Goal: Task Accomplishment & Management: Manage account settings

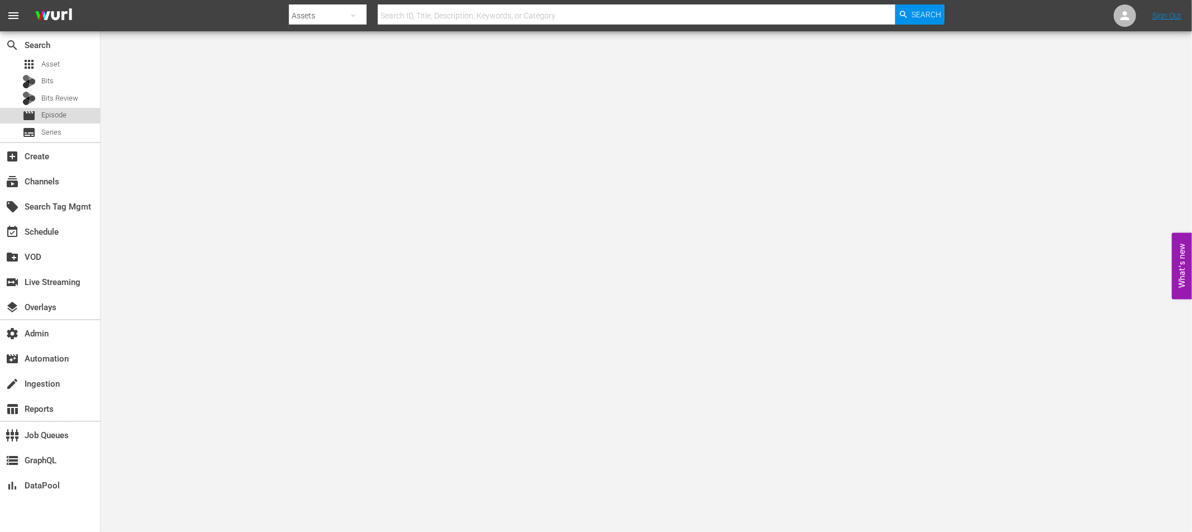
click at [64, 118] on span "Episode" at bounding box center [53, 115] width 25 height 11
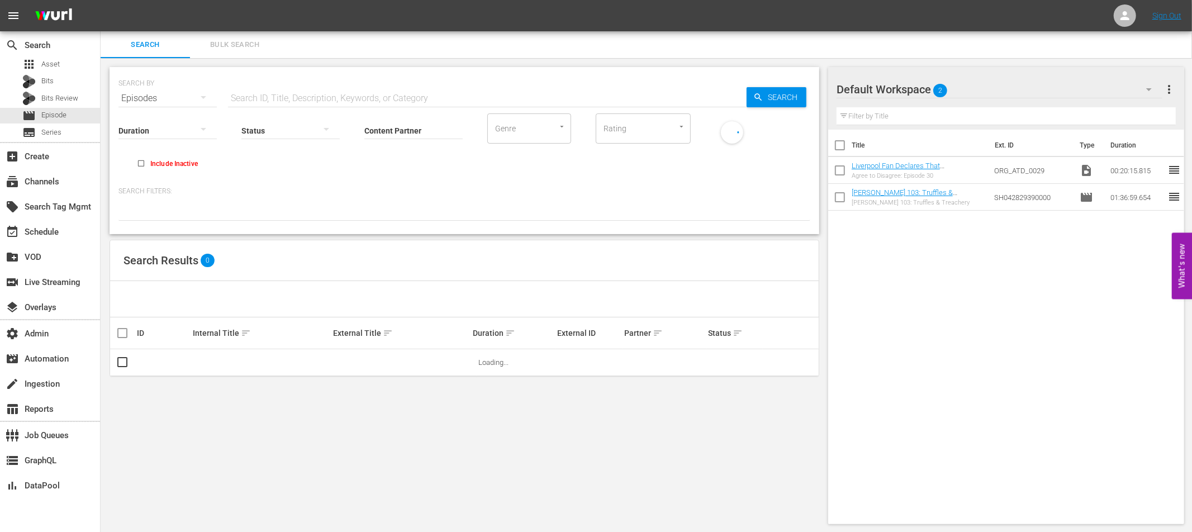
click at [295, 98] on input "text" at bounding box center [487, 98] width 519 height 27
paste input "54801608"
type input "54801608"
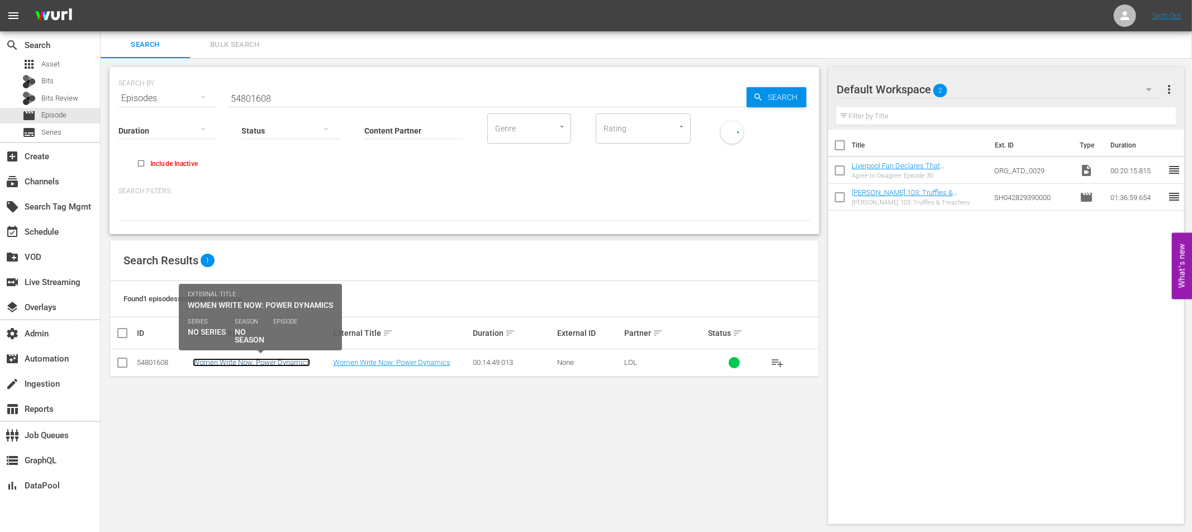
click at [280, 362] on link "Women Write Now: Power Dynamics" at bounding box center [251, 362] width 117 height 8
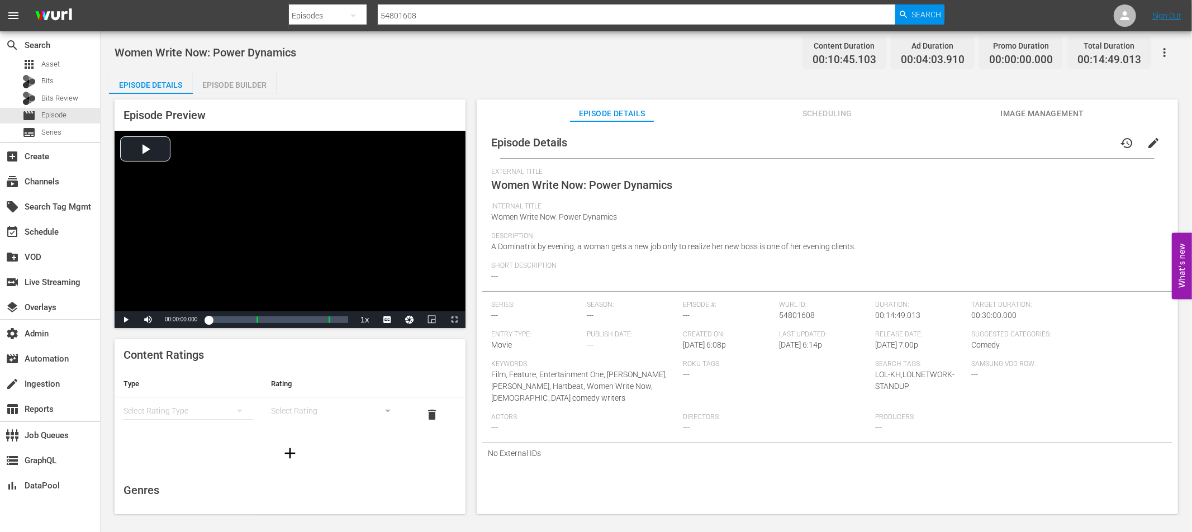
click at [1035, 112] on span "Image Management" at bounding box center [1043, 114] width 84 height 14
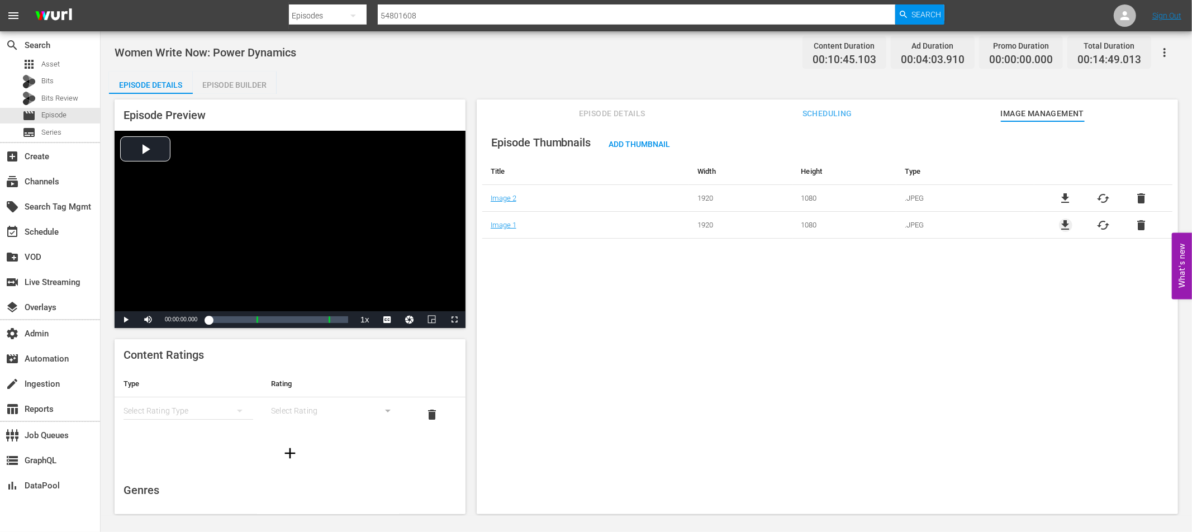
click at [1063, 223] on span "file_download" at bounding box center [1065, 225] width 13 height 13
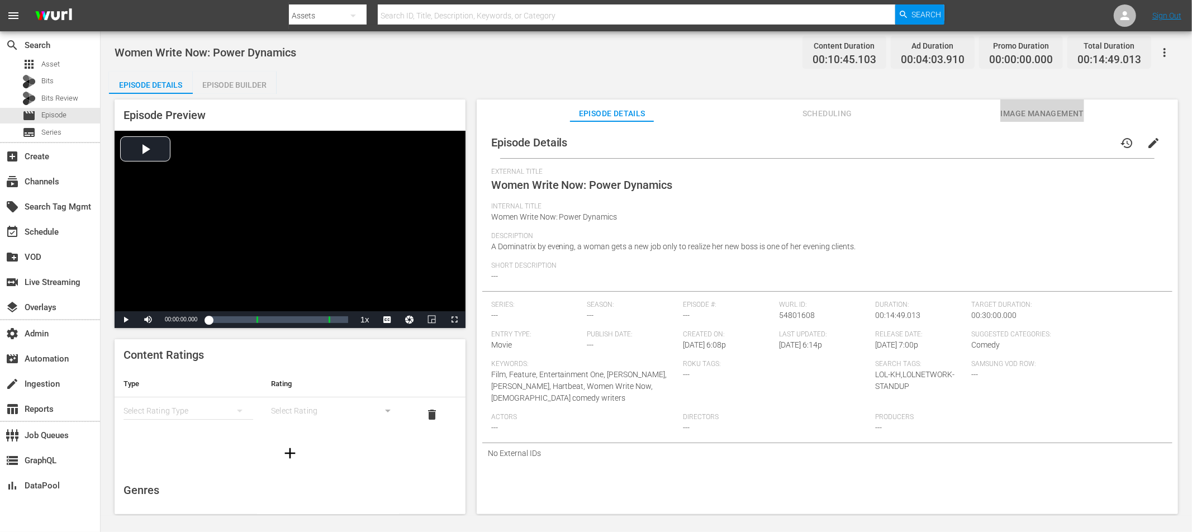
click at [1052, 108] on span "Image Management" at bounding box center [1043, 114] width 84 height 14
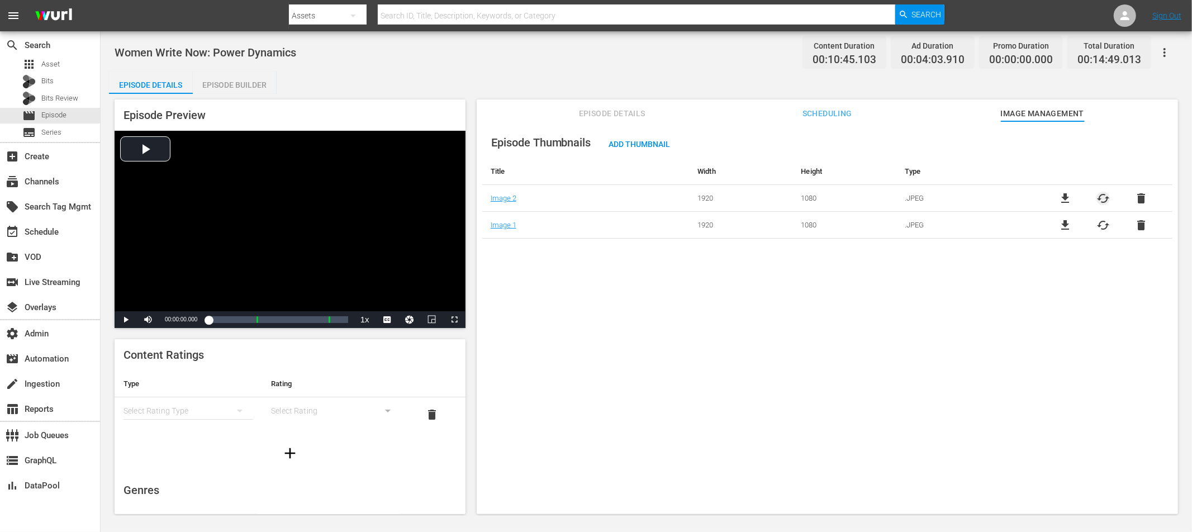
click at [1101, 198] on span "cached" at bounding box center [1103, 198] width 13 height 13
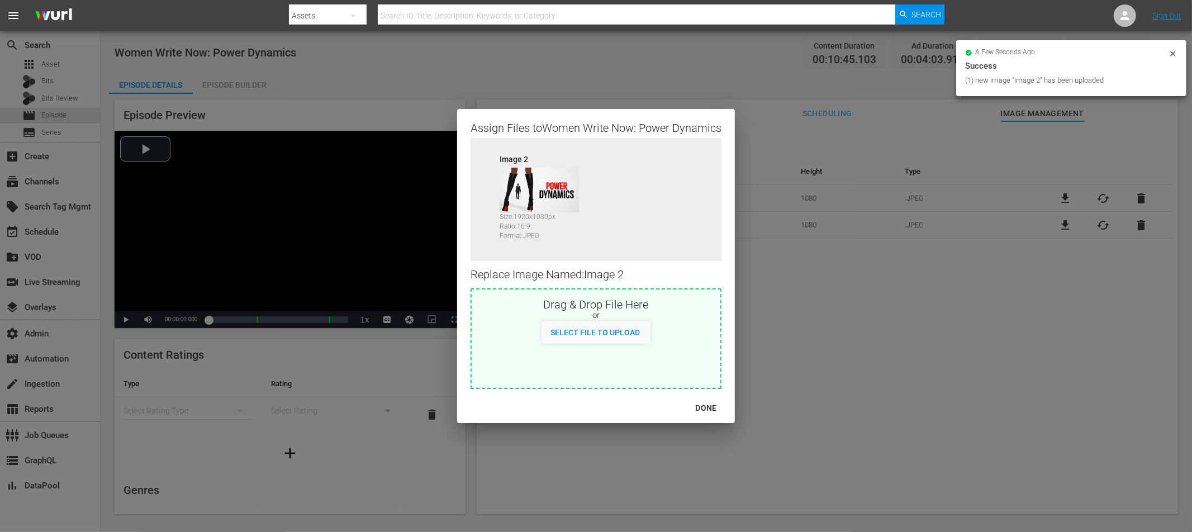
click at [707, 408] on div "DONE" at bounding box center [706, 408] width 39 height 14
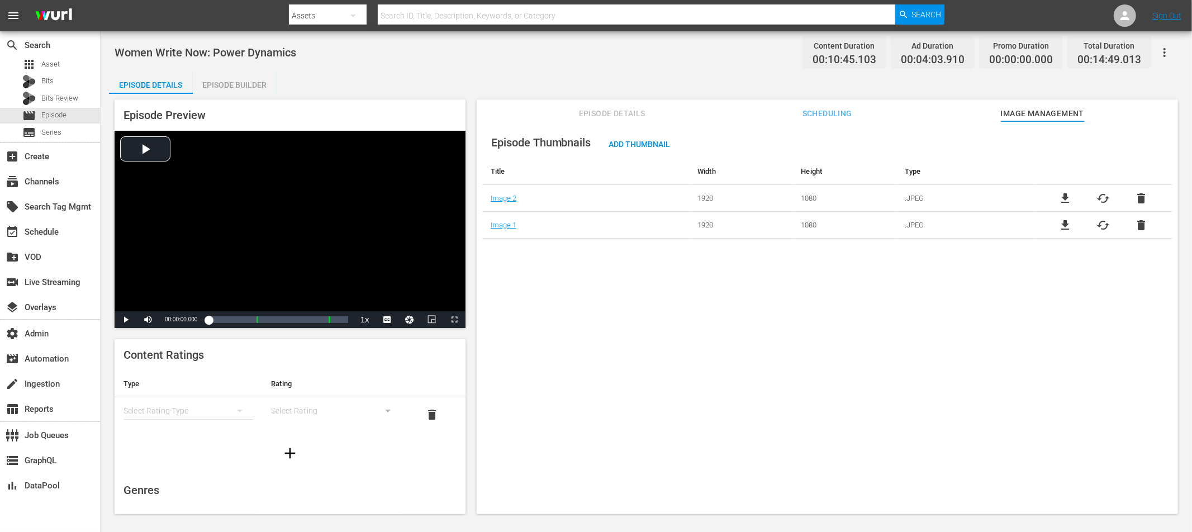
click at [823, 113] on span "Scheduling" at bounding box center [827, 114] width 84 height 14
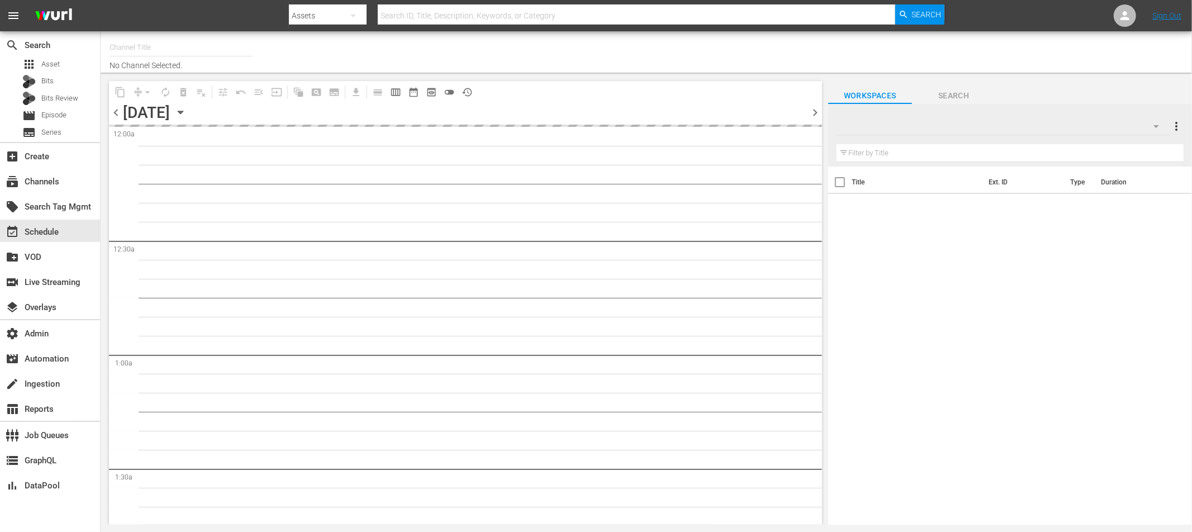
type input "LOL! Network - Vizio, Plex, TCL, Tubi, Philo, LG, FireTV (1015)"
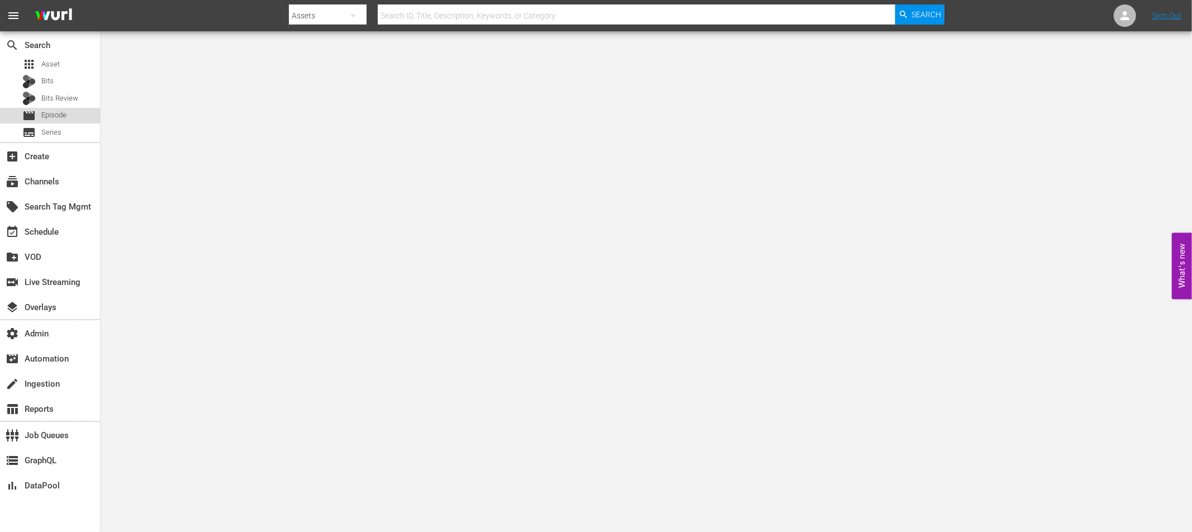
click at [49, 115] on span "Episode" at bounding box center [53, 115] width 25 height 11
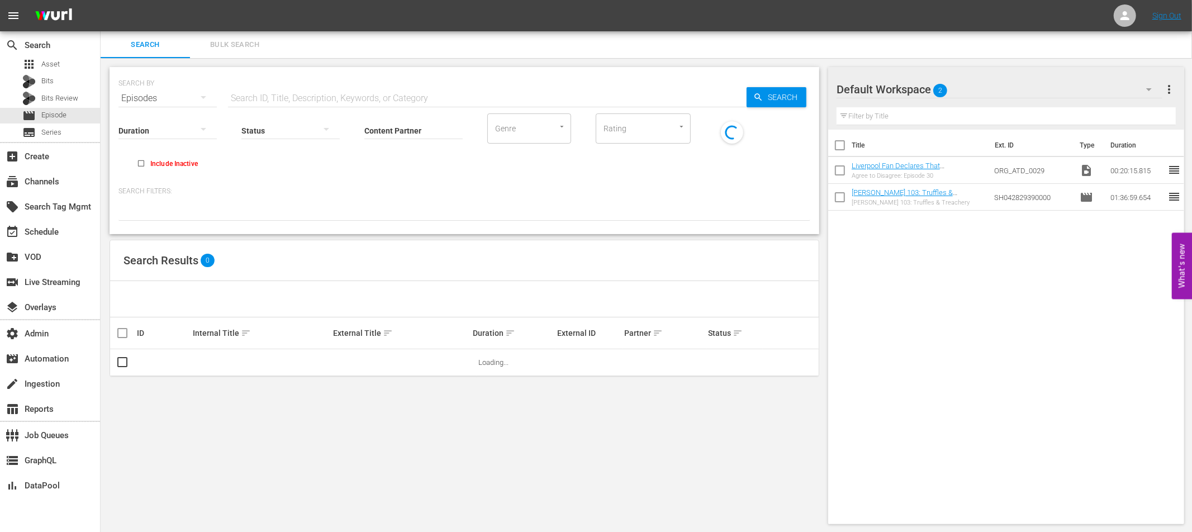
click at [291, 94] on input "text" at bounding box center [487, 98] width 519 height 27
paste input "53792867"
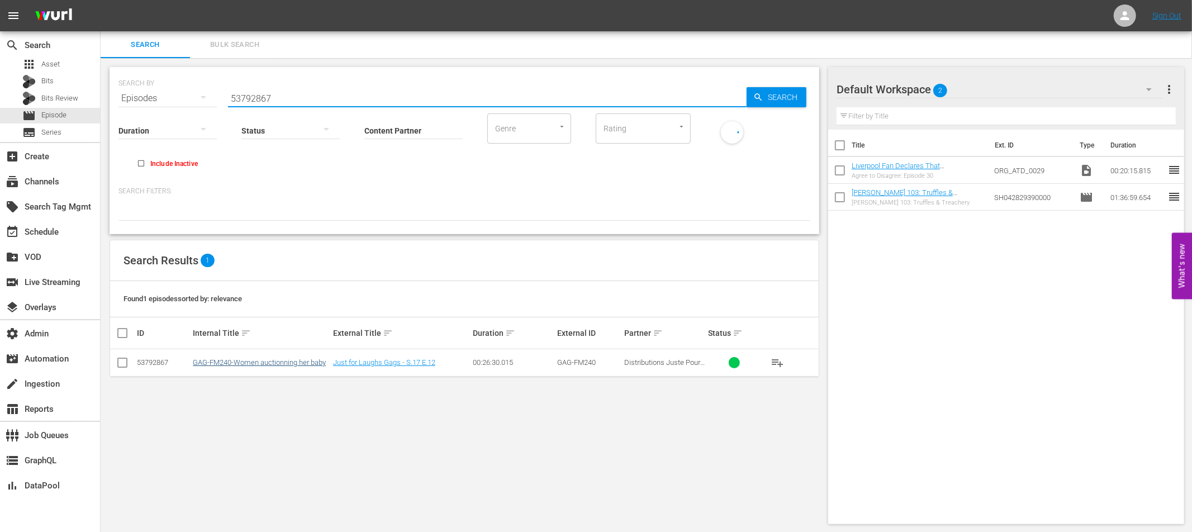
type input "53792867"
click at [242, 359] on link "GAG-FM240-Women auctionning her baby" at bounding box center [259, 362] width 133 height 8
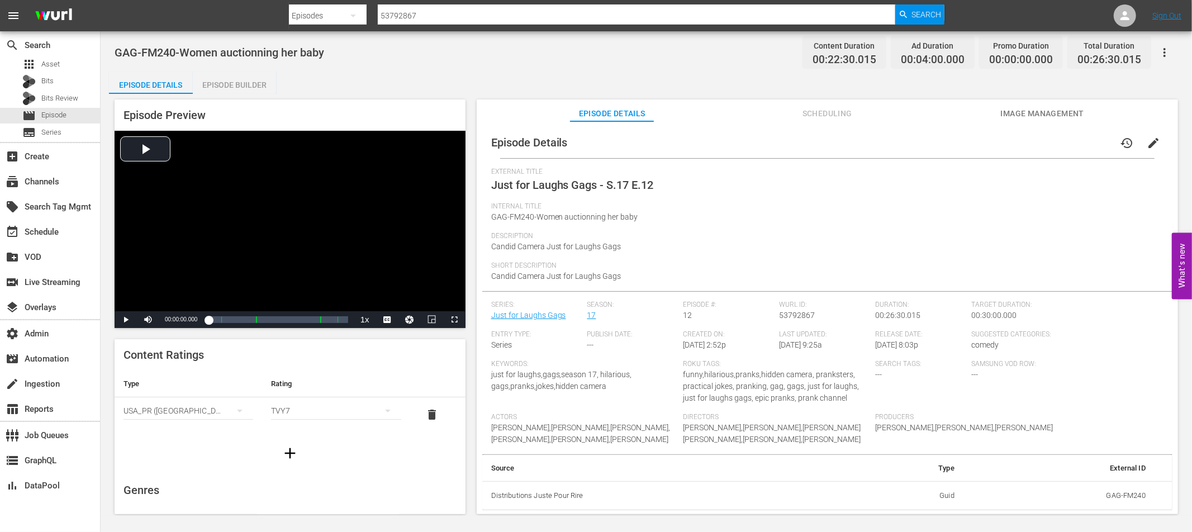
scroll to position [14, 0]
drag, startPoint x: 1150, startPoint y: 125, endPoint x: 1102, endPoint y: 146, distance: 53.1
click at [1150, 136] on span "edit" at bounding box center [1153, 142] width 13 height 13
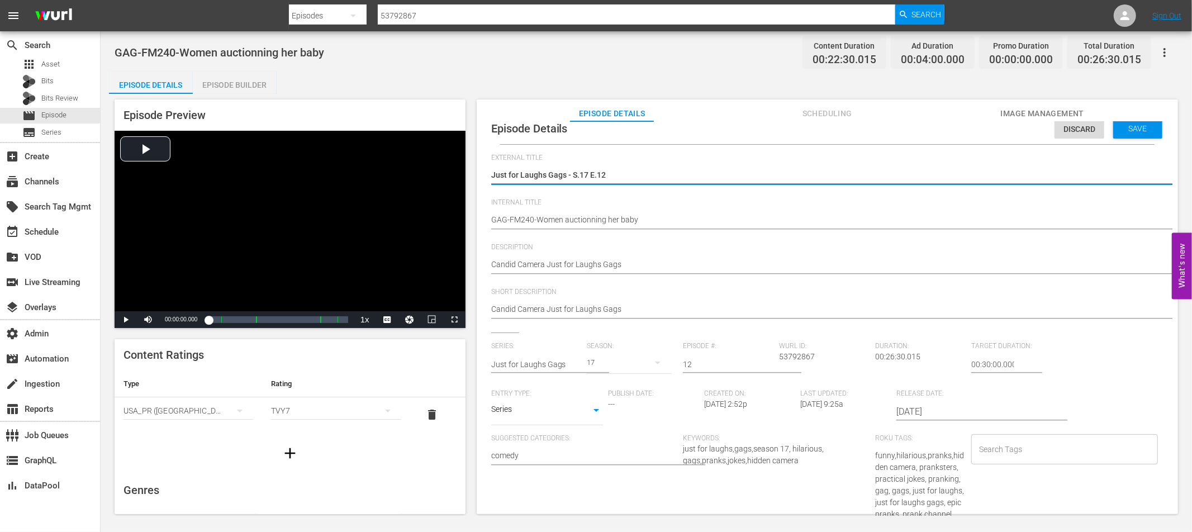
click at [612, 172] on textarea "Just for Laughs Gags - S.17 E.12" at bounding box center [824, 175] width 667 height 13
type textarea "Just for Laughs Gags - S.17 E.1"
type textarea "Just for Laughs Gags - S.17 E."
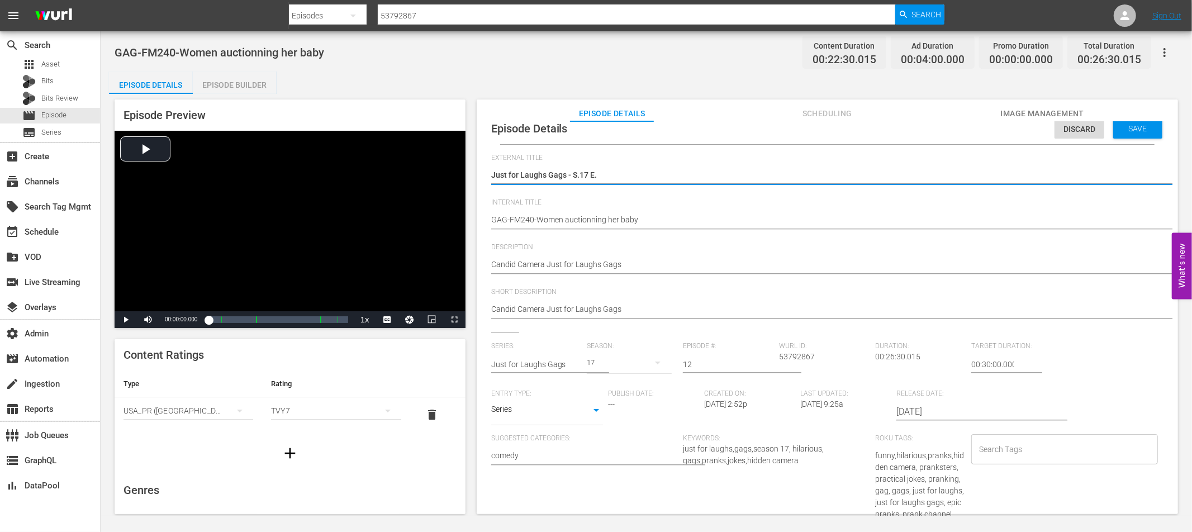
type textarea "Just for Laughs Gags - S.17 E"
type textarea "Just for Laughs Gags - S.17"
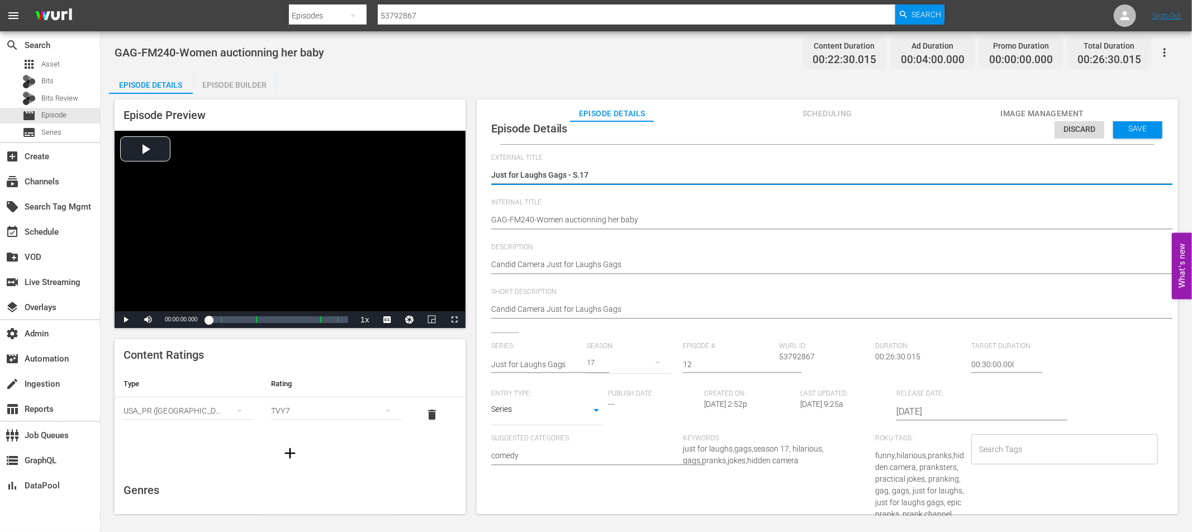
type textarea "Just for Laughs Gags - S.17"
type textarea "Just for Laughs Gags - S.1"
type textarea "Just for Laughs Gags - S."
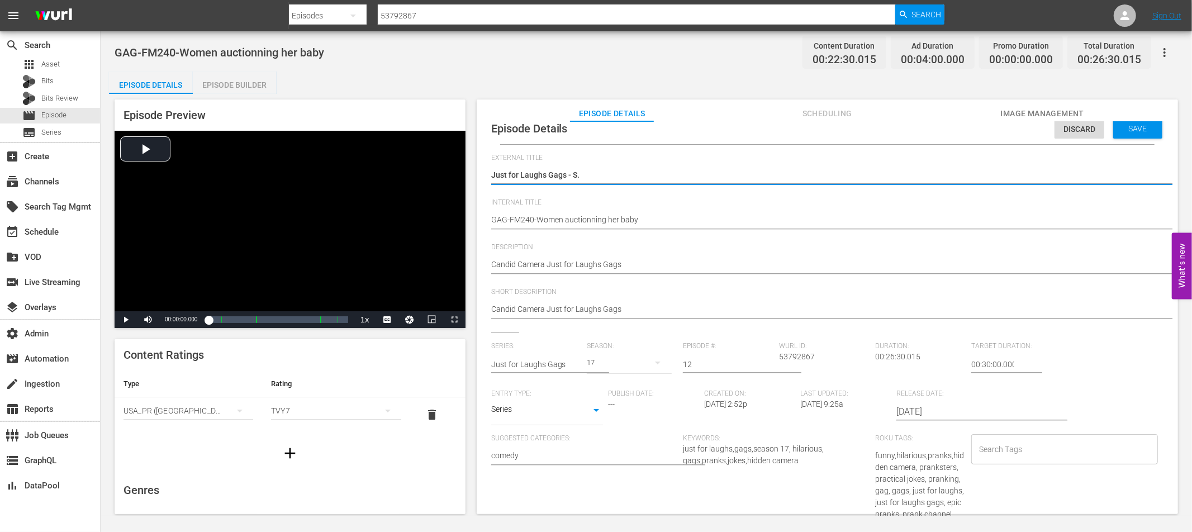
type textarea "Just for Laughs Gags - S"
type textarea "Just for Laughs Gags -"
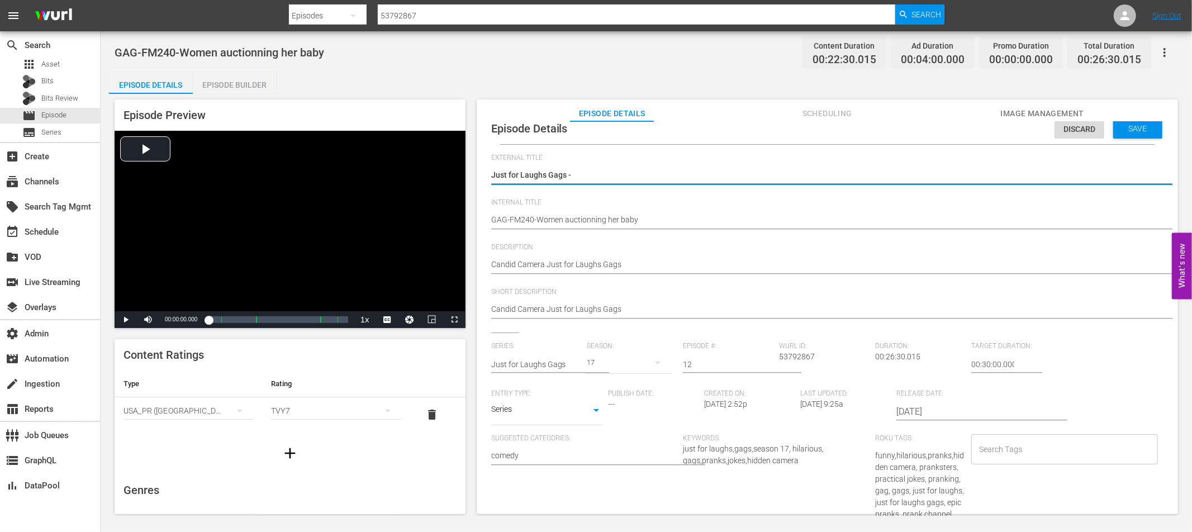
type textarea "Just for Laughs Gags -"
type textarea "Just for Laughs Gags"
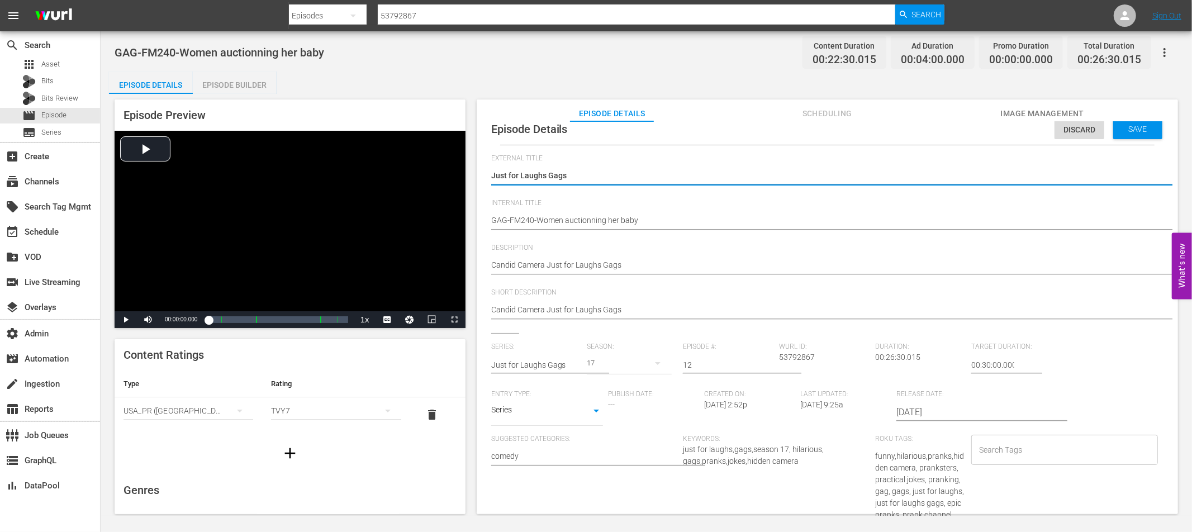
type textarea "Just for Laughs Gags"
click at [1132, 127] on span "Save" at bounding box center [1138, 129] width 36 height 9
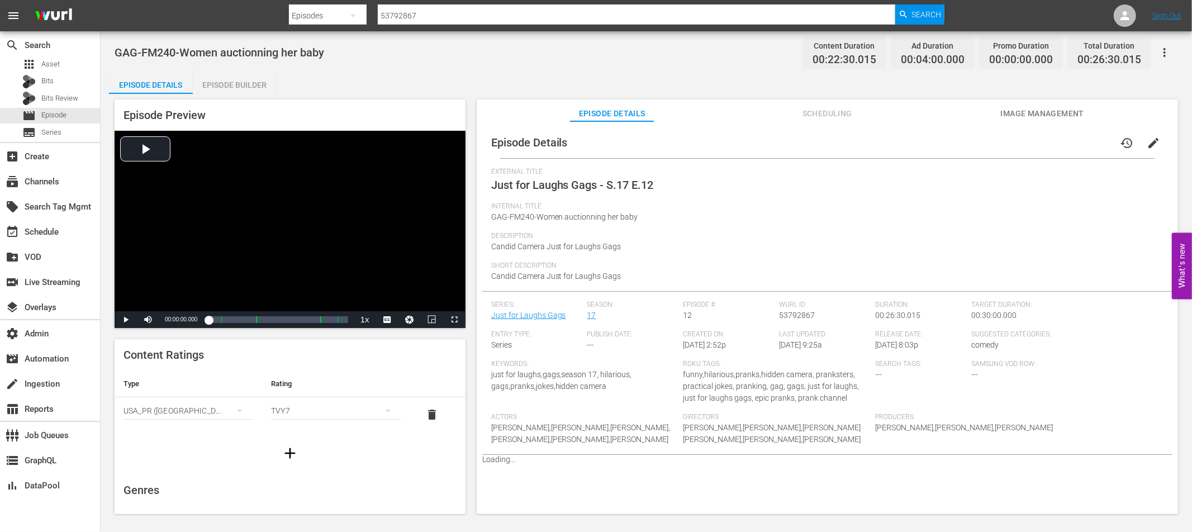
scroll to position [0, 0]
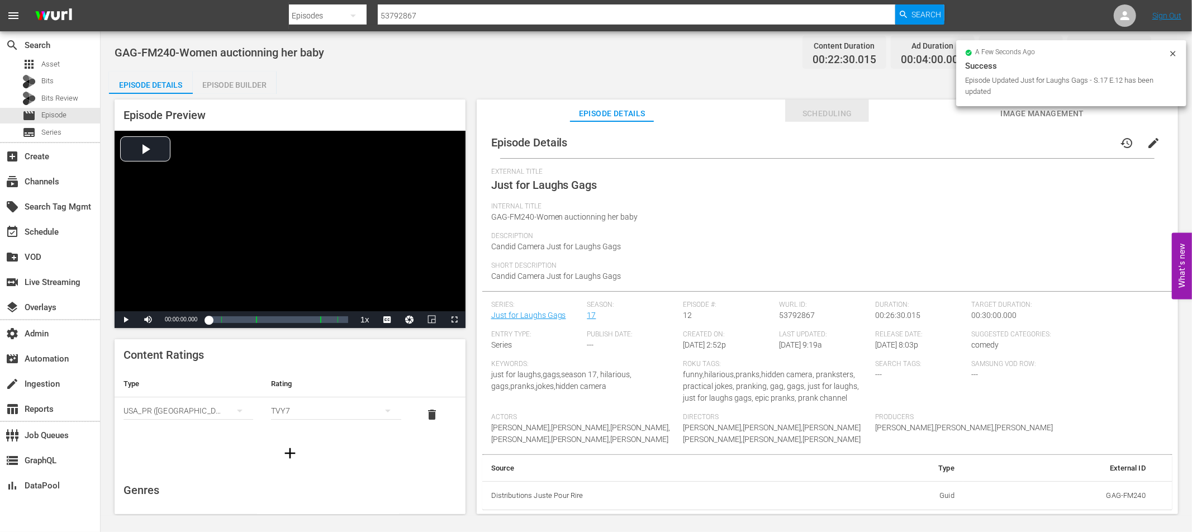
click at [821, 113] on span "Scheduling" at bounding box center [827, 114] width 84 height 14
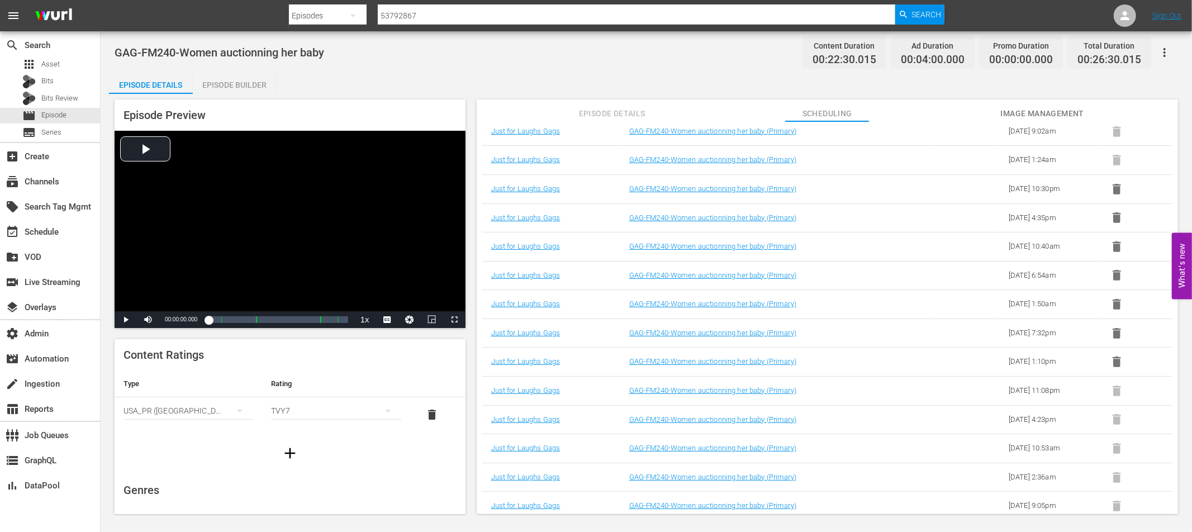
scroll to position [1223, 0]
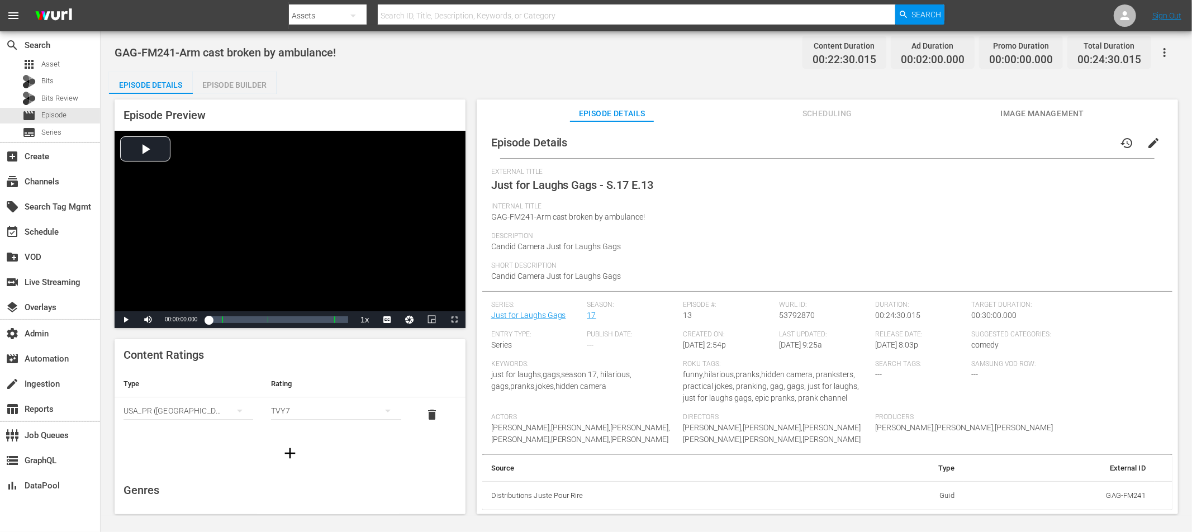
drag, startPoint x: 1143, startPoint y: 143, endPoint x: 1092, endPoint y: 160, distance: 53.7
click at [1147, 142] on span "edit" at bounding box center [1153, 142] width 13 height 13
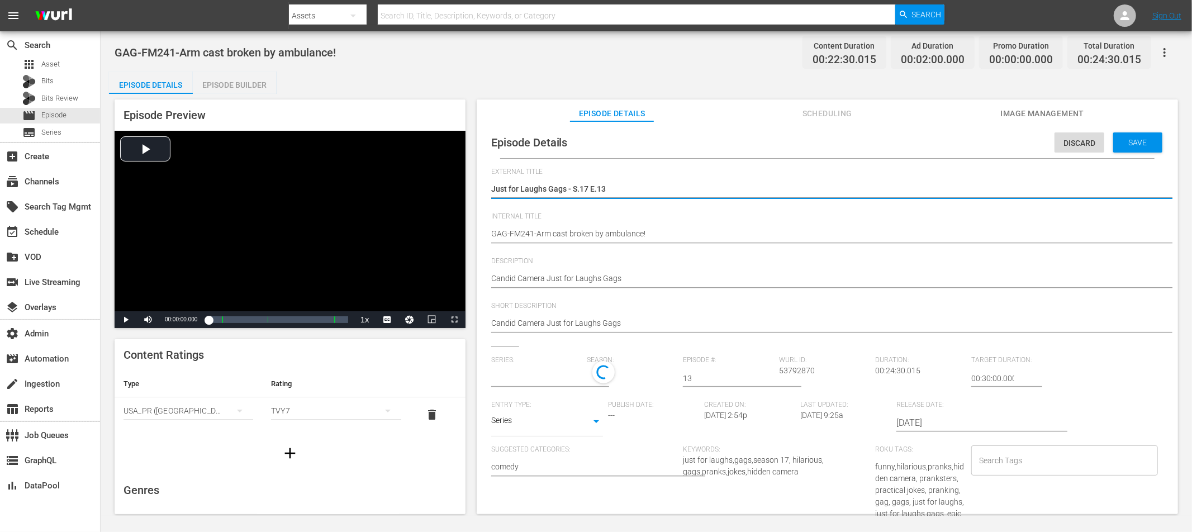
type input "Just for Laughs Gags"
drag, startPoint x: 601, startPoint y: 188, endPoint x: 663, endPoint y: 202, distance: 63.5
click at [572, 189] on textarea "Just for Laughs Gags - S.17 E.13" at bounding box center [824, 189] width 667 height 13
type textarea "Just for Laughs Gags -"
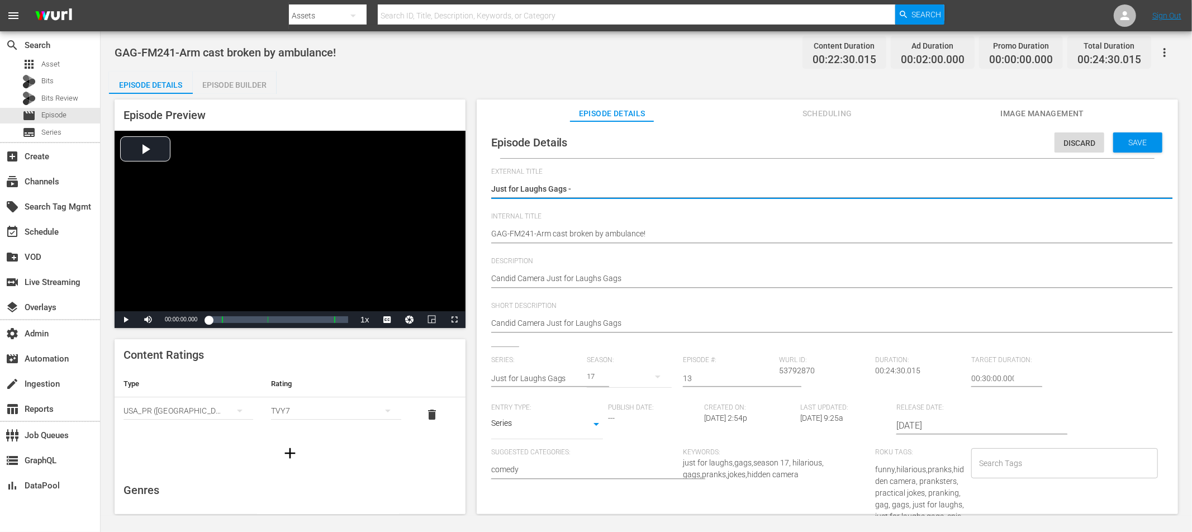
type textarea "Just for Laughs Gags -"
type textarea "Just for Laughs Gags"
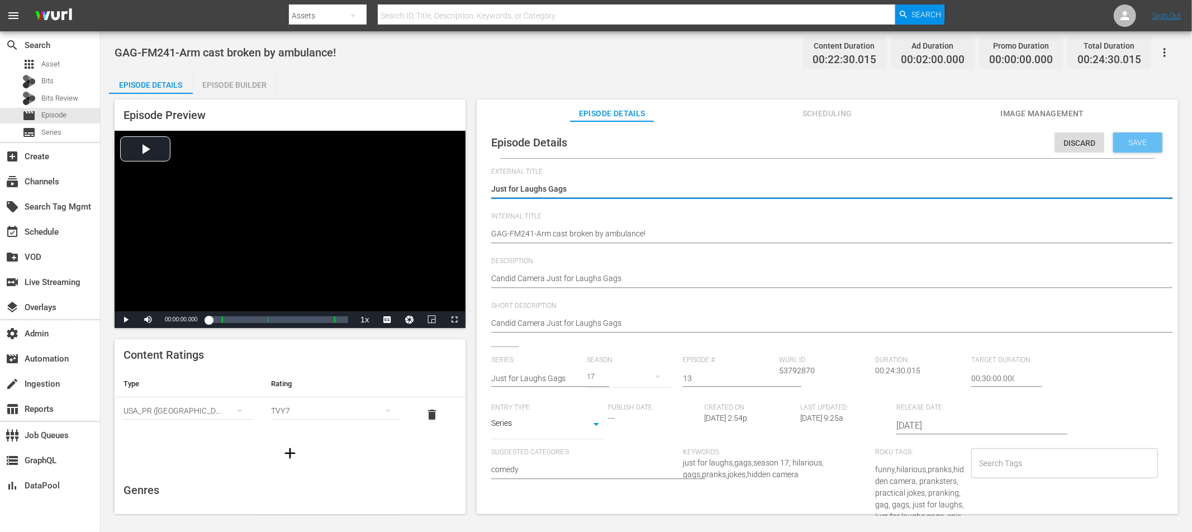
type textarea "Just for Laughs Gags"
drag, startPoint x: 1127, startPoint y: 141, endPoint x: 1040, endPoint y: 167, distance: 90.8
click at [1127, 141] on span "Save" at bounding box center [1138, 142] width 36 height 9
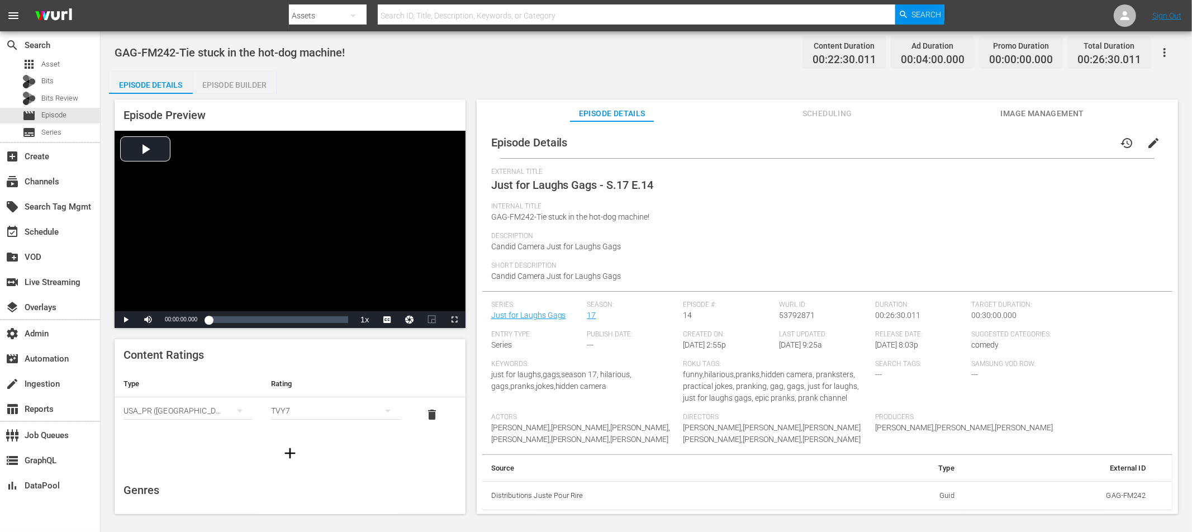
click at [1140, 143] on button "edit" at bounding box center [1153, 143] width 27 height 27
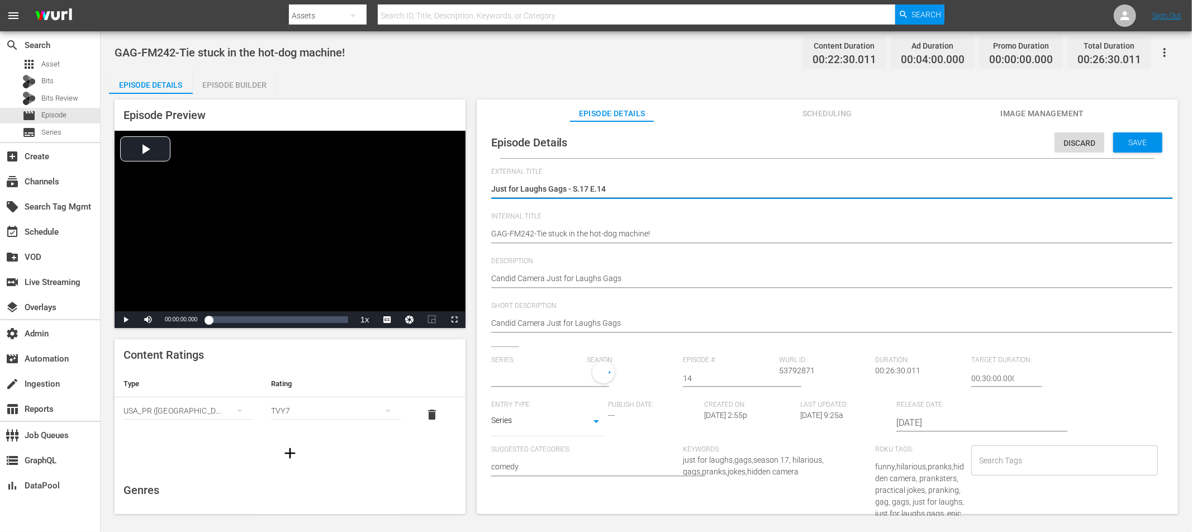
type input "Just for Laughs Gags"
drag, startPoint x: 603, startPoint y: 188, endPoint x: 615, endPoint y: 202, distance: 19.0
click at [572, 189] on textarea "Just for Laughs Gags - S.17 E.14" at bounding box center [824, 189] width 667 height 13
type textarea "Just for Laughs Gags -"
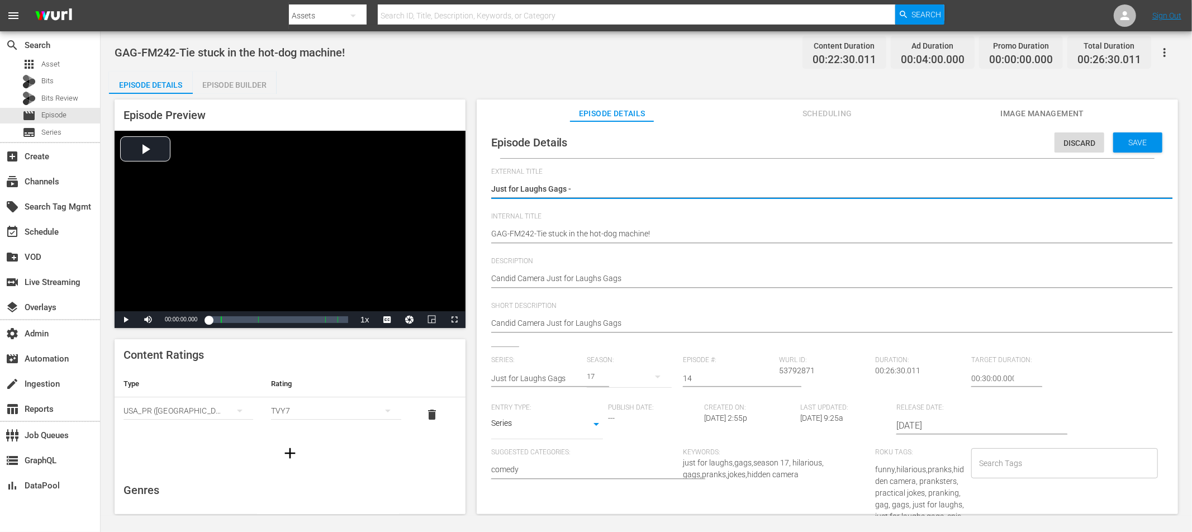
type textarea "Just for Laughs Gags -"
type textarea "Just for Laughs Gags"
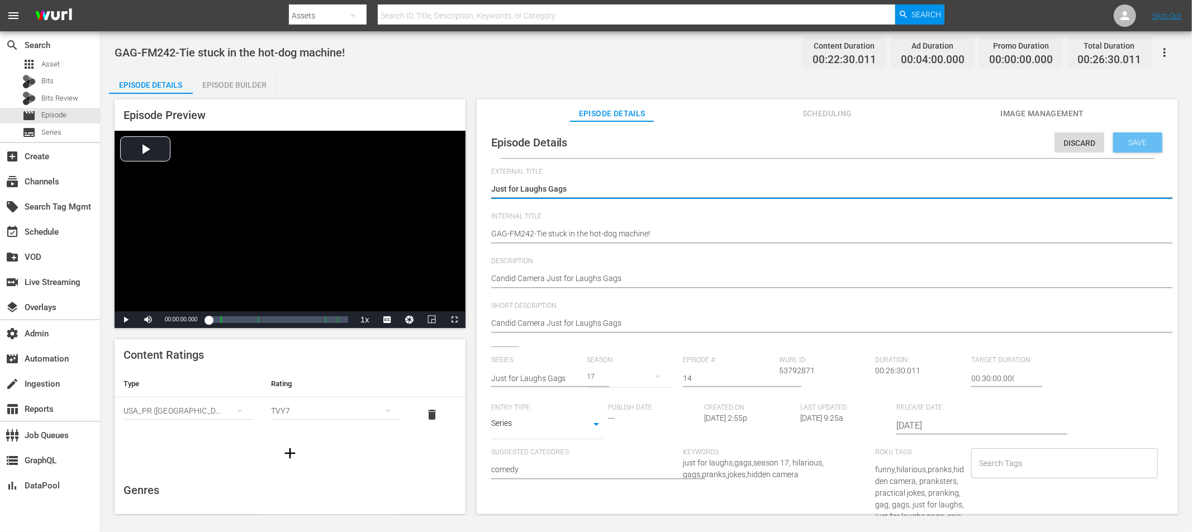
type textarea "Just for Laughs Gags"
click at [1133, 150] on div "Save" at bounding box center [1137, 142] width 49 height 20
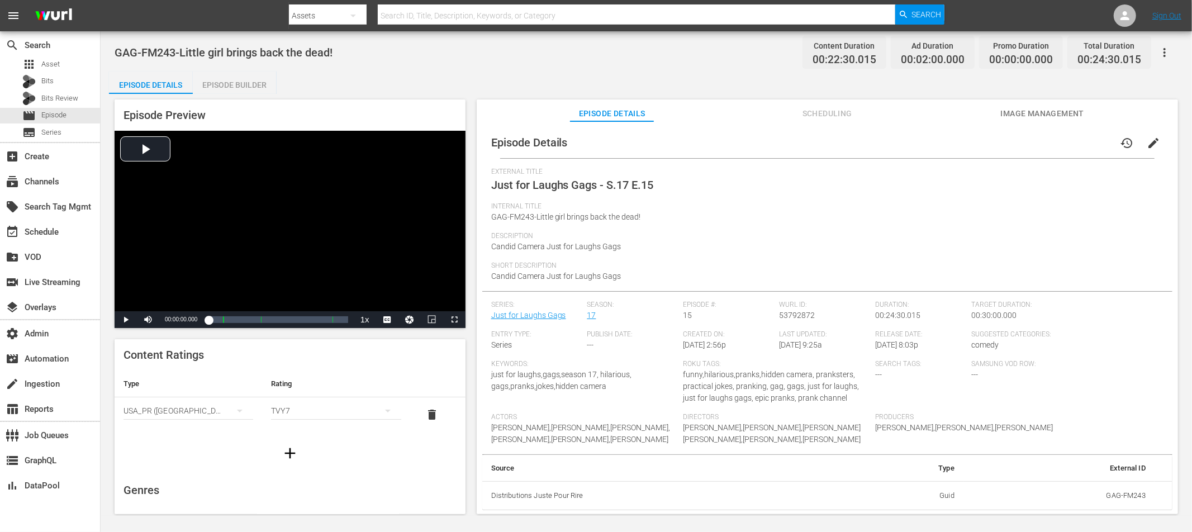
click at [1149, 143] on span "edit" at bounding box center [1153, 142] width 13 height 13
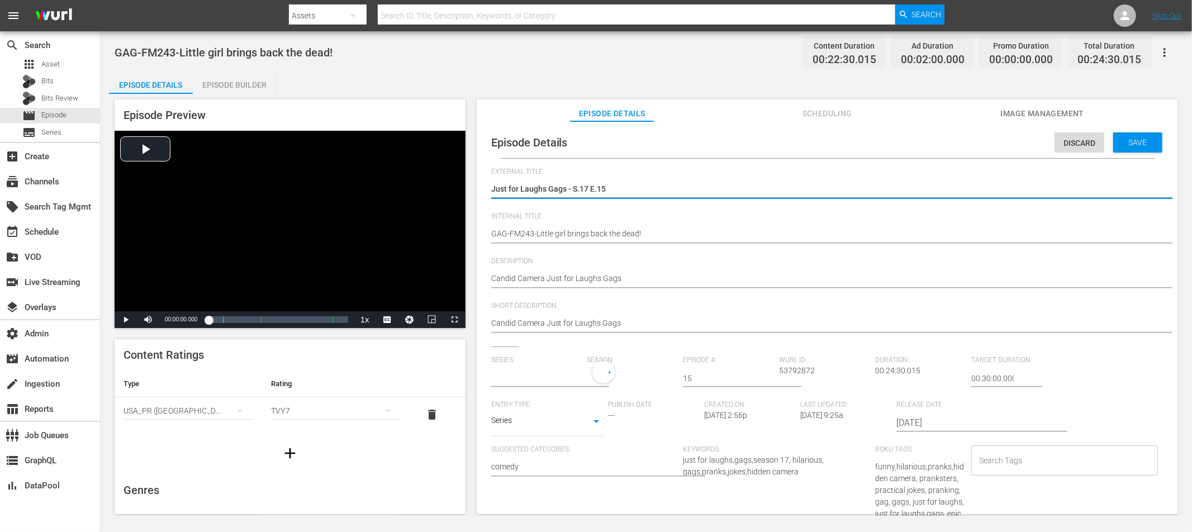
type input "Just for Laughs Gags"
drag, startPoint x: 610, startPoint y: 188, endPoint x: 596, endPoint y: 192, distance: 15.1
click at [573, 189] on textarea "Just for Laughs Gags - S.17 E.15" at bounding box center [824, 189] width 667 height 13
type textarea "Just for Laughs Gags -"
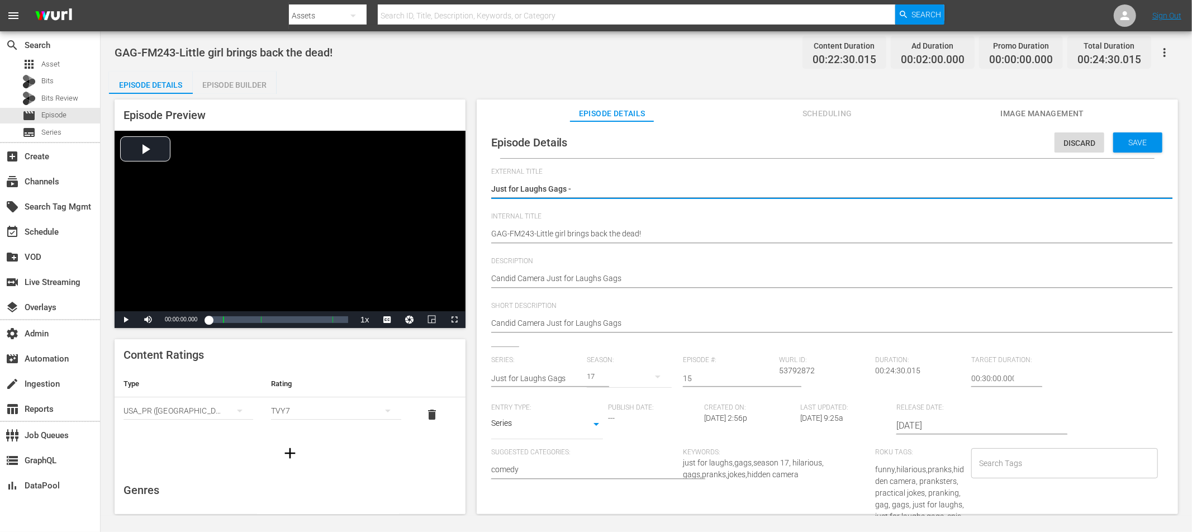
type textarea "Just for Laughs Gags -"
type textarea "Just for Laughs Gags"
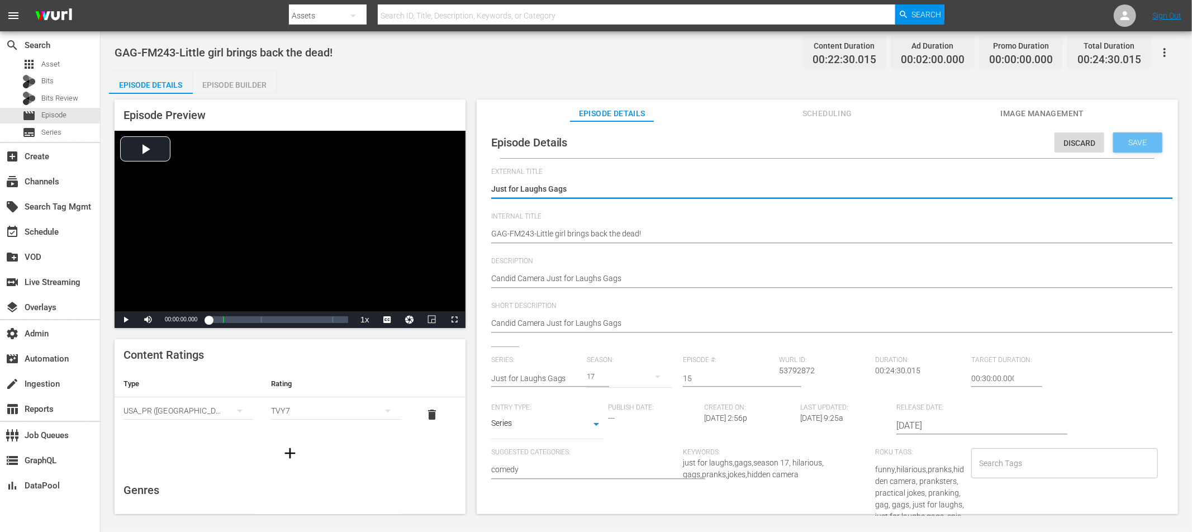
type textarea "Just for Laughs Gags"
click at [1113, 146] on div "Save" at bounding box center [1137, 142] width 49 height 20
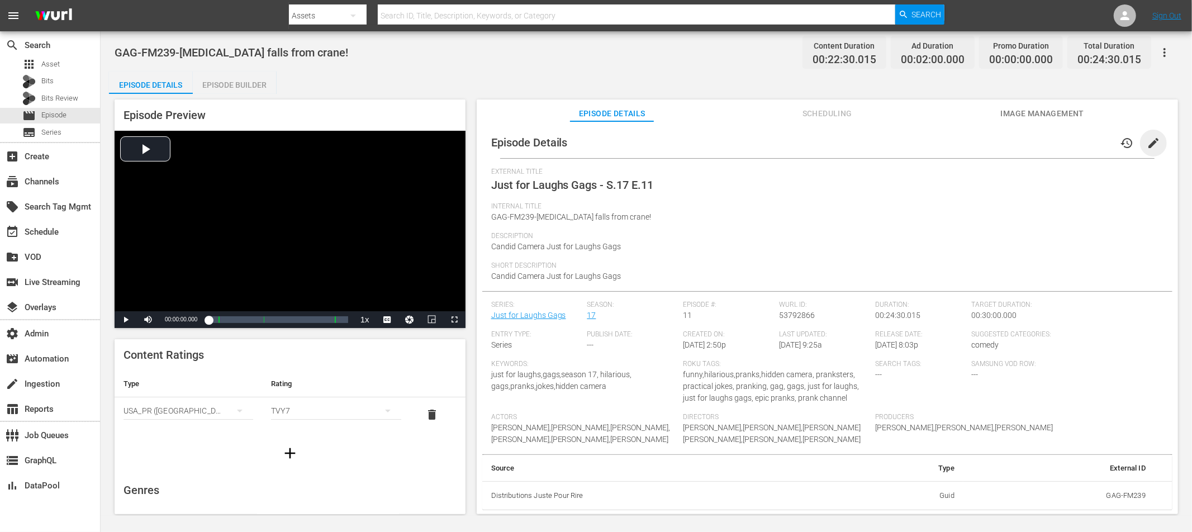
click at [1151, 141] on span "edit" at bounding box center [1153, 142] width 13 height 13
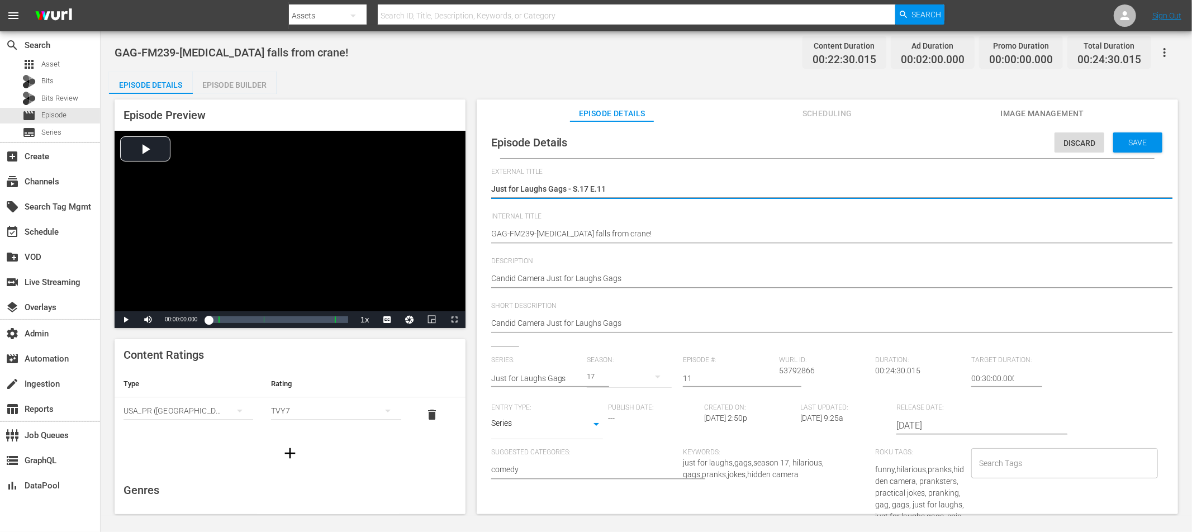
drag, startPoint x: 601, startPoint y: 188, endPoint x: 580, endPoint y: 190, distance: 20.8
click at [577, 190] on textarea "Just for Laughs Gags - S.17 E.11" at bounding box center [824, 189] width 667 height 13
type textarea "Just for Laughs Gags - S"
type textarea "Just for Laughs Gags -"
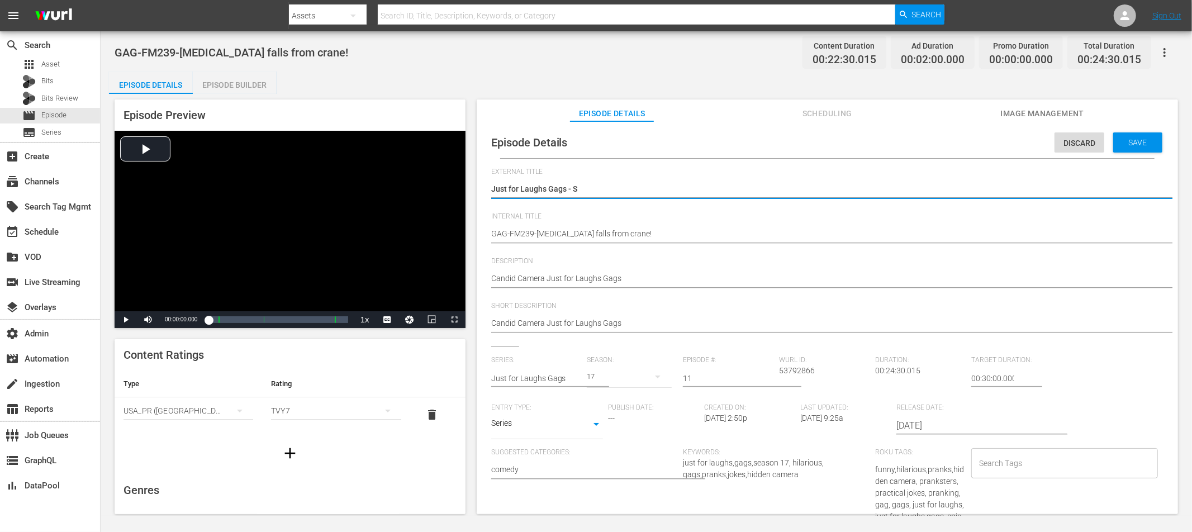
type textarea "Just for Laughs Gags -"
type textarea "Just for Laughs Gags"
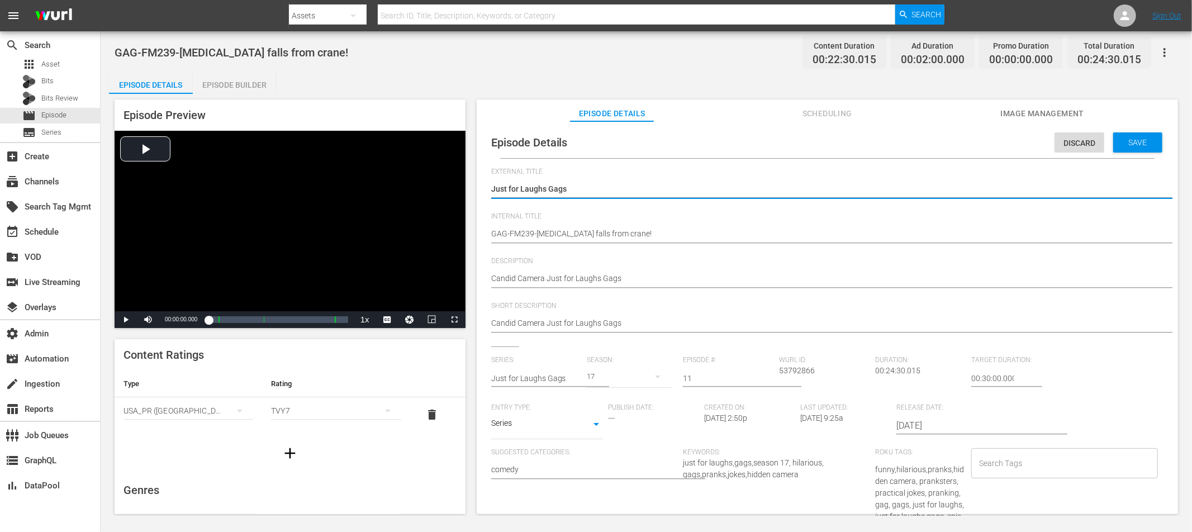
type textarea "Just for Laughs Gags"
click at [1140, 141] on span "Save" at bounding box center [1138, 142] width 36 height 9
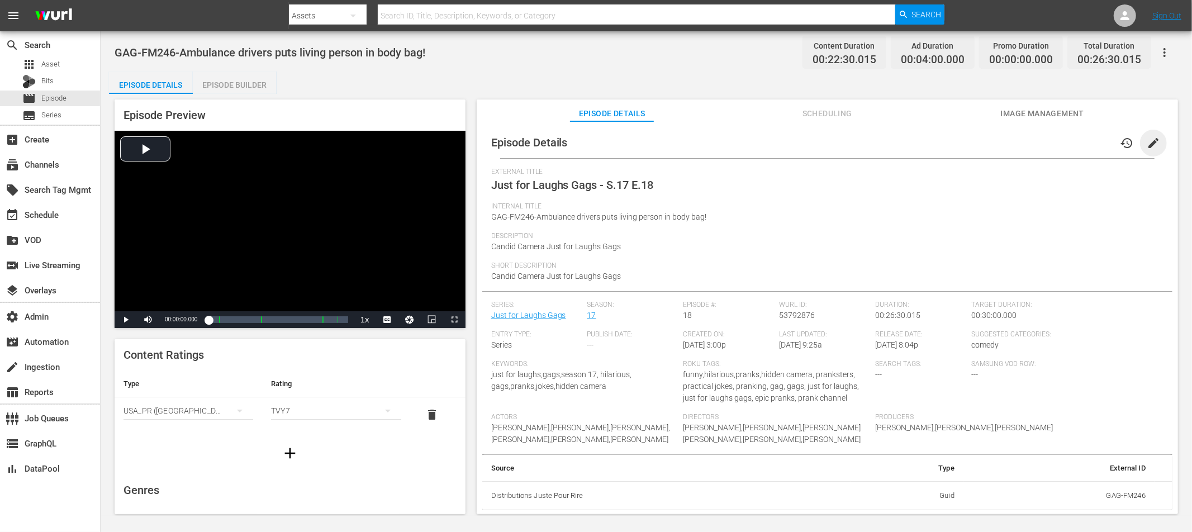
click at [1148, 144] on span "edit" at bounding box center [1153, 142] width 13 height 13
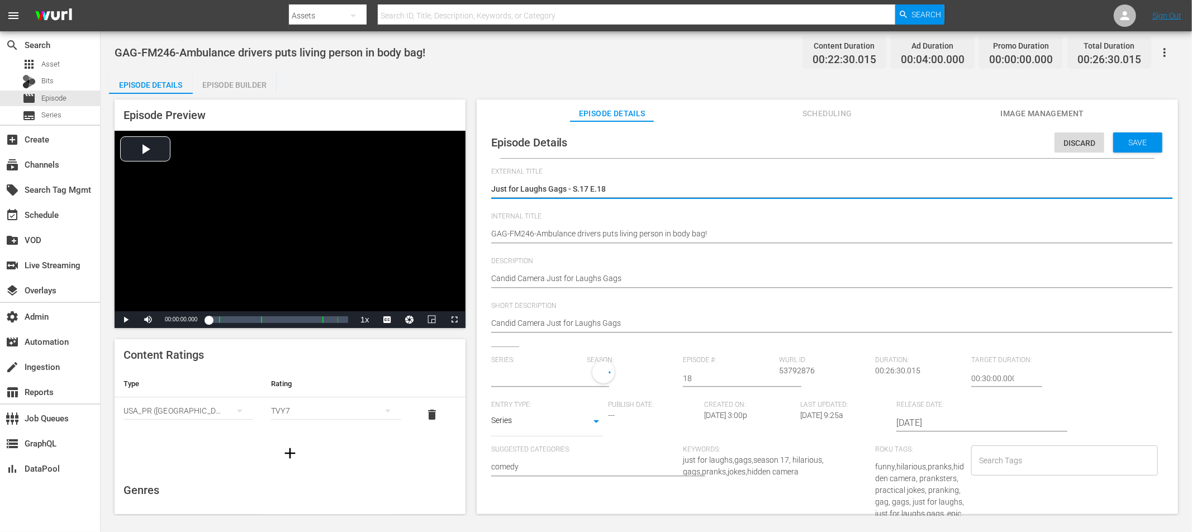
type input "Just for Laughs Gags"
drag, startPoint x: 599, startPoint y: 187, endPoint x: 615, endPoint y: 193, distance: 17.9
click at [577, 188] on textarea "Just for Laughs Gags - S.17 E.18" at bounding box center [824, 189] width 667 height 13
type textarea "Just for Laughs Gags - S"
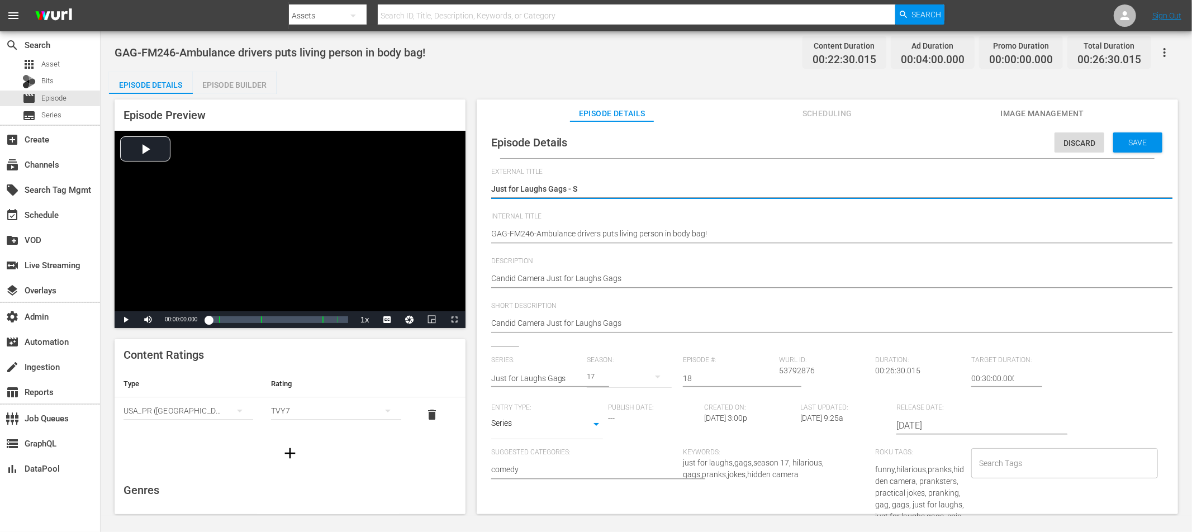
type textarea "Just for Laughs Gags -"
type textarea "Just for Laughs Gags"
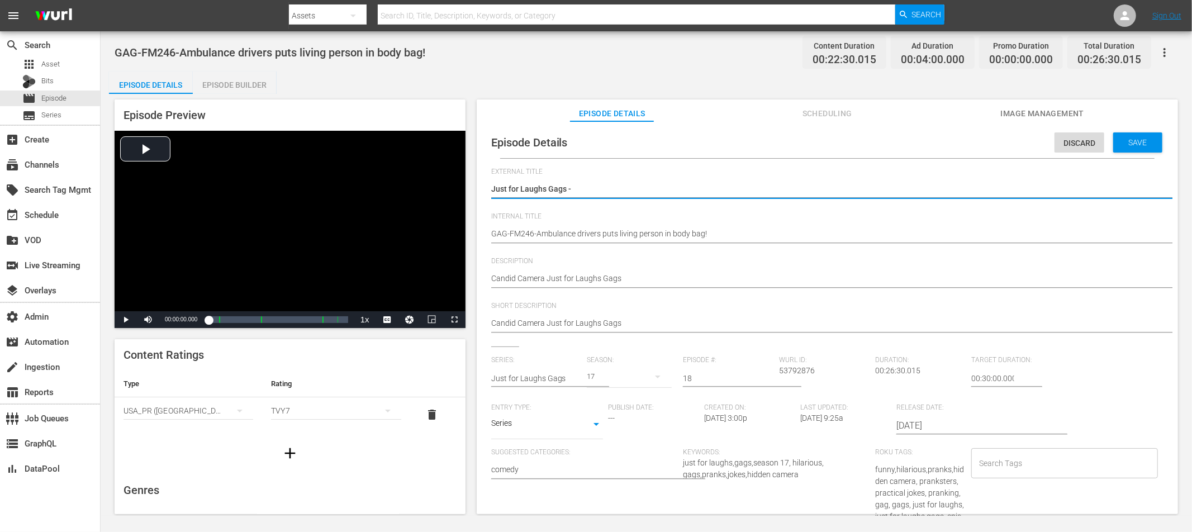
type textarea "Just for Laughs Gags"
click at [1122, 151] on div "Save" at bounding box center [1137, 142] width 49 height 20
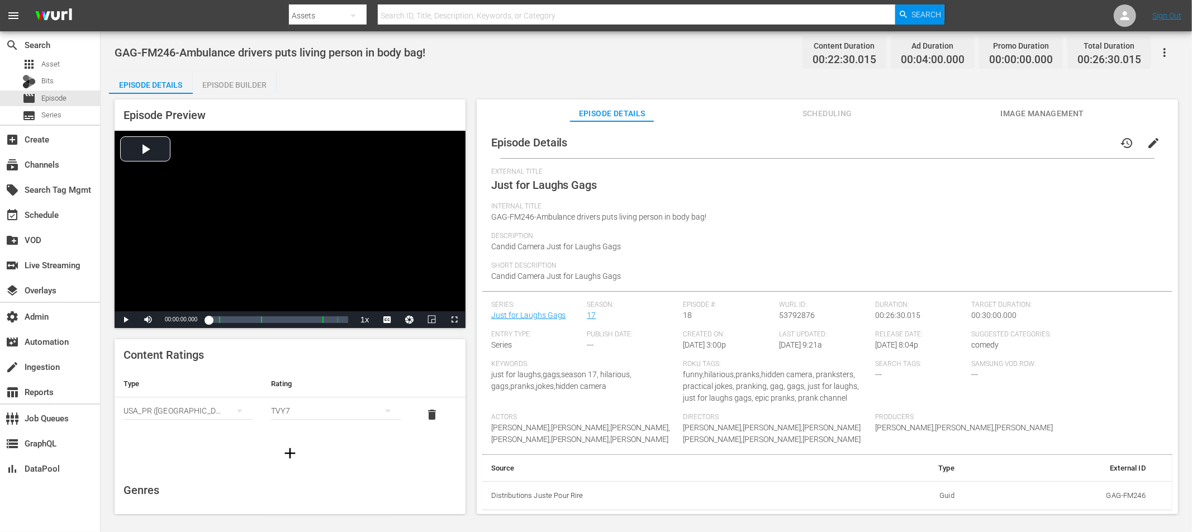
click at [1149, 145] on span "edit" at bounding box center [1153, 142] width 13 height 13
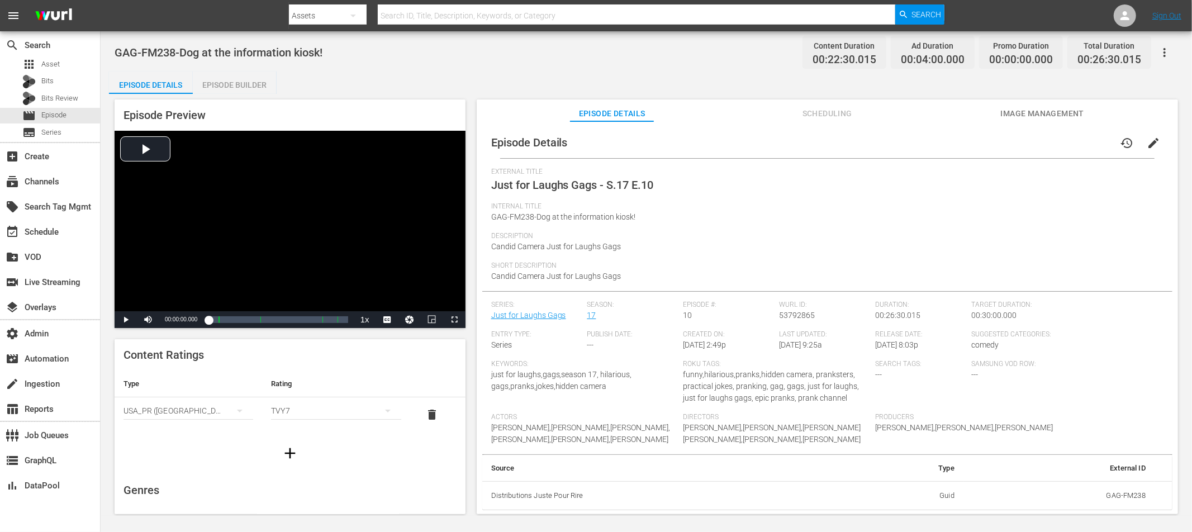
click at [1155, 143] on button "edit" at bounding box center [1153, 143] width 27 height 27
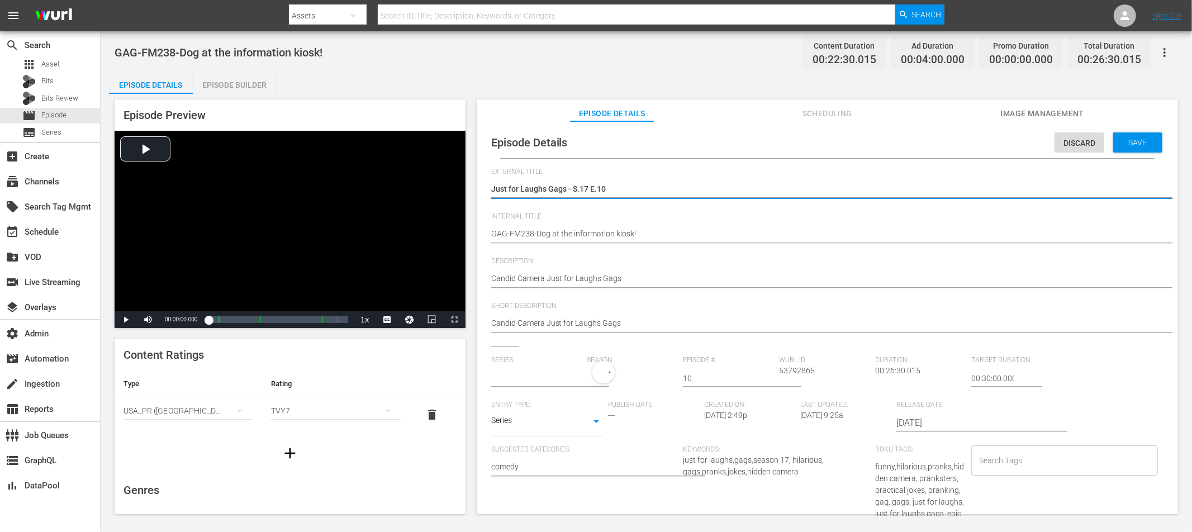
type input "Just for Laughs Gags"
drag, startPoint x: 600, startPoint y: 189, endPoint x: 611, endPoint y: 198, distance: 14.7
click at [569, 190] on textarea "Just for Laughs Gags - S.17 E.10" at bounding box center [824, 189] width 667 height 13
type textarea "Just for Laughs Gags -"
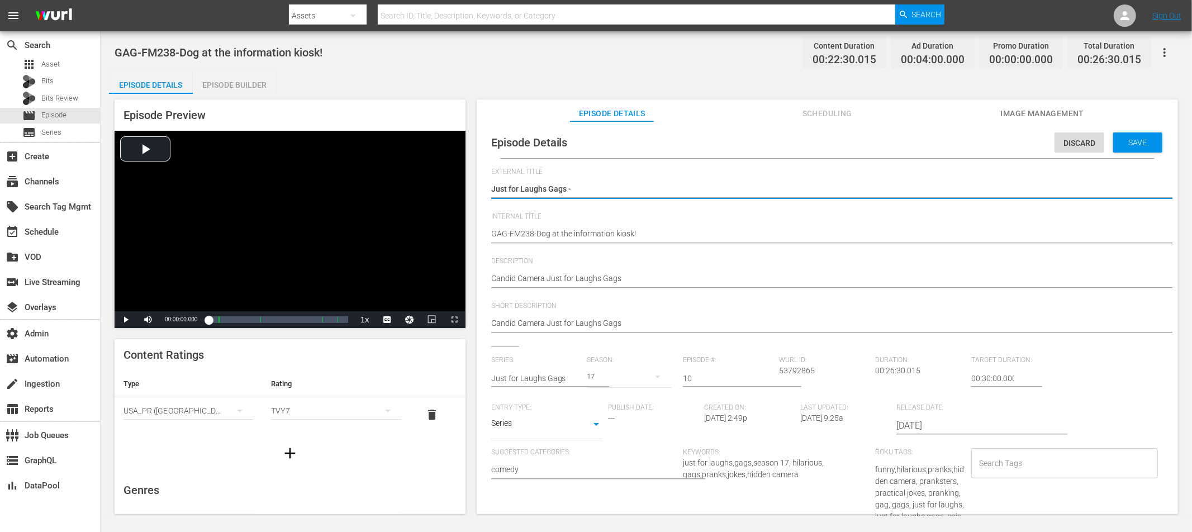
type textarea "Just for Laughs Gags"
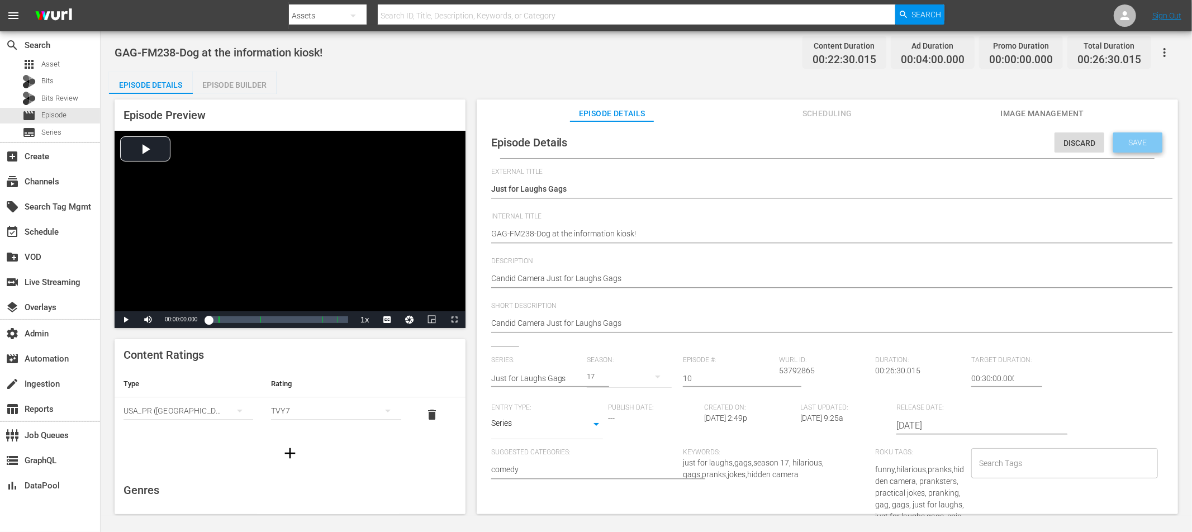
click at [1120, 146] on span "Save" at bounding box center [1138, 142] width 36 height 9
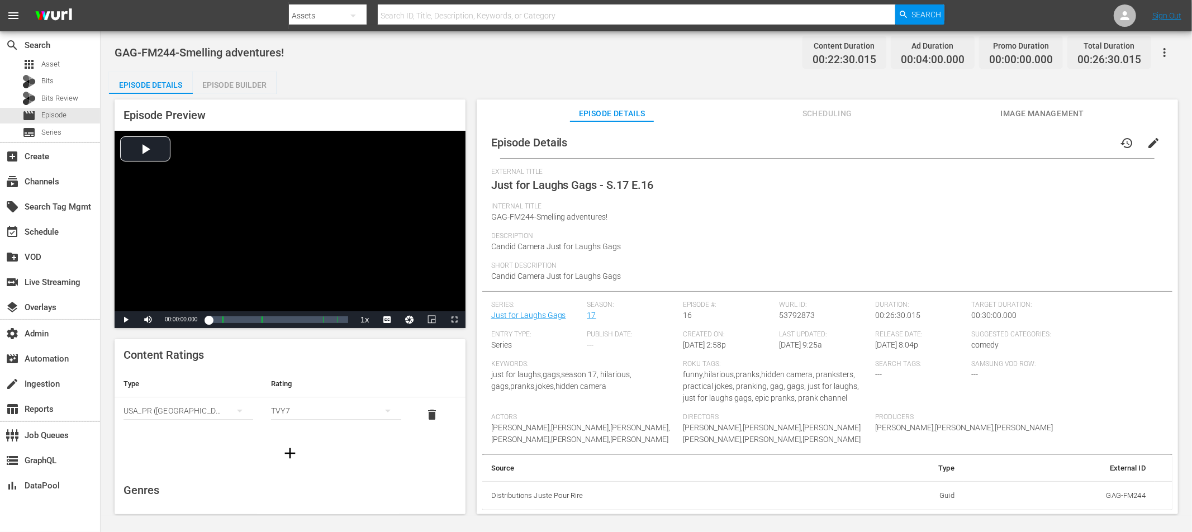
click at [1147, 140] on span "edit" at bounding box center [1153, 142] width 13 height 13
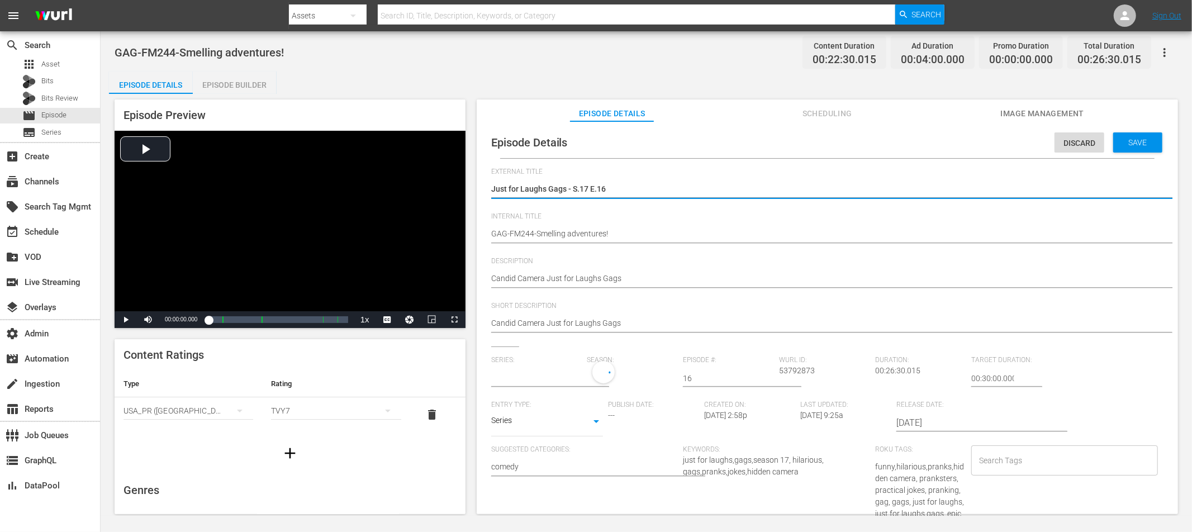
type input "Just for Laughs Gags"
drag, startPoint x: 614, startPoint y: 186, endPoint x: 580, endPoint y: 191, distance: 34.9
click at [574, 189] on textarea "Just for Laughs Gags - S.17 E.16" at bounding box center [824, 189] width 667 height 13
type textarea "Just for Laughs Gags -"
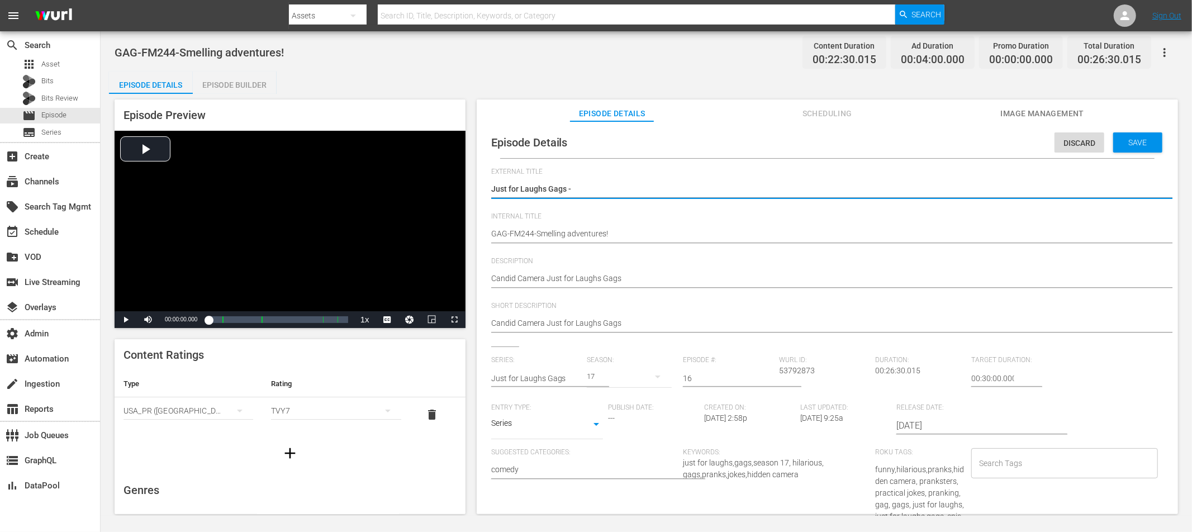
type textarea "Just for Laughs Gags -"
type textarea "Just for Laughs Gags"
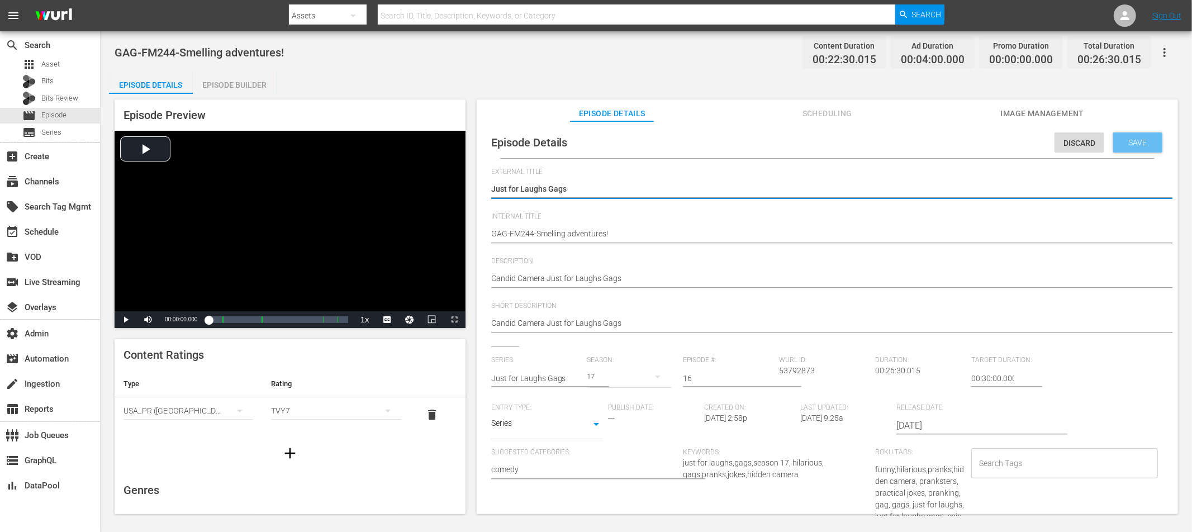
type textarea "Just for Laughs Gags"
click at [1130, 140] on span "Save" at bounding box center [1138, 142] width 36 height 9
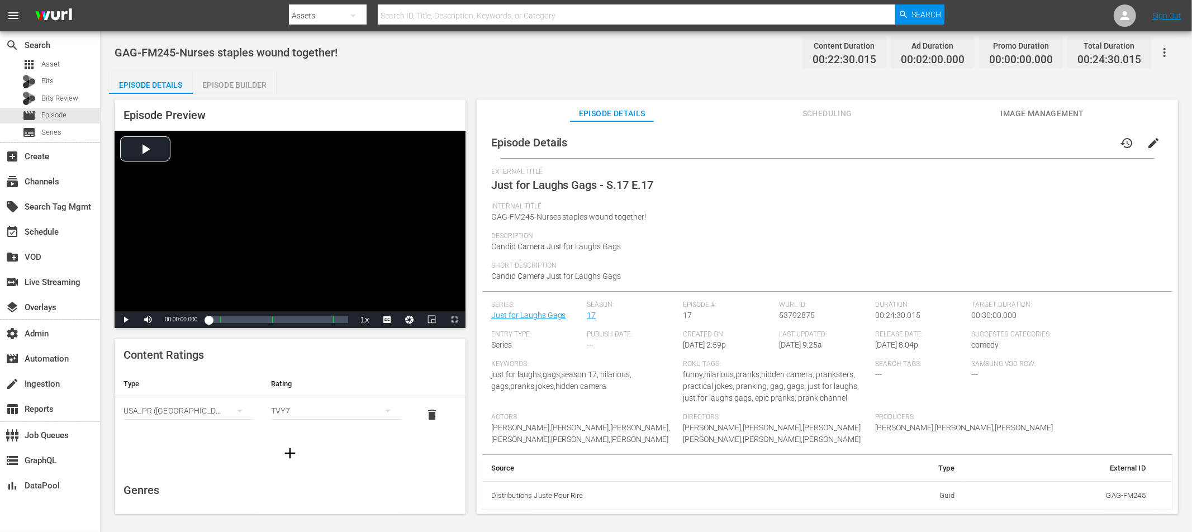
click at [1150, 143] on span "edit" at bounding box center [1153, 142] width 13 height 13
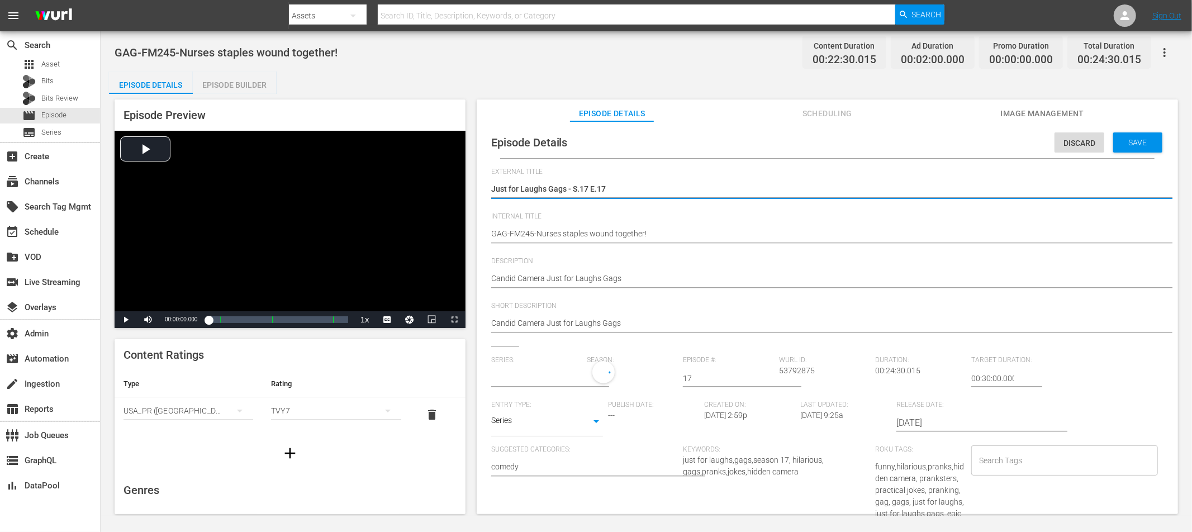
type input "Just for Laughs Gags"
drag, startPoint x: 615, startPoint y: 189, endPoint x: 575, endPoint y: 189, distance: 40.8
click at [574, 189] on textarea "Just for Laughs Gags - S.17 E.17" at bounding box center [824, 189] width 667 height 13
type textarea "Just for Laughs Gags -"
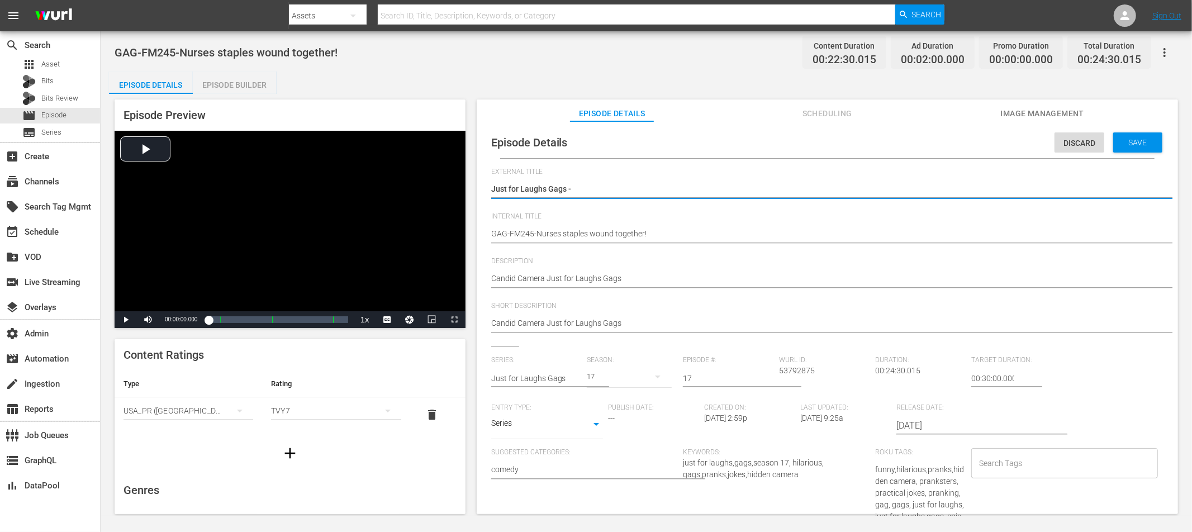
type textarea "Just for Laughs Gags -"
type textarea "Just for Laughs Gags"
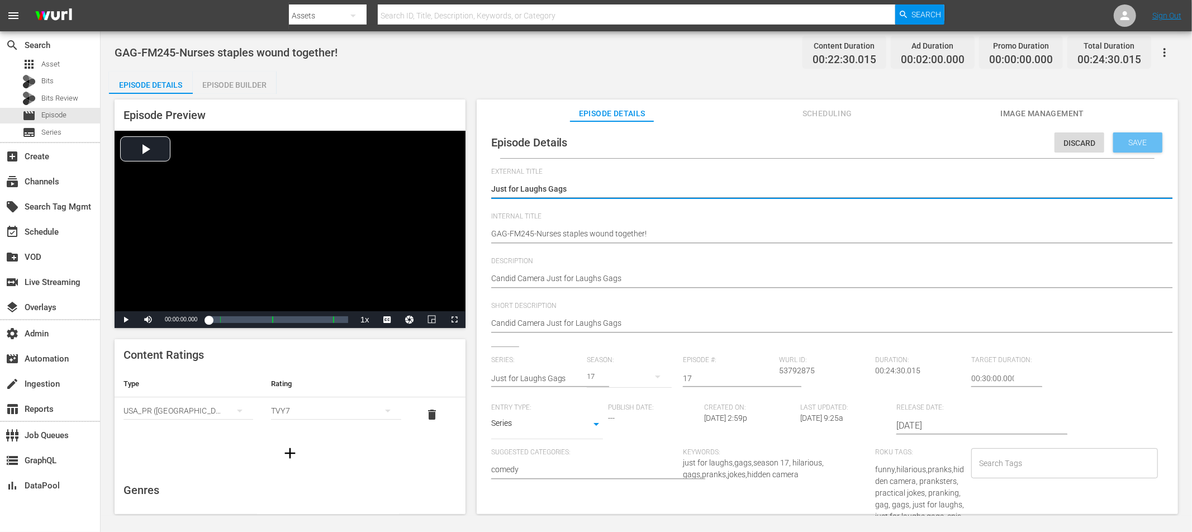
type textarea "Just for Laughs Gags"
click at [1126, 145] on span "Save" at bounding box center [1138, 142] width 36 height 9
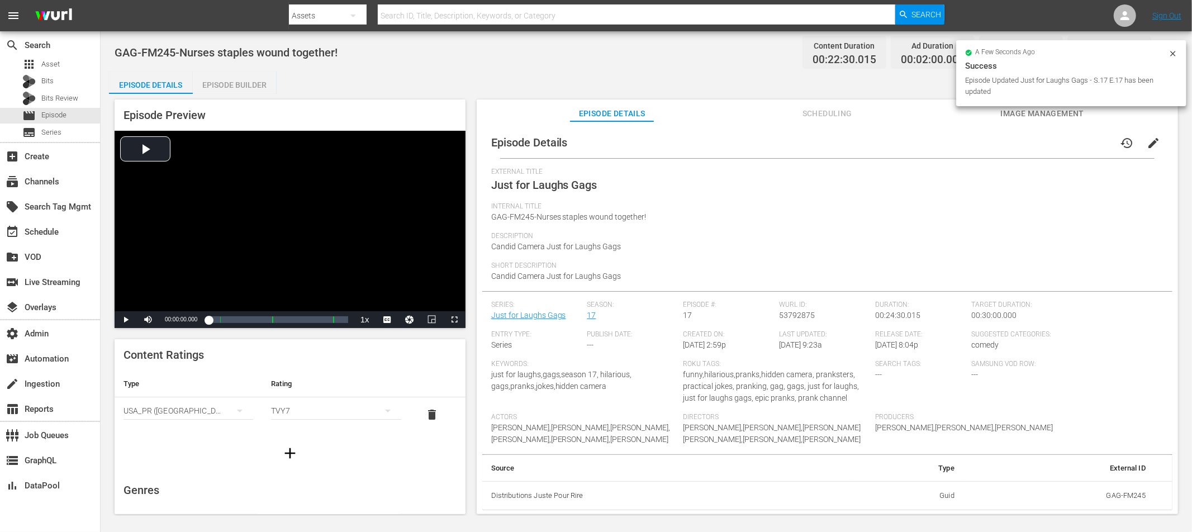
click at [825, 118] on span "Scheduling" at bounding box center [827, 114] width 84 height 14
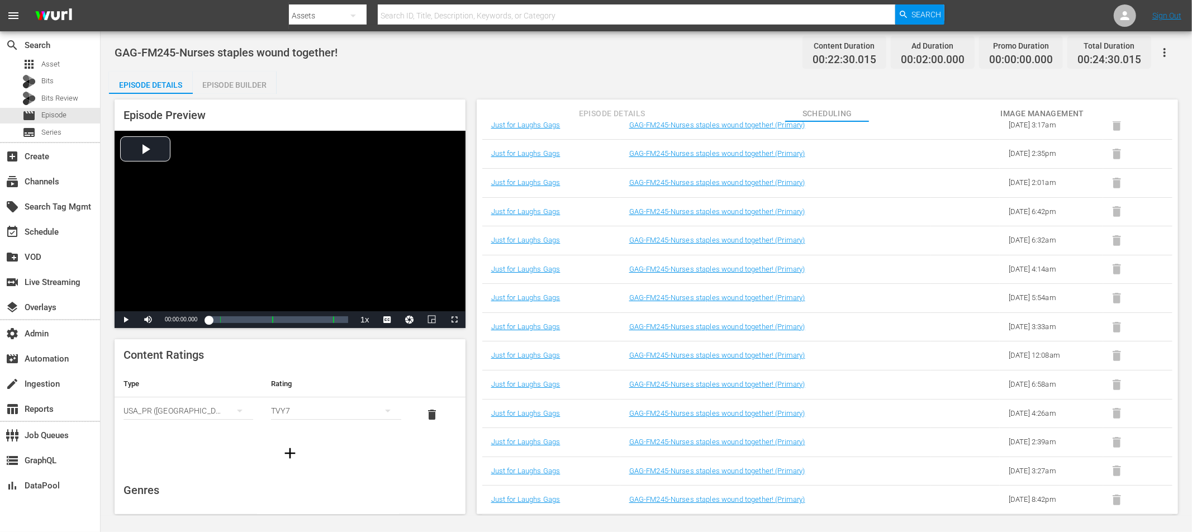
scroll to position [1223, 0]
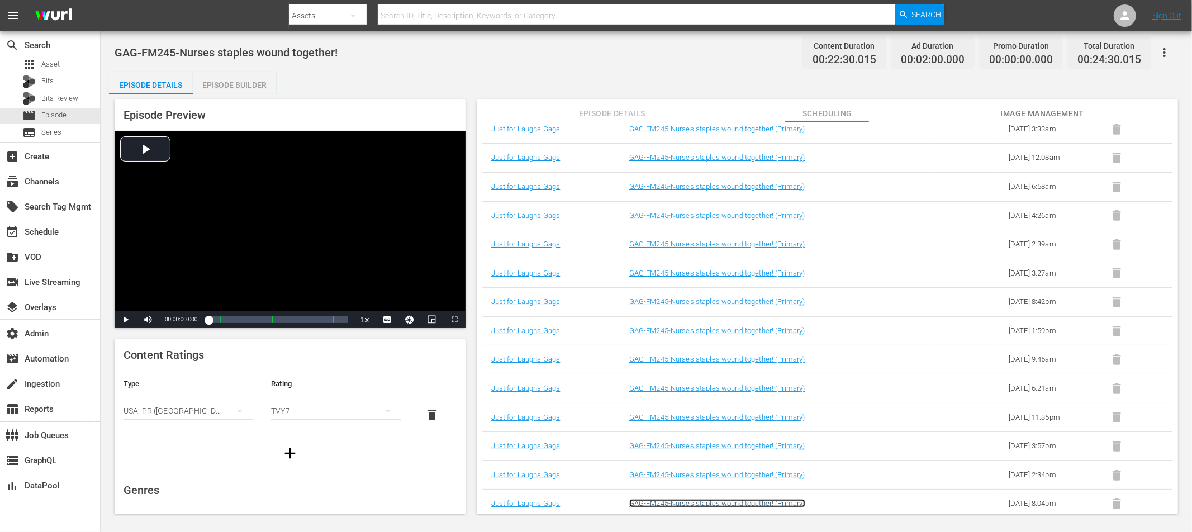
click at [776, 502] on link "GAG-FM245-Nurses staples wound together! (Primary)" at bounding box center [717, 503] width 176 height 8
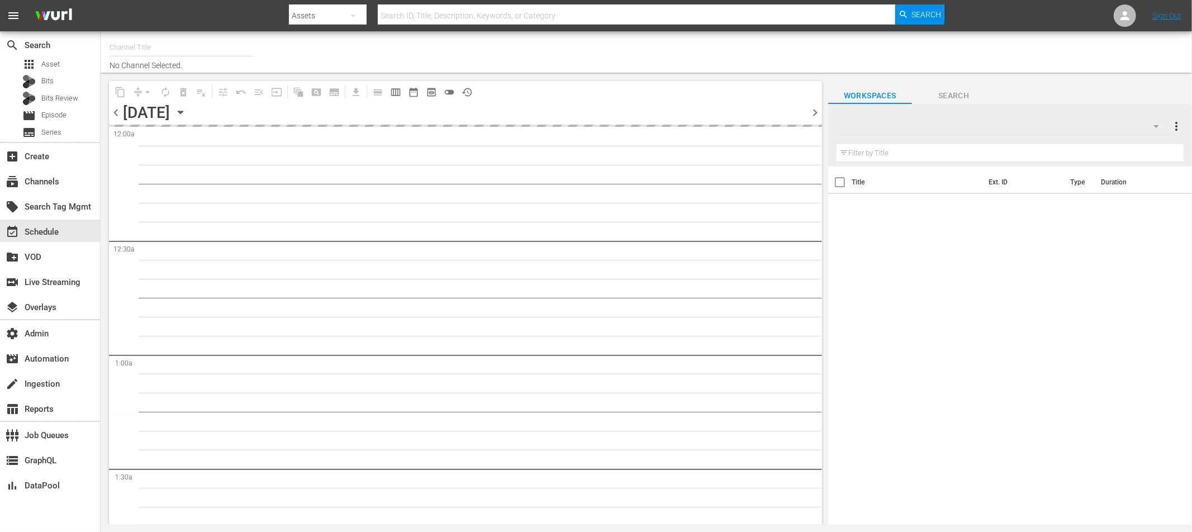
type input "Just for Laughs Gags - Roku Feed (1650)"
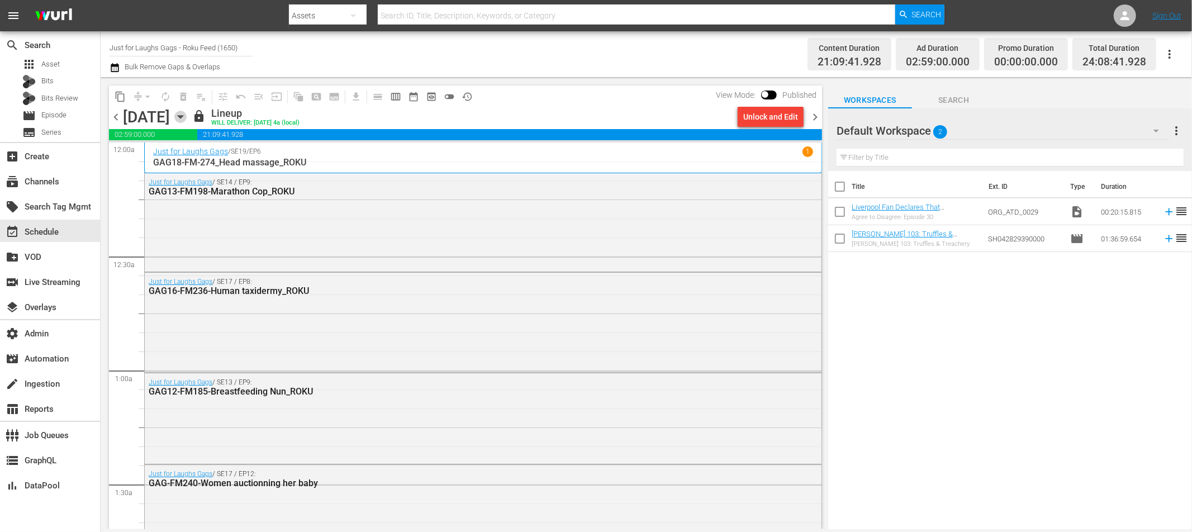
click at [183, 116] on icon "button" at bounding box center [180, 117] width 5 height 3
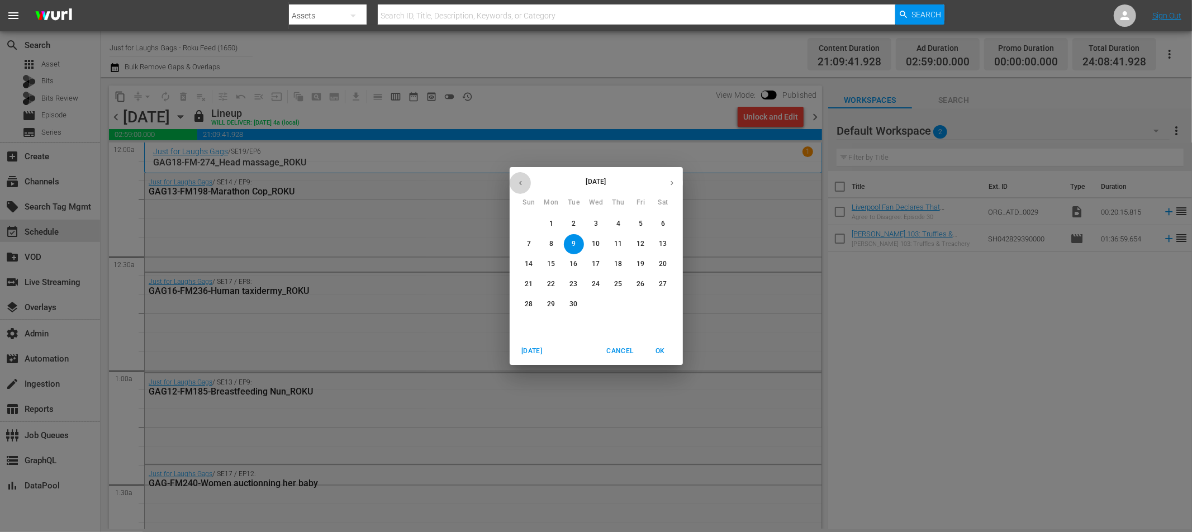
click at [521, 185] on icon "button" at bounding box center [520, 183] width 3 height 4
drag, startPoint x: 616, startPoint y: 305, endPoint x: 557, endPoint y: 317, distance: 60.4
click at [616, 305] on p "28" at bounding box center [618, 305] width 8 height 10
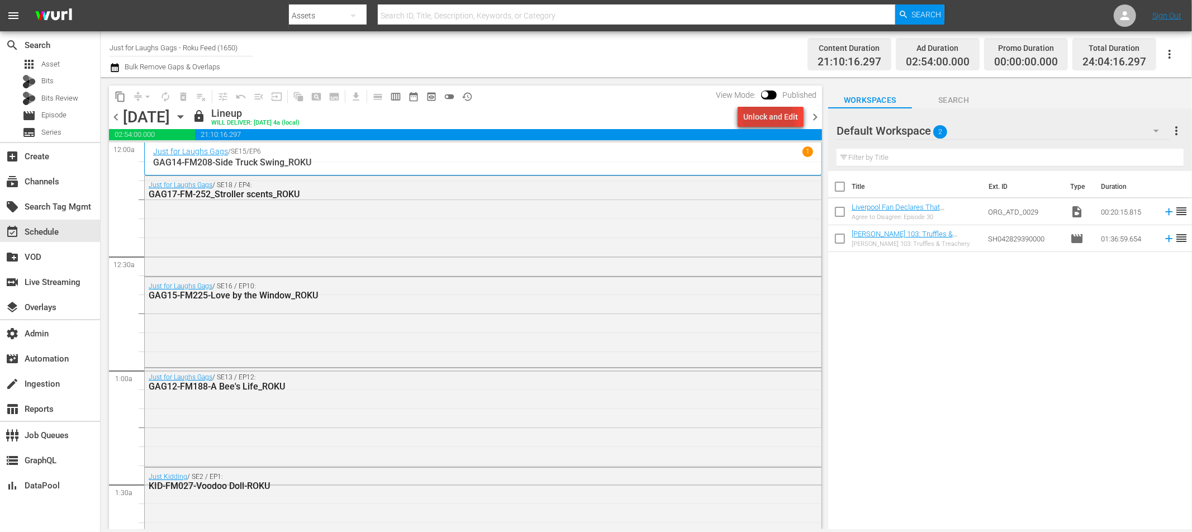
click at [755, 122] on div "Unlock and Edit" at bounding box center [770, 117] width 55 height 20
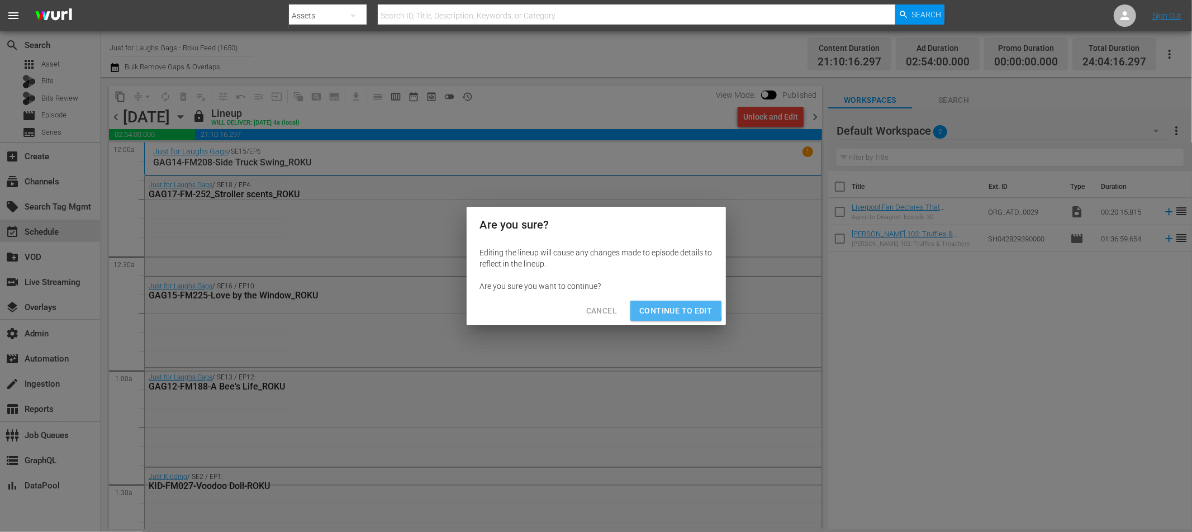
drag, startPoint x: 651, startPoint y: 306, endPoint x: 632, endPoint y: 308, distance: 18.6
click at [651, 306] on span "Continue to Edit" at bounding box center [675, 311] width 73 height 14
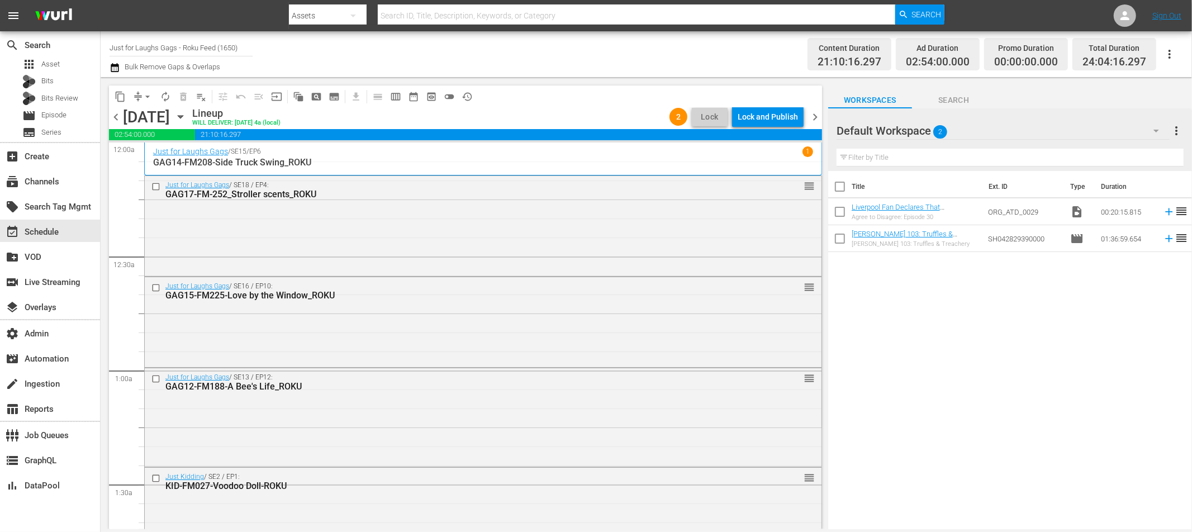
click at [752, 120] on div "Lock and Publish" at bounding box center [768, 117] width 60 height 20
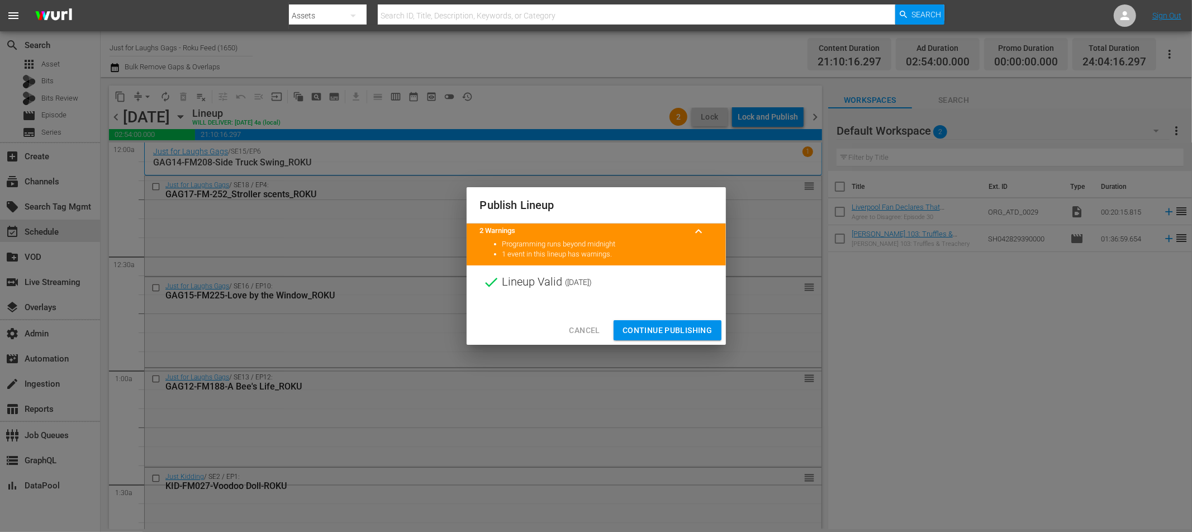
click at [652, 329] on span "Continue Publishing" at bounding box center [668, 331] width 90 height 14
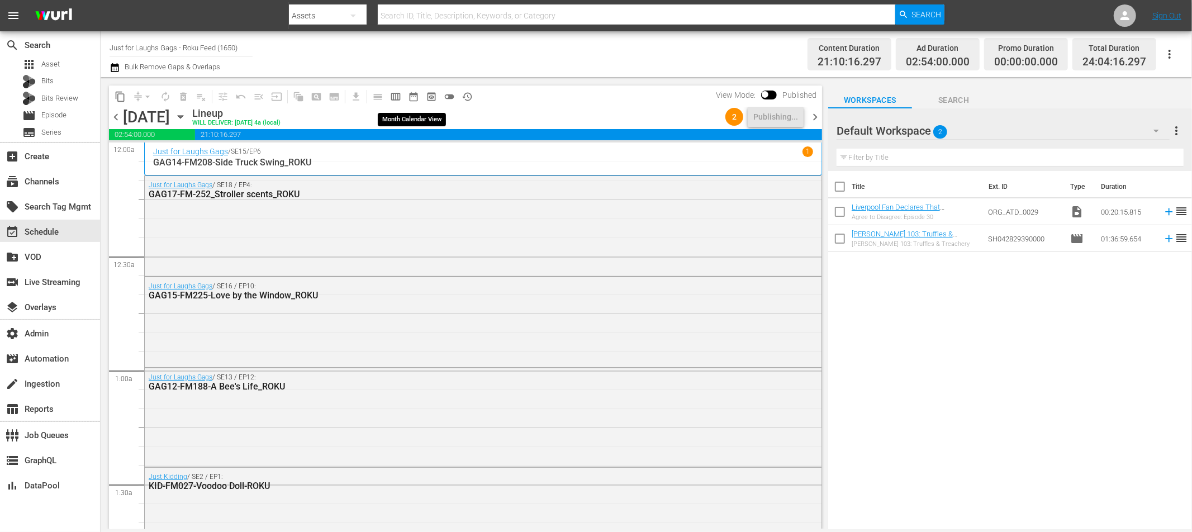
click at [418, 96] on button "date_range_outlined" at bounding box center [414, 97] width 18 height 18
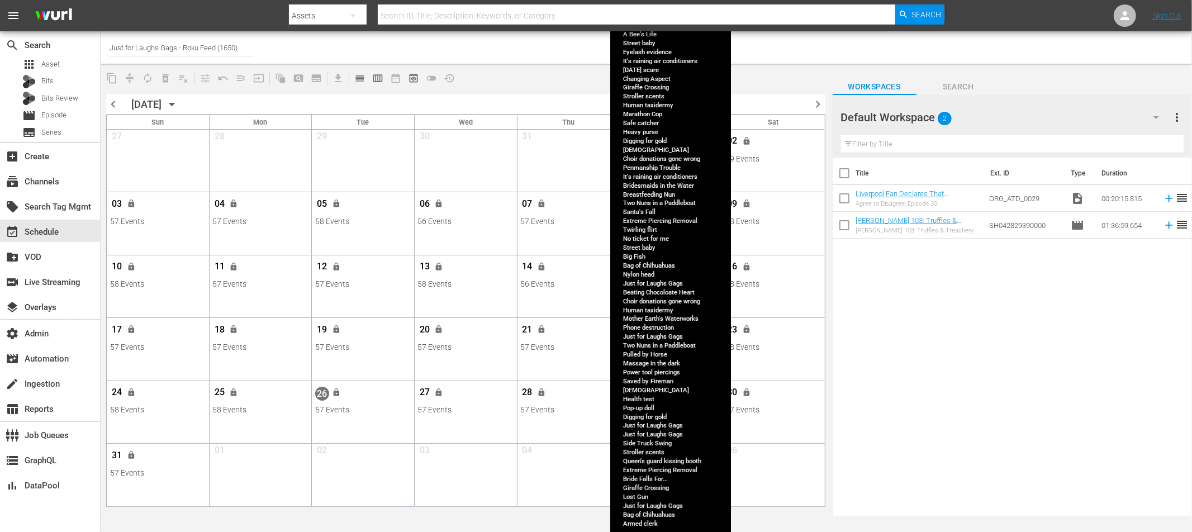
click at [643, 394] on span "lock" at bounding box center [644, 392] width 9 height 9
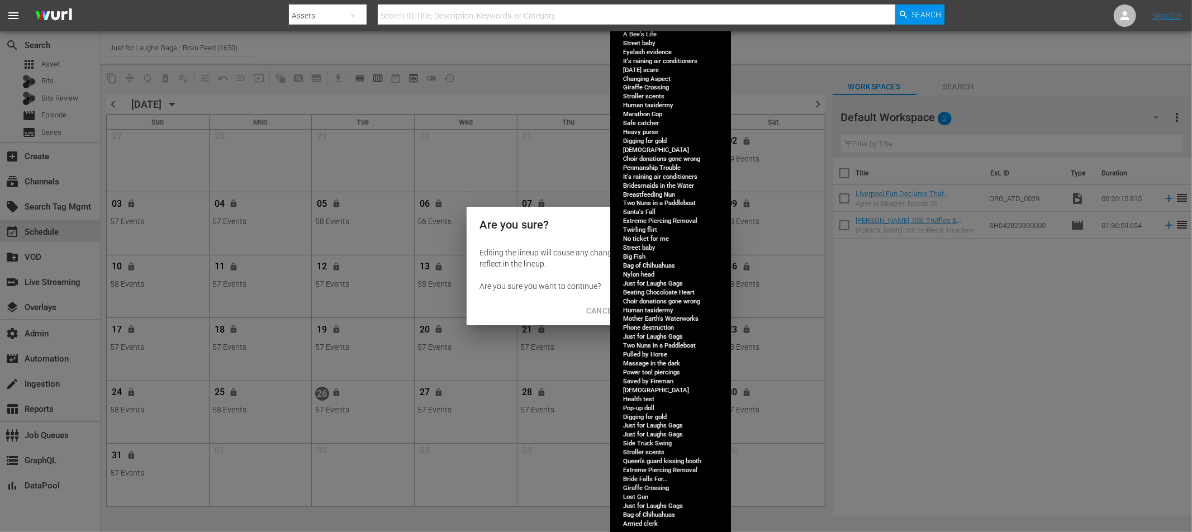
click at [657, 311] on span "Continue to Edit" at bounding box center [675, 311] width 73 height 14
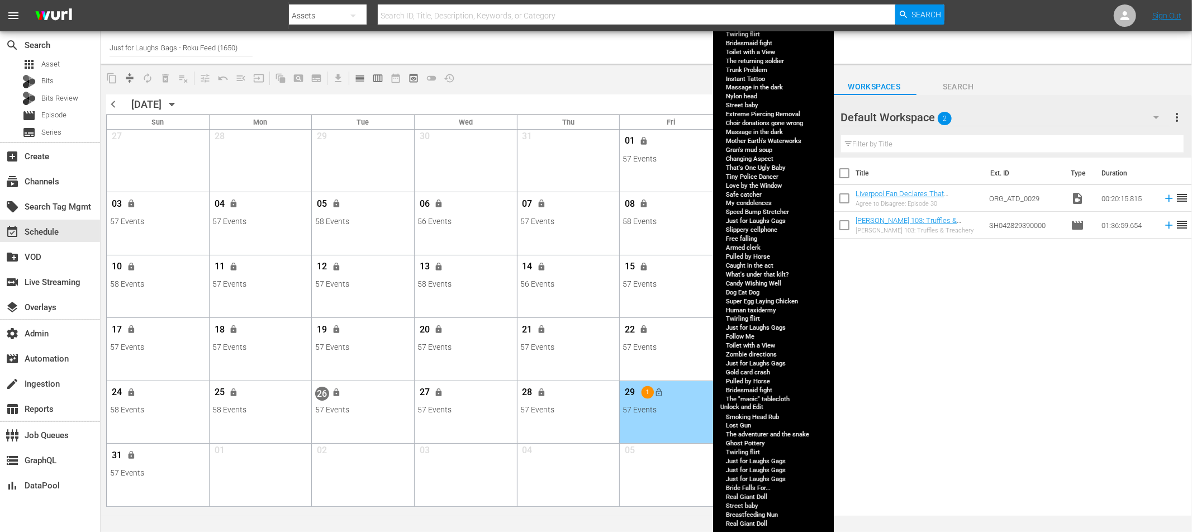
click at [747, 392] on span "lock" at bounding box center [746, 392] width 9 height 9
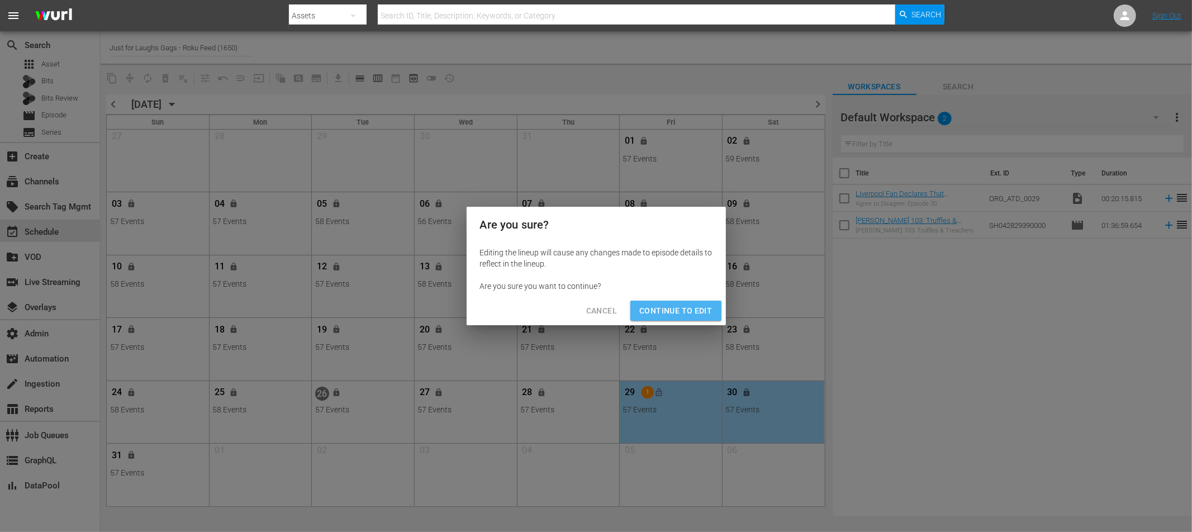
drag, startPoint x: 686, startPoint y: 304, endPoint x: 680, endPoint y: 344, distance: 41.2
click at [686, 304] on span "Continue to Edit" at bounding box center [675, 311] width 73 height 14
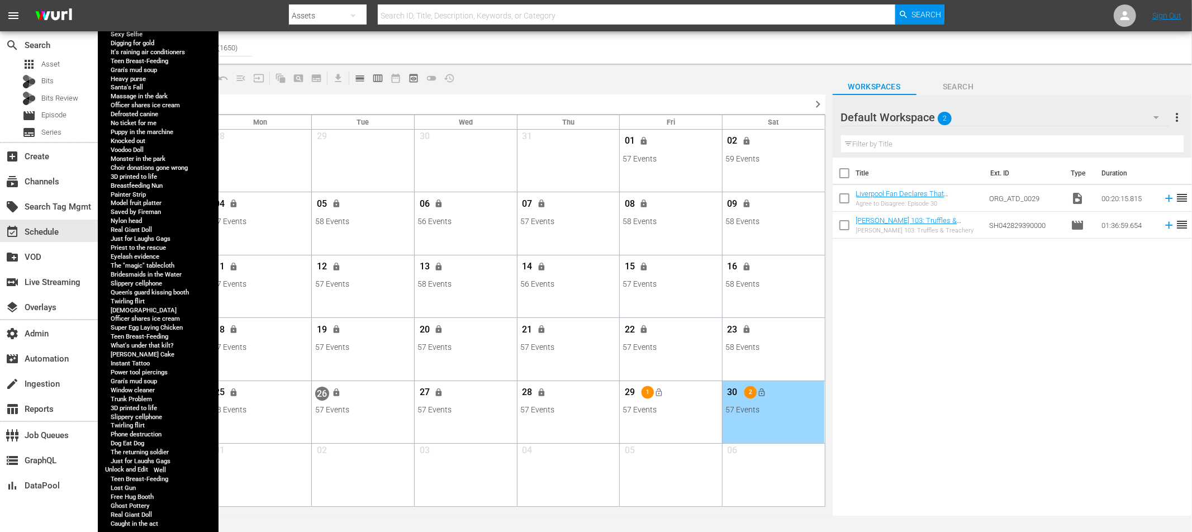
click at [132, 454] on span "lock" at bounding box center [131, 455] width 9 height 9
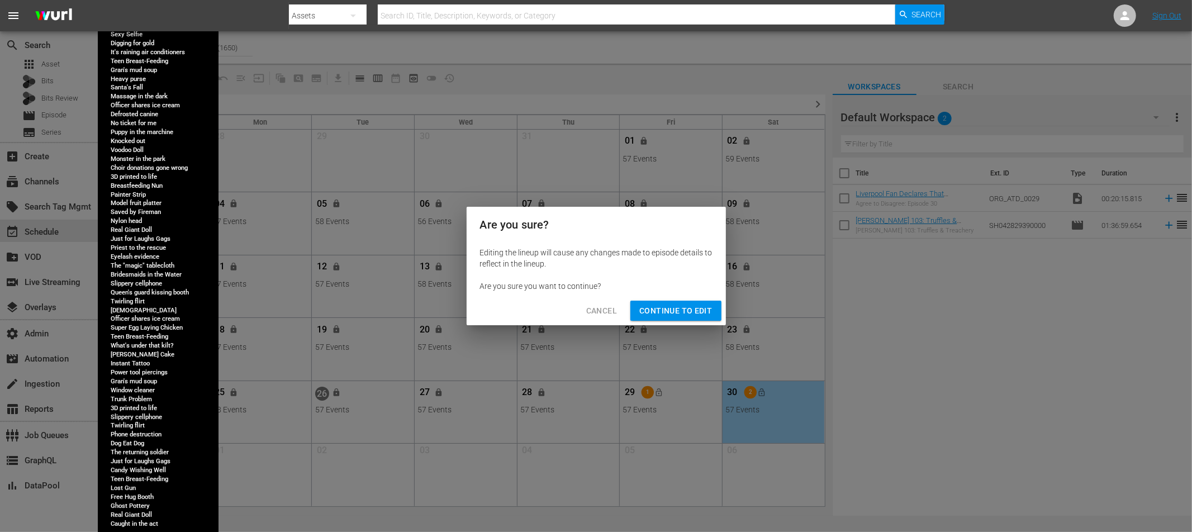
click at [674, 309] on span "Continue to Edit" at bounding box center [675, 311] width 73 height 14
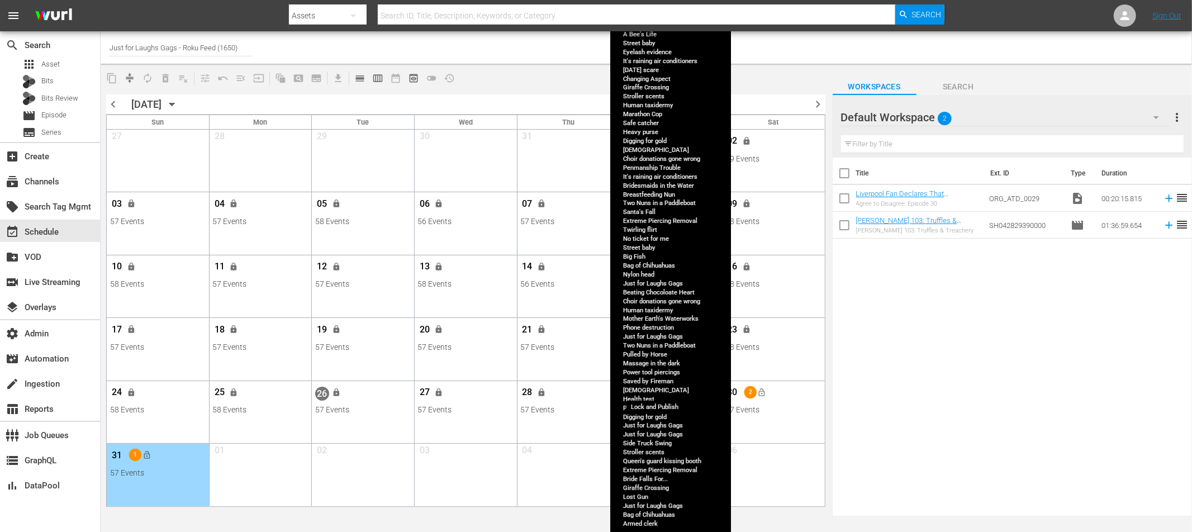
click at [660, 397] on button "lock_open" at bounding box center [660, 392] width 18 height 18
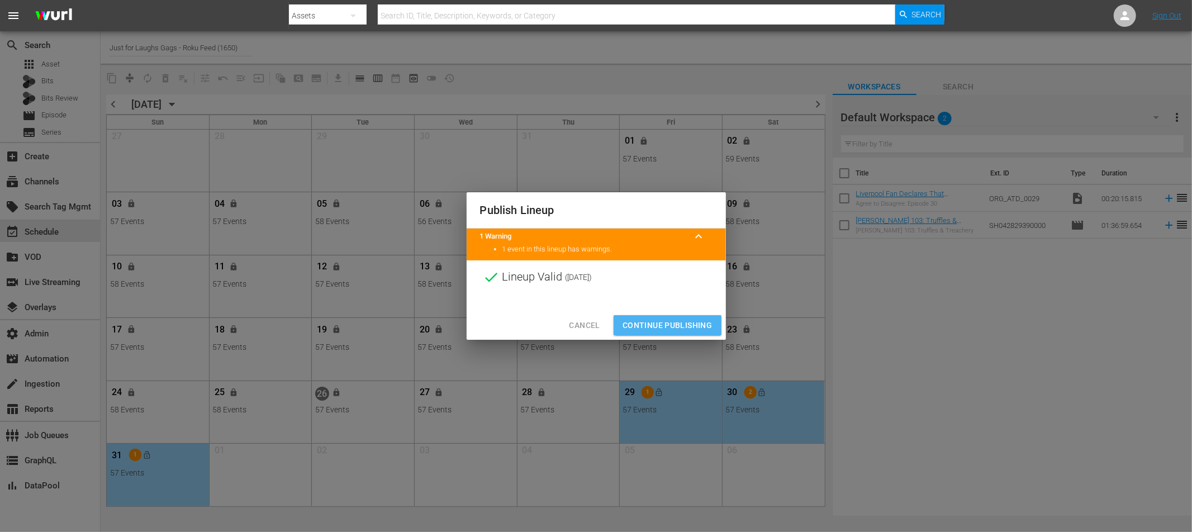
click at [673, 329] on span "Continue Publishing" at bounding box center [668, 326] width 90 height 14
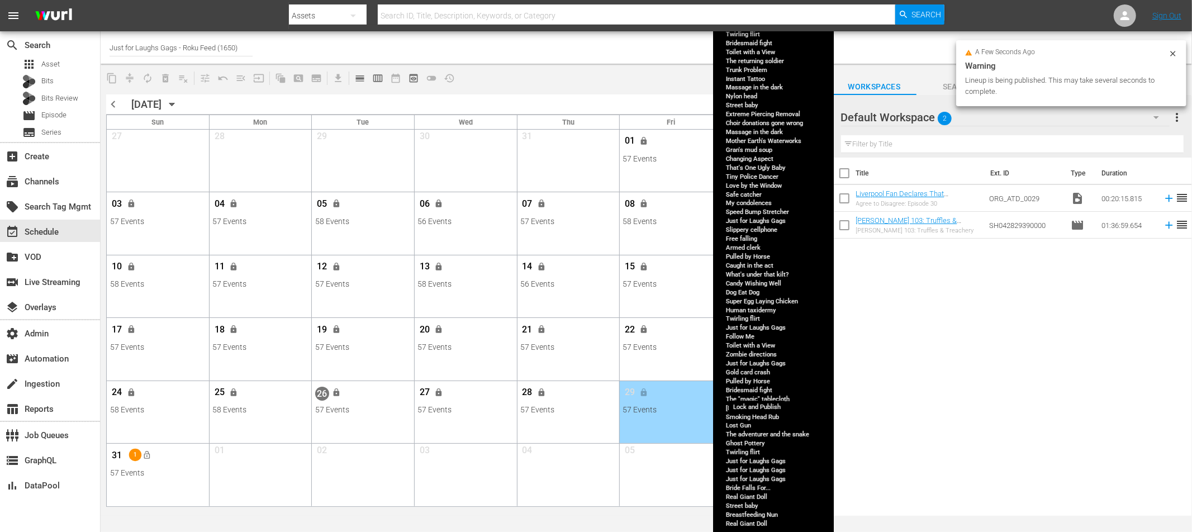
click at [766, 390] on span "lock_open" at bounding box center [761, 392] width 9 height 9
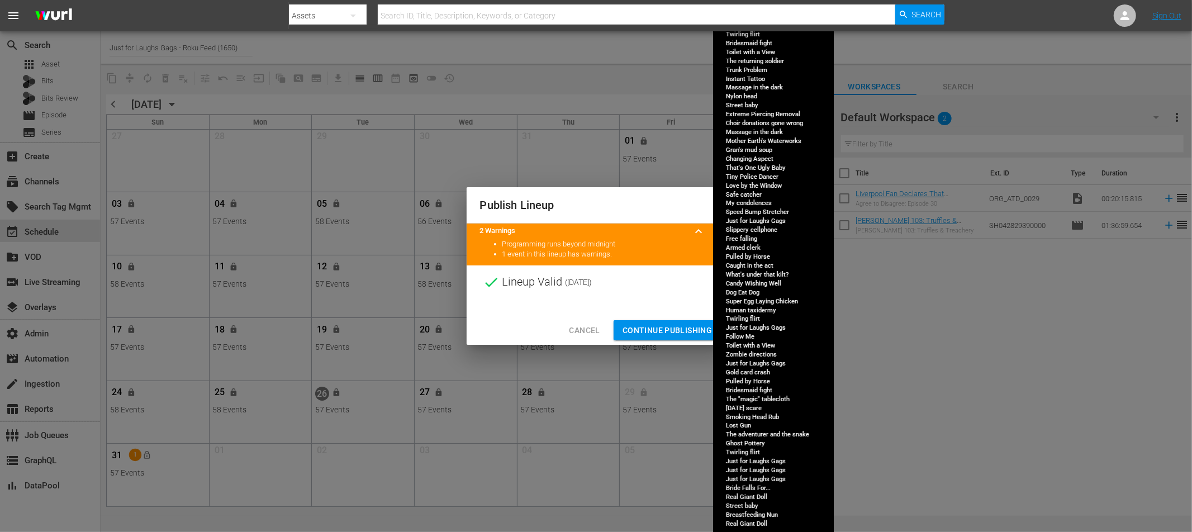
drag, startPoint x: 671, startPoint y: 330, endPoint x: 675, endPoint y: 350, distance: 20.5
click at [671, 330] on span "Continue Publishing" at bounding box center [668, 331] width 90 height 14
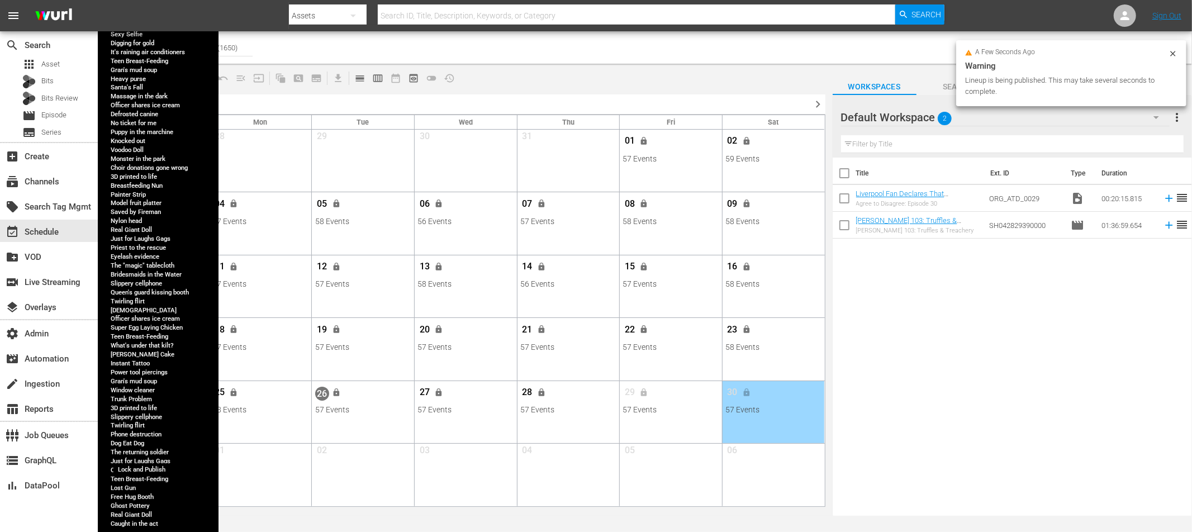
click at [146, 454] on span "lock_open" at bounding box center [147, 455] width 9 height 9
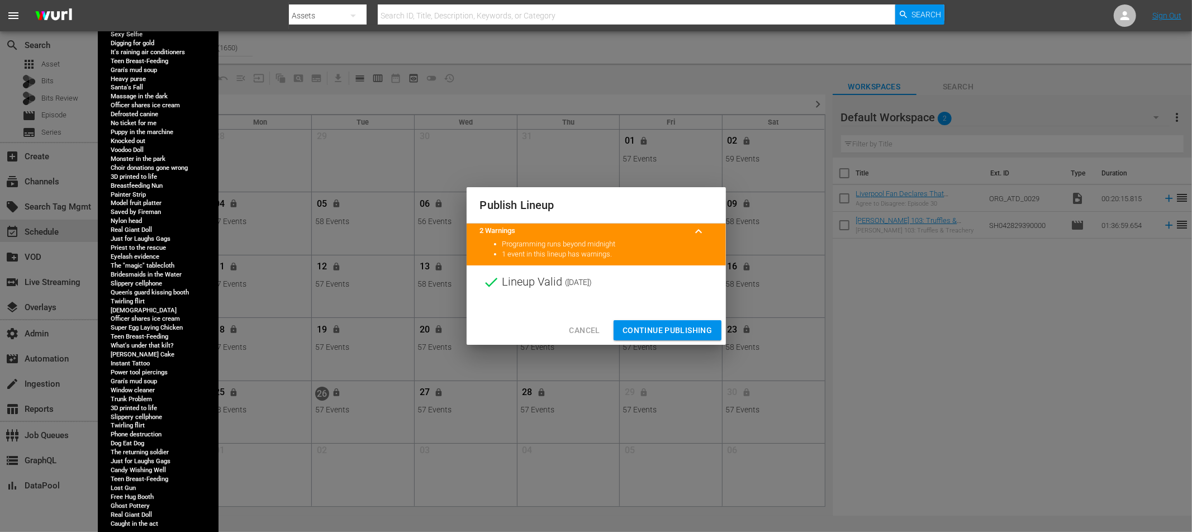
drag, startPoint x: 676, startPoint y: 330, endPoint x: 339, endPoint y: 435, distance: 352.7
click at [676, 330] on span "Continue Publishing" at bounding box center [668, 331] width 90 height 14
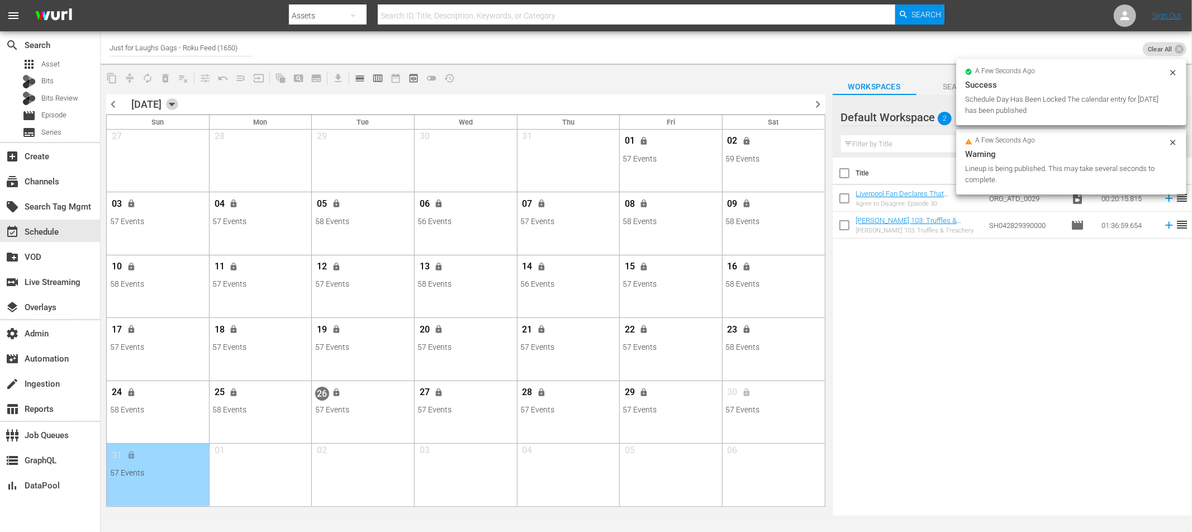
click at [178, 102] on icon "button" at bounding box center [172, 104] width 12 height 12
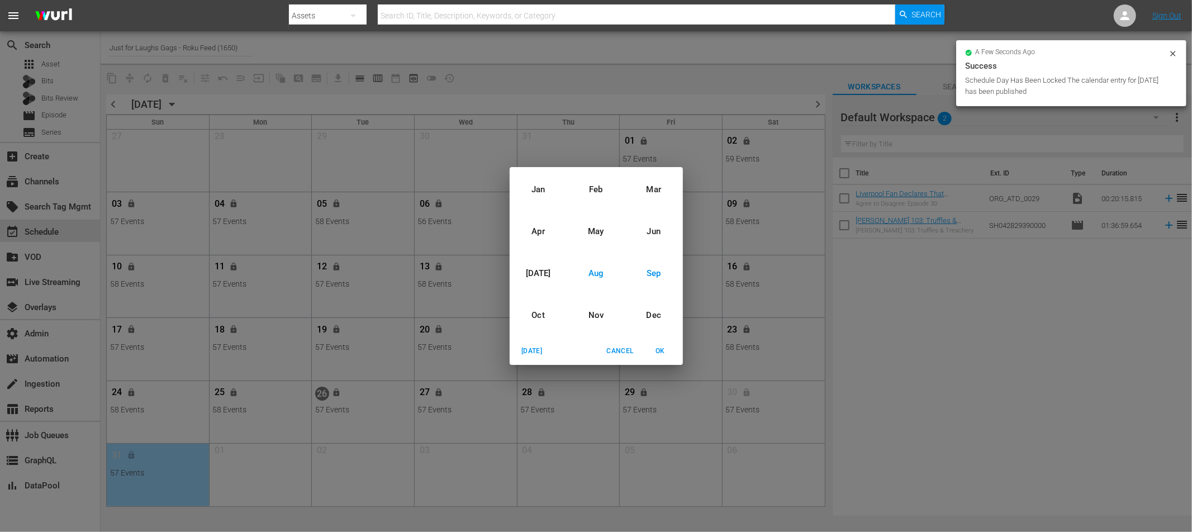
click at [651, 276] on div "Sep" at bounding box center [654, 274] width 58 height 42
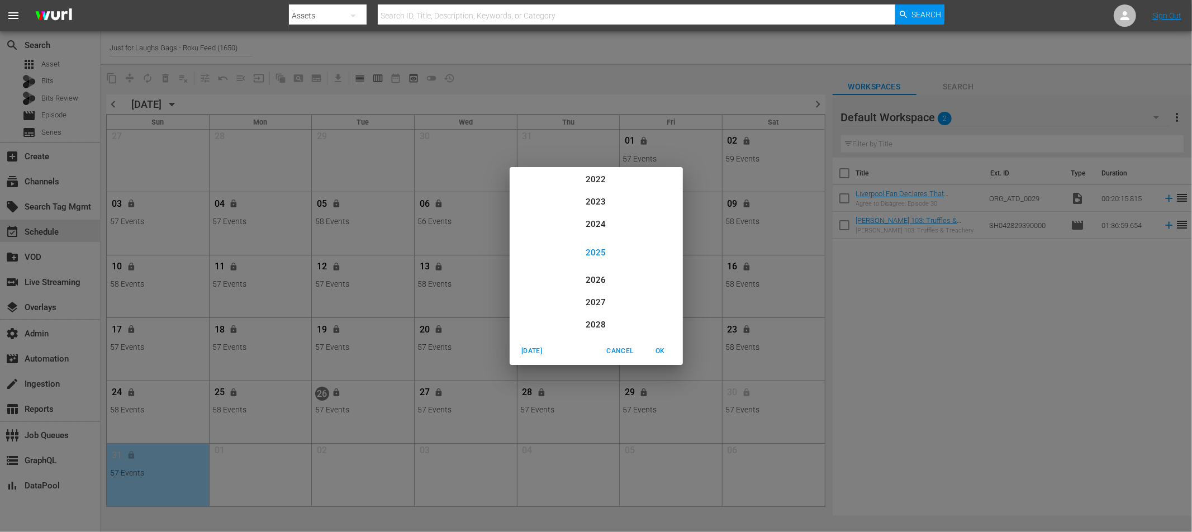
click at [664, 353] on span "OK" at bounding box center [660, 351] width 27 height 12
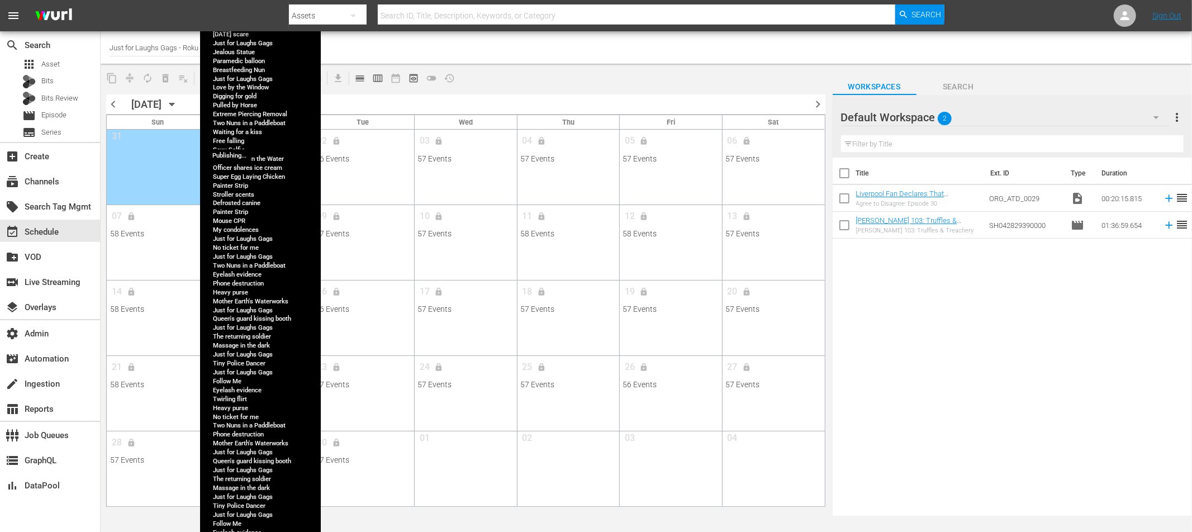
click at [230, 141] on span "lock" at bounding box center [234, 140] width 18 height 7
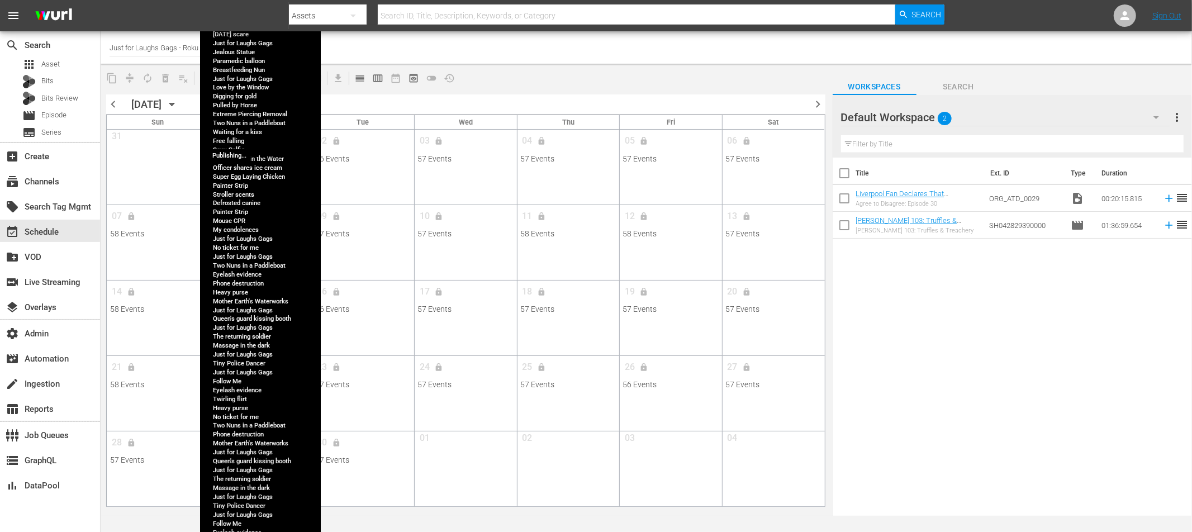
click at [240, 141] on span "lock" at bounding box center [234, 140] width 18 height 7
click at [236, 139] on span "lock" at bounding box center [234, 140] width 18 height 7
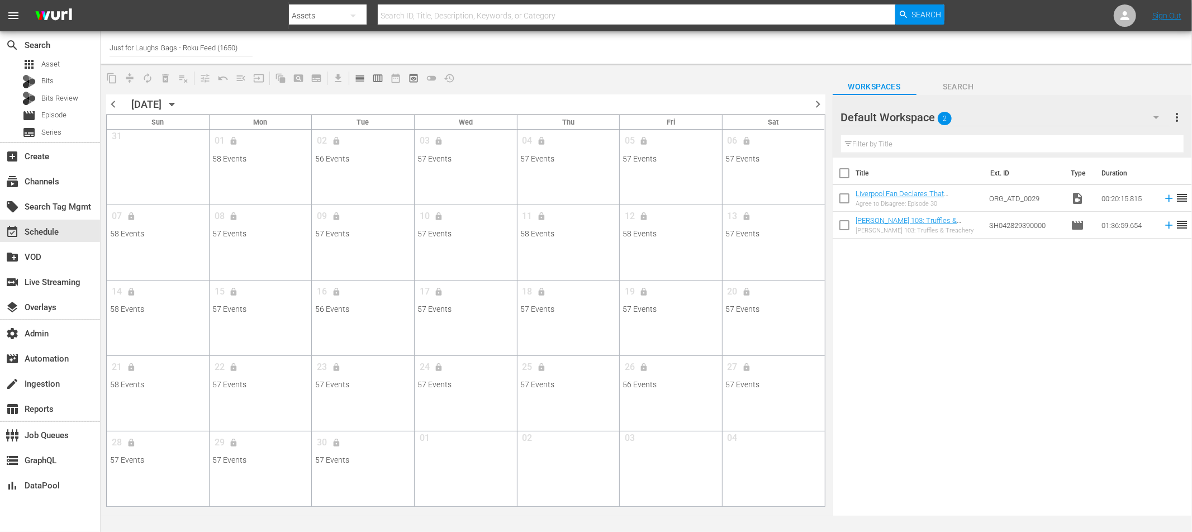
click at [406, 101] on div "chevron_left SEPTEMBER 2025 September 2025 chevron_right" at bounding box center [465, 104] width 719 height 20
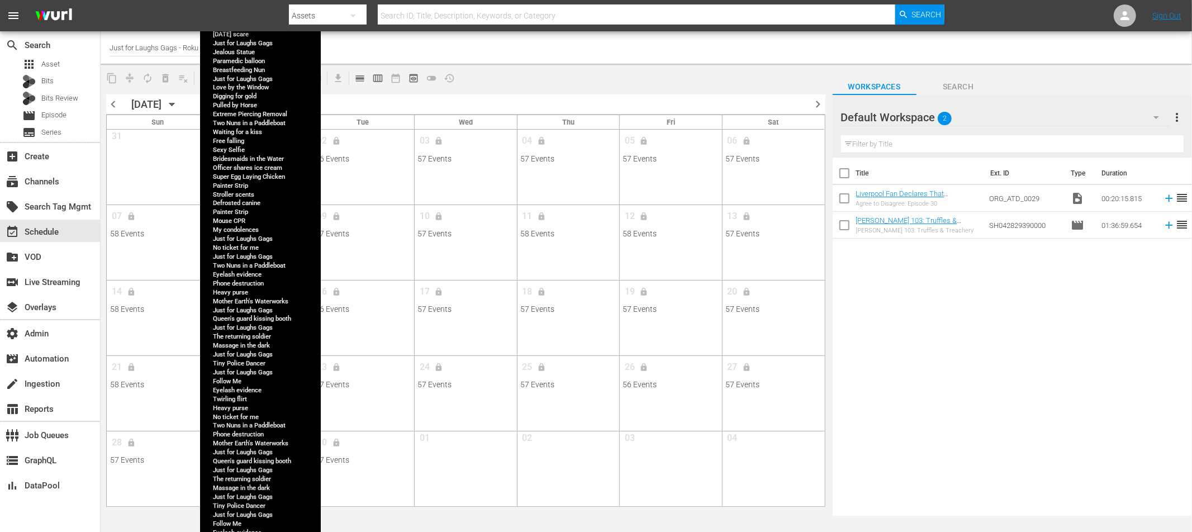
click at [236, 139] on span "lock" at bounding box center [234, 140] width 18 height 7
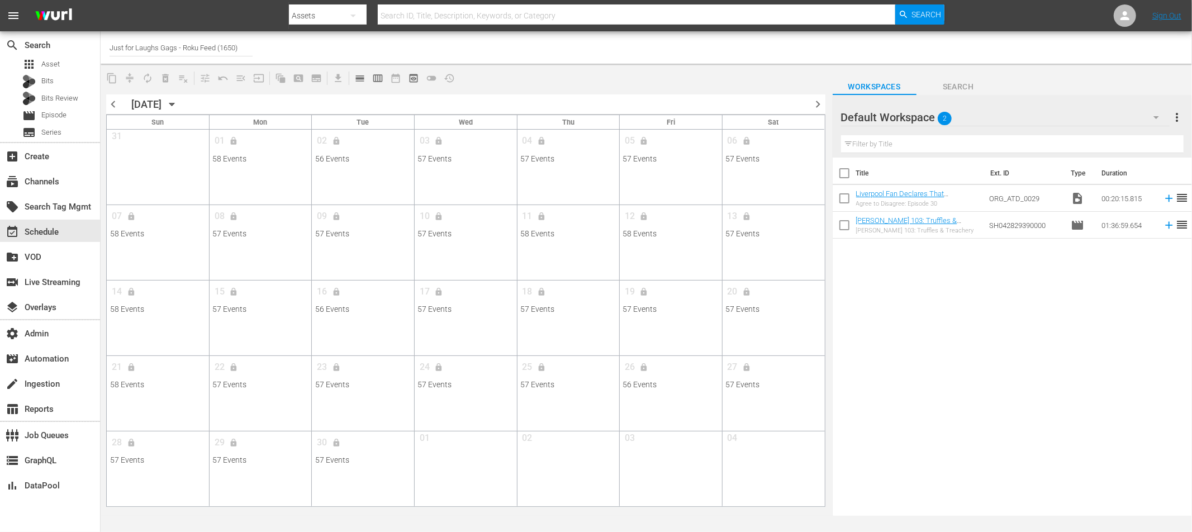
click at [367, 100] on div "chevron_left SEPTEMBER 2025 September 2025 chevron_right" at bounding box center [465, 104] width 719 height 20
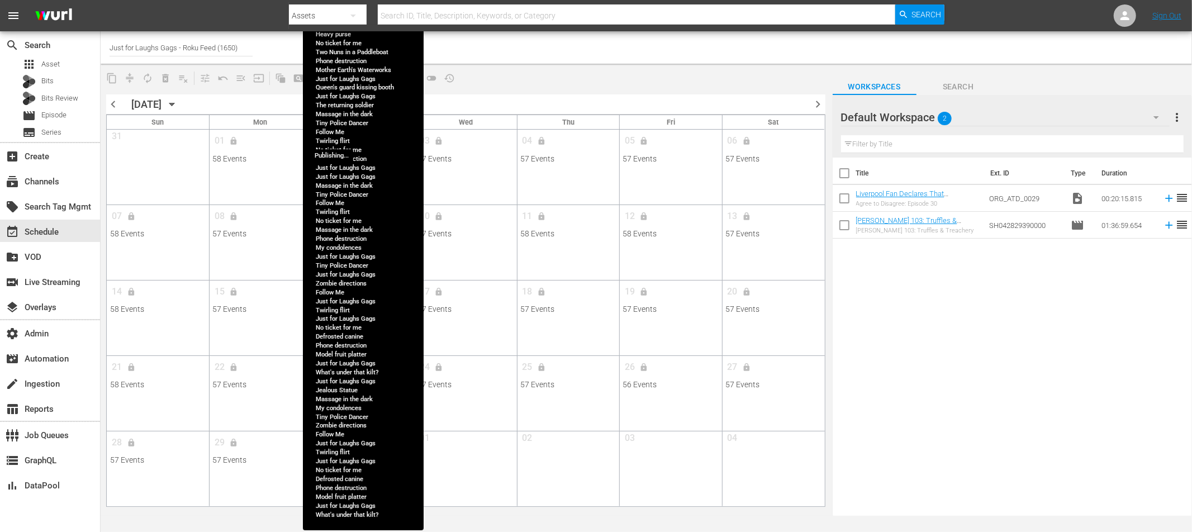
click at [337, 140] on span "lock" at bounding box center [337, 140] width 18 height 7
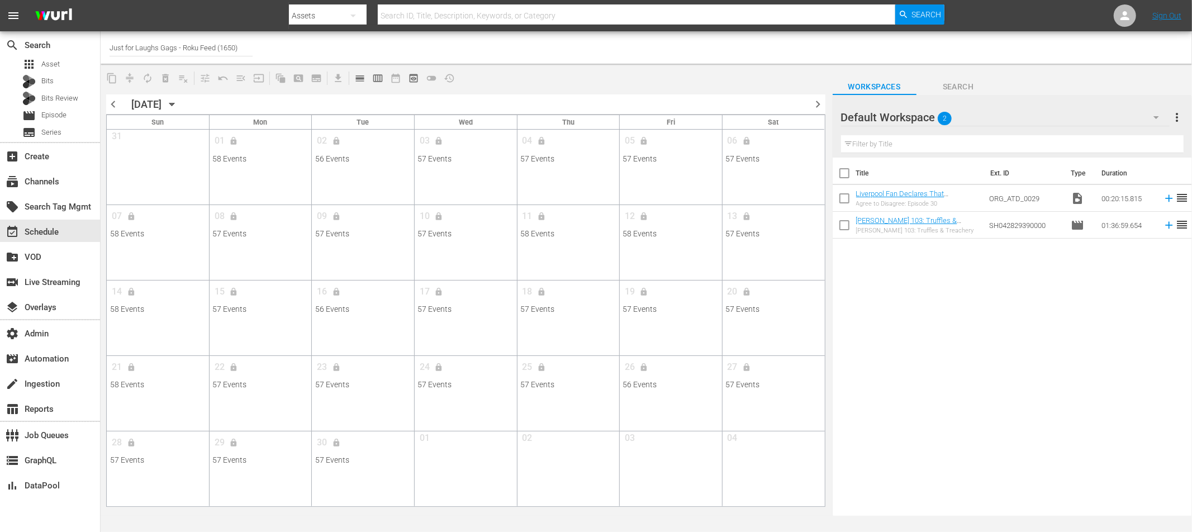
click at [473, 99] on div "chevron_left SEPTEMBER 2025 September 2025 chevron_right" at bounding box center [465, 104] width 719 height 20
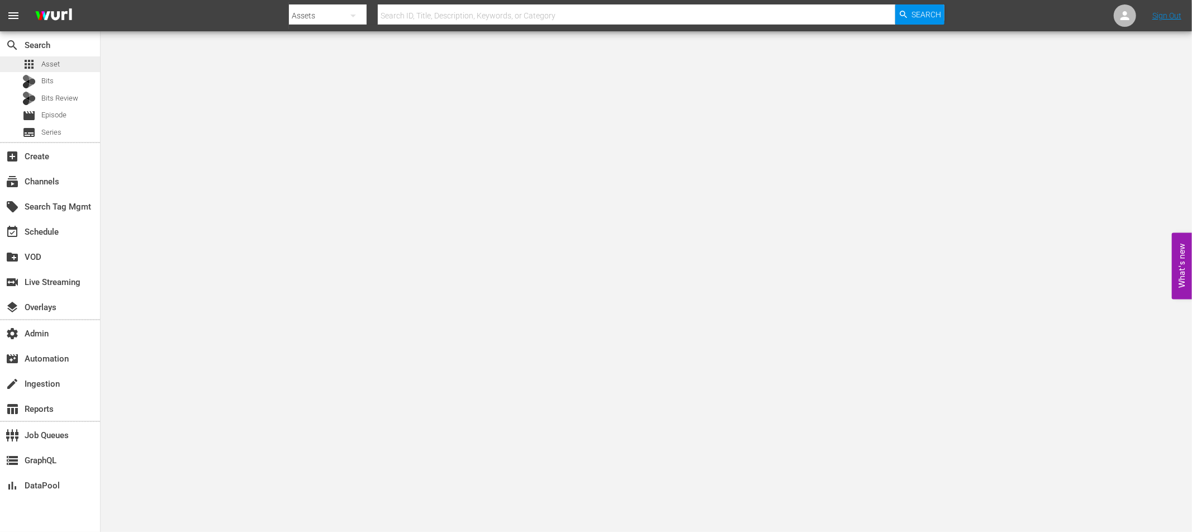
click at [55, 68] on span "Asset" at bounding box center [50, 64] width 18 height 11
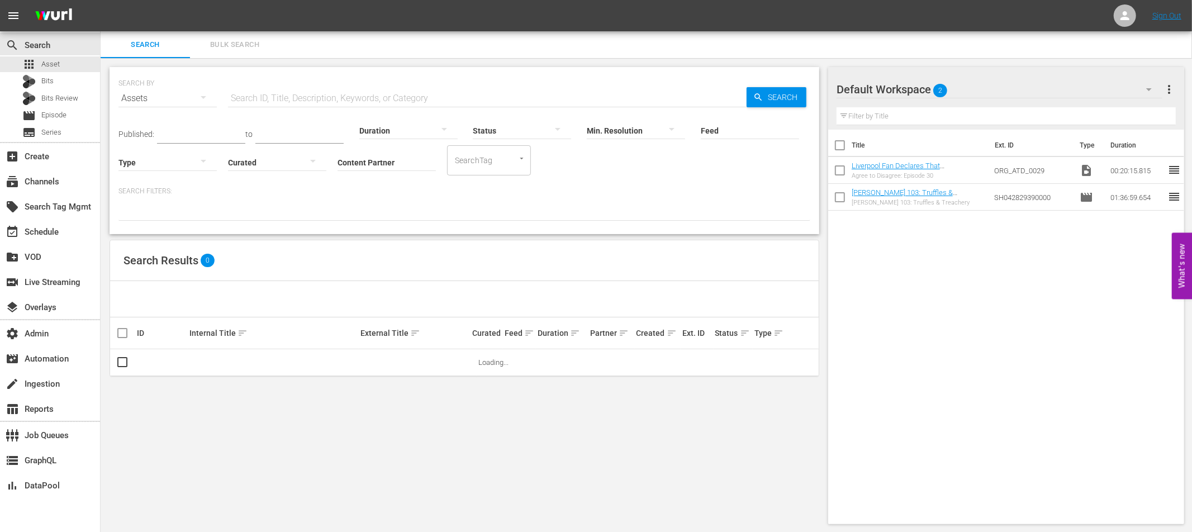
click at [713, 128] on input "Feed" at bounding box center [750, 131] width 98 height 40
paste input "icki Swift"
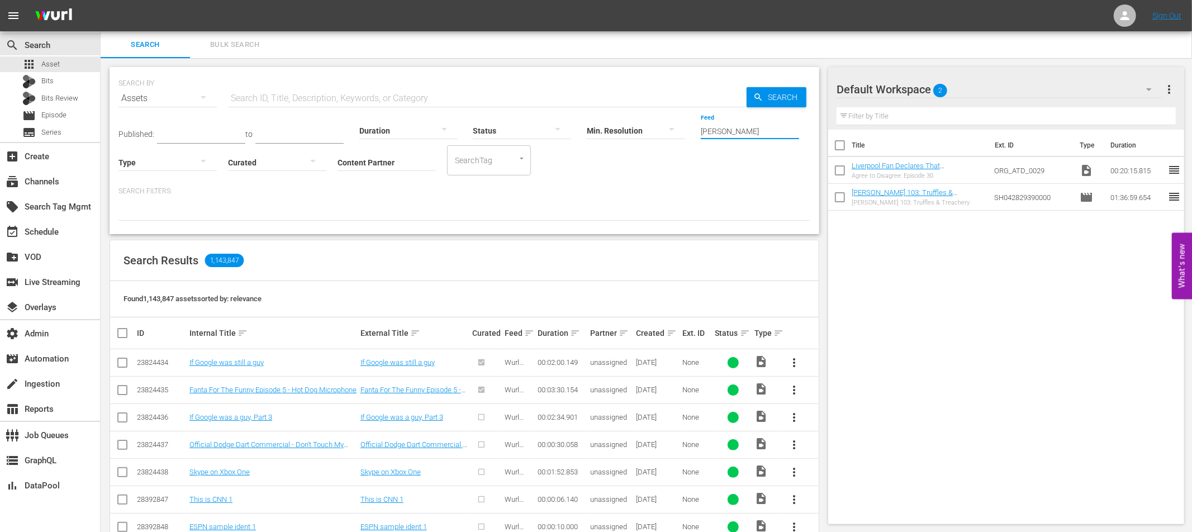
type input "[PERSON_NAME]"
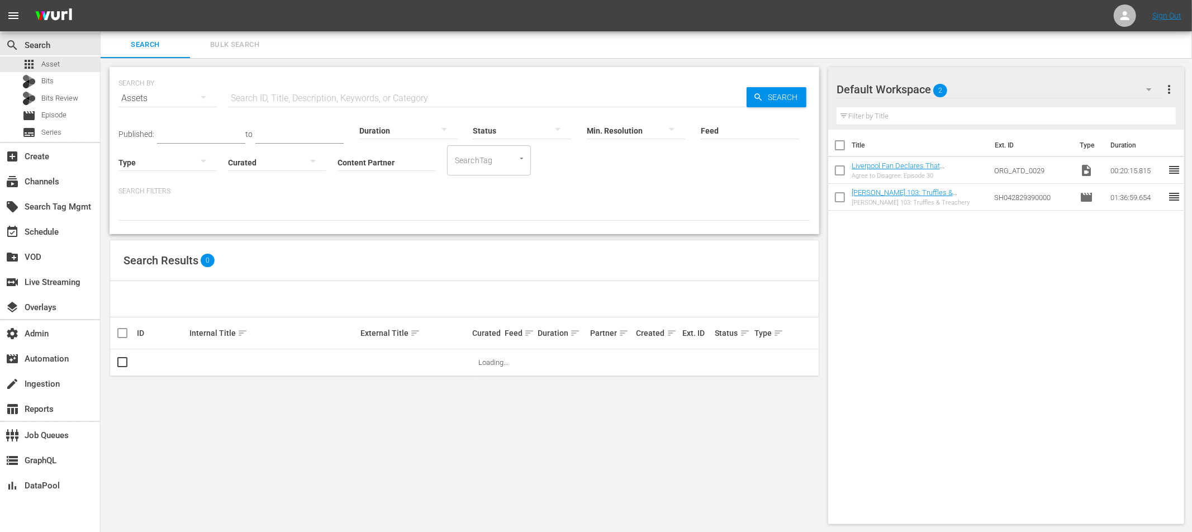
click at [259, 101] on input "text" at bounding box center [487, 98] width 519 height 27
paste input "Celebrity Couples Who Had A Change Of Heart And Called Off Their Divorce"
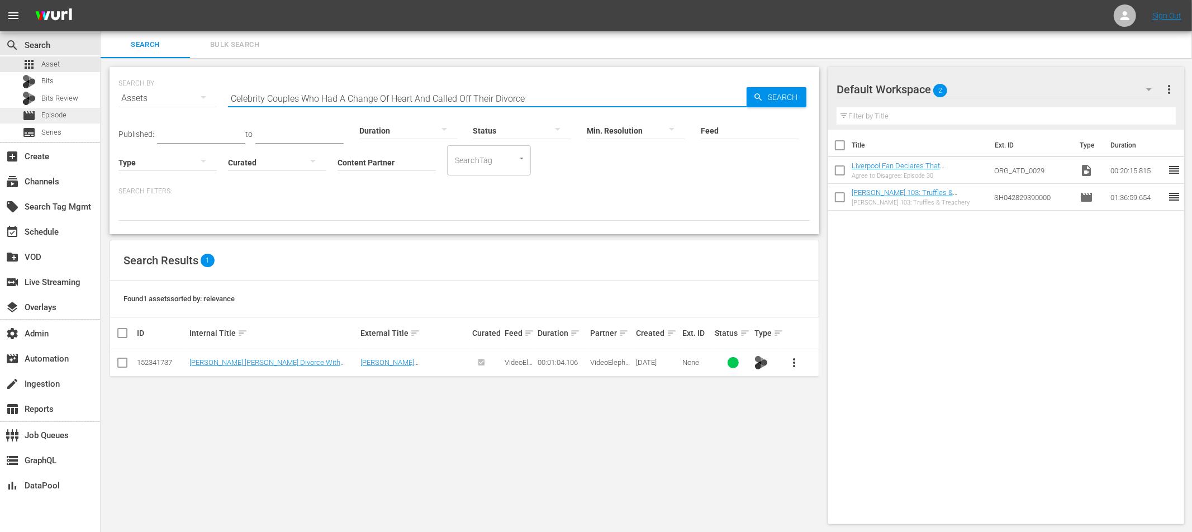
type input "Celebrity Couples Who Had A Change Of Heart And Called Off Their Divorce"
click at [56, 115] on span "Episode" at bounding box center [53, 115] width 25 height 11
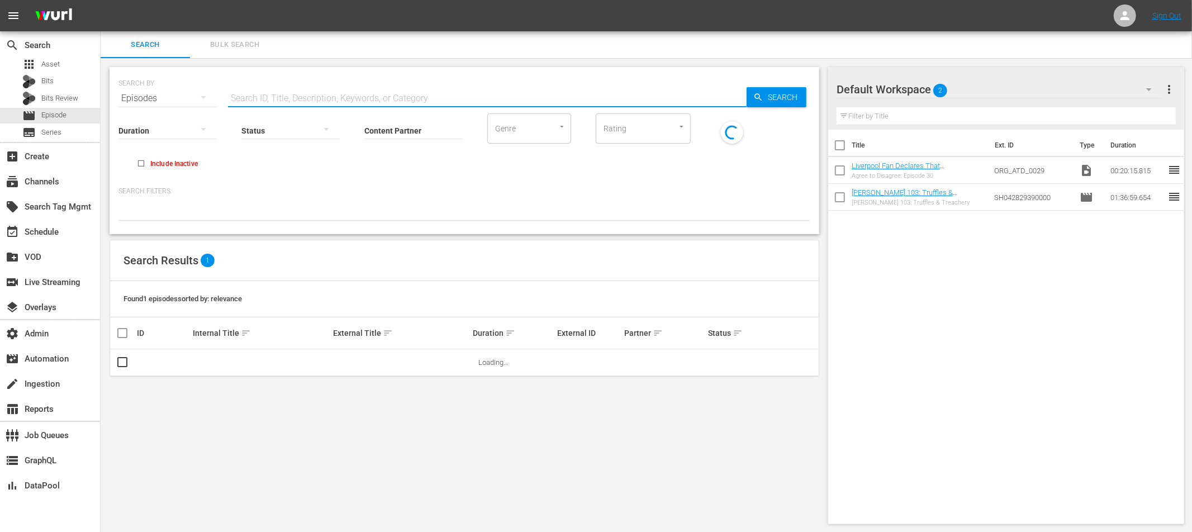
click at [312, 99] on input "text" at bounding box center [487, 98] width 519 height 27
paste input "Celebrity Couples Who Had A Change Of Heart And Called Off Their Divorce"
type input "Celebrity Couples Who Had A Change Of Heart And Called Off Their Divorce"
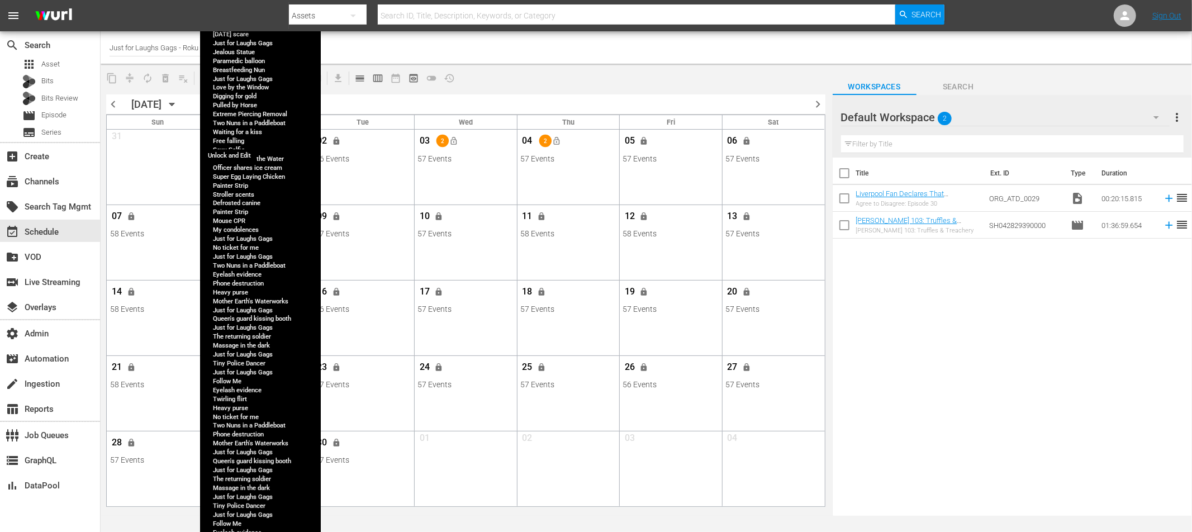
click at [233, 141] on span "lock" at bounding box center [234, 140] width 9 height 9
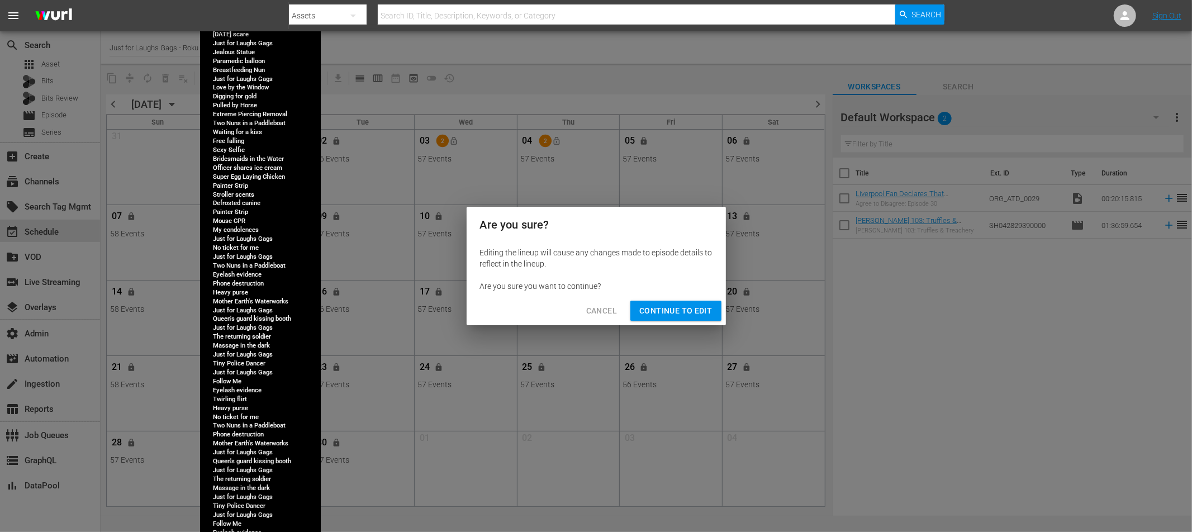
click at [670, 312] on span "Continue to Edit" at bounding box center [675, 311] width 73 height 14
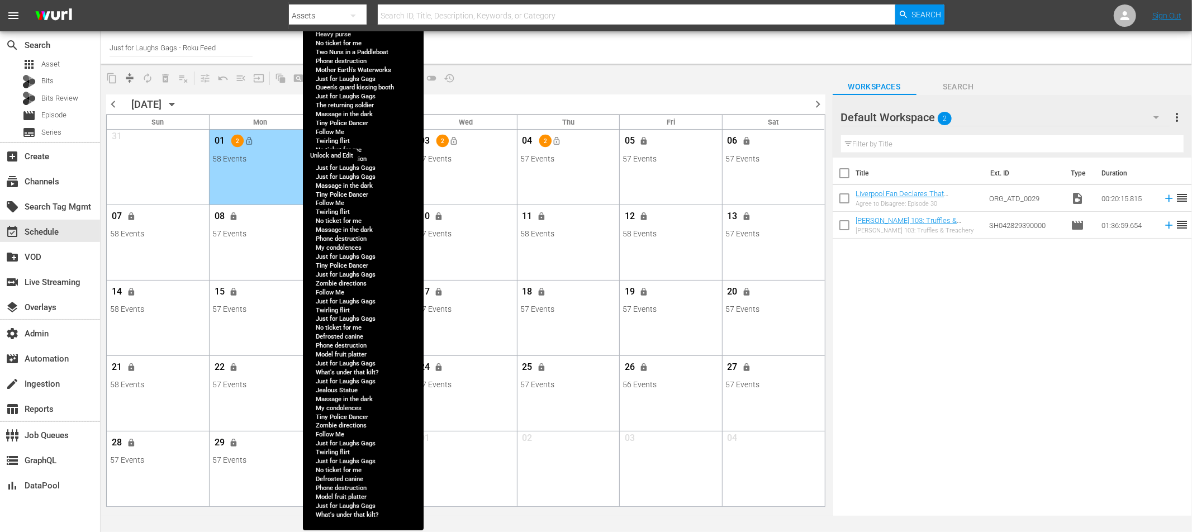
click at [336, 143] on span "lock" at bounding box center [336, 140] width 9 height 9
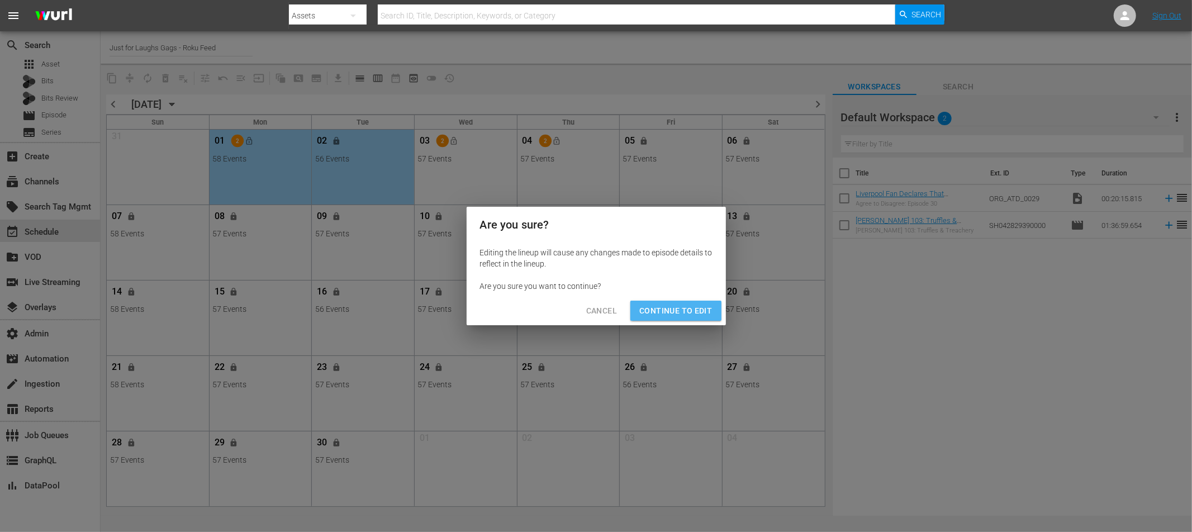
drag, startPoint x: 678, startPoint y: 311, endPoint x: 550, endPoint y: 289, distance: 129.9
click at [678, 311] on span "Continue to Edit" at bounding box center [675, 311] width 73 height 14
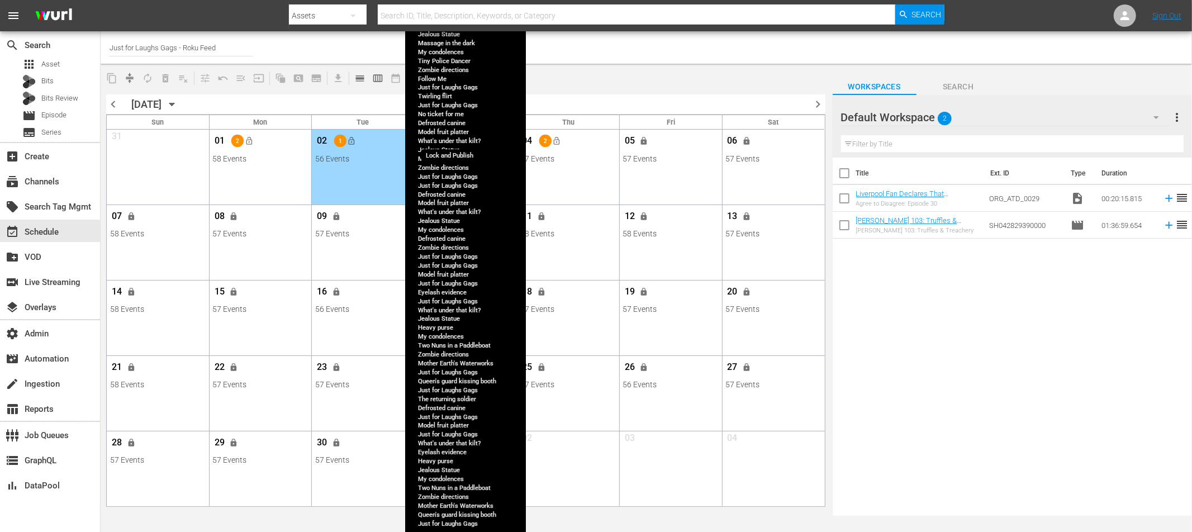
click at [455, 141] on span "lock_open" at bounding box center [454, 140] width 9 height 9
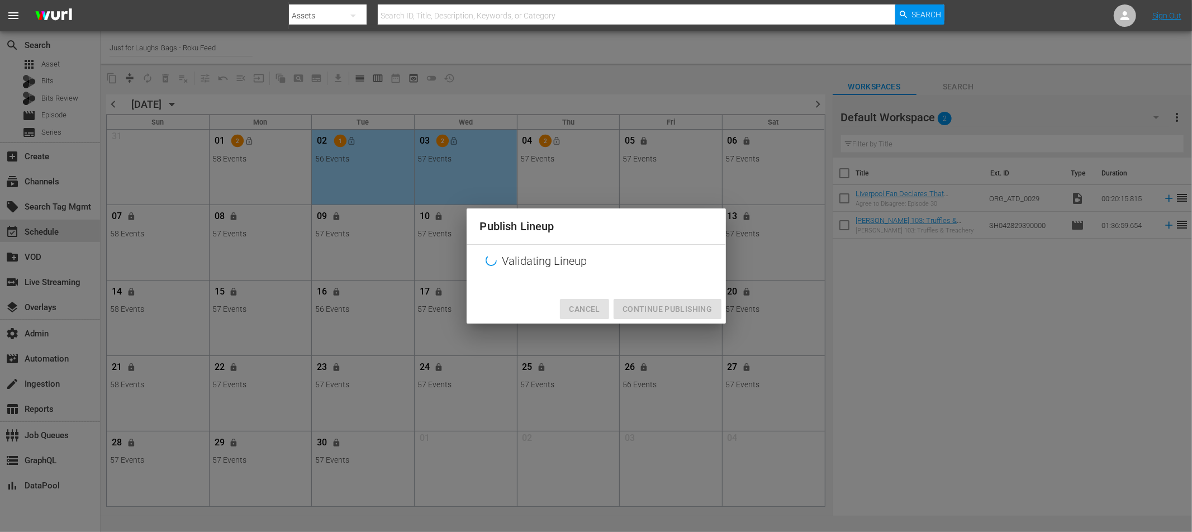
drag, startPoint x: 589, startPoint y: 309, endPoint x: 531, endPoint y: 135, distance: 182.6
click at [588, 309] on span "Cancel" at bounding box center [584, 309] width 31 height 14
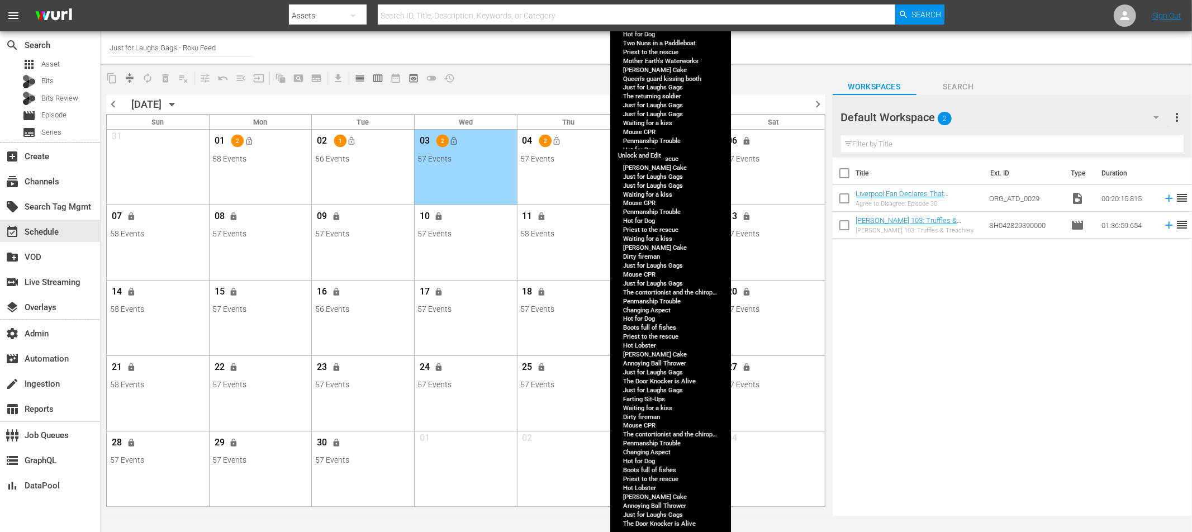
click at [646, 142] on span "lock" at bounding box center [644, 140] width 9 height 9
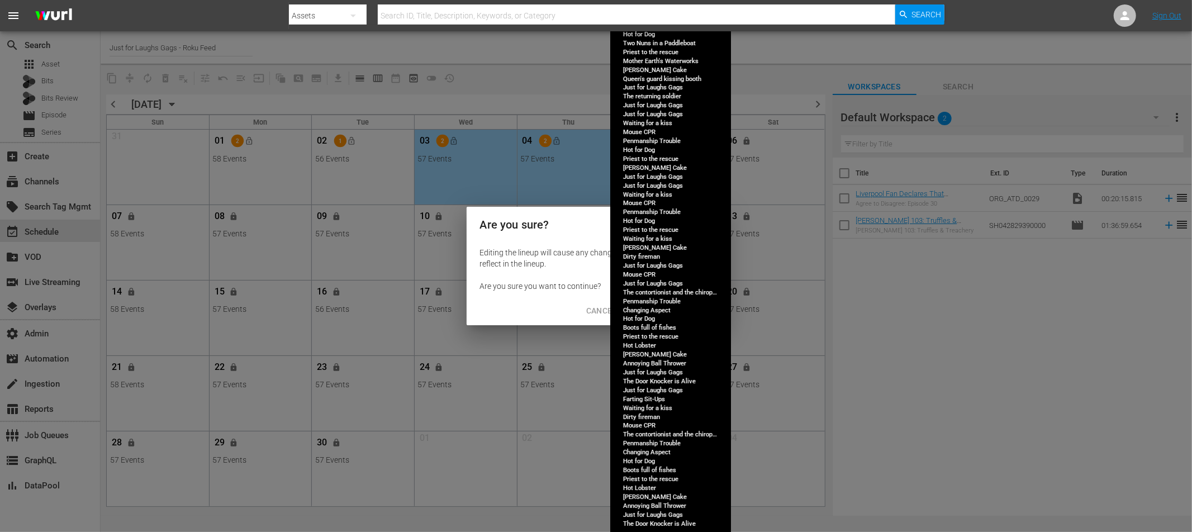
click at [681, 312] on span "Continue to Edit" at bounding box center [675, 311] width 73 height 14
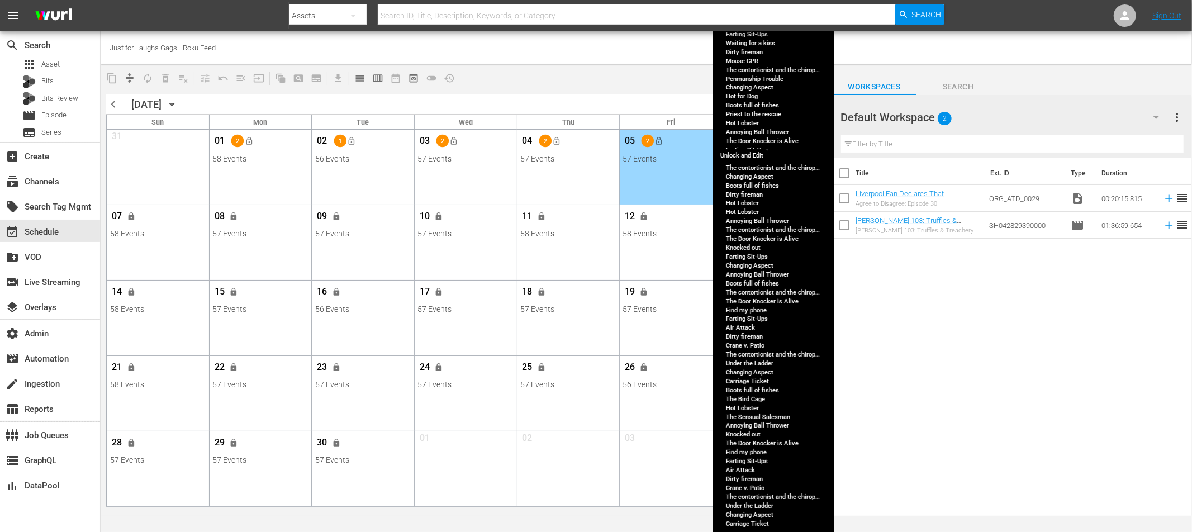
click at [752, 144] on button "lock" at bounding box center [747, 141] width 18 height 18
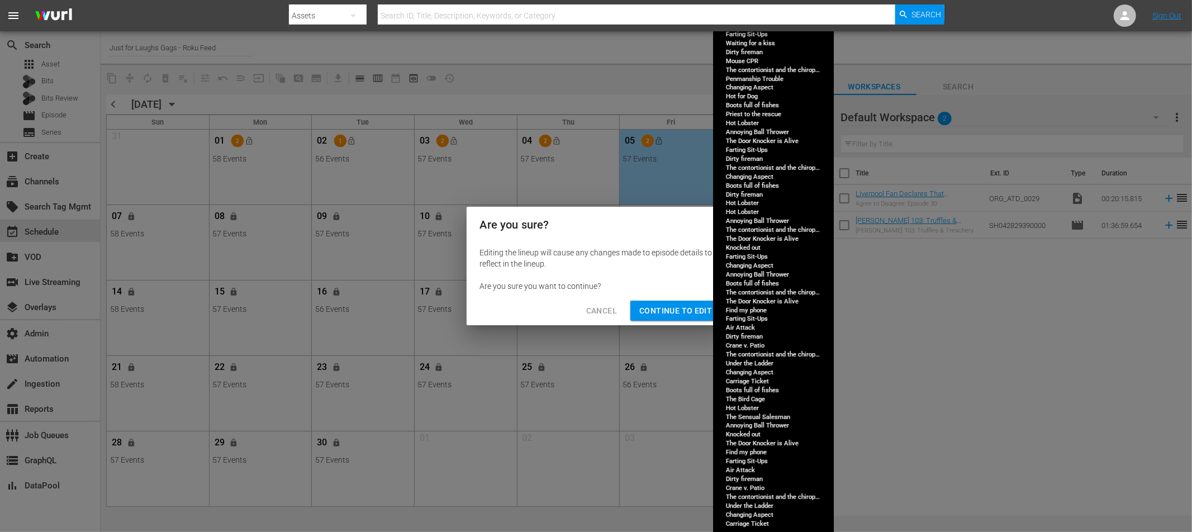
drag, startPoint x: 667, startPoint y: 314, endPoint x: 741, endPoint y: 226, distance: 115.4
click at [667, 314] on span "Continue to Edit" at bounding box center [675, 311] width 73 height 14
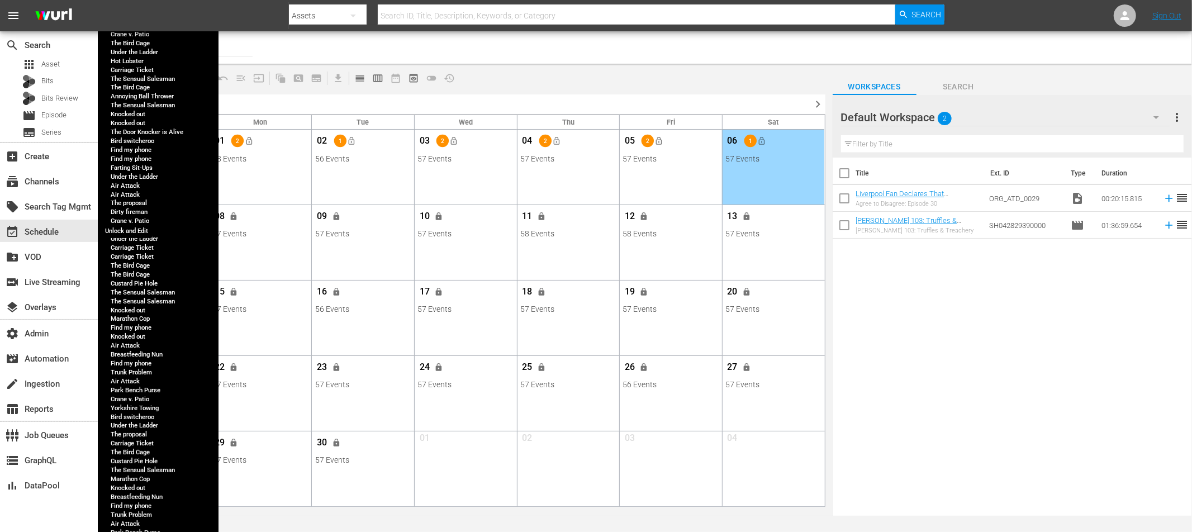
click at [136, 216] on span "lock" at bounding box center [131, 216] width 9 height 9
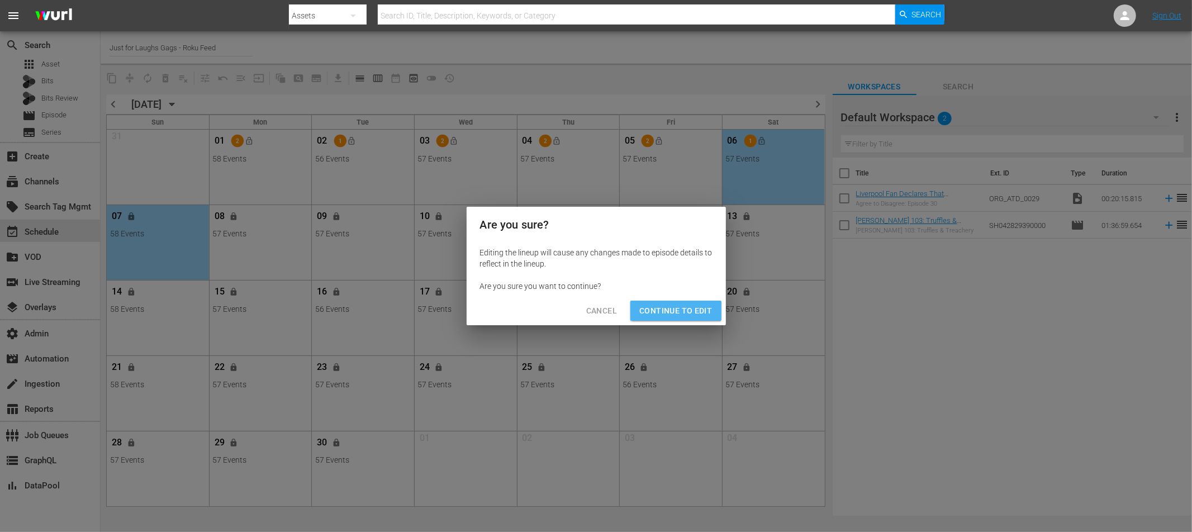
drag, startPoint x: 694, startPoint y: 310, endPoint x: 151, endPoint y: 274, distance: 544.0
click at [694, 310] on span "Continue to Edit" at bounding box center [675, 311] width 73 height 14
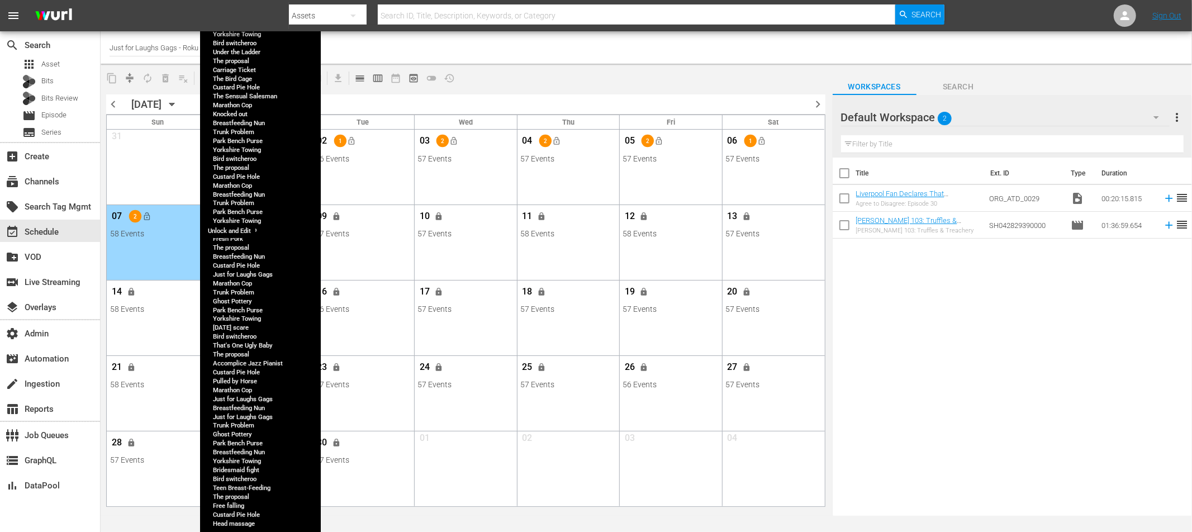
click at [233, 220] on span "lock" at bounding box center [234, 216] width 9 height 9
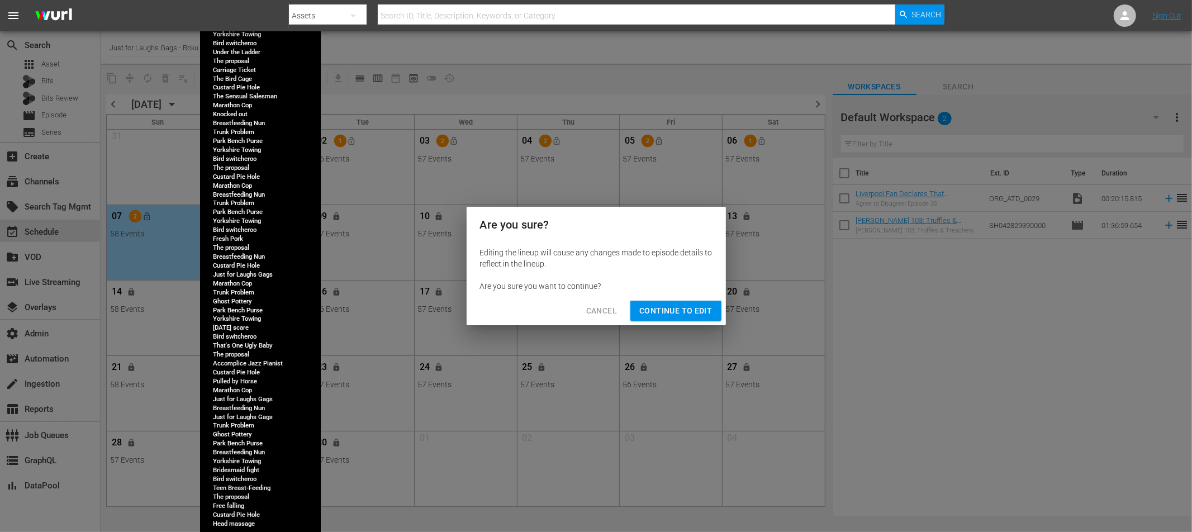
click at [679, 306] on span "Continue to Edit" at bounding box center [675, 311] width 73 height 14
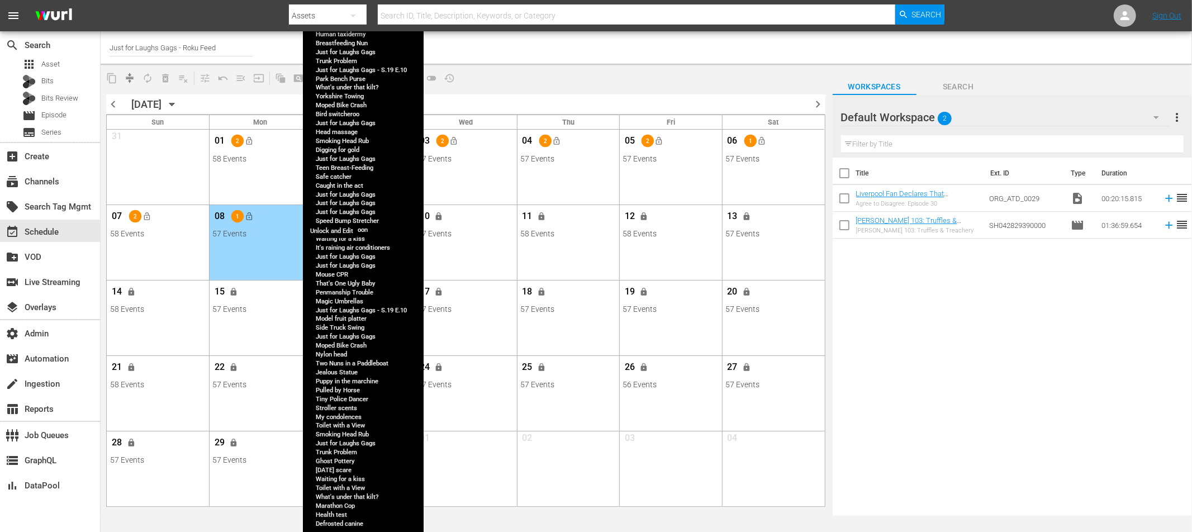
click at [338, 219] on span "lock" at bounding box center [336, 216] width 9 height 9
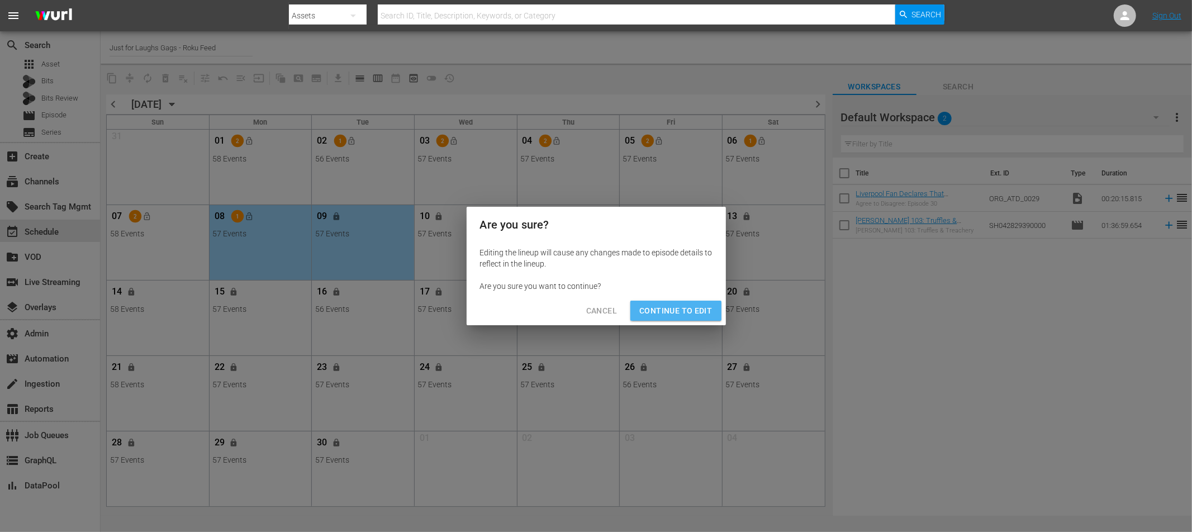
drag, startPoint x: 693, startPoint y: 309, endPoint x: 609, endPoint y: 284, distance: 87.5
click at [692, 309] on span "Continue to Edit" at bounding box center [675, 311] width 73 height 14
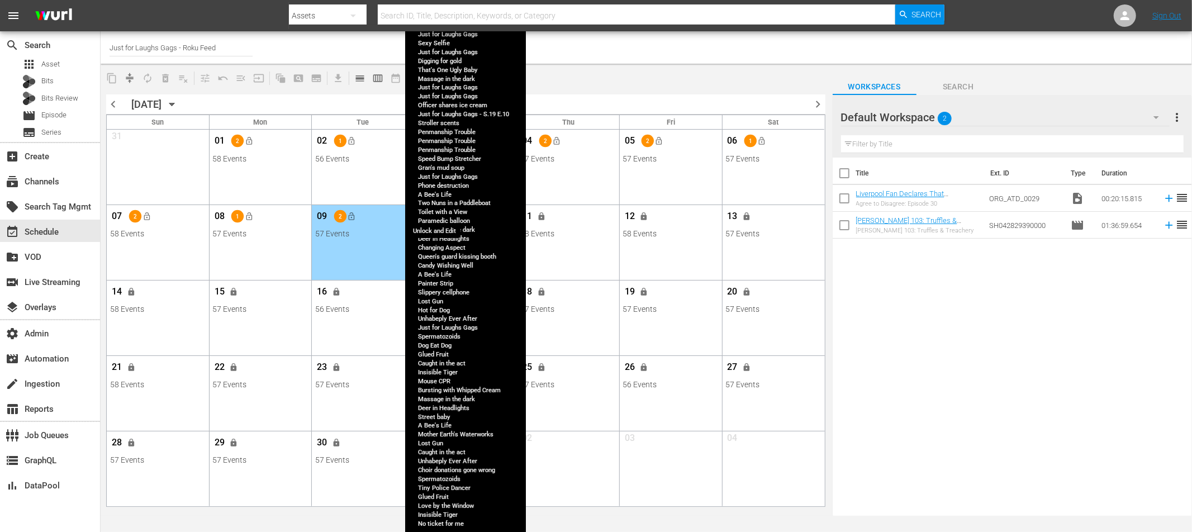
click at [441, 221] on button "lock" at bounding box center [439, 216] width 18 height 18
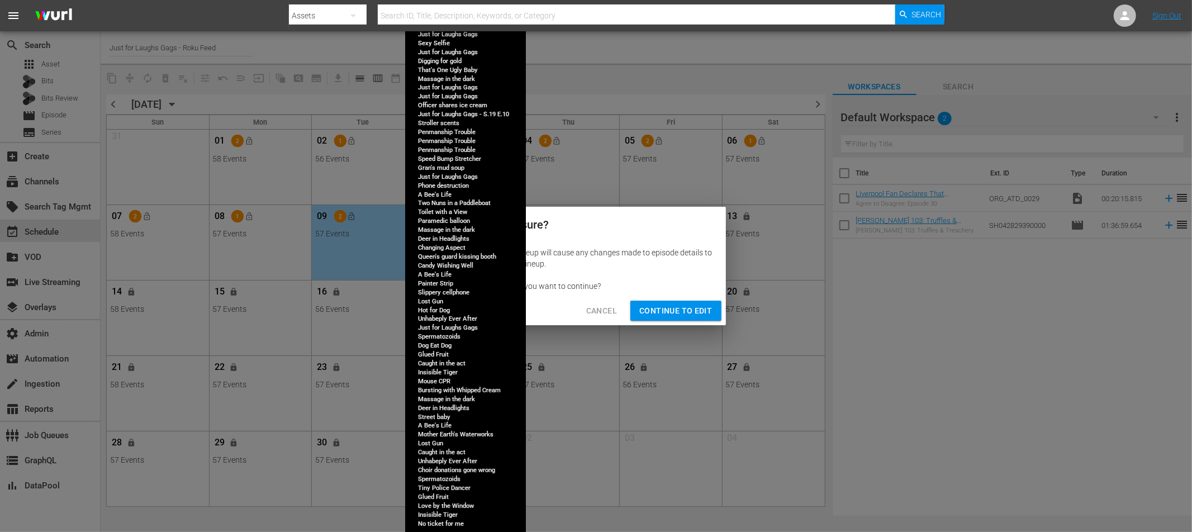
click at [677, 315] on span "Continue to Edit" at bounding box center [675, 311] width 73 height 14
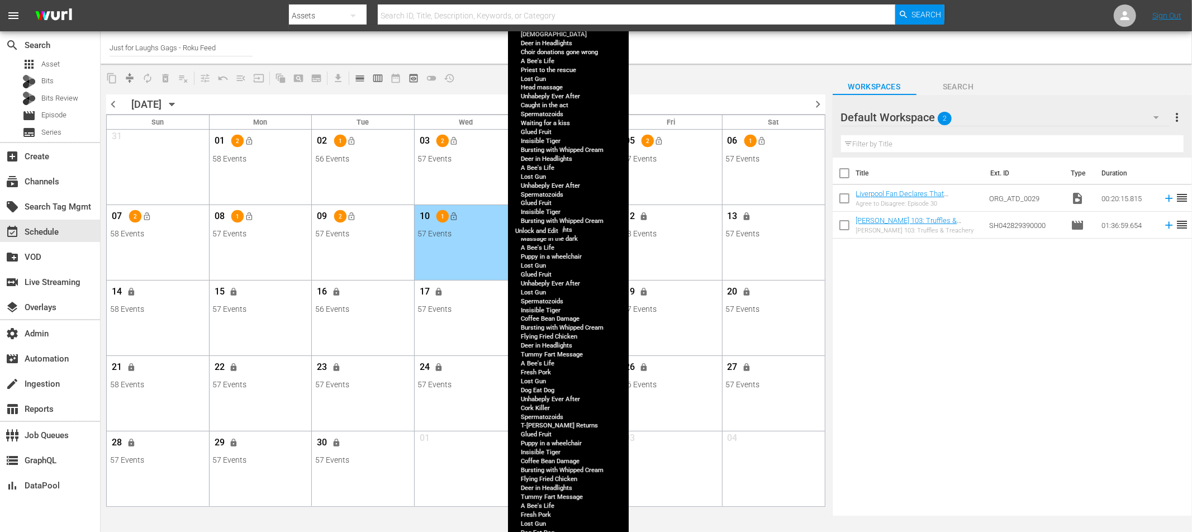
click at [547, 219] on button "lock" at bounding box center [542, 216] width 18 height 18
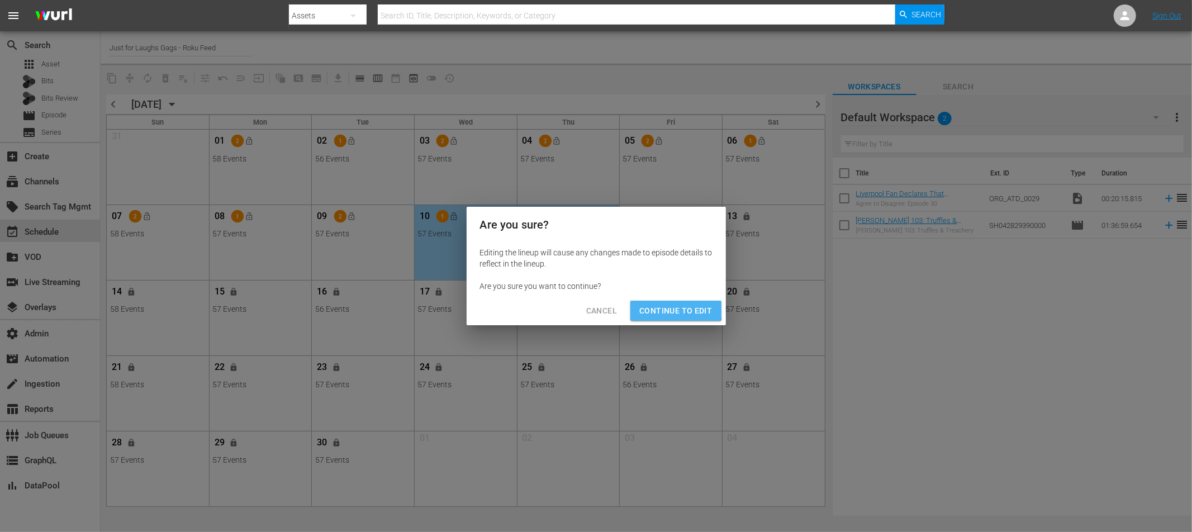
drag, startPoint x: 667, startPoint y: 309, endPoint x: 552, endPoint y: 261, distance: 124.3
click at [666, 309] on span "Continue to Edit" at bounding box center [675, 311] width 73 height 14
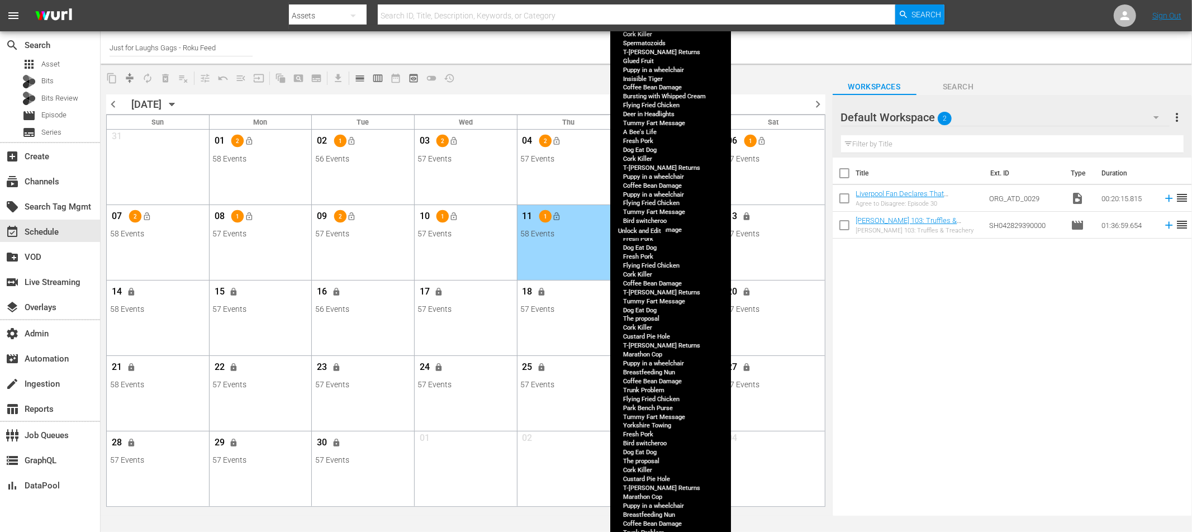
click at [651, 217] on button "lock" at bounding box center [644, 216] width 18 height 18
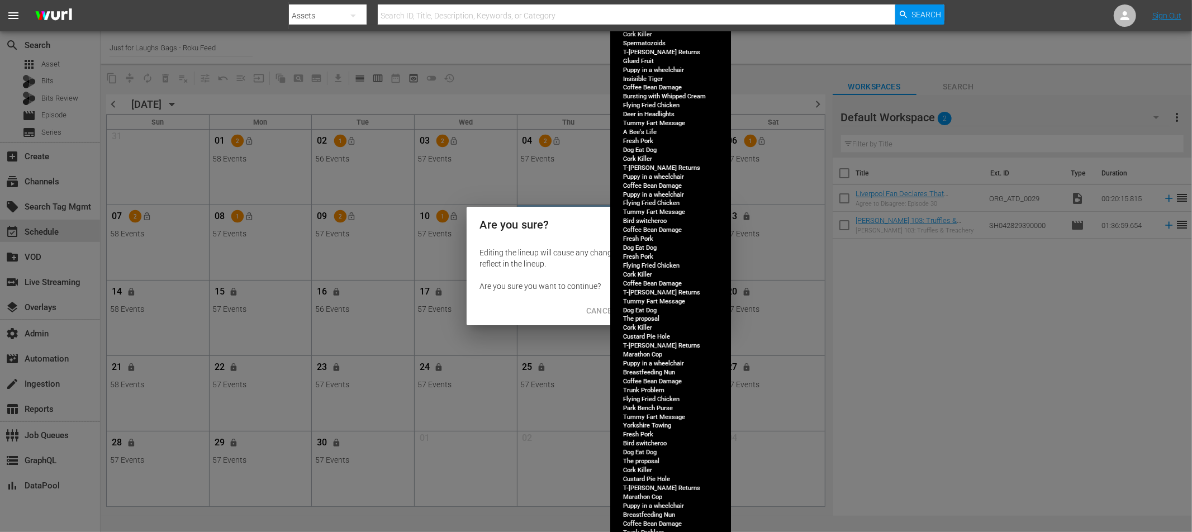
click at [682, 312] on span "Continue to Edit" at bounding box center [675, 311] width 73 height 14
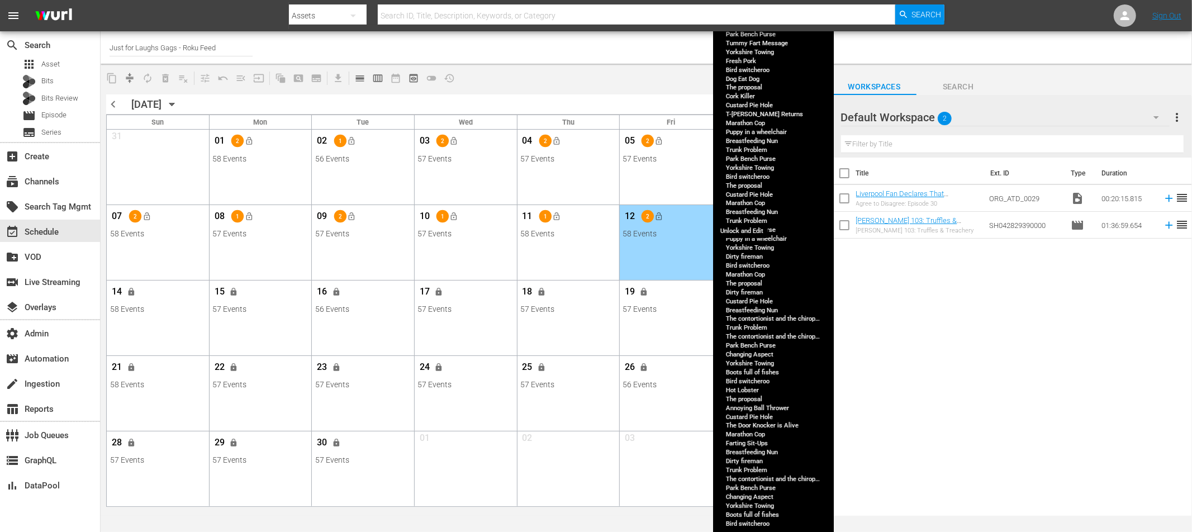
click at [753, 215] on button "lock" at bounding box center [747, 216] width 18 height 18
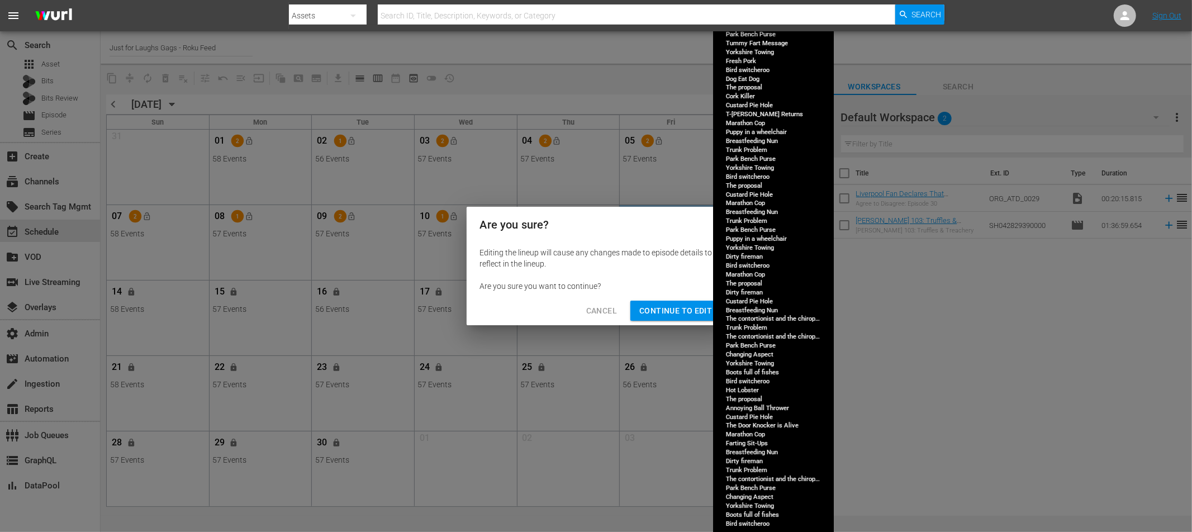
click at [685, 309] on span "Continue to Edit" at bounding box center [675, 311] width 73 height 14
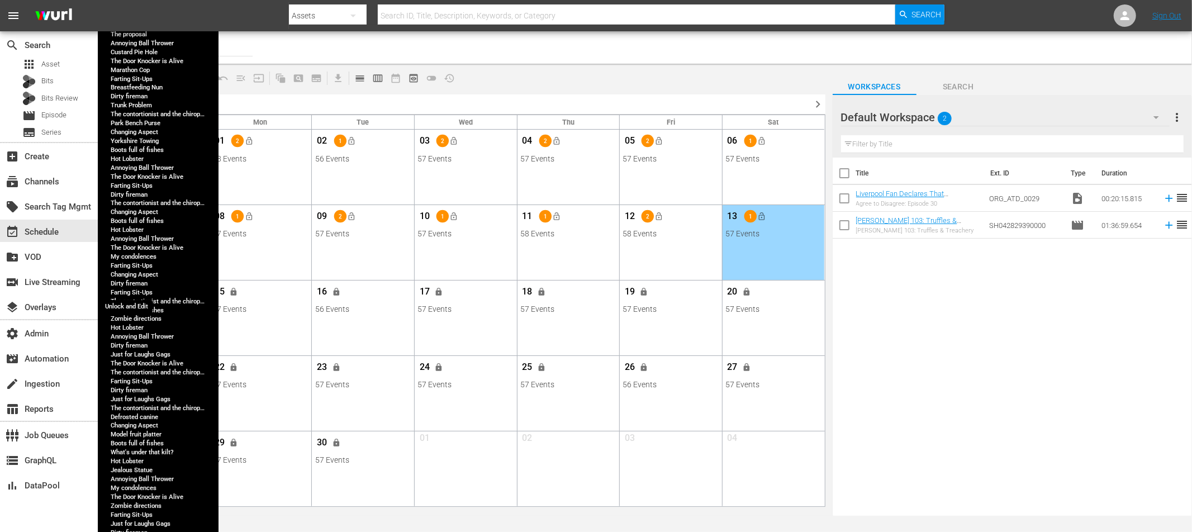
click at [134, 290] on span "lock" at bounding box center [131, 291] width 9 height 9
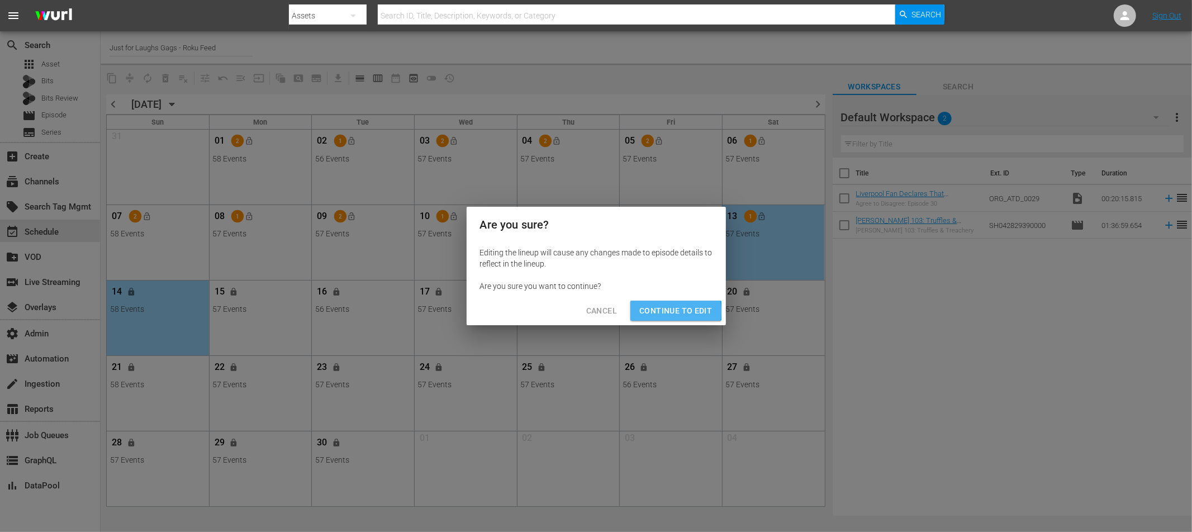
drag, startPoint x: 667, startPoint y: 311, endPoint x: 582, endPoint y: 318, distance: 85.2
click at [667, 311] on span "Continue to Edit" at bounding box center [675, 311] width 73 height 14
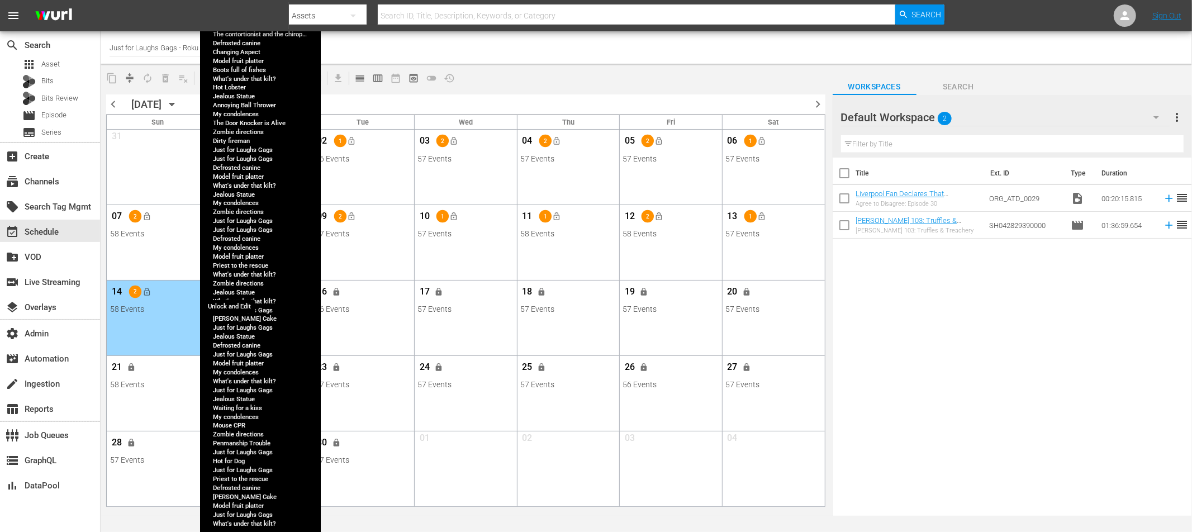
click at [238, 289] on button "lock" at bounding box center [234, 292] width 18 height 18
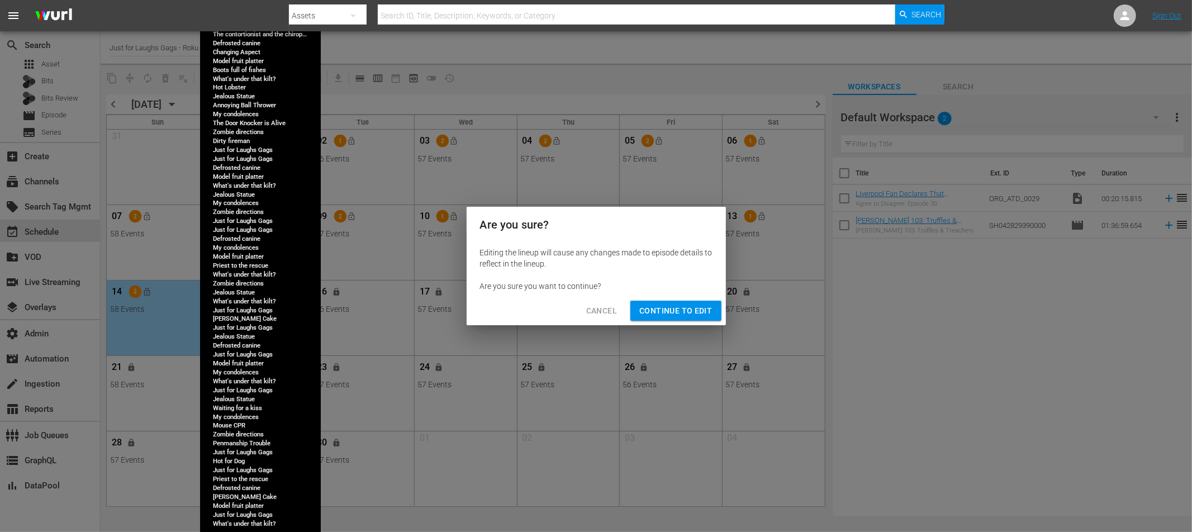
drag, startPoint x: 695, startPoint y: 305, endPoint x: 607, endPoint y: 319, distance: 89.0
click at [694, 305] on span "Continue to Edit" at bounding box center [675, 311] width 73 height 14
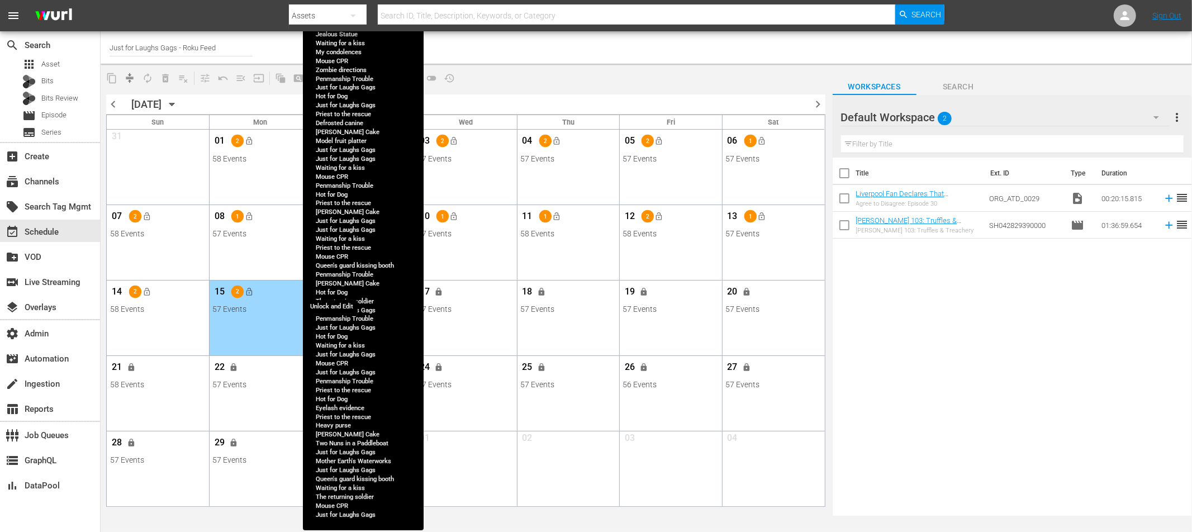
click at [339, 296] on span "lock" at bounding box center [336, 291] width 9 height 9
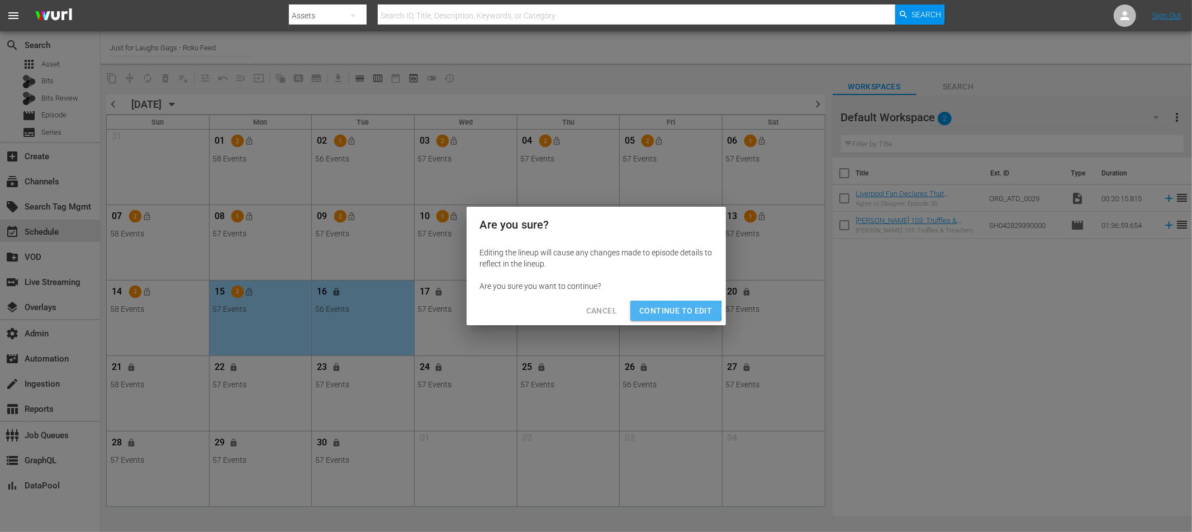
drag, startPoint x: 676, startPoint y: 311, endPoint x: 656, endPoint y: 314, distance: 20.3
click at [675, 311] on span "Continue to Edit" at bounding box center [675, 311] width 73 height 14
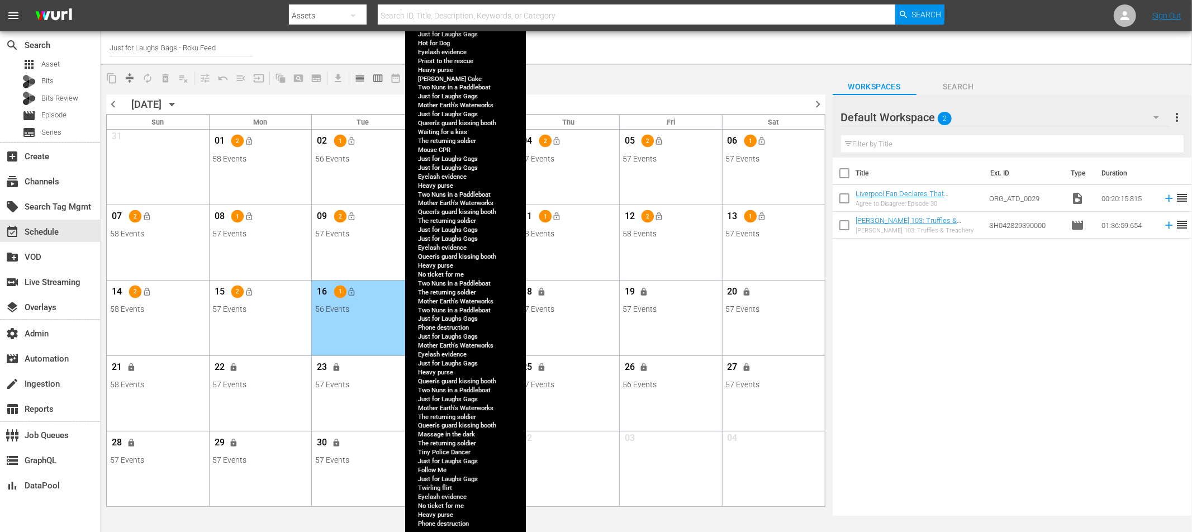
drag, startPoint x: 451, startPoint y: 298, endPoint x: 452, endPoint y: 304, distance: 5.8
click at [450, 298] on div "17 lock" at bounding box center [466, 293] width 96 height 23
click at [439, 288] on span "lock" at bounding box center [439, 291] width 9 height 9
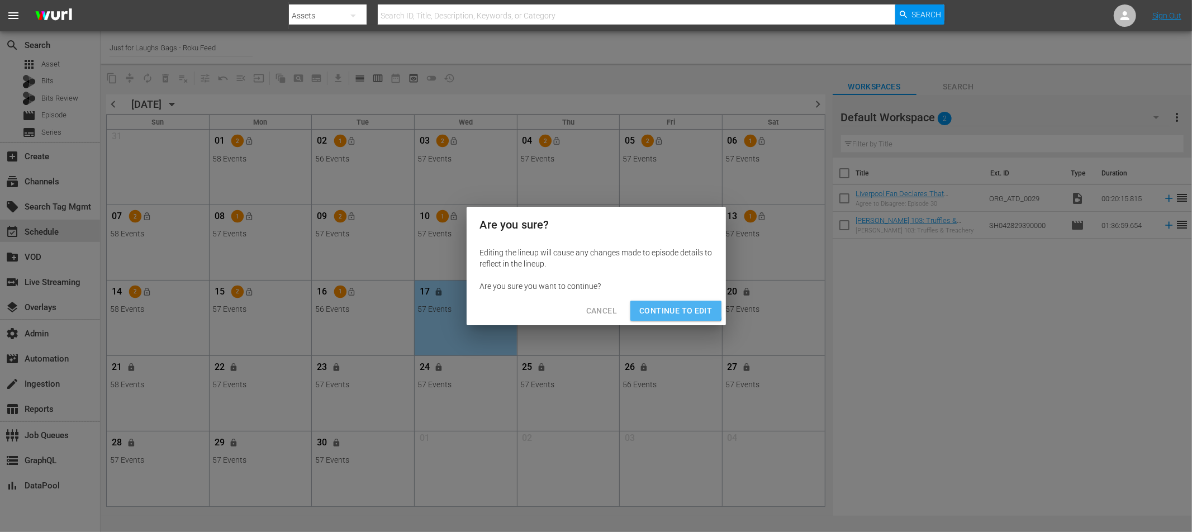
drag, startPoint x: 676, startPoint y: 309, endPoint x: 432, endPoint y: 348, distance: 247.3
click at [675, 309] on span "Continue to Edit" at bounding box center [675, 311] width 73 height 14
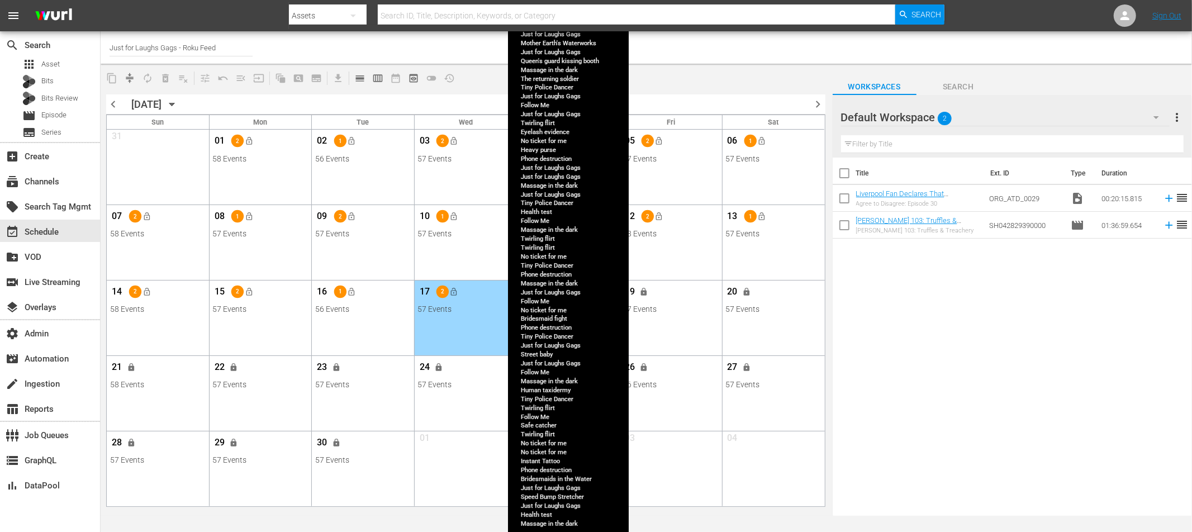
drag, startPoint x: 552, startPoint y: 293, endPoint x: 543, endPoint y: 299, distance: 10.4
click at [551, 292] on div "18 lock" at bounding box center [568, 293] width 96 height 23
click at [543, 291] on span "lock" at bounding box center [541, 291] width 9 height 9
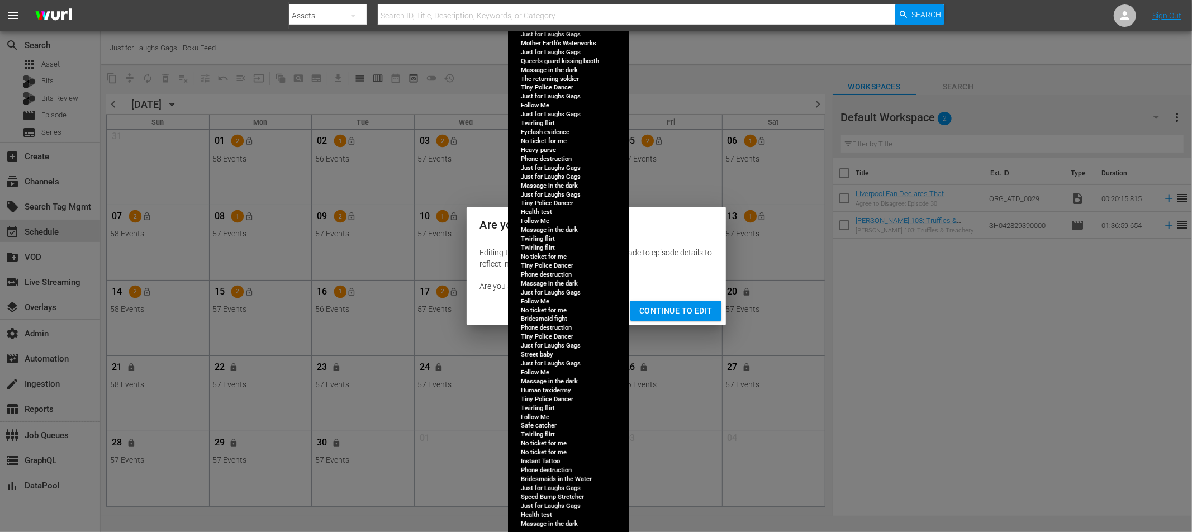
click at [685, 307] on span "Continue to Edit" at bounding box center [675, 311] width 73 height 14
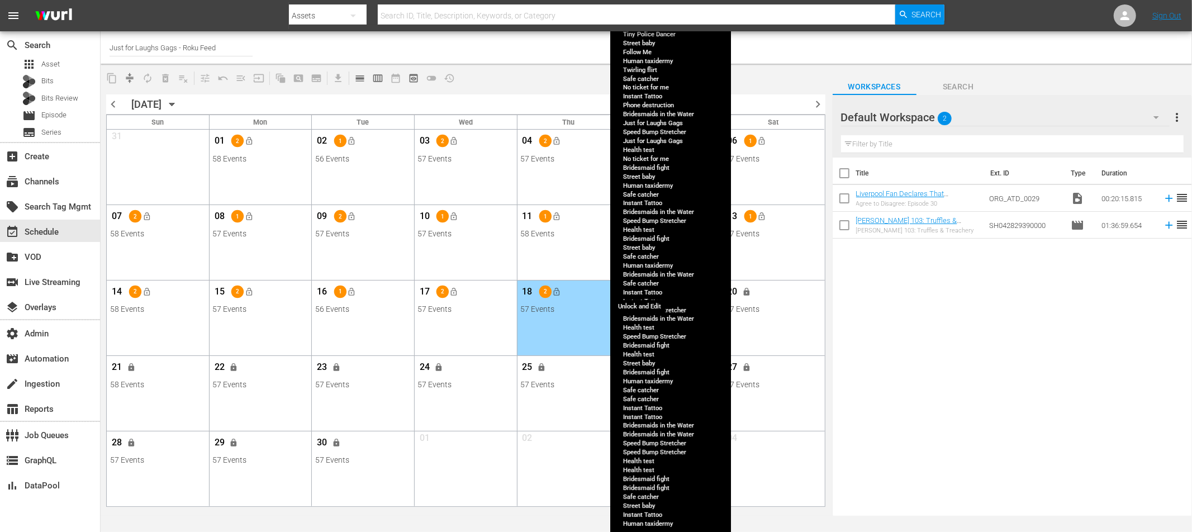
click at [646, 289] on span "lock" at bounding box center [644, 291] width 9 height 9
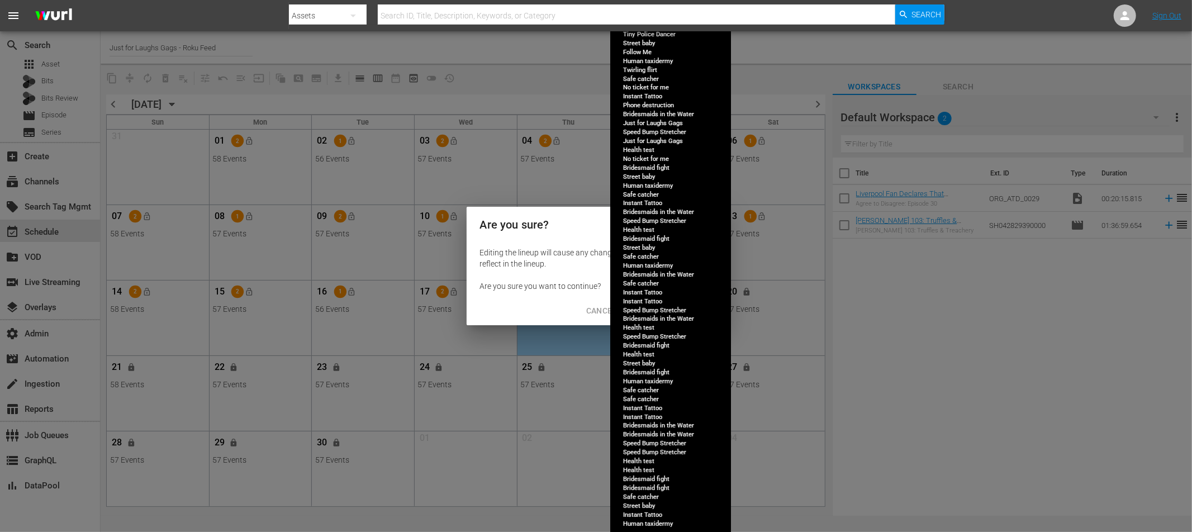
click at [681, 309] on span "Continue to Edit" at bounding box center [675, 311] width 73 height 14
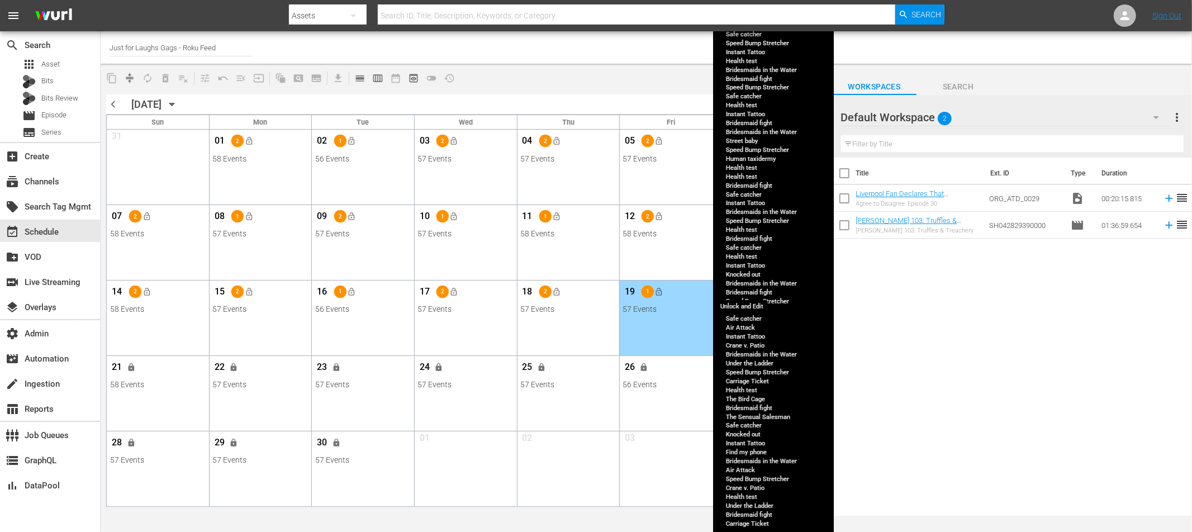
click at [746, 296] on span "lock" at bounding box center [746, 291] width 9 height 9
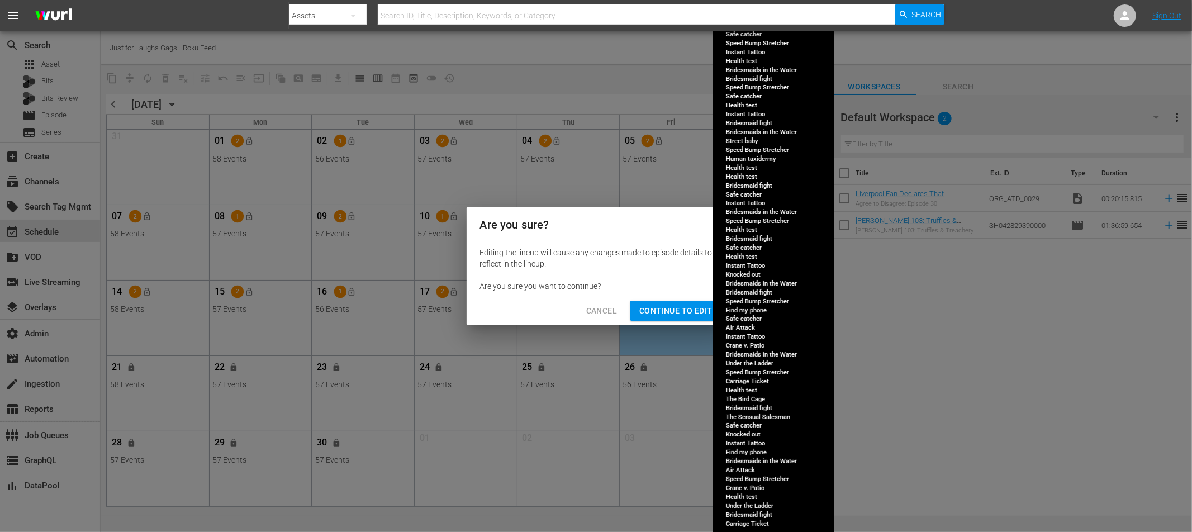
click at [679, 305] on span "Continue to Edit" at bounding box center [675, 311] width 73 height 14
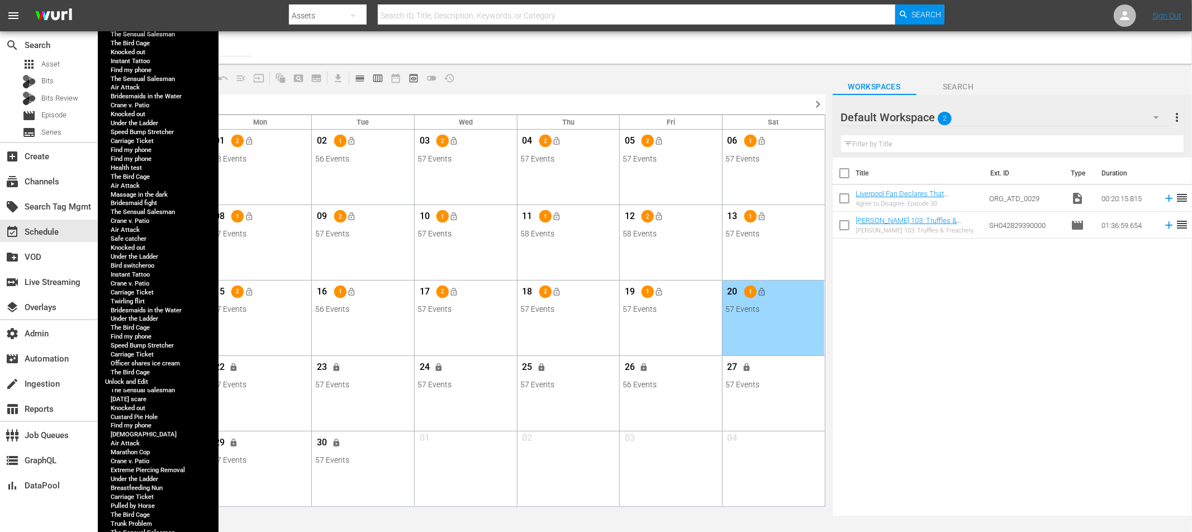
click at [133, 369] on span "lock" at bounding box center [131, 367] width 9 height 9
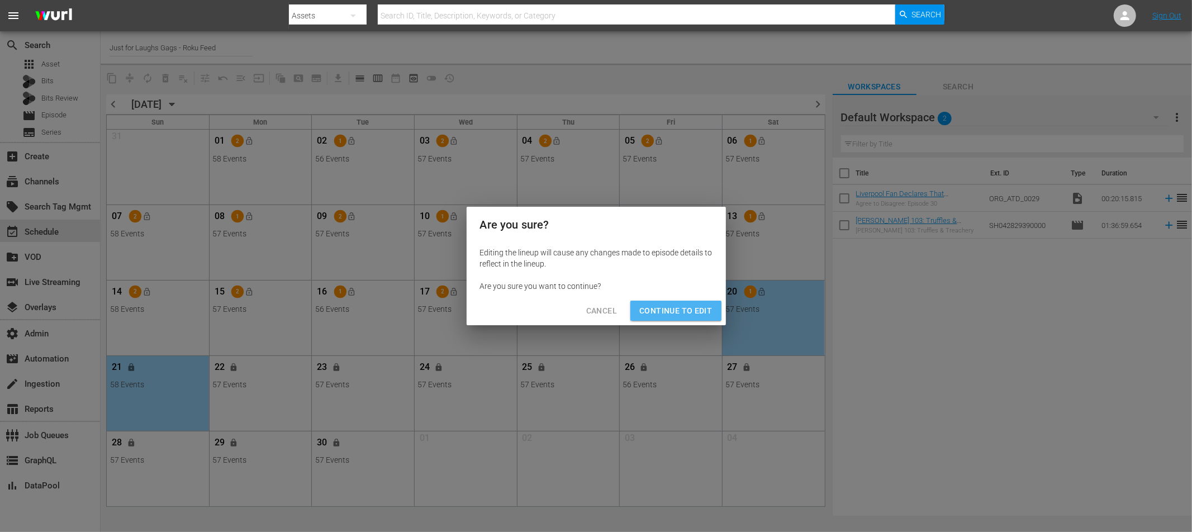
drag, startPoint x: 712, startPoint y: 309, endPoint x: 654, endPoint y: 323, distance: 59.9
click at [712, 308] on span "Continue to Edit" at bounding box center [675, 311] width 73 height 14
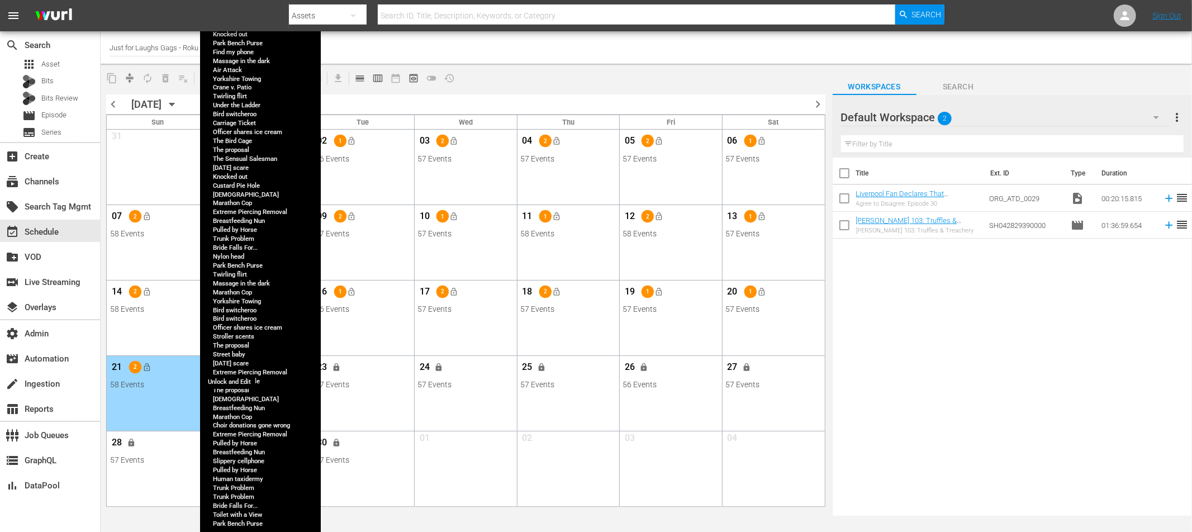
click at [231, 369] on span "lock" at bounding box center [234, 367] width 9 height 9
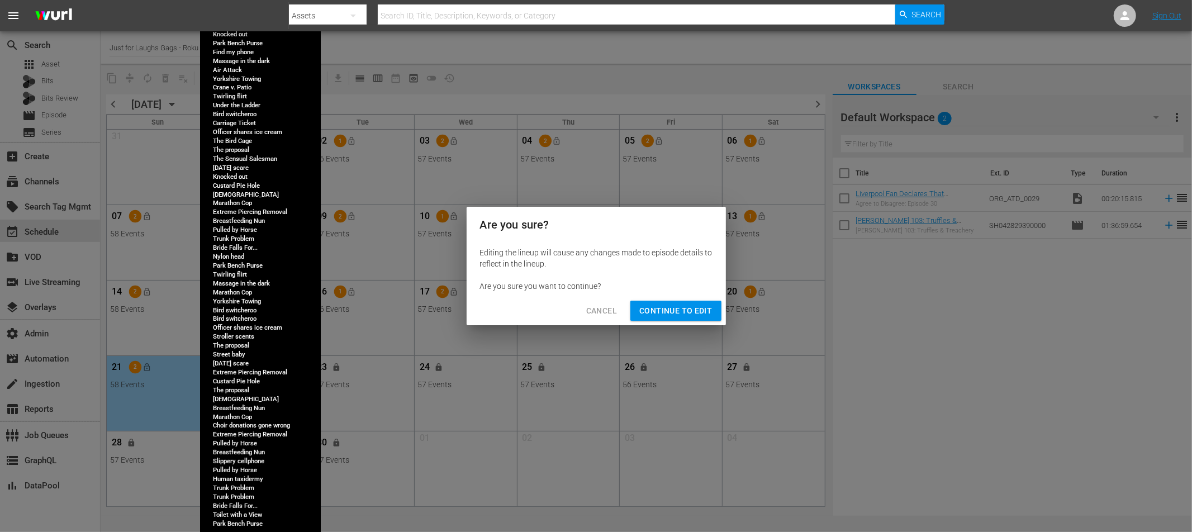
drag, startPoint x: 664, startPoint y: 314, endPoint x: 451, endPoint y: 404, distance: 231.4
click at [664, 314] on span "Continue to Edit" at bounding box center [675, 311] width 73 height 14
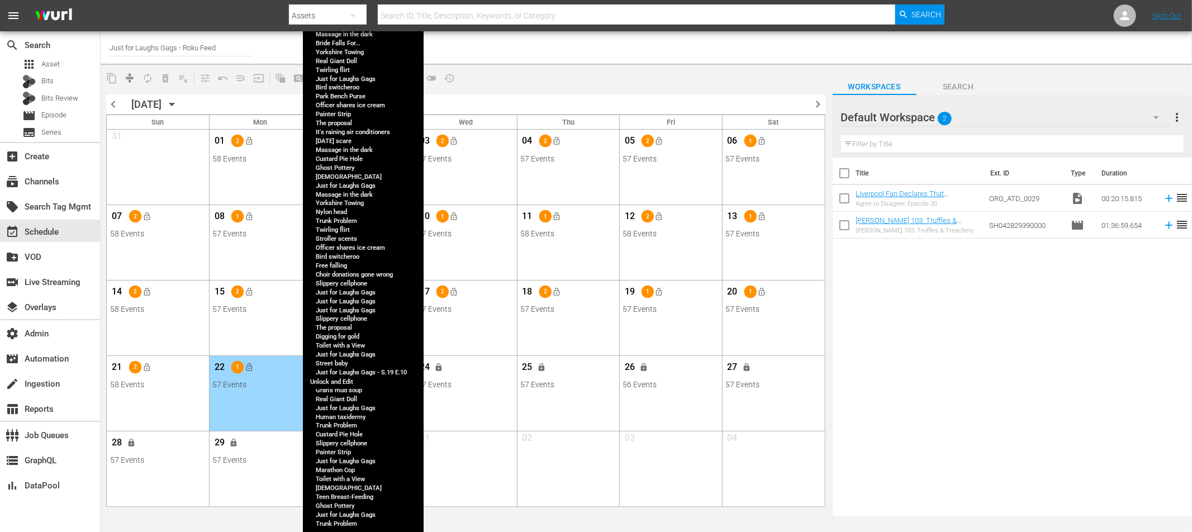
click at [338, 371] on span "lock" at bounding box center [336, 367] width 9 height 9
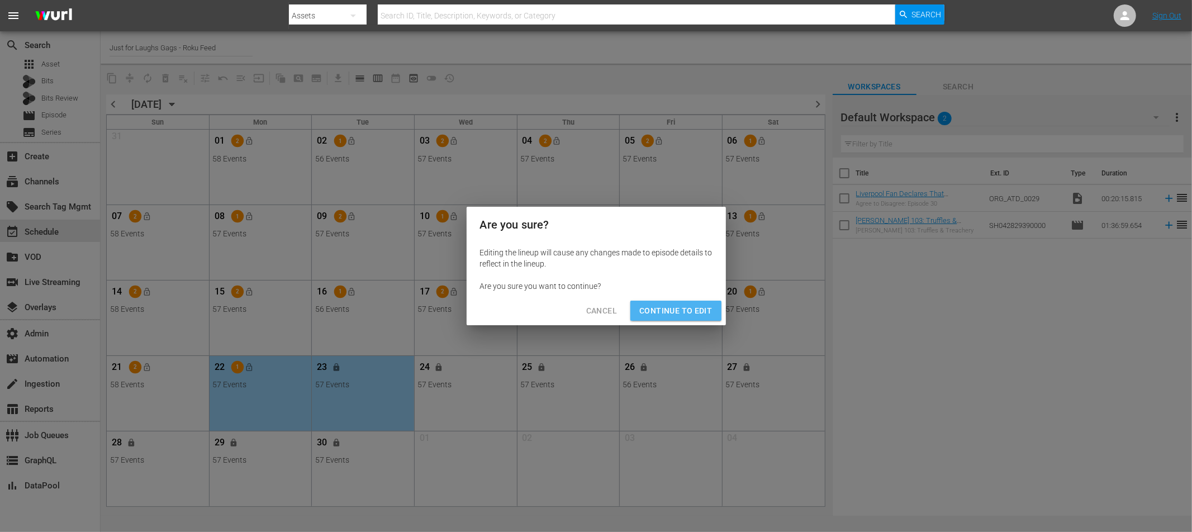
drag, startPoint x: 691, startPoint y: 301, endPoint x: 610, endPoint y: 379, distance: 112.3
click at [690, 301] on button "Continue to Edit" at bounding box center [676, 311] width 91 height 21
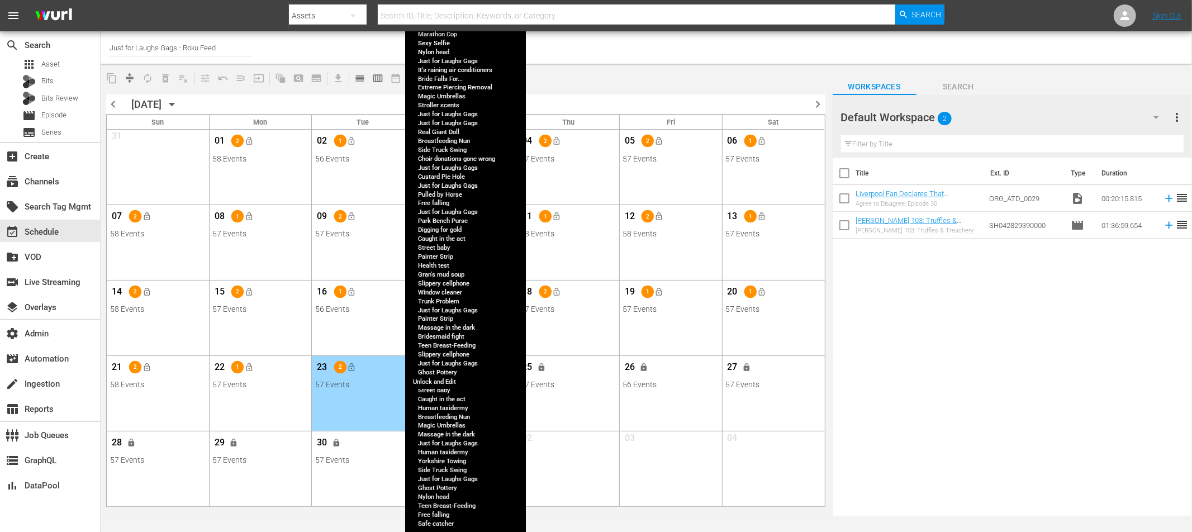
click at [442, 367] on span "lock" at bounding box center [439, 367] width 9 height 9
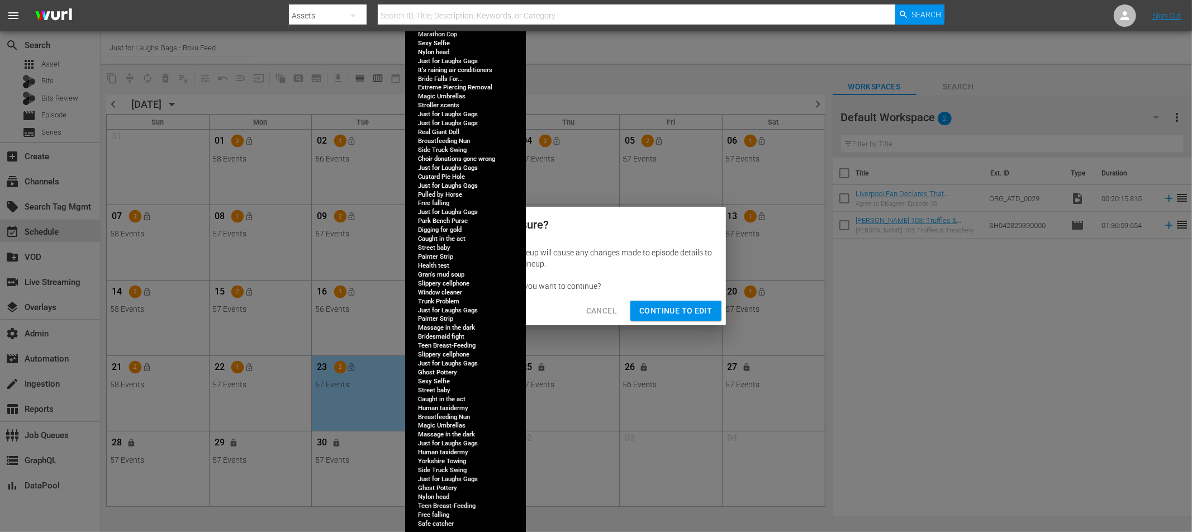
click at [670, 307] on span "Continue to Edit" at bounding box center [675, 311] width 73 height 14
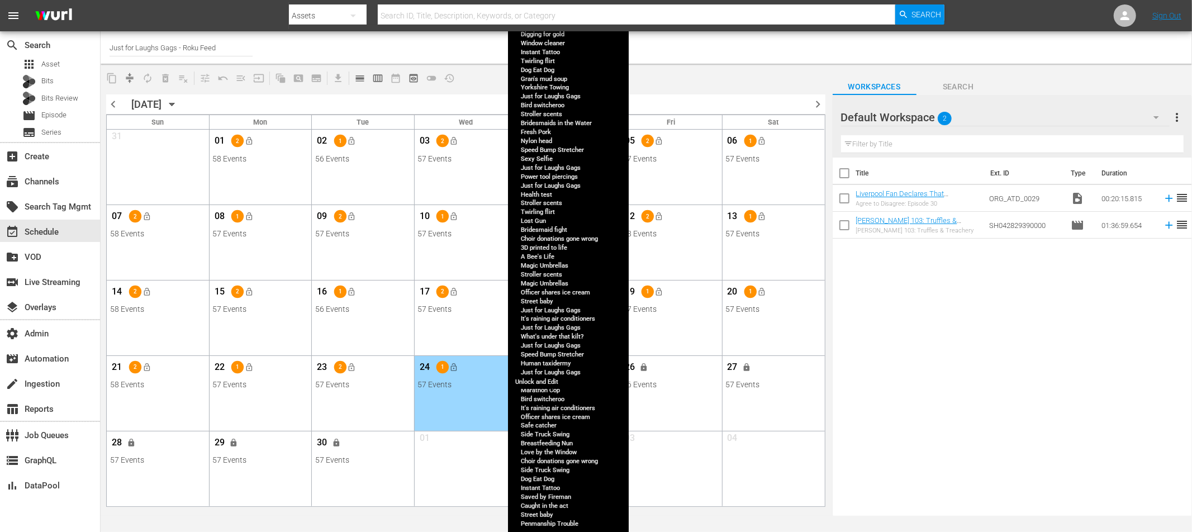
click at [548, 366] on button "lock" at bounding box center [542, 367] width 18 height 18
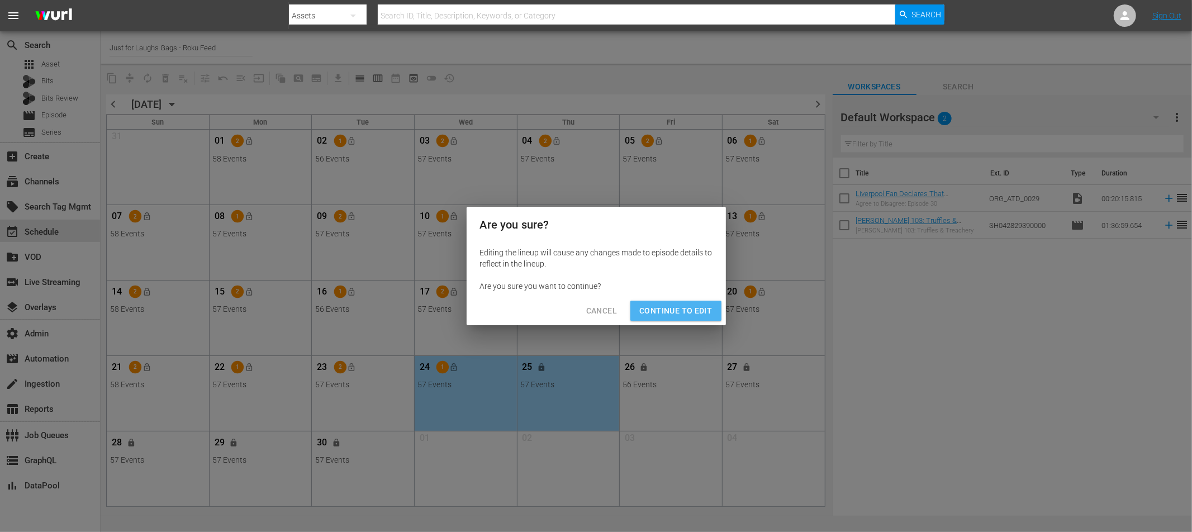
click at [681, 309] on span "Continue to Edit" at bounding box center [675, 311] width 73 height 14
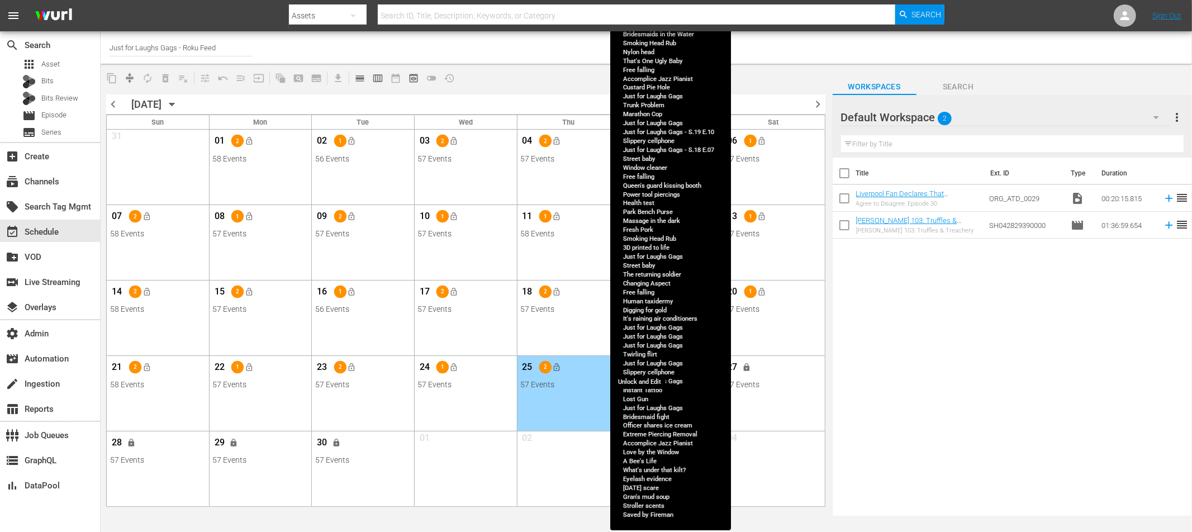
click at [643, 367] on span "lock" at bounding box center [644, 367] width 9 height 9
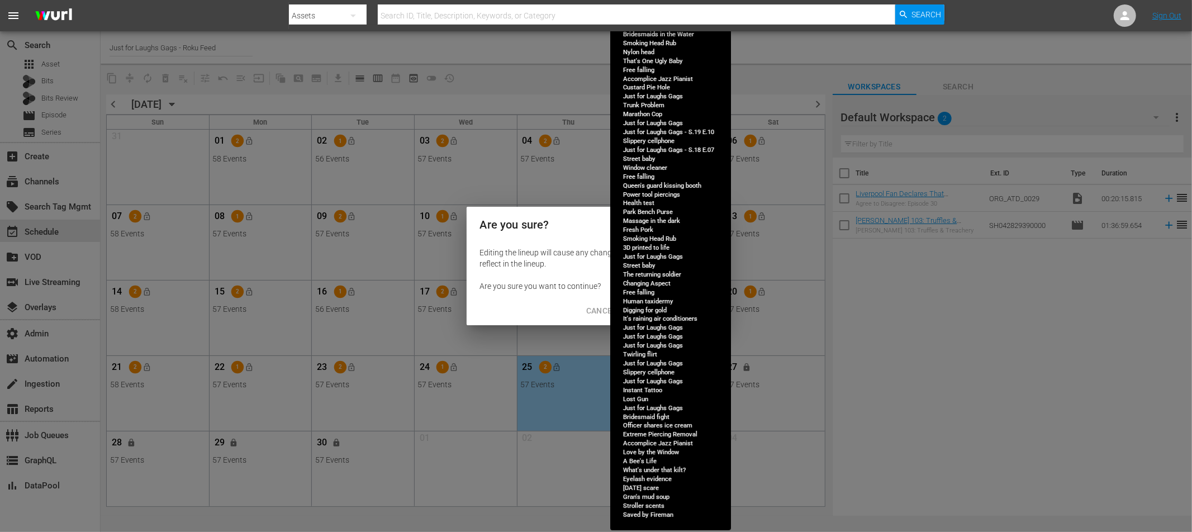
click at [688, 309] on span "Continue to Edit" at bounding box center [675, 311] width 73 height 14
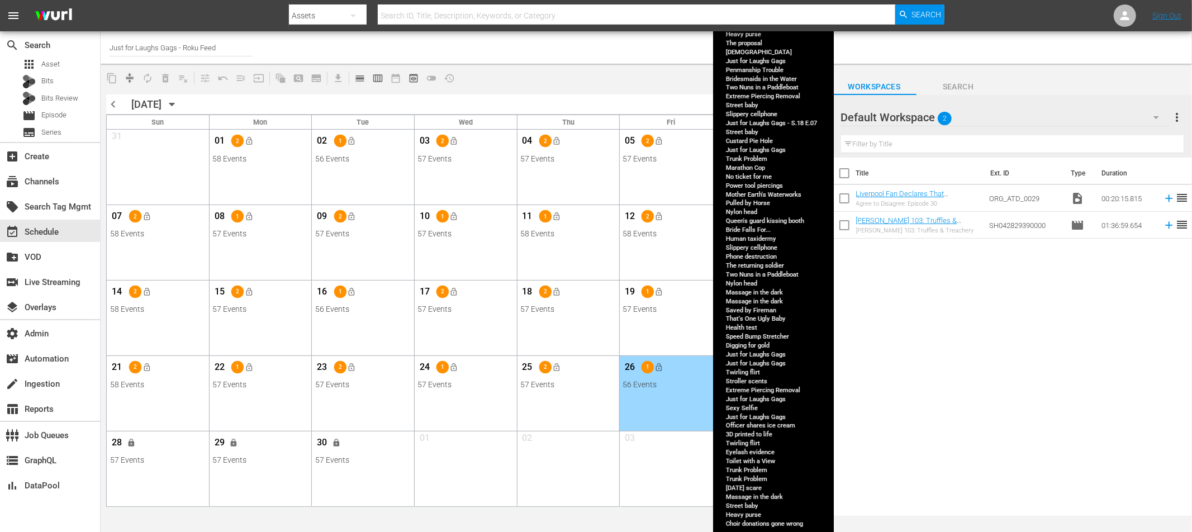
click at [747, 369] on span "lock" at bounding box center [746, 367] width 9 height 9
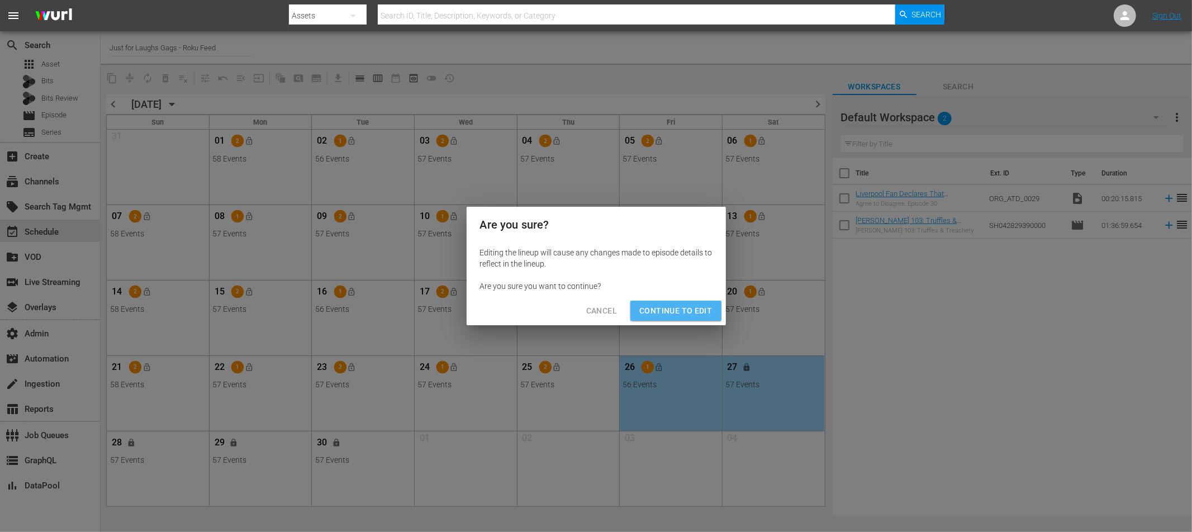
drag, startPoint x: 682, startPoint y: 312, endPoint x: 661, endPoint y: 364, distance: 55.9
click at [682, 312] on span "Continue to Edit" at bounding box center [675, 311] width 73 height 14
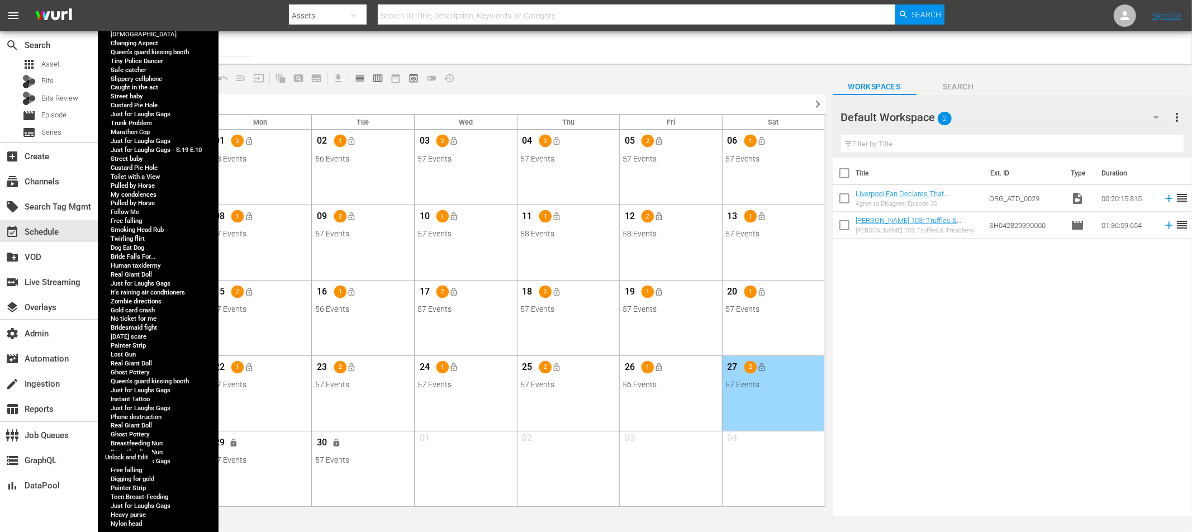
click at [137, 440] on button "lock" at bounding box center [131, 443] width 18 height 18
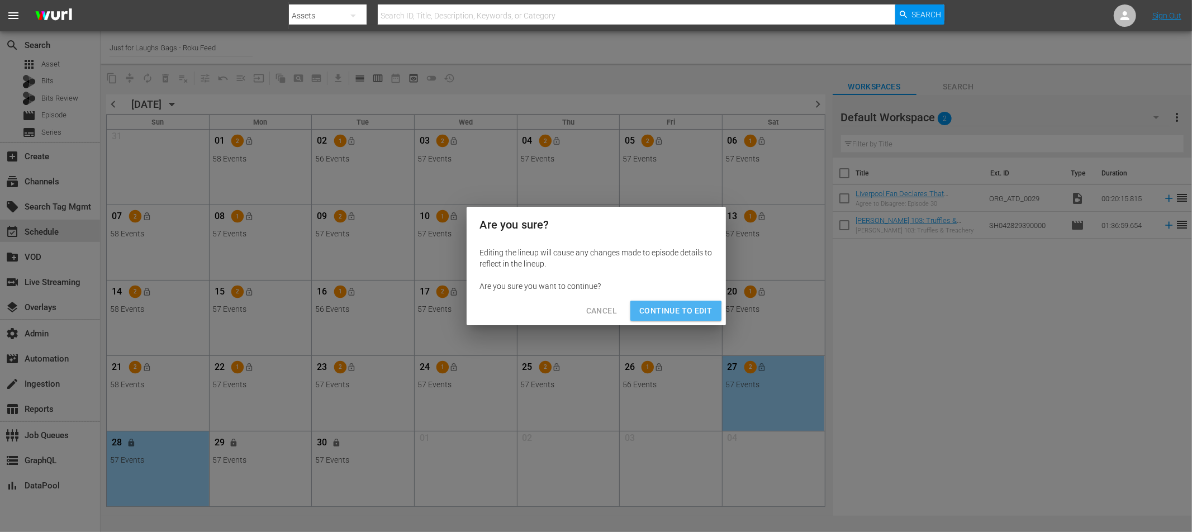
drag, startPoint x: 661, startPoint y: 313, endPoint x: 556, endPoint y: 387, distance: 128.4
click at [661, 312] on span "Continue to Edit" at bounding box center [675, 311] width 73 height 14
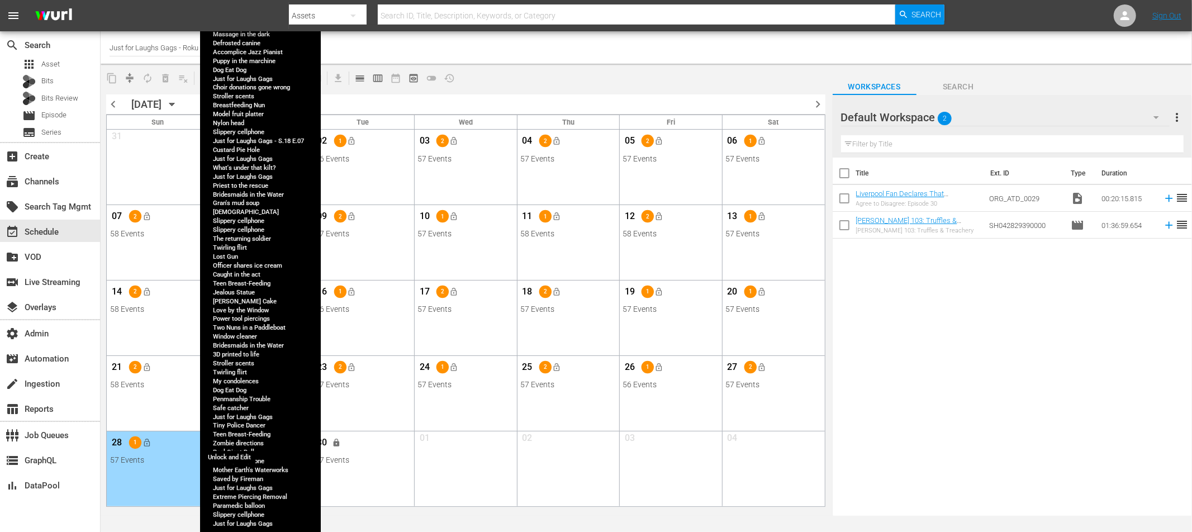
click at [232, 440] on span "lock" at bounding box center [234, 442] width 9 height 9
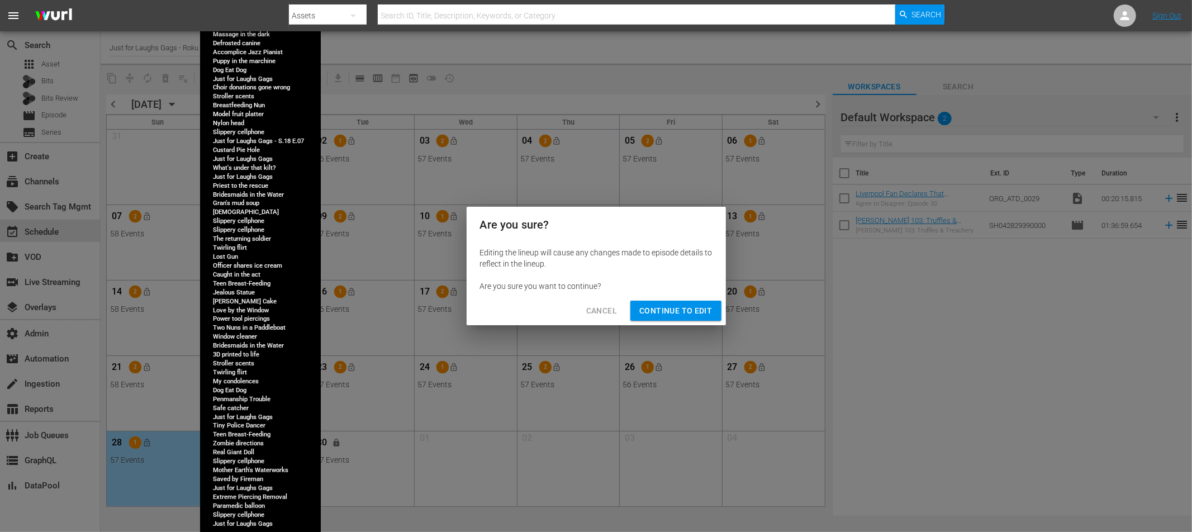
drag, startPoint x: 669, startPoint y: 318, endPoint x: 587, endPoint y: 435, distance: 143.3
click at [668, 318] on button "Continue to Edit" at bounding box center [676, 311] width 91 height 21
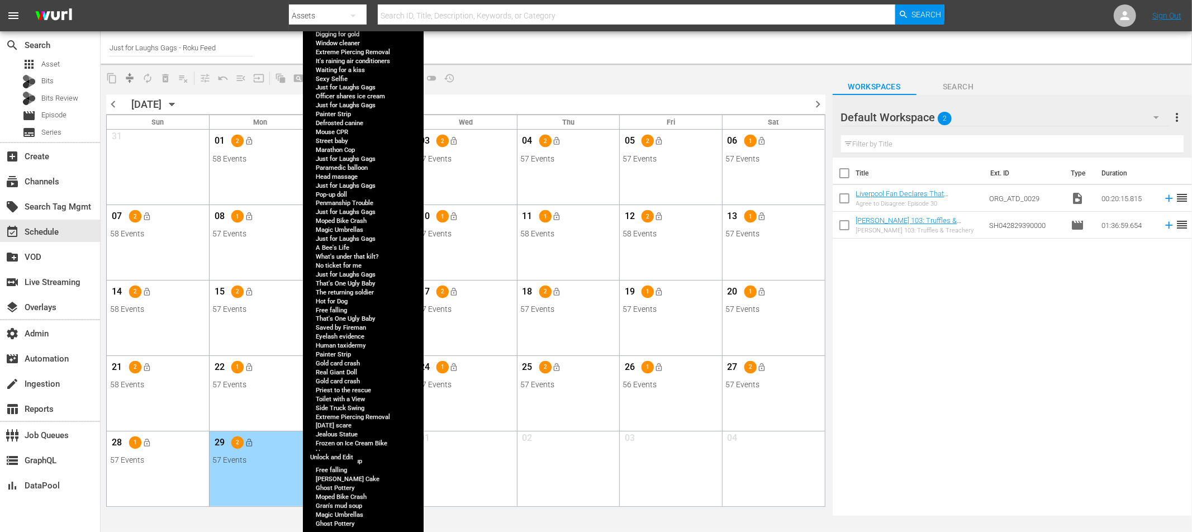
click at [341, 441] on button "lock" at bounding box center [337, 443] width 18 height 18
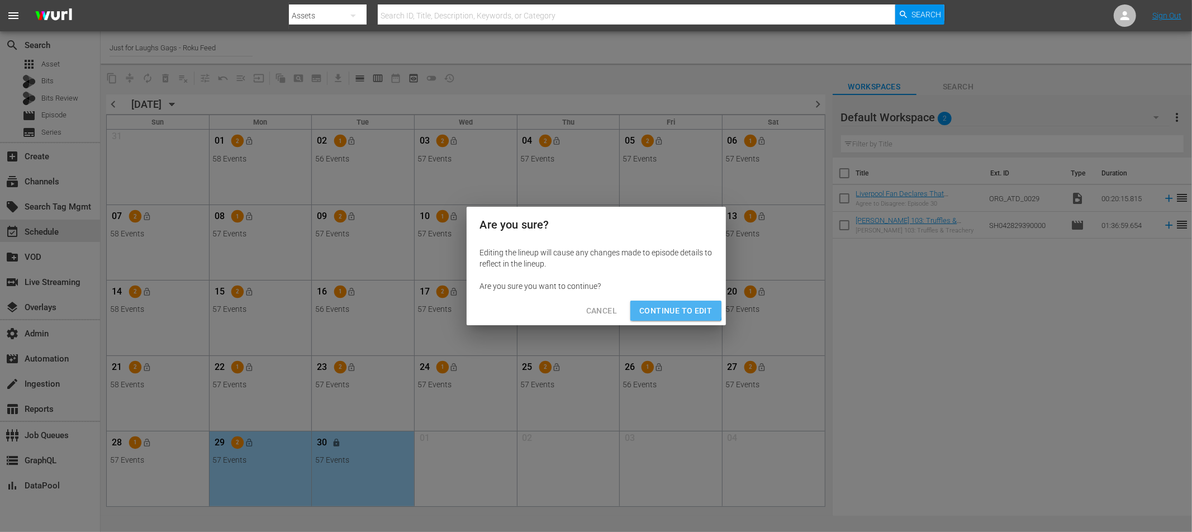
drag, startPoint x: 676, startPoint y: 307, endPoint x: 667, endPoint y: 308, distance: 9.6
click at [674, 307] on span "Continue to Edit" at bounding box center [675, 311] width 73 height 14
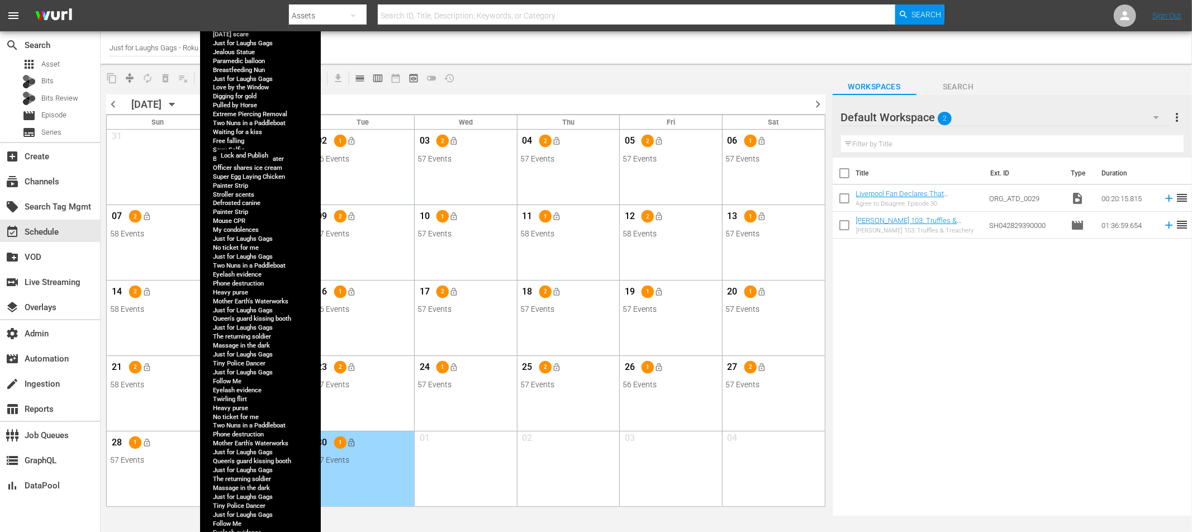
click at [249, 141] on span "lock_open" at bounding box center [249, 140] width 9 height 9
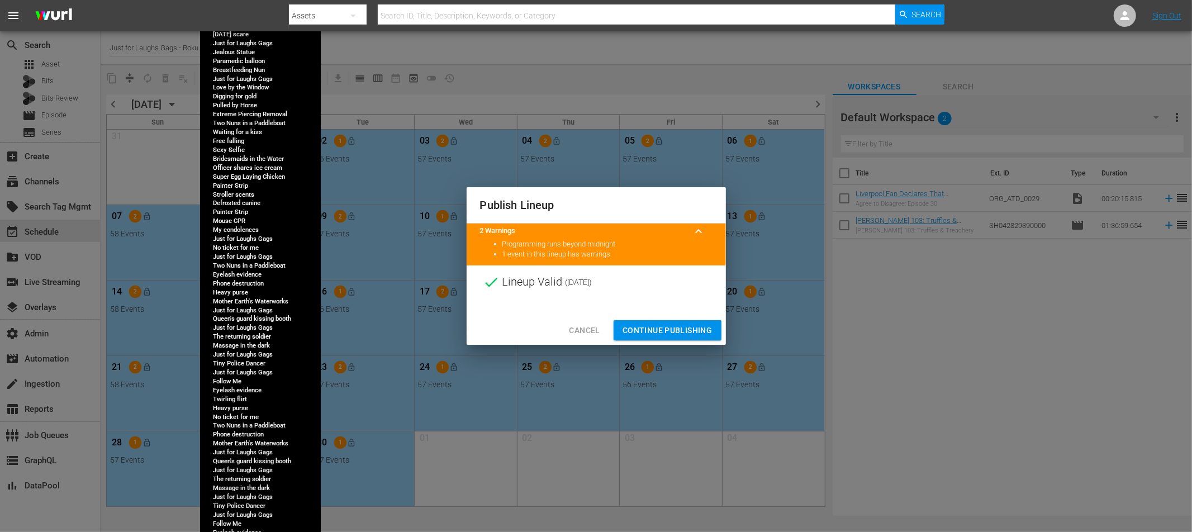
click at [677, 330] on span "Continue Publishing" at bounding box center [668, 331] width 90 height 14
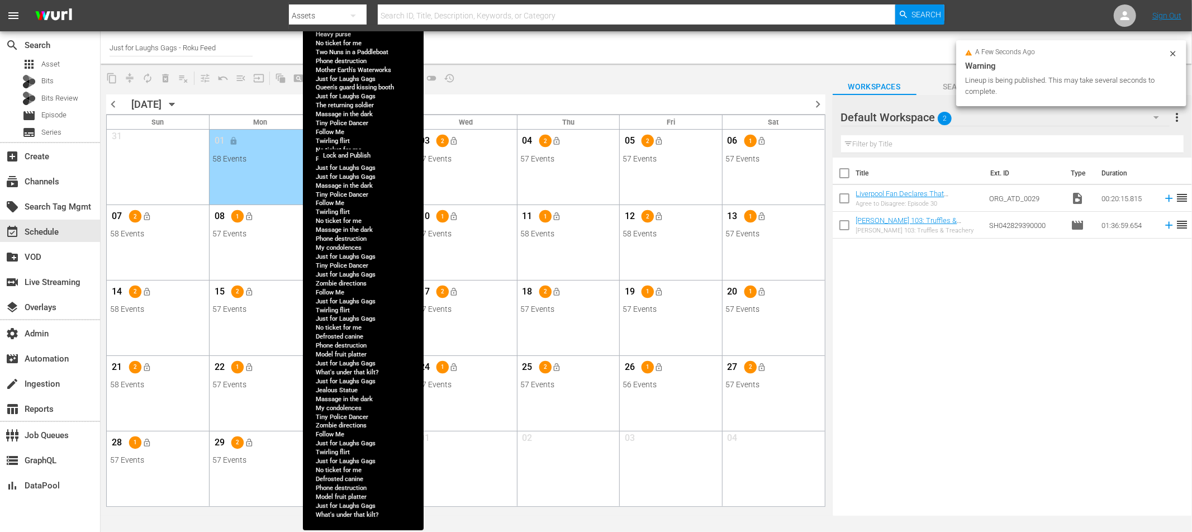
click at [349, 140] on span "lock_open" at bounding box center [352, 140] width 9 height 9
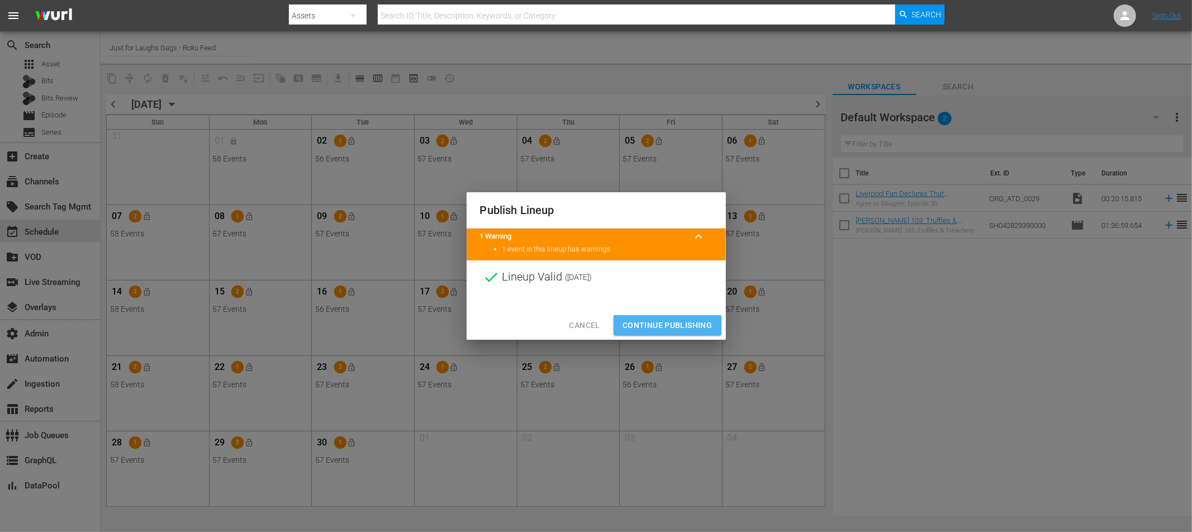
click at [662, 328] on span "Continue Publishing" at bounding box center [668, 326] width 90 height 14
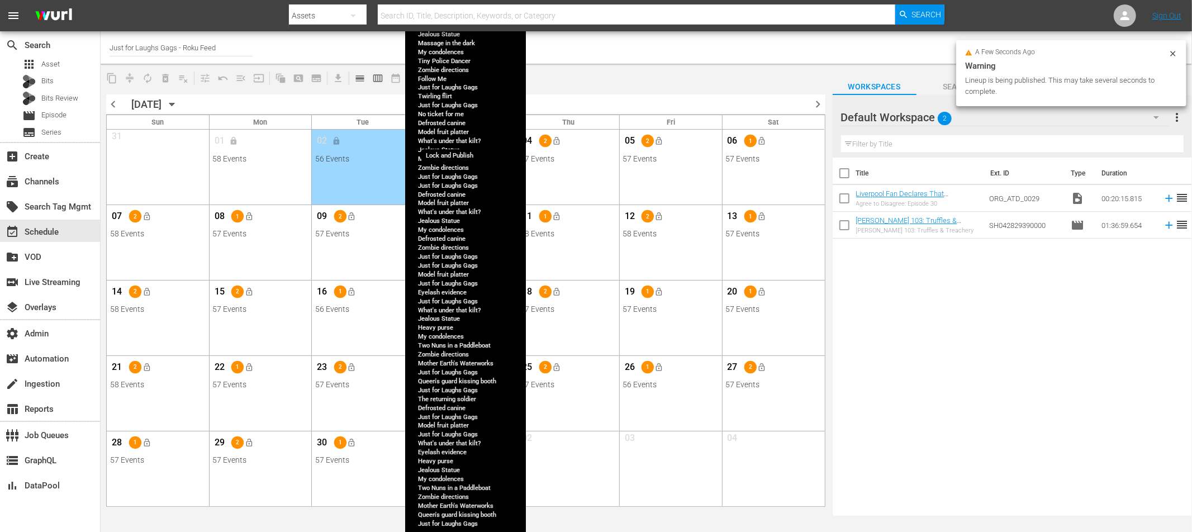
click at [459, 141] on button "lock_open" at bounding box center [455, 141] width 18 height 18
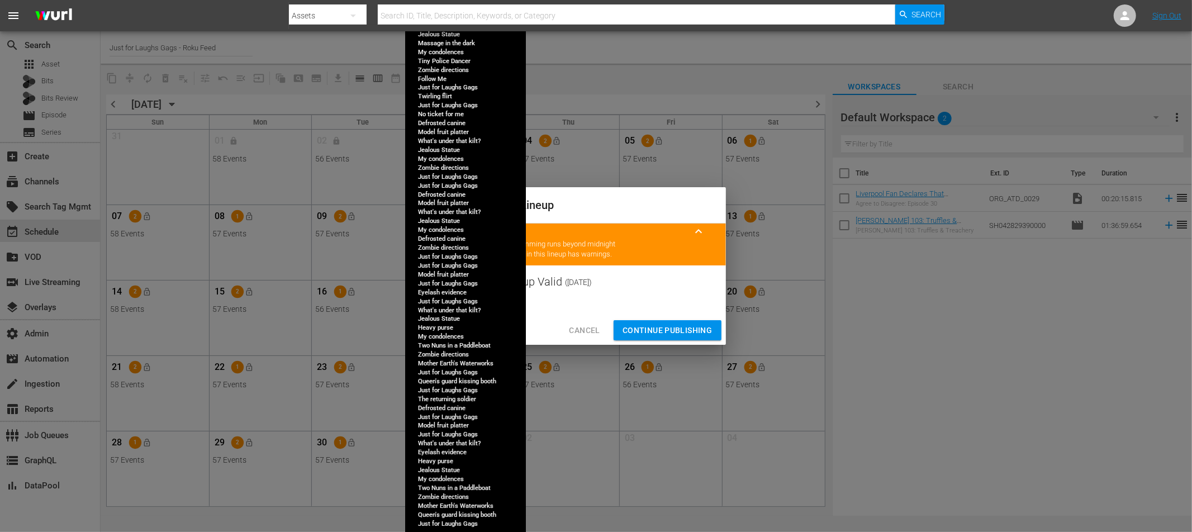
click at [667, 305] on div at bounding box center [596, 307] width 259 height 17
click at [671, 324] on span "Continue Publishing" at bounding box center [668, 331] width 90 height 14
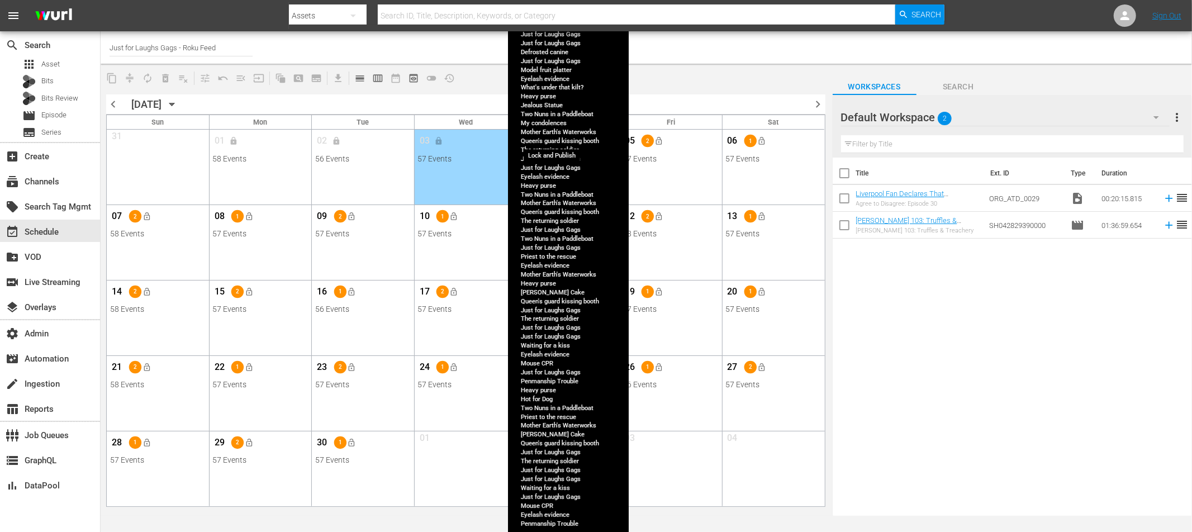
click at [558, 143] on span "lock_open" at bounding box center [557, 140] width 9 height 9
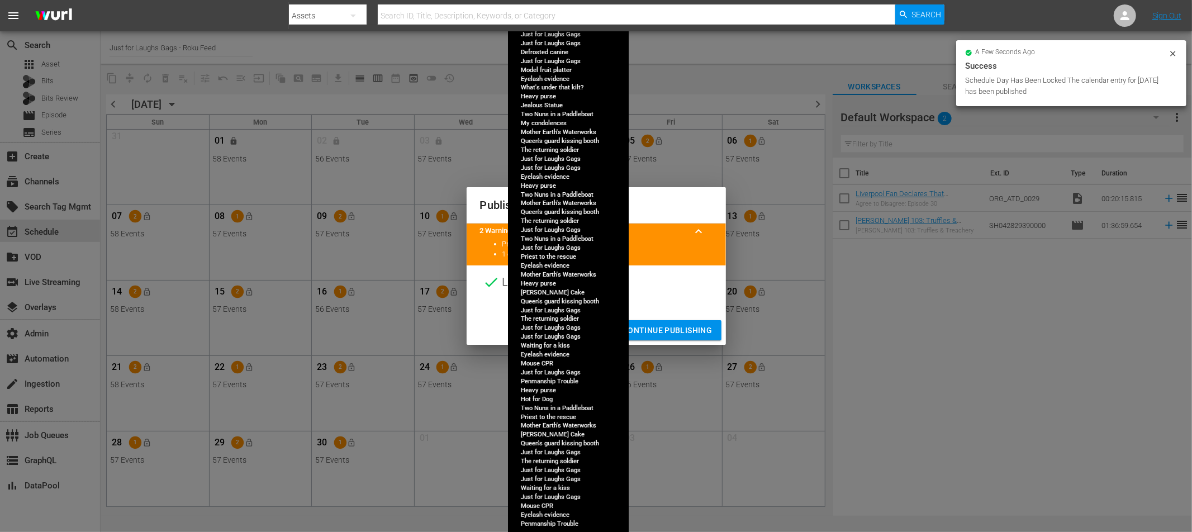
click at [687, 331] on span "Continue Publishing" at bounding box center [668, 331] width 90 height 14
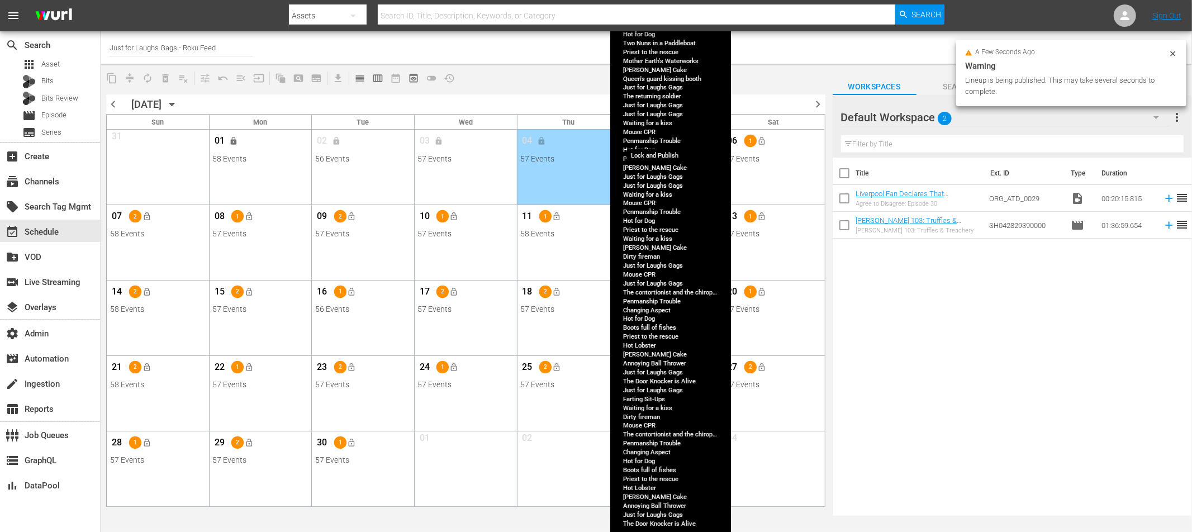
click at [663, 138] on span "lock_open" at bounding box center [659, 140] width 9 height 9
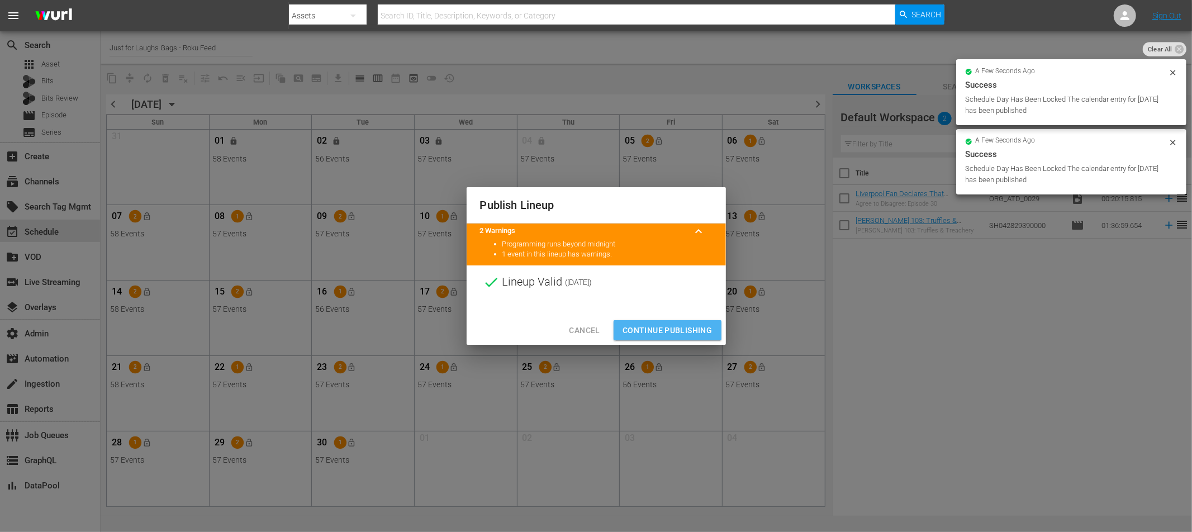
click at [671, 322] on button "Continue Publishing" at bounding box center [668, 330] width 108 height 21
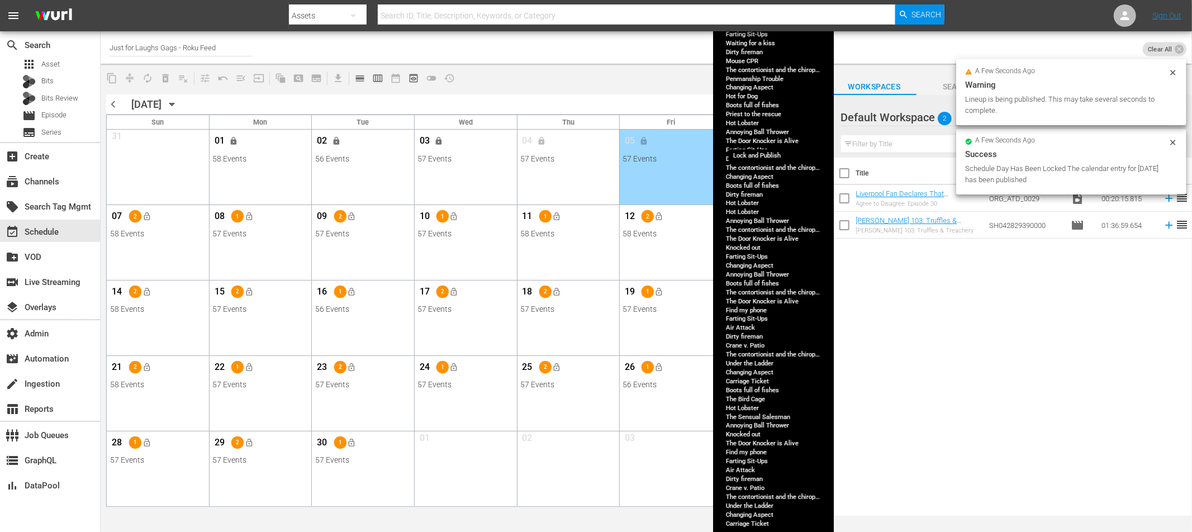
click at [760, 142] on span "lock_open" at bounding box center [761, 140] width 9 height 9
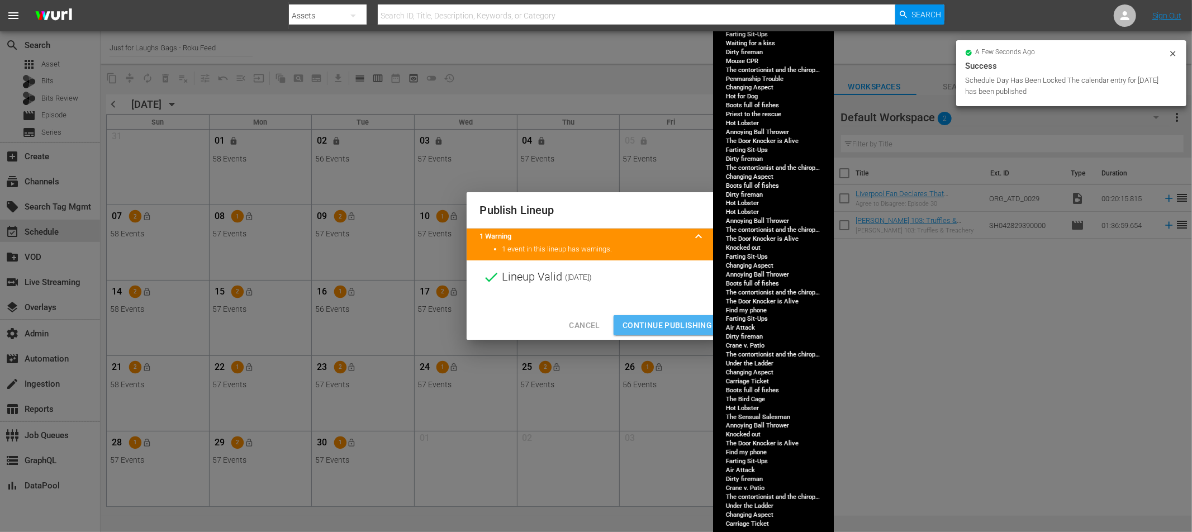
click at [661, 325] on span "Continue Publishing" at bounding box center [668, 326] width 90 height 14
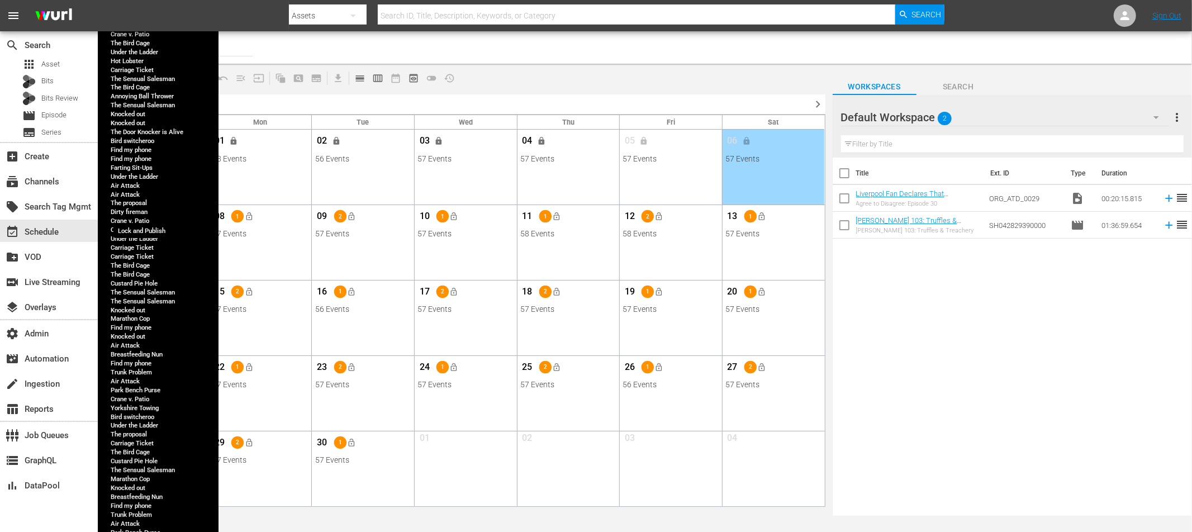
click at [145, 221] on button "lock_open" at bounding box center [147, 216] width 18 height 18
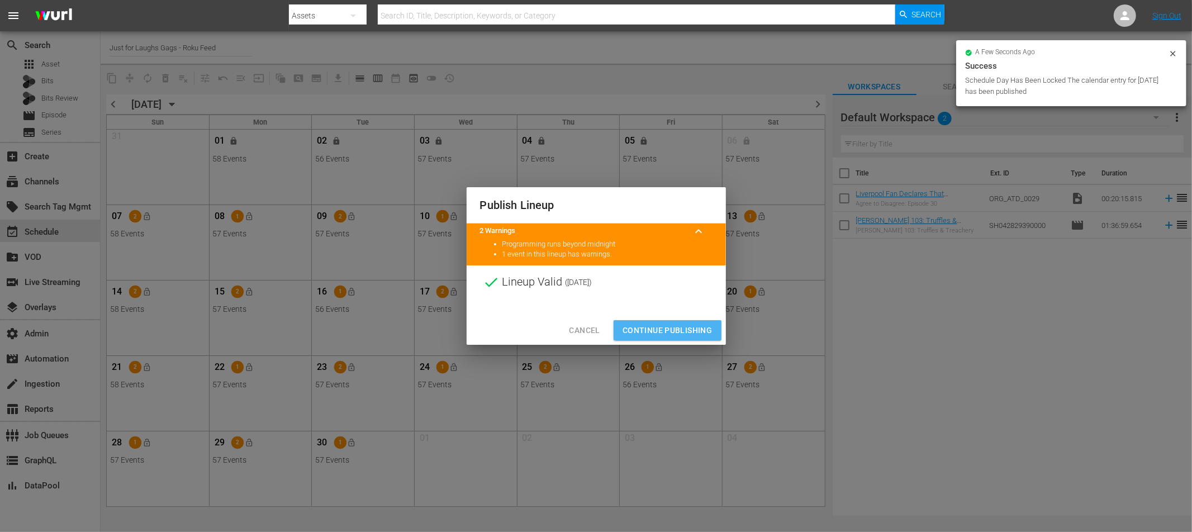
drag, startPoint x: 672, startPoint y: 326, endPoint x: 584, endPoint y: 324, distance: 88.9
click at [672, 326] on span "Continue Publishing" at bounding box center [668, 331] width 90 height 14
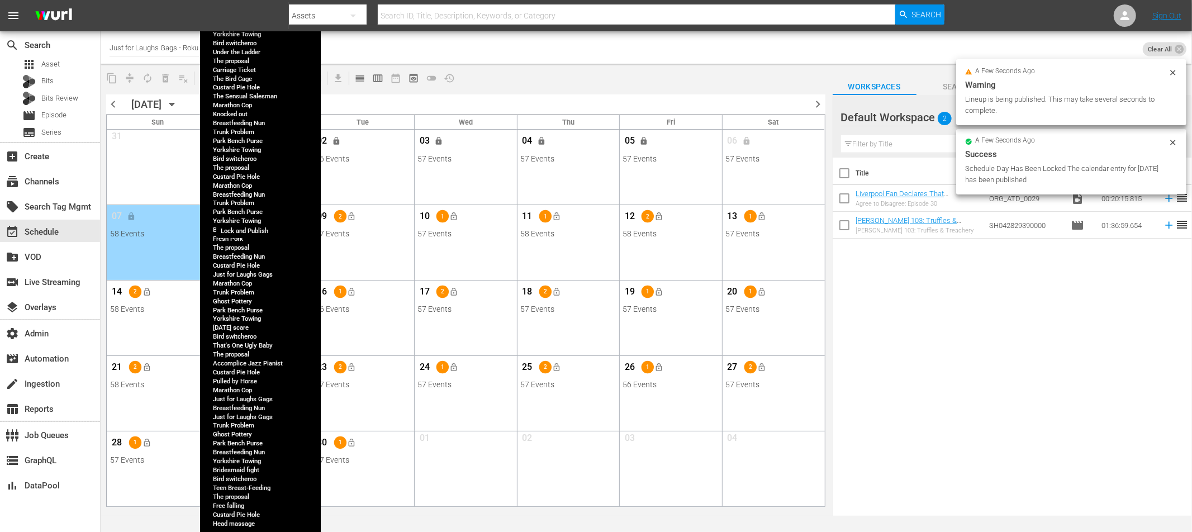
click at [254, 220] on button "lock_open" at bounding box center [249, 216] width 18 height 18
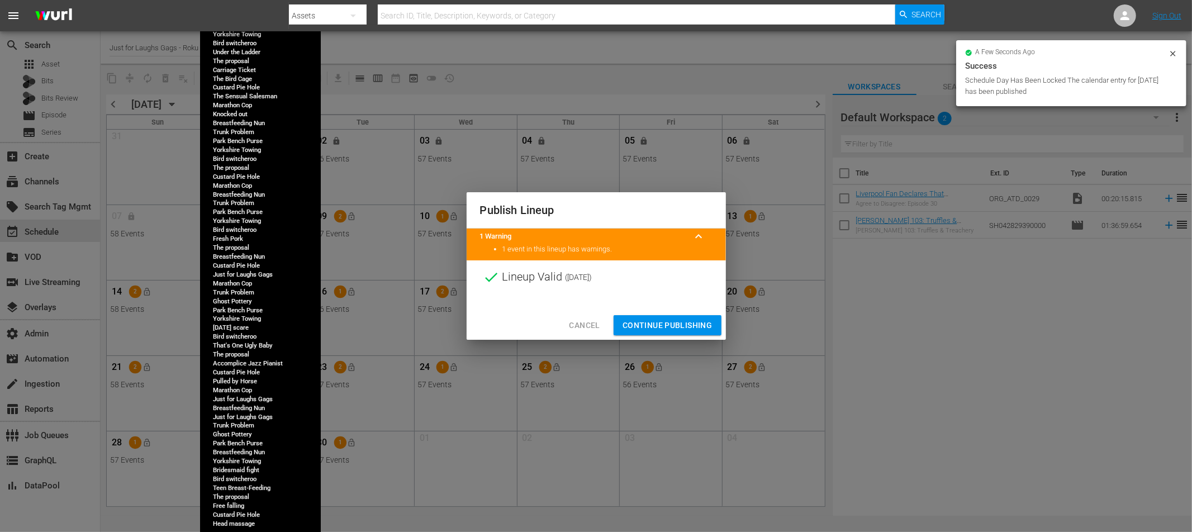
drag, startPoint x: 655, startPoint y: 327, endPoint x: 347, endPoint y: 283, distance: 310.5
click at [654, 327] on span "Continue Publishing" at bounding box center [668, 326] width 90 height 14
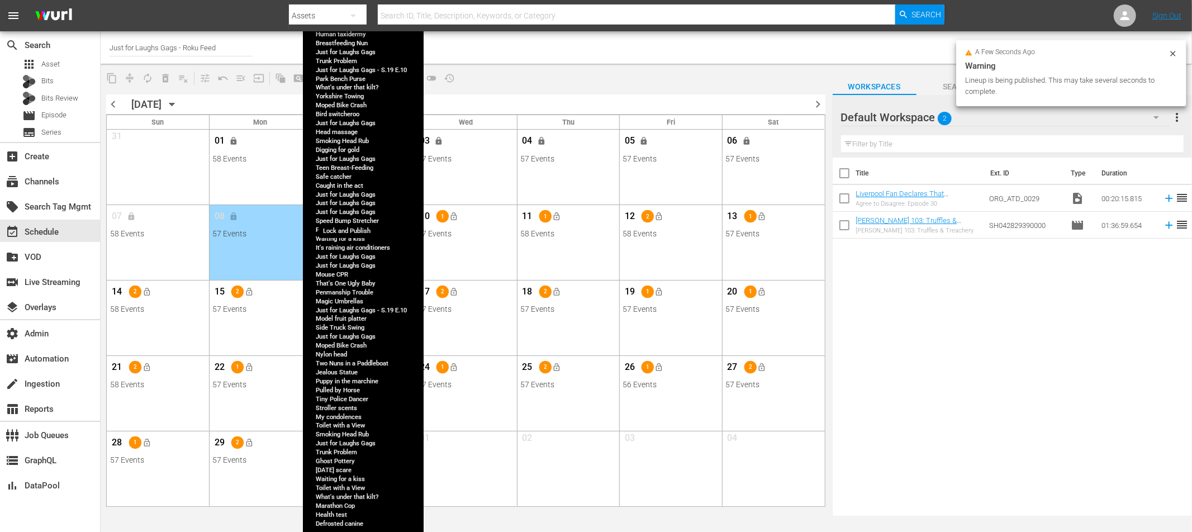
click at [358, 216] on button "lock_open" at bounding box center [352, 216] width 18 height 18
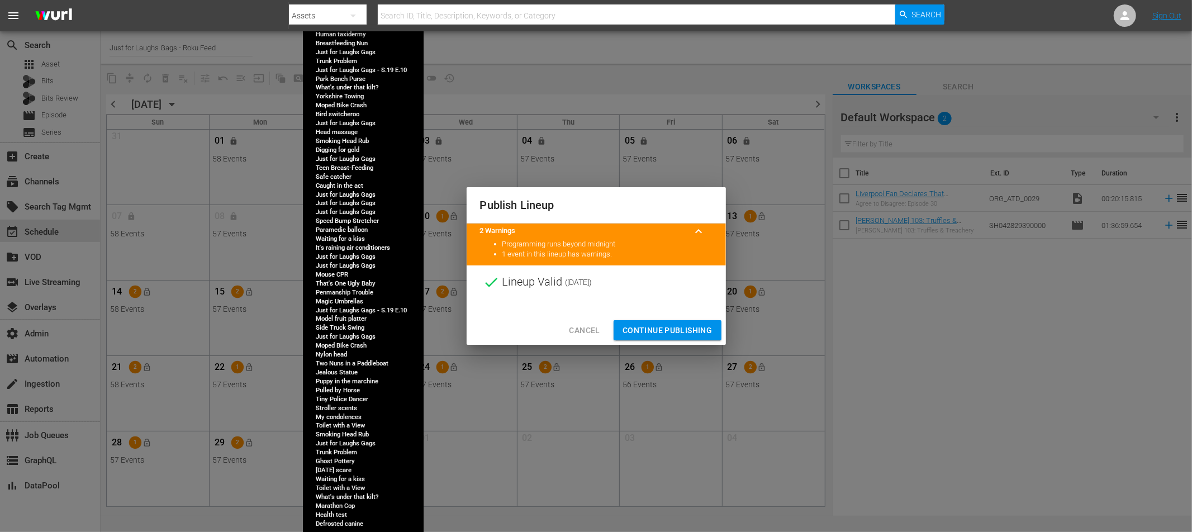
drag, startPoint x: 673, startPoint y: 324, endPoint x: 530, endPoint y: 287, distance: 147.1
click at [672, 324] on span "Continue Publishing" at bounding box center [668, 331] width 90 height 14
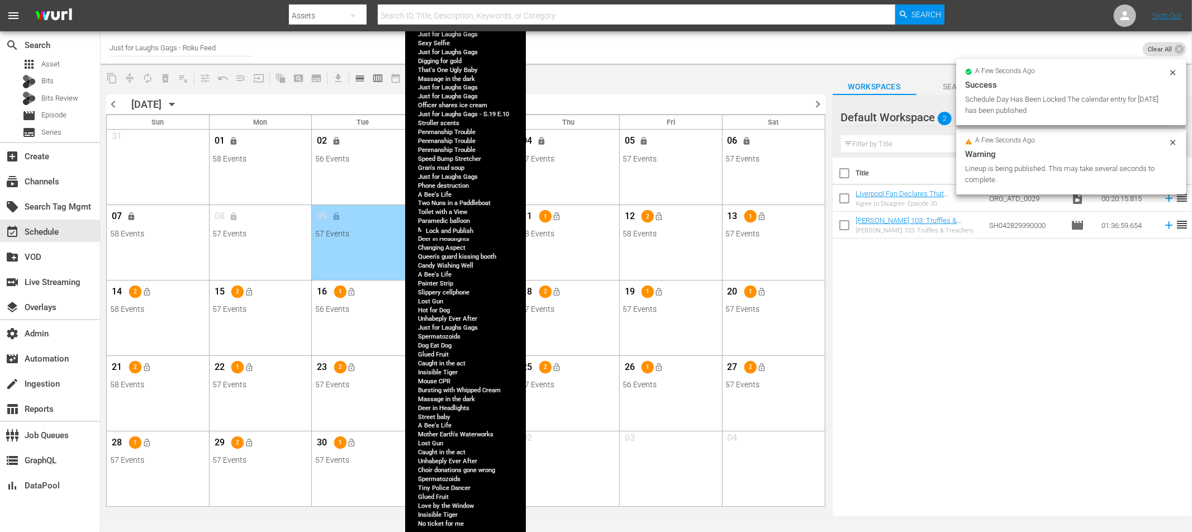
click at [452, 217] on span "lock_open" at bounding box center [454, 216] width 9 height 9
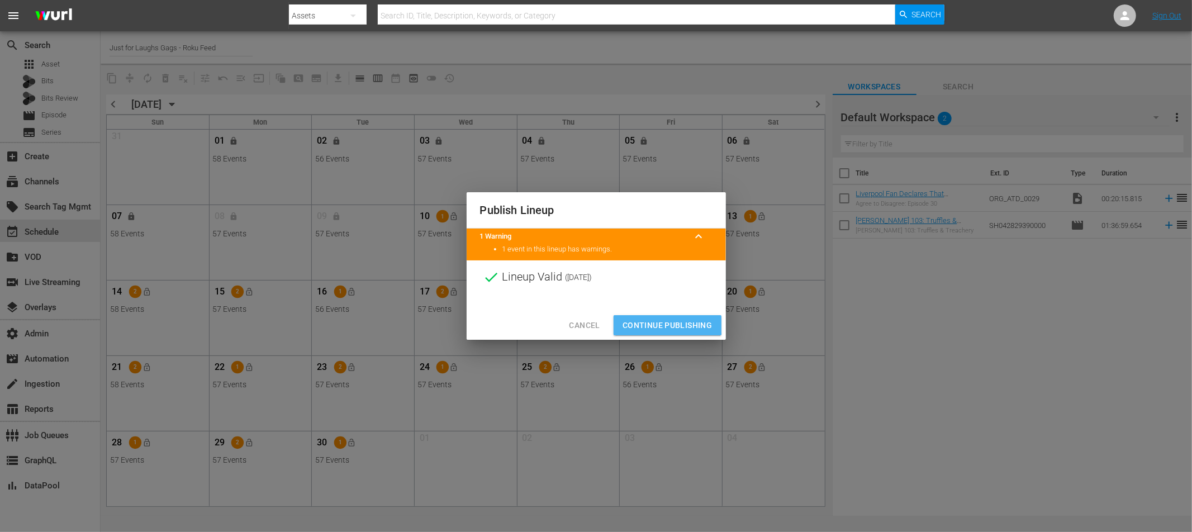
drag, startPoint x: 658, startPoint y: 321, endPoint x: 405, endPoint y: 248, distance: 263.8
click at [658, 321] on span "Continue Publishing" at bounding box center [668, 326] width 90 height 14
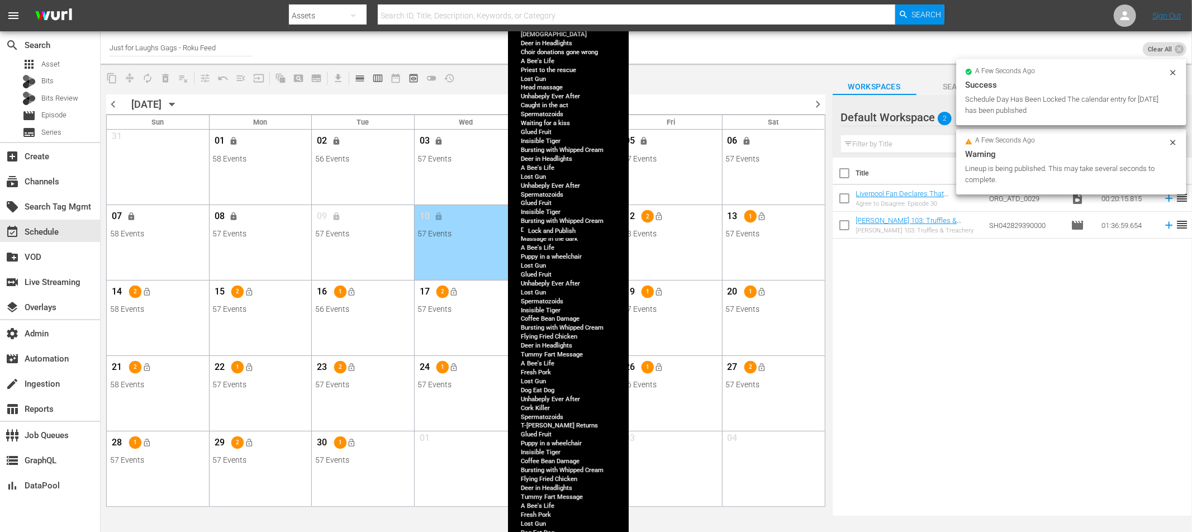
click at [556, 215] on span "lock_open" at bounding box center [557, 216] width 9 height 9
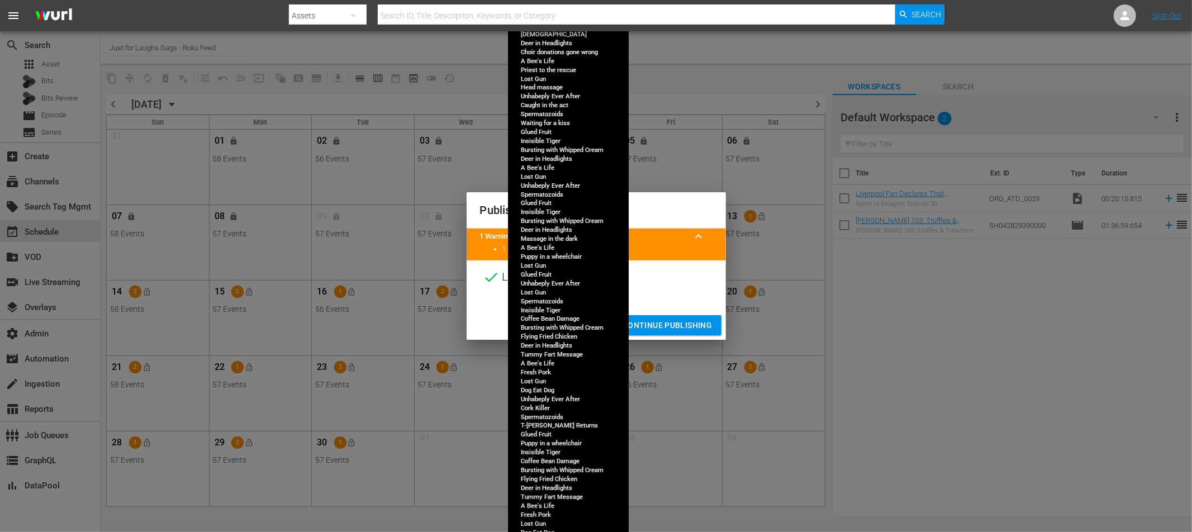
drag, startPoint x: 688, startPoint y: 324, endPoint x: 599, endPoint y: 293, distance: 93.5
click at [688, 324] on span "Continue Publishing" at bounding box center [668, 326] width 90 height 14
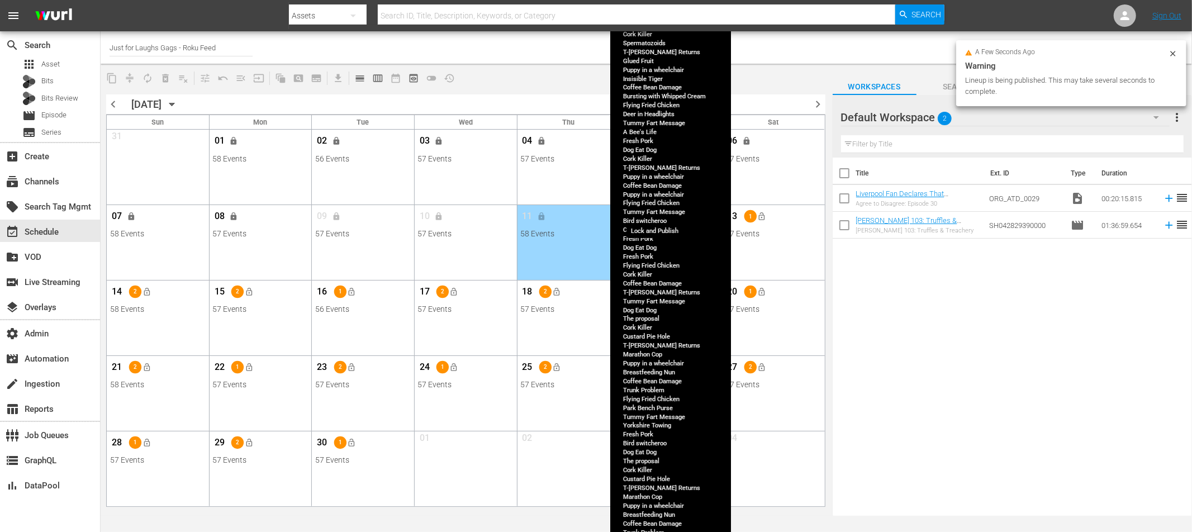
click at [665, 217] on button "lock_open" at bounding box center [660, 216] width 18 height 18
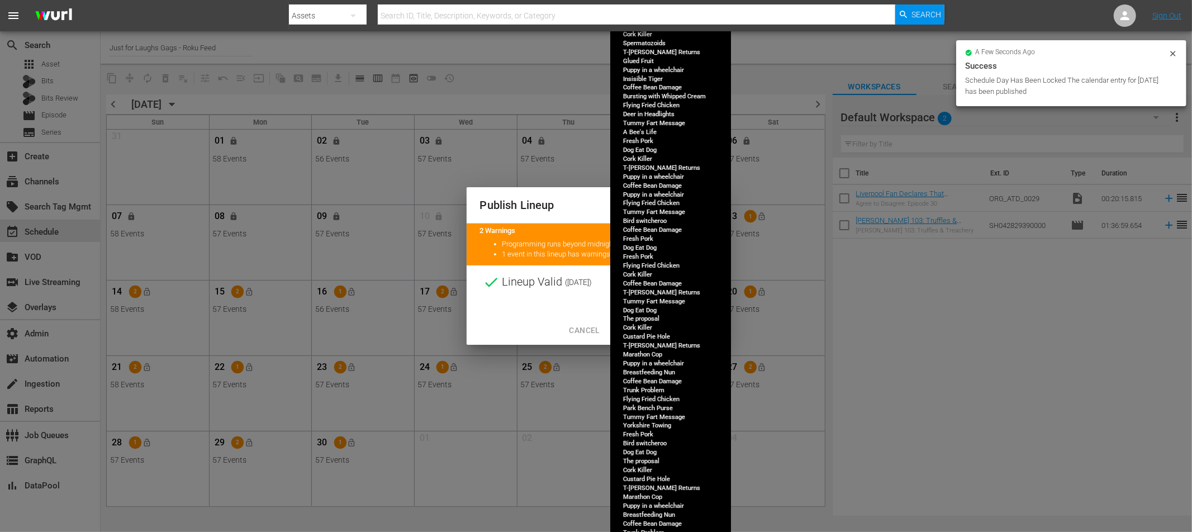
click at [676, 329] on span "Continue Publishing" at bounding box center [668, 331] width 90 height 14
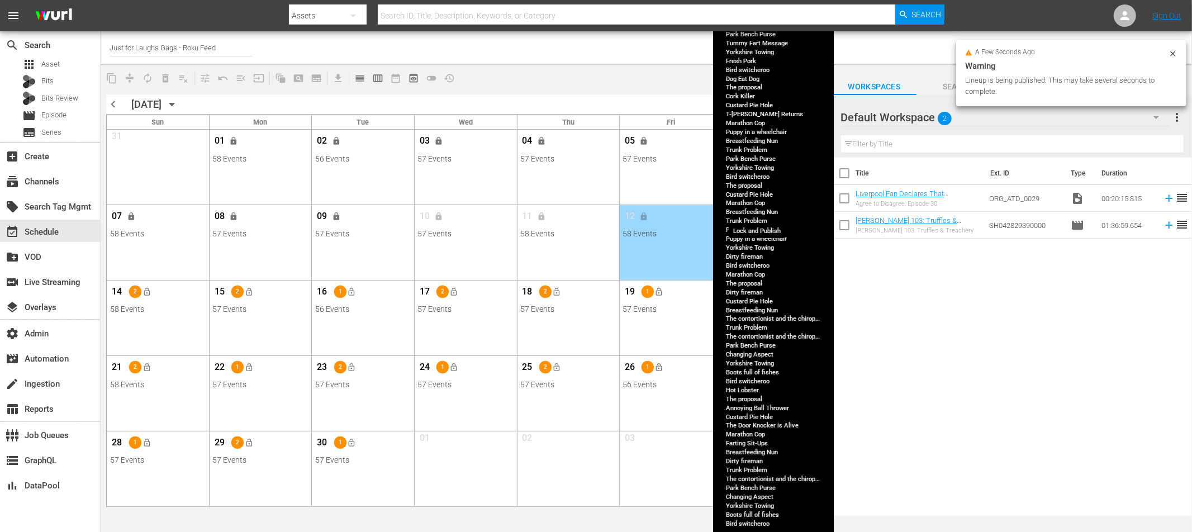
click at [765, 216] on span "lock_open" at bounding box center [761, 216] width 9 height 9
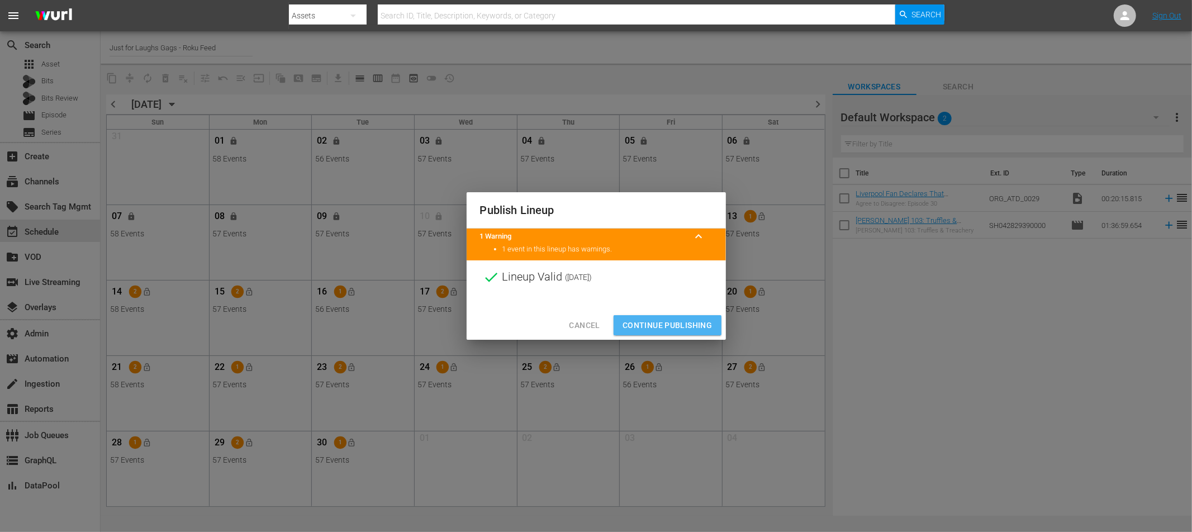
drag, startPoint x: 679, startPoint y: 324, endPoint x: 694, endPoint y: 289, distance: 37.8
click at [679, 324] on span "Continue Publishing" at bounding box center [668, 326] width 90 height 14
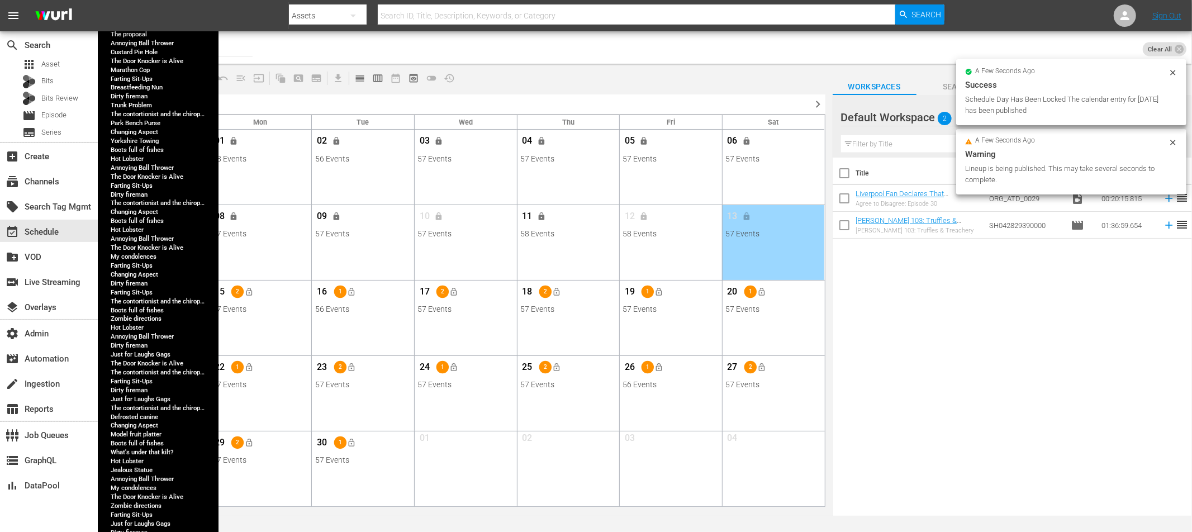
click at [146, 294] on span "lock_open" at bounding box center [147, 291] width 9 height 9
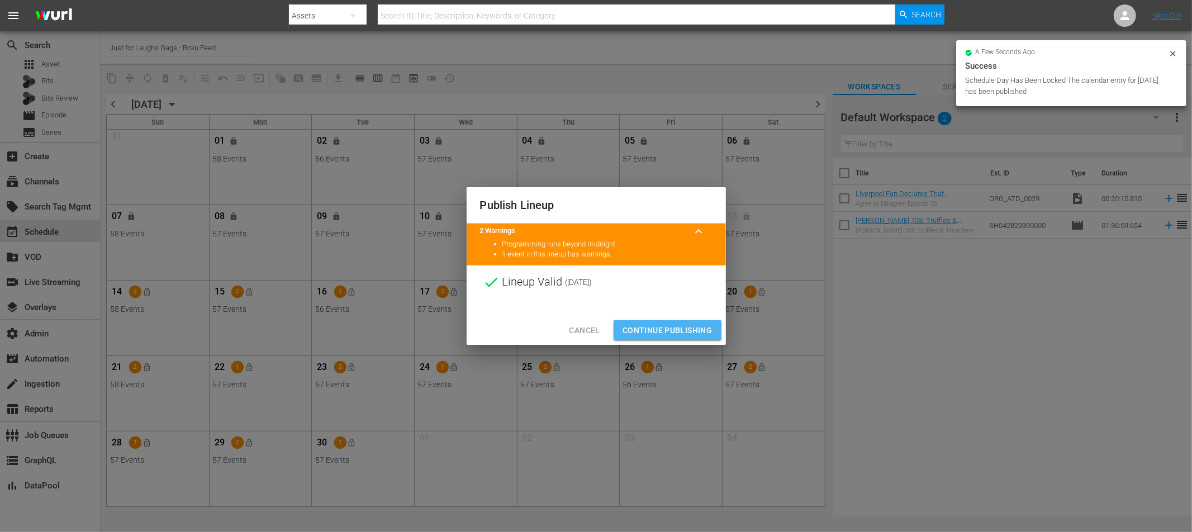
drag, startPoint x: 674, startPoint y: 332, endPoint x: 586, endPoint y: 329, distance: 88.4
click at [674, 332] on span "Continue Publishing" at bounding box center [668, 331] width 90 height 14
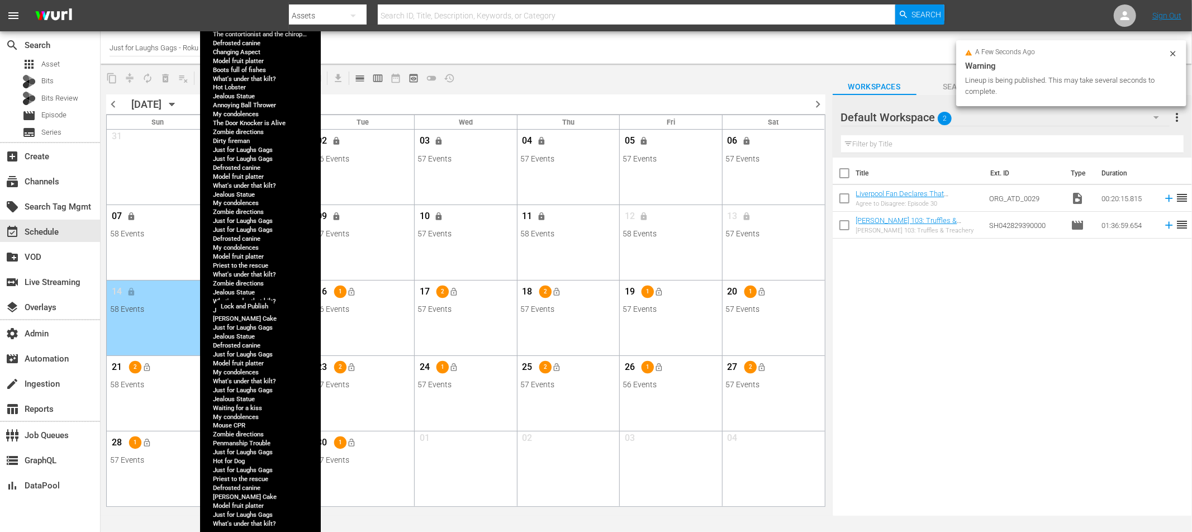
click at [250, 293] on span "lock_open" at bounding box center [249, 291] width 9 height 9
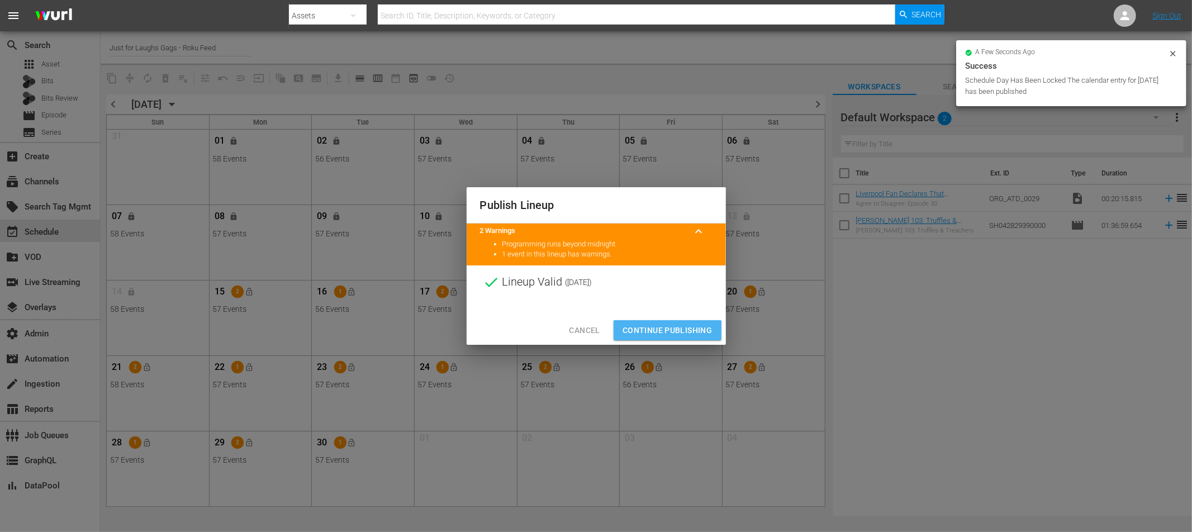
drag, startPoint x: 664, startPoint y: 330, endPoint x: 647, endPoint y: 334, distance: 16.6
click at [663, 330] on span "Continue Publishing" at bounding box center [668, 331] width 90 height 14
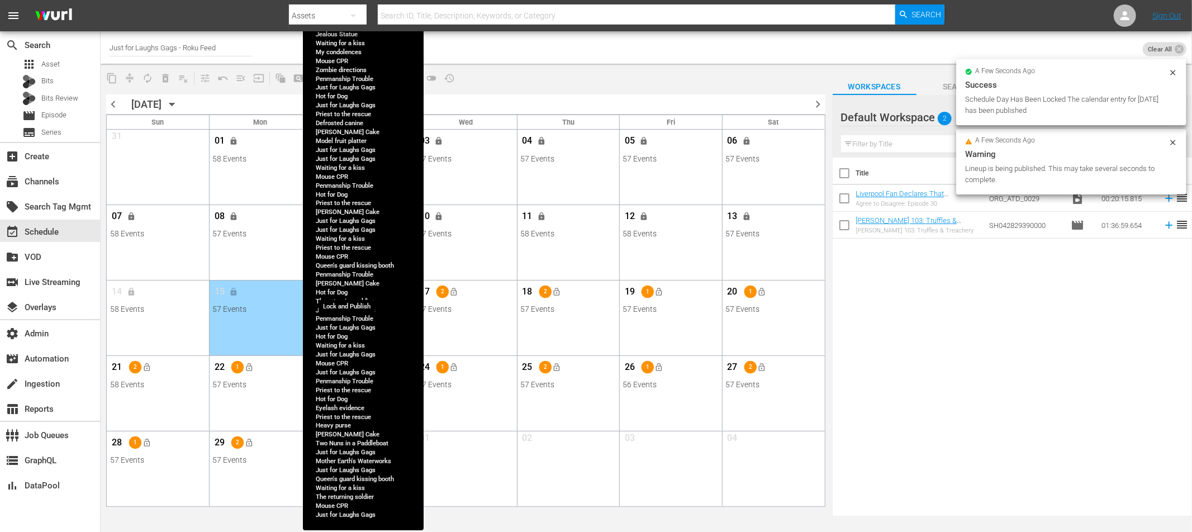
click at [356, 294] on button "lock_open" at bounding box center [352, 292] width 18 height 18
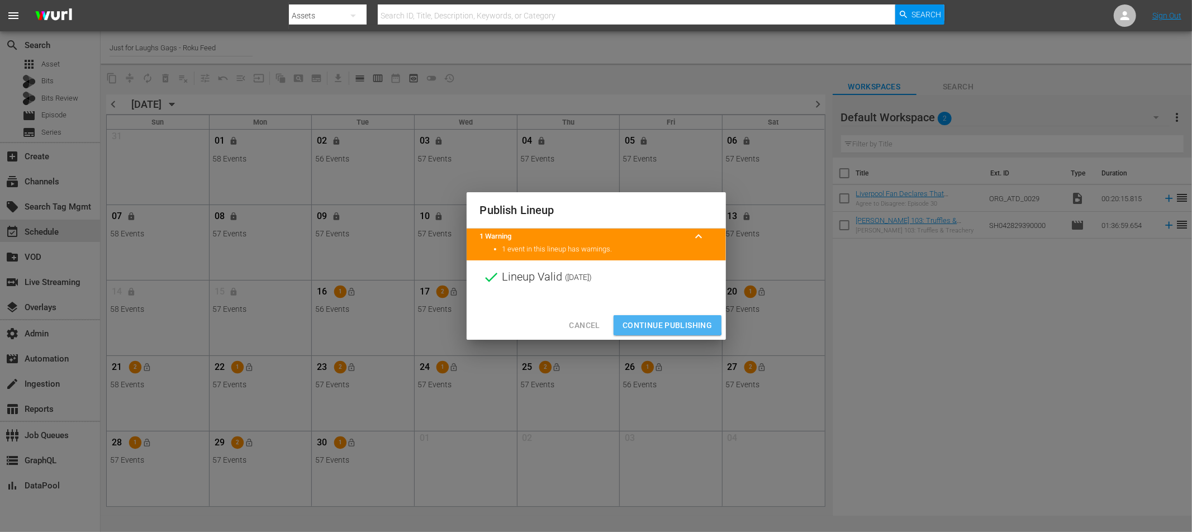
click at [658, 320] on span "Continue Publishing" at bounding box center [668, 326] width 90 height 14
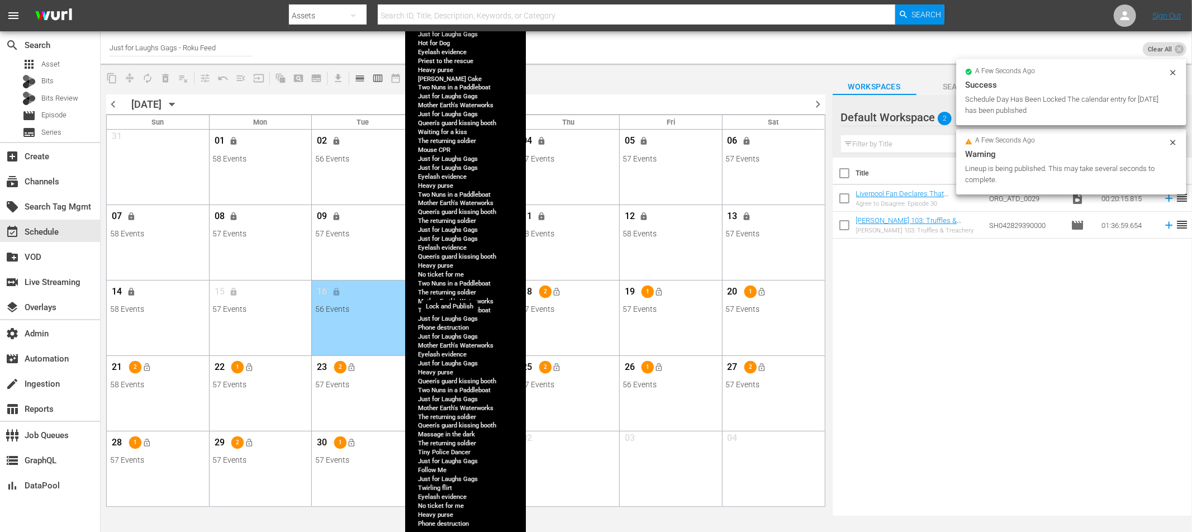
click at [456, 292] on span "lock_open" at bounding box center [454, 291] width 9 height 9
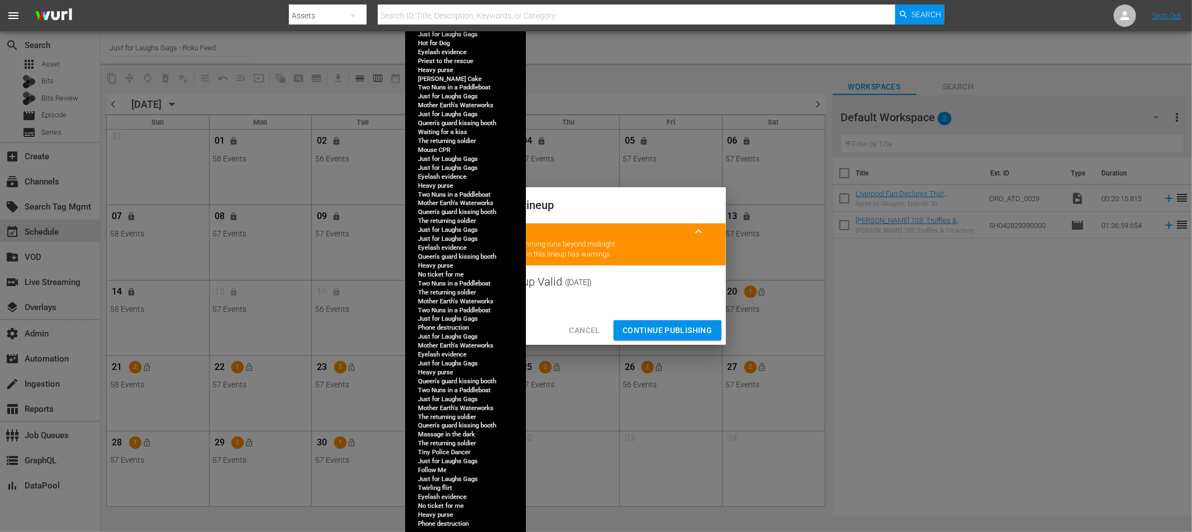
click at [675, 326] on span "Continue Publishing" at bounding box center [668, 331] width 90 height 14
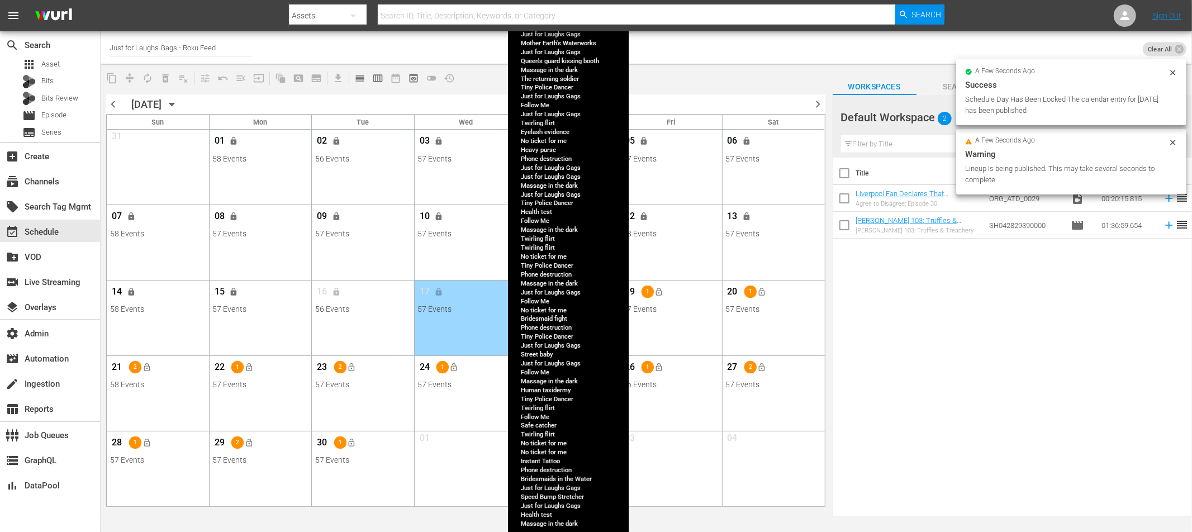
click at [562, 292] on button "lock_open" at bounding box center [557, 292] width 18 height 18
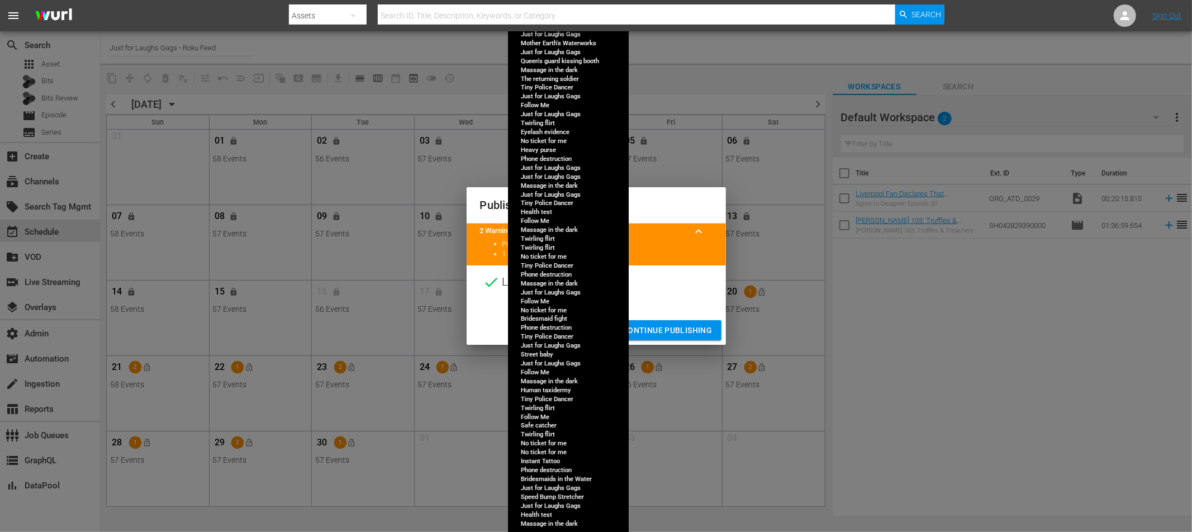
drag, startPoint x: 682, startPoint y: 325, endPoint x: 637, endPoint y: 320, distance: 45.0
click at [681, 325] on span "Continue Publishing" at bounding box center [668, 331] width 90 height 14
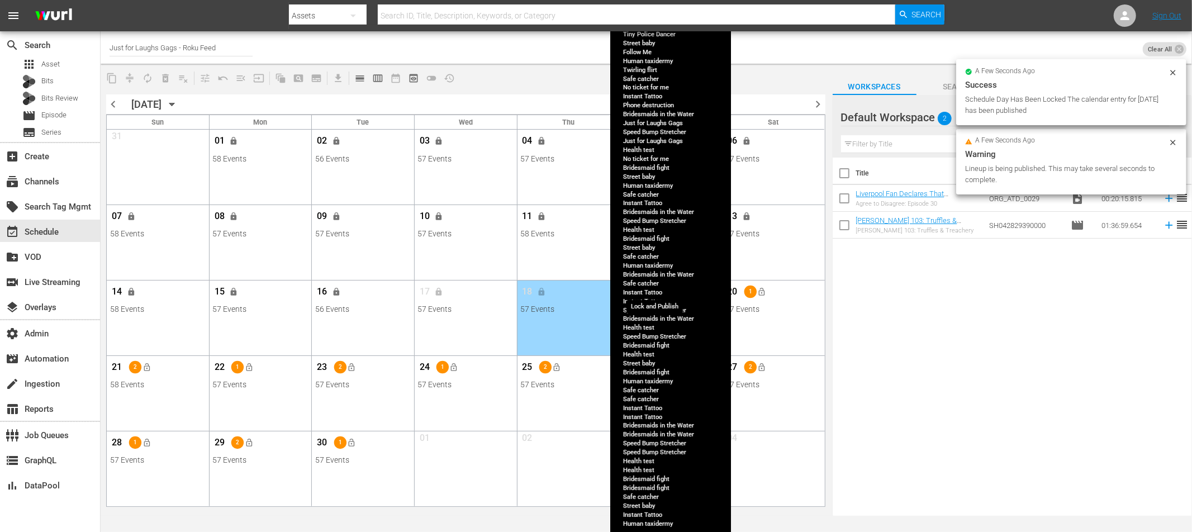
click at [664, 291] on button "lock_open" at bounding box center [660, 292] width 18 height 18
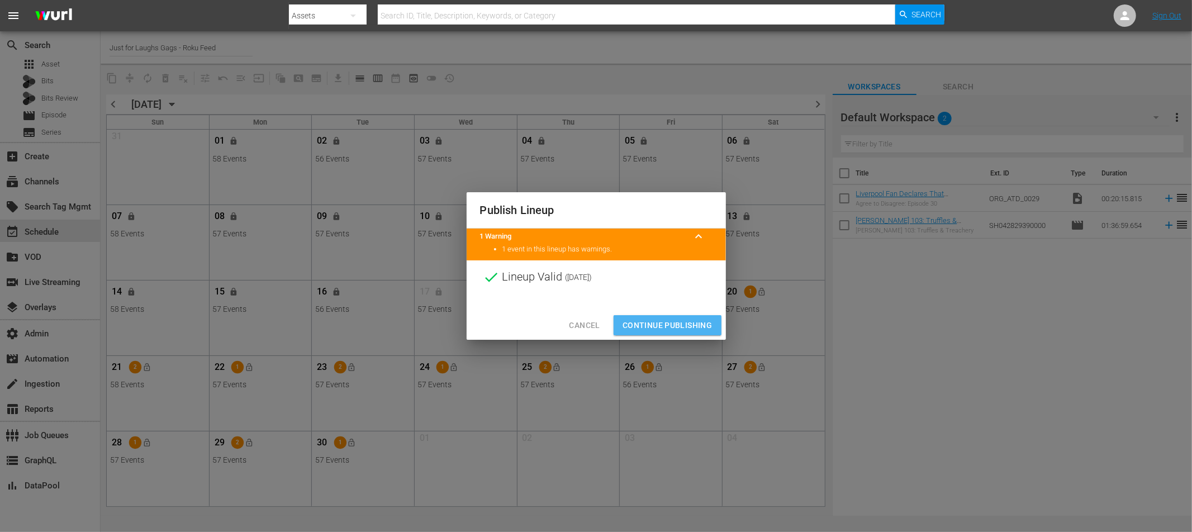
click at [669, 330] on span "Continue Publishing" at bounding box center [668, 326] width 90 height 14
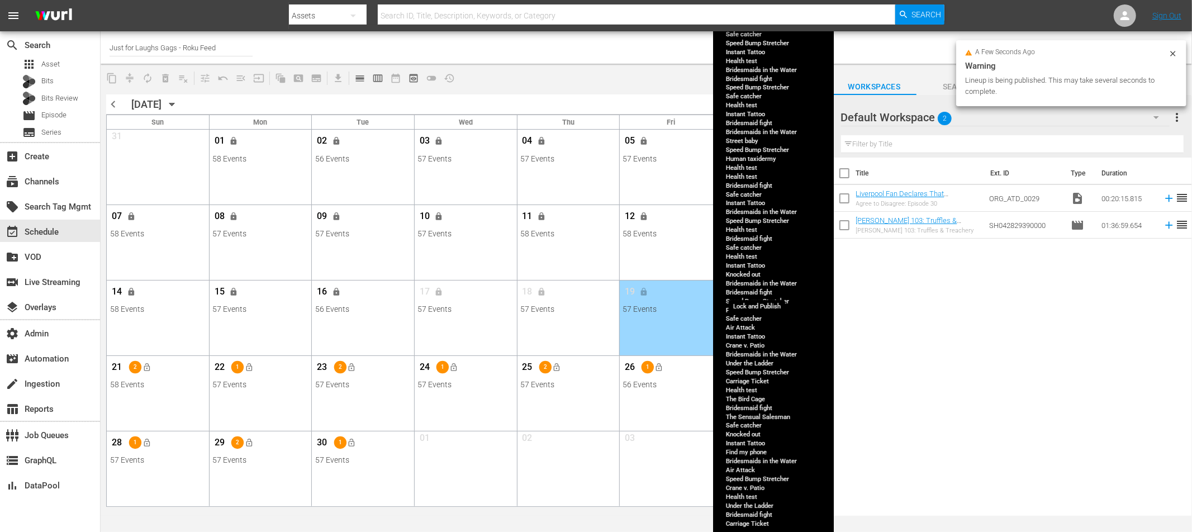
click at [763, 292] on span "lock_open" at bounding box center [761, 291] width 9 height 9
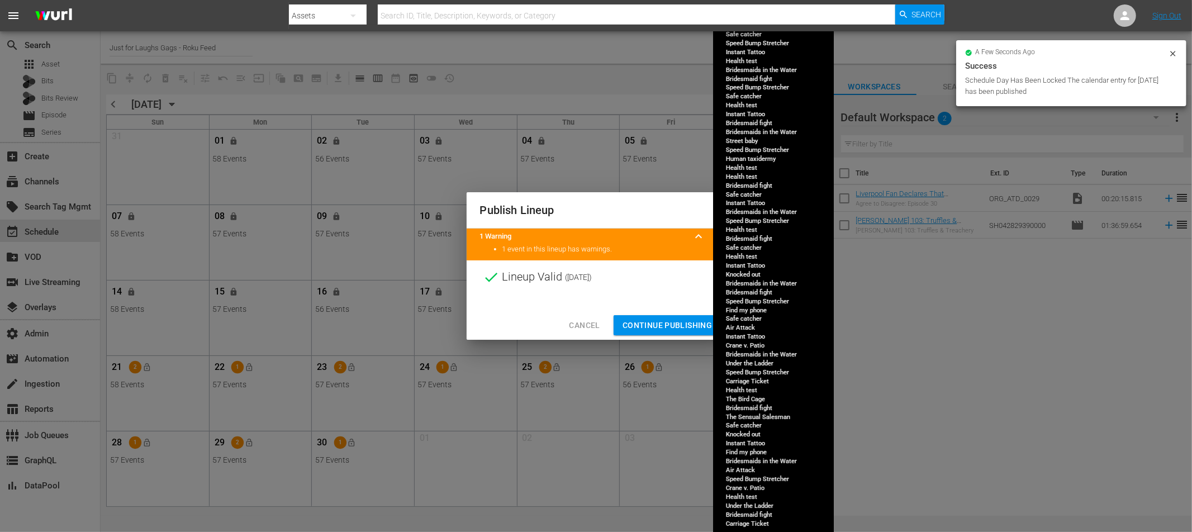
click at [654, 319] on span "Continue Publishing" at bounding box center [668, 326] width 90 height 14
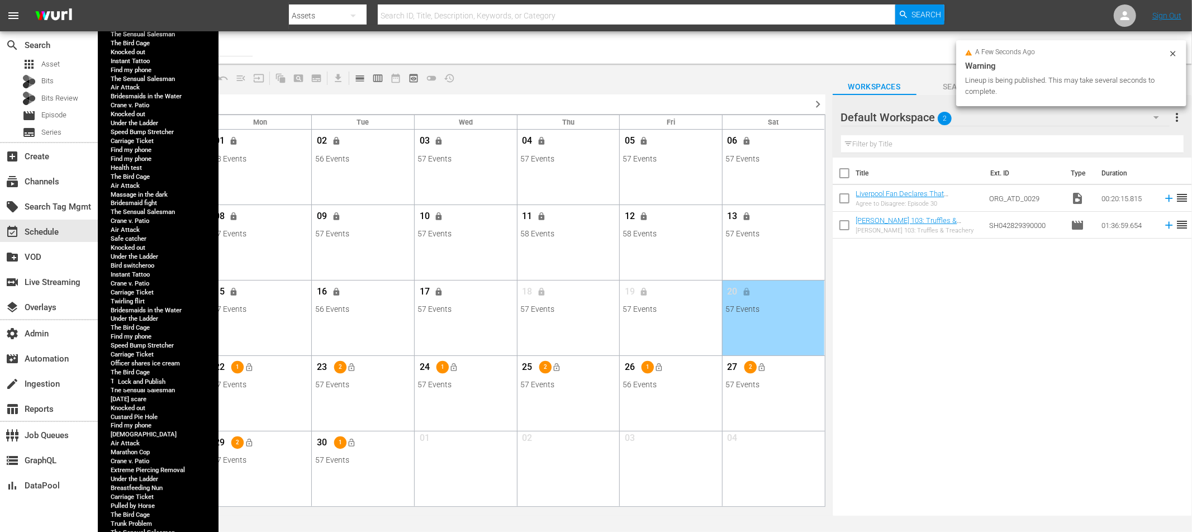
click at [148, 366] on span "lock_open" at bounding box center [147, 367] width 9 height 9
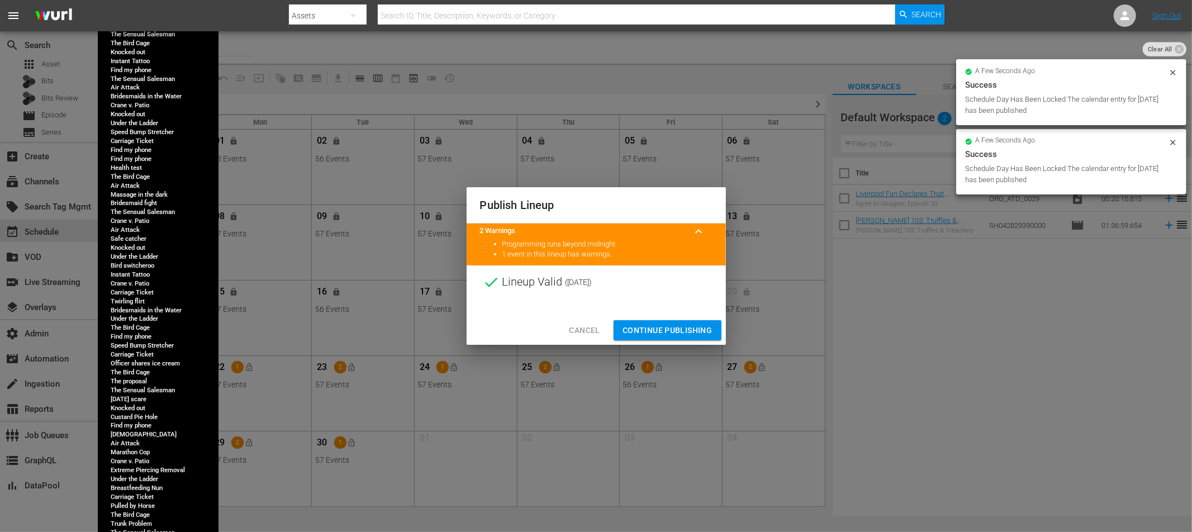
click at [688, 334] on span "Continue Publishing" at bounding box center [668, 331] width 90 height 14
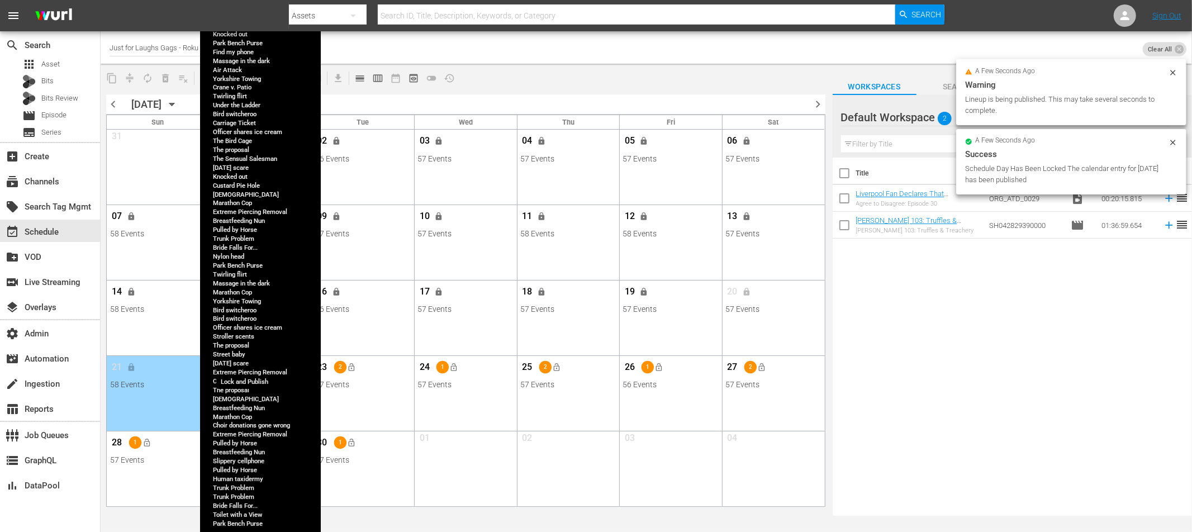
click at [254, 368] on button "lock_open" at bounding box center [249, 367] width 18 height 18
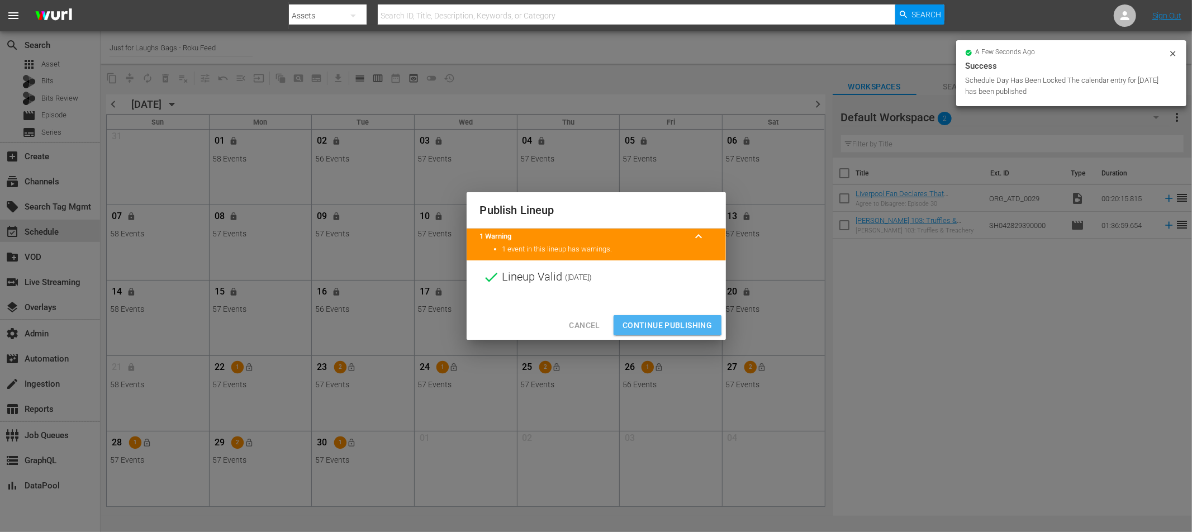
click at [662, 325] on span "Continue Publishing" at bounding box center [668, 326] width 90 height 14
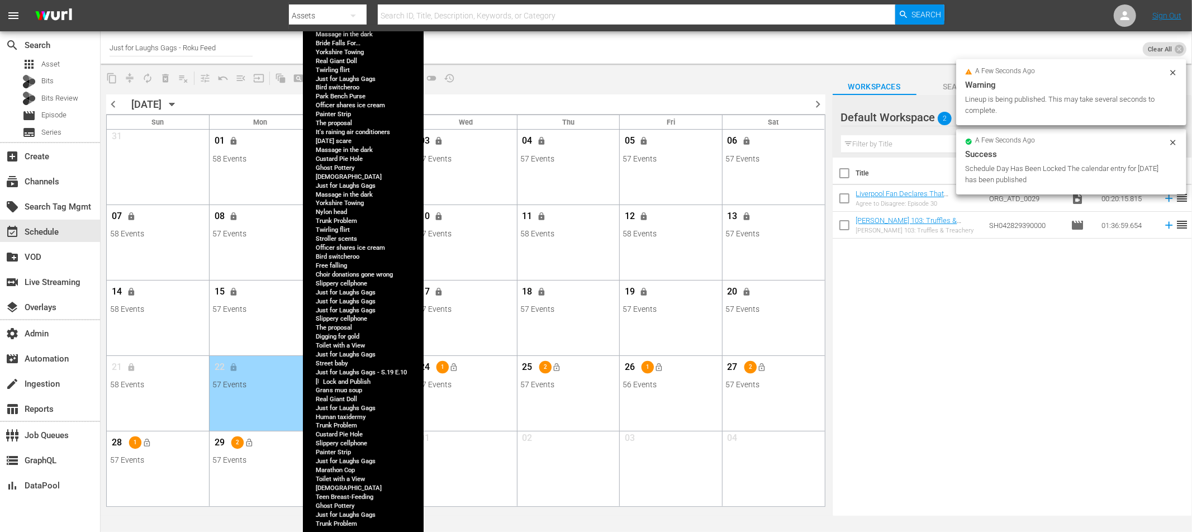
click at [353, 368] on span "lock_open" at bounding box center [352, 367] width 9 height 9
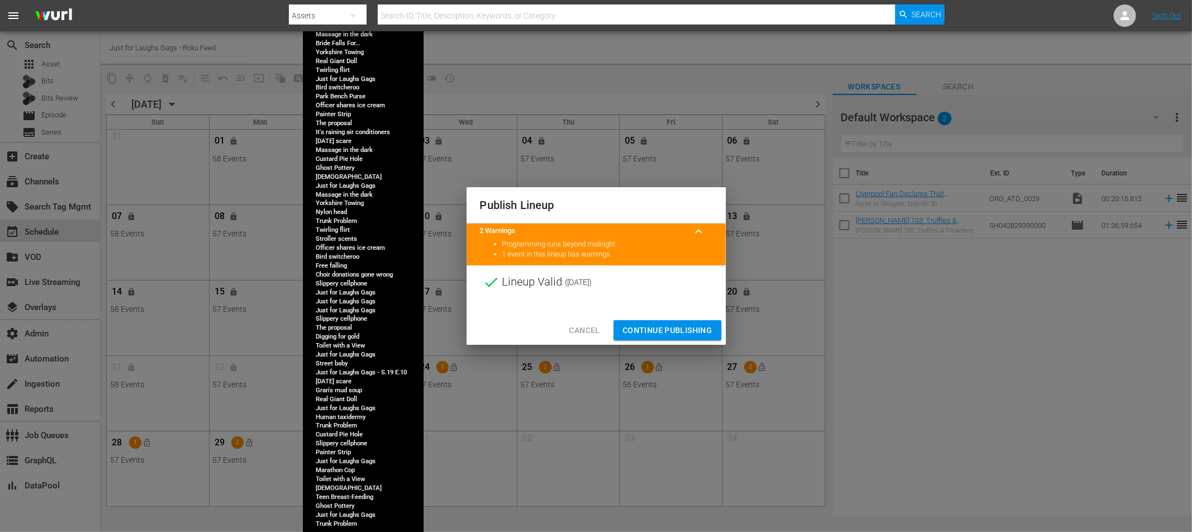
click at [662, 328] on span "Continue Publishing" at bounding box center [668, 331] width 90 height 14
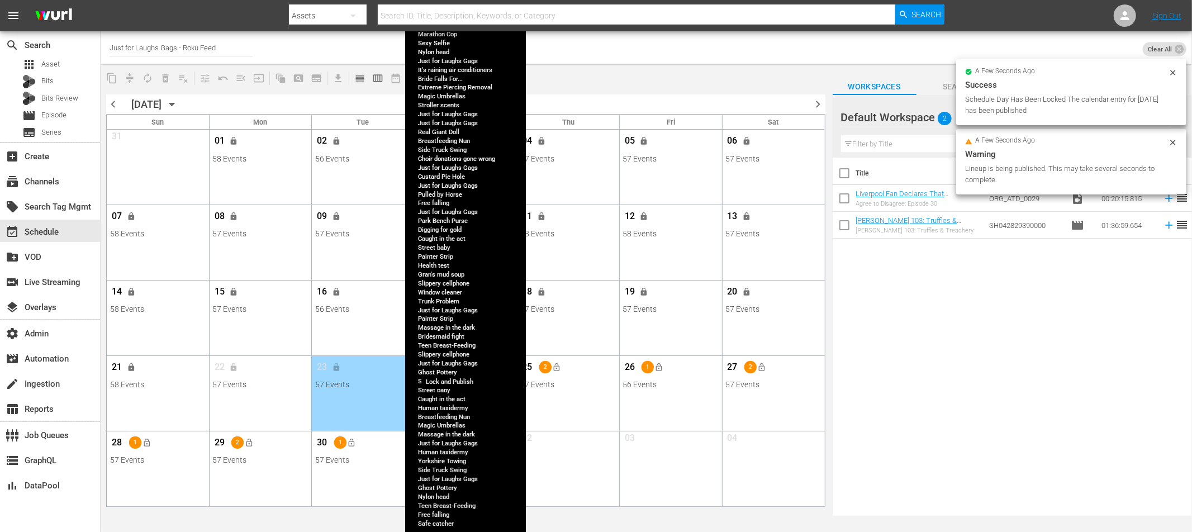
click at [457, 364] on span "lock_open" at bounding box center [454, 367] width 9 height 9
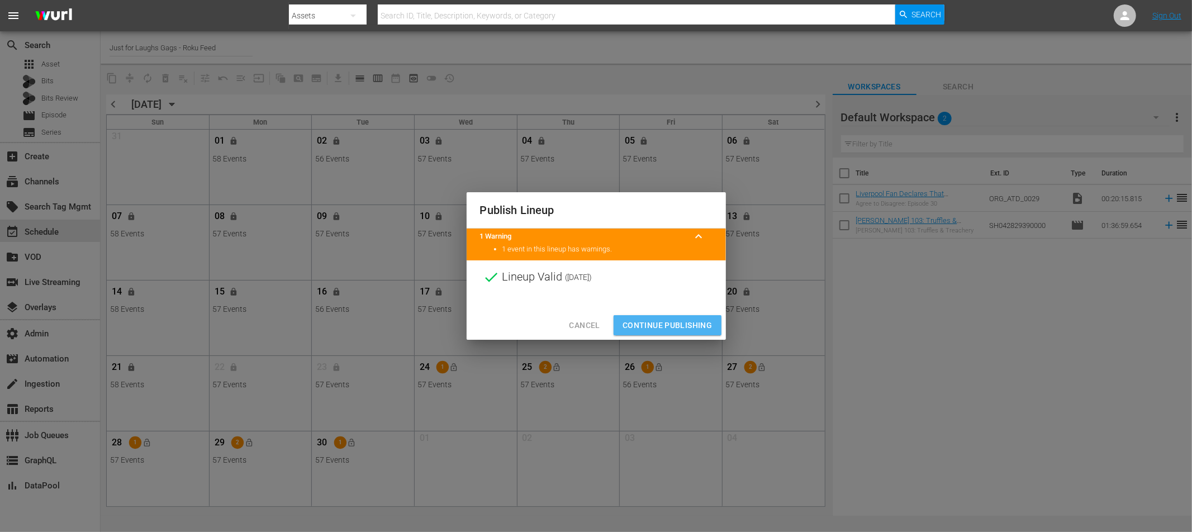
click at [672, 319] on span "Continue Publishing" at bounding box center [668, 326] width 90 height 14
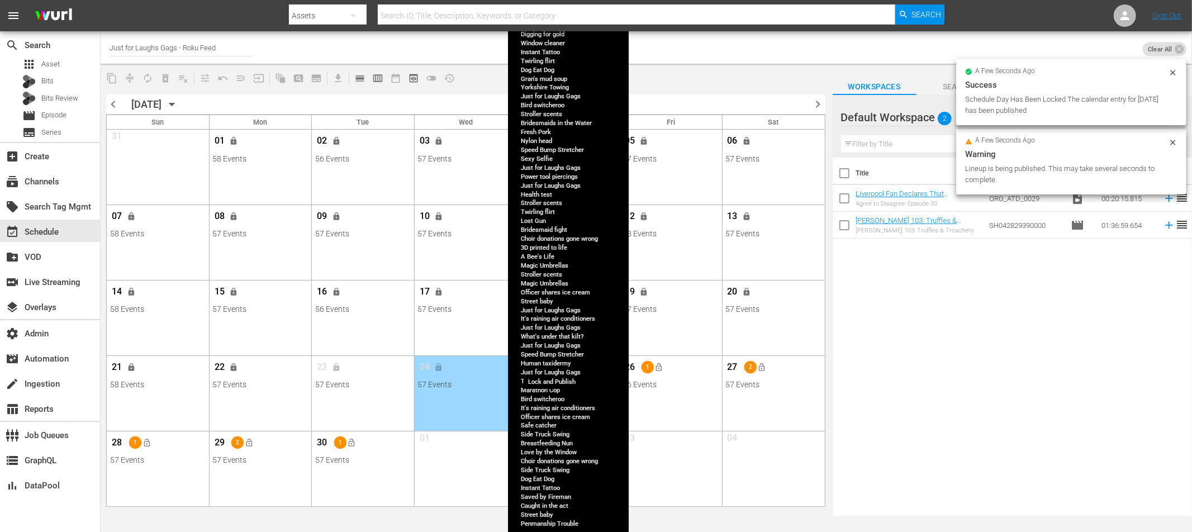
click at [556, 365] on span "lock_open" at bounding box center [557, 367] width 9 height 9
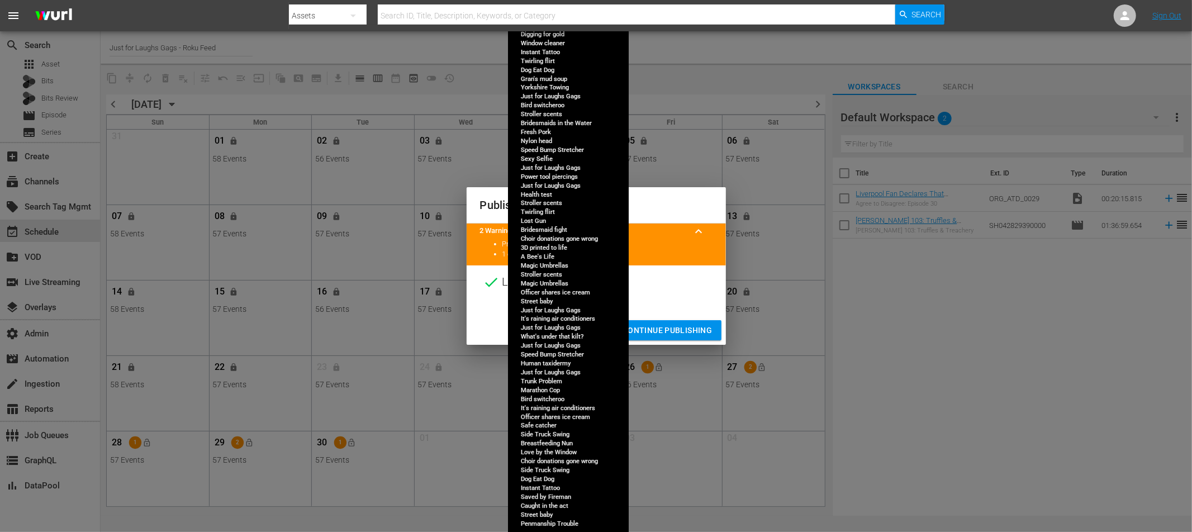
click at [662, 326] on span "Continue Publishing" at bounding box center [668, 331] width 90 height 14
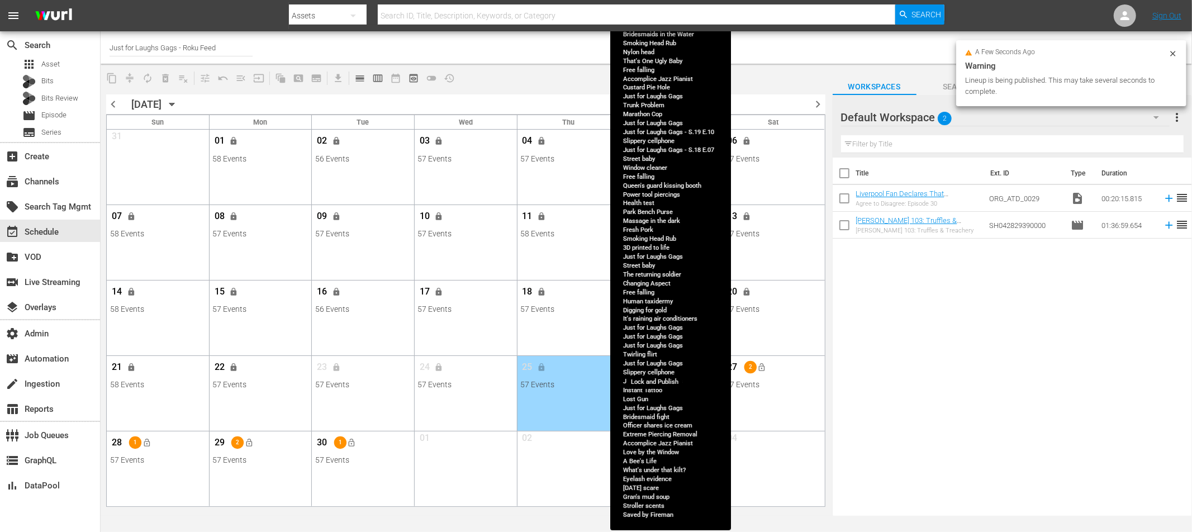
click at [666, 367] on button "lock_open" at bounding box center [660, 367] width 18 height 18
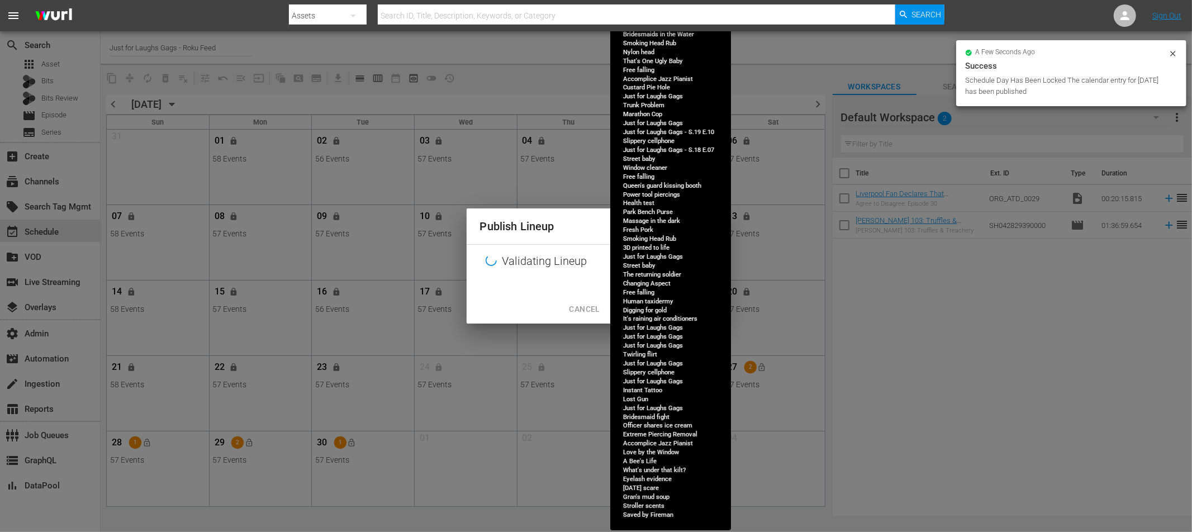
click at [673, 314] on div "Cancel Continue Publishing" at bounding box center [596, 310] width 259 height 30
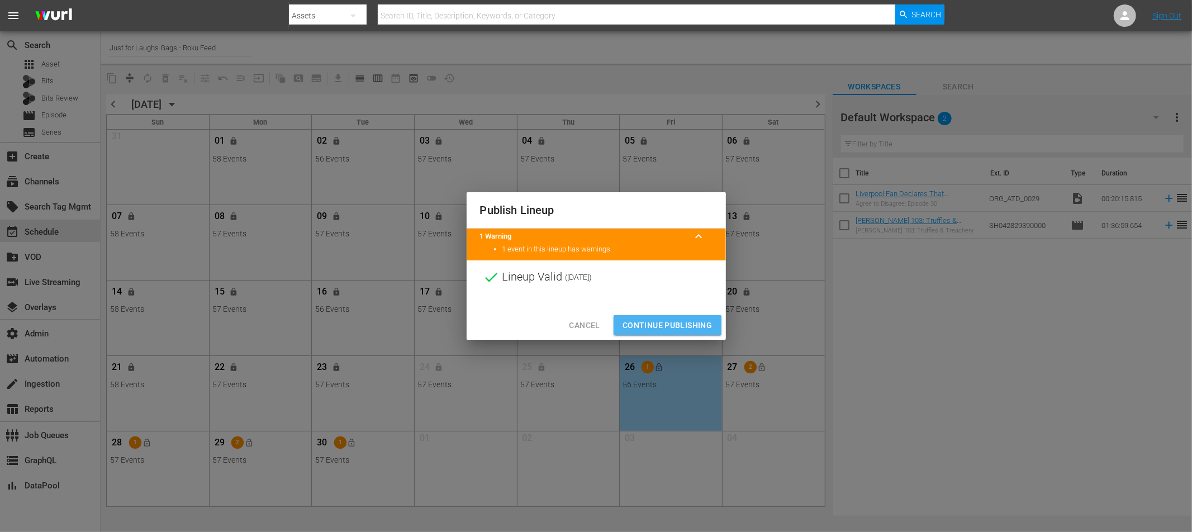
click at [673, 330] on span "Continue Publishing" at bounding box center [668, 326] width 90 height 14
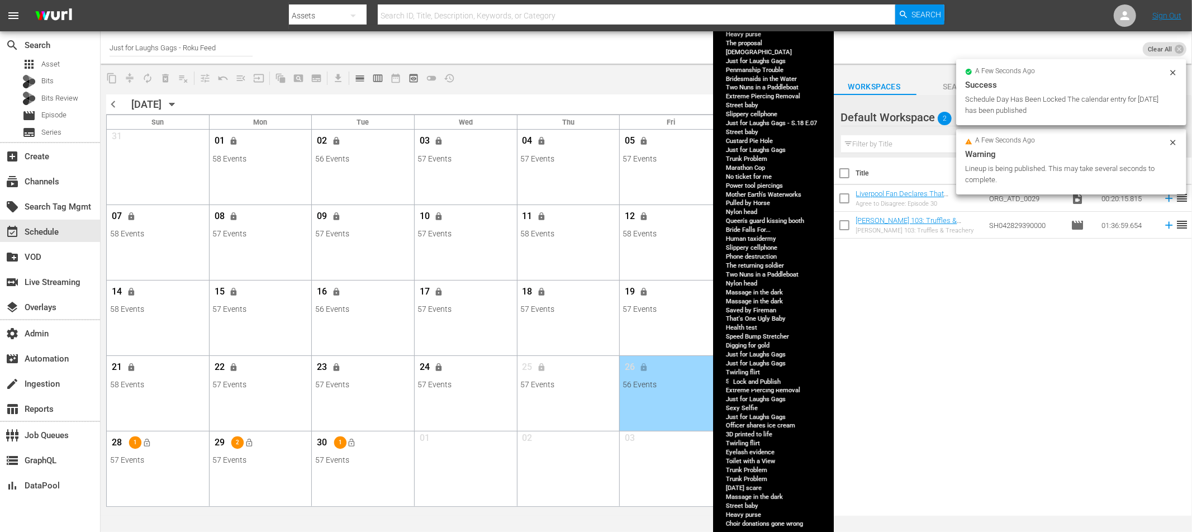
click at [766, 364] on button "lock_open" at bounding box center [762, 367] width 18 height 18
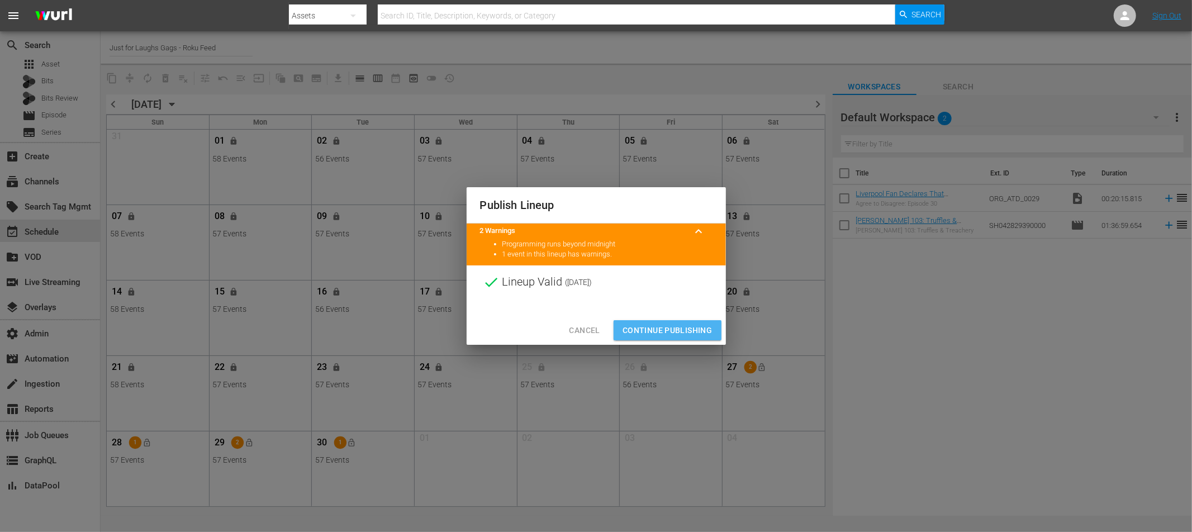
click at [695, 326] on span "Continue Publishing" at bounding box center [668, 331] width 90 height 14
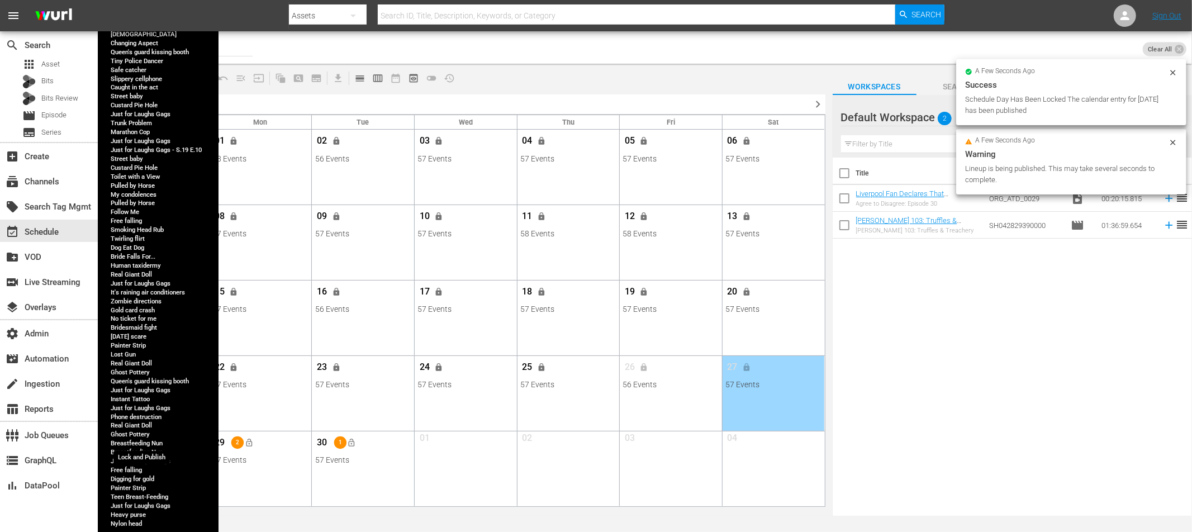
click at [146, 442] on span "lock_open" at bounding box center [147, 442] width 9 height 9
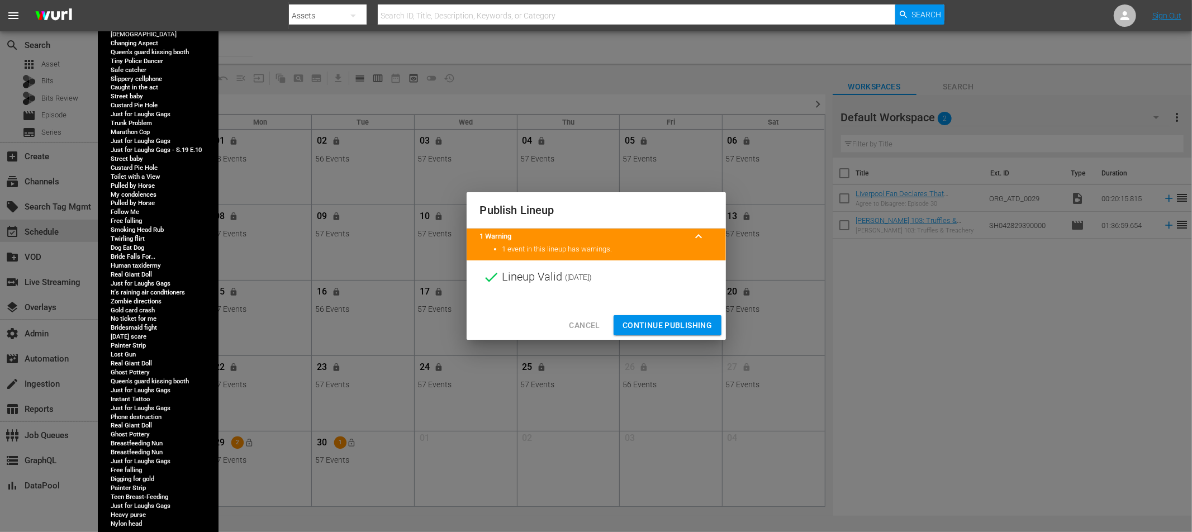
click at [676, 324] on span "Continue Publishing" at bounding box center [668, 326] width 90 height 14
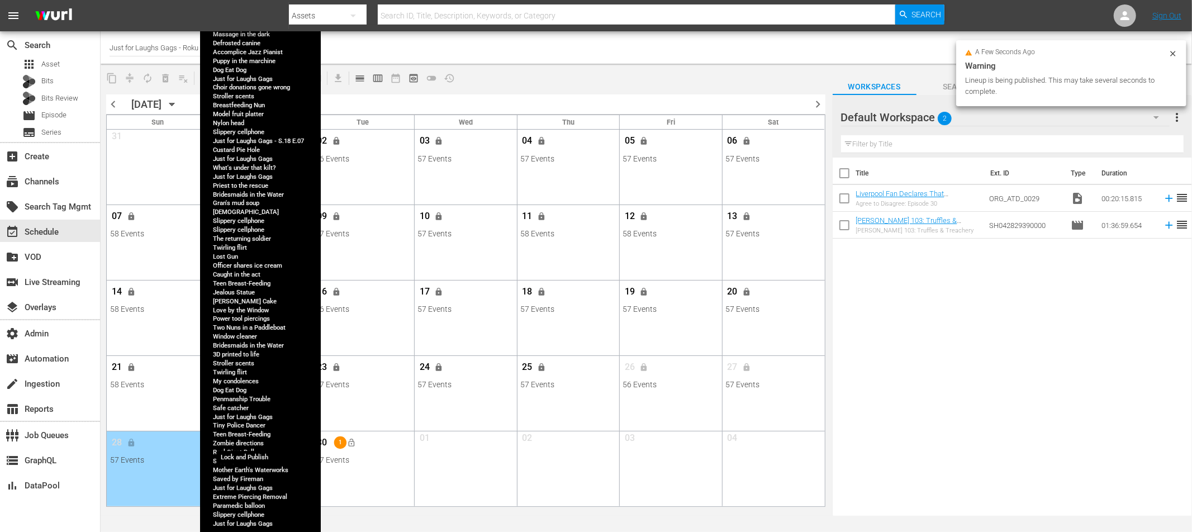
click at [256, 444] on button "lock_open" at bounding box center [249, 443] width 18 height 18
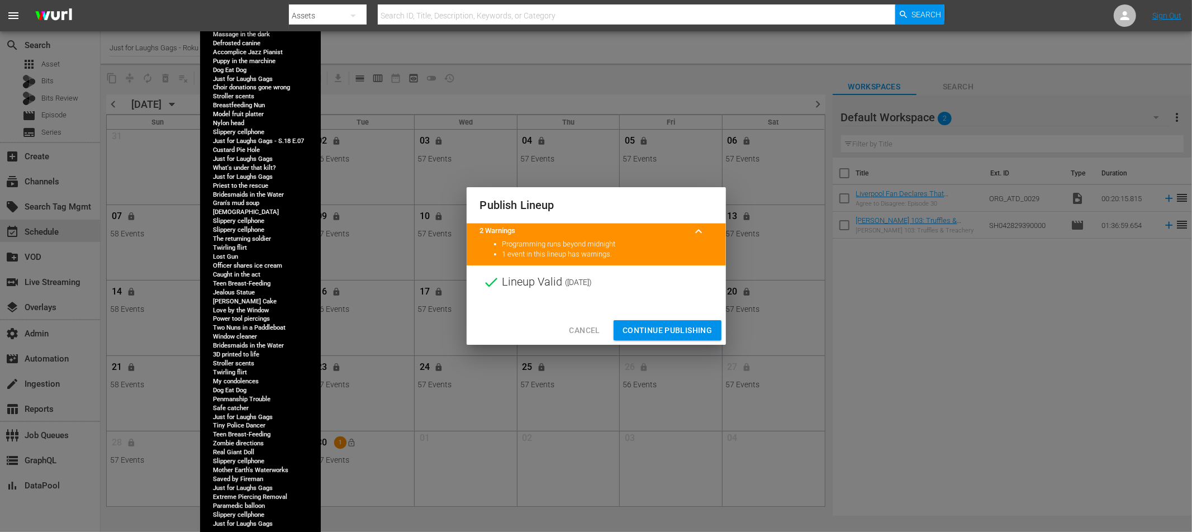
click at [672, 331] on span "Continue Publishing" at bounding box center [668, 331] width 90 height 14
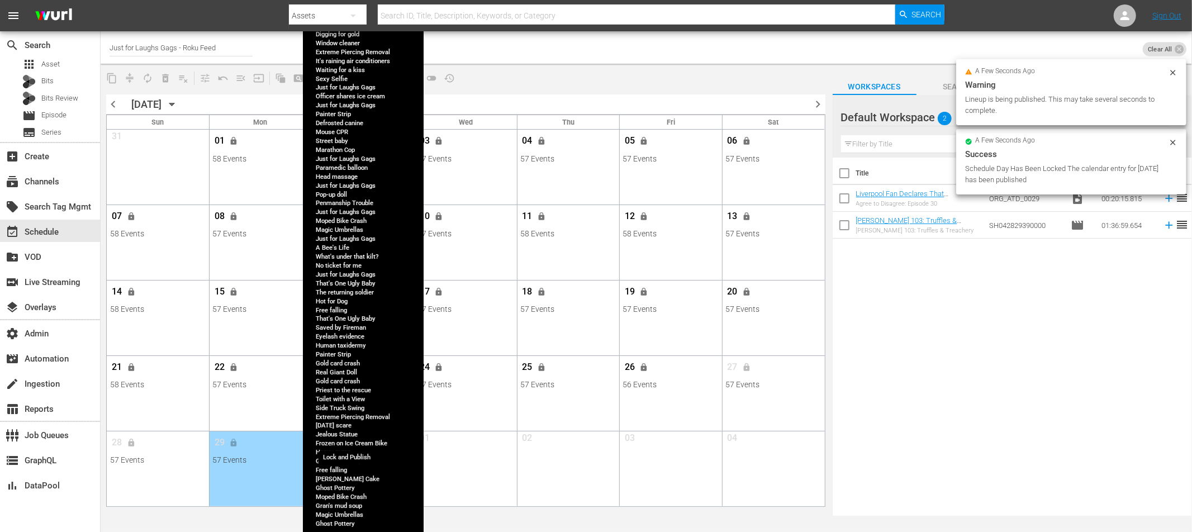
click at [353, 440] on span "lock_open" at bounding box center [352, 442] width 9 height 9
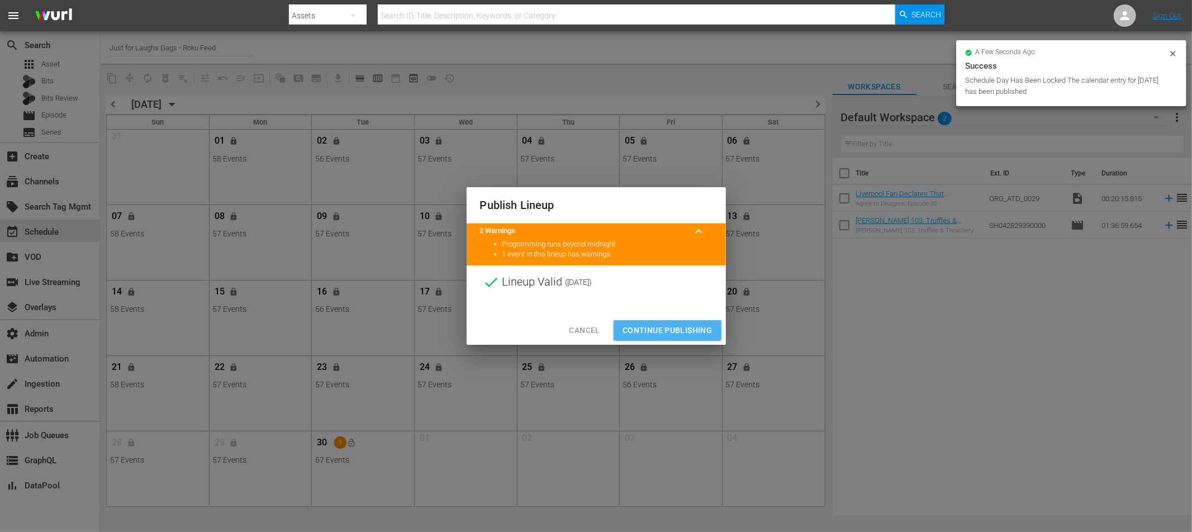
click at [674, 326] on span "Continue Publishing" at bounding box center [668, 331] width 90 height 14
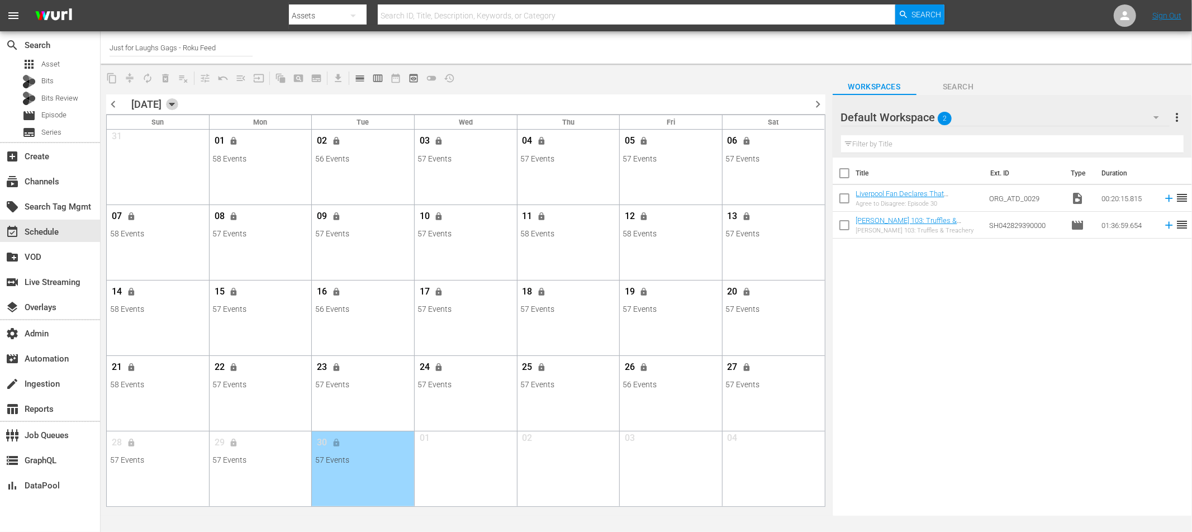
click at [178, 107] on icon "button" at bounding box center [172, 104] width 12 height 12
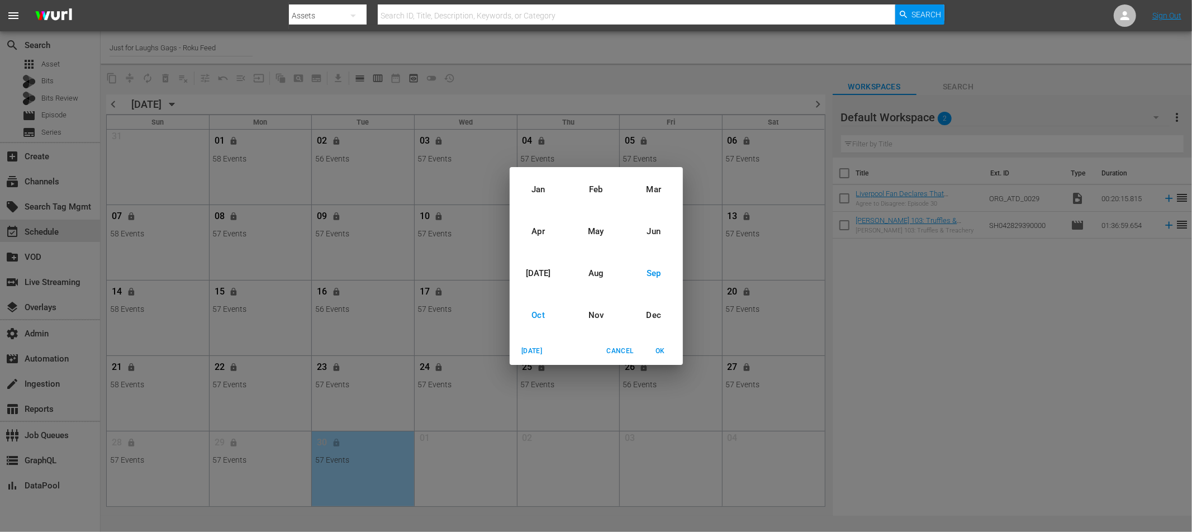
click at [532, 315] on div "Oct" at bounding box center [539, 316] width 58 height 42
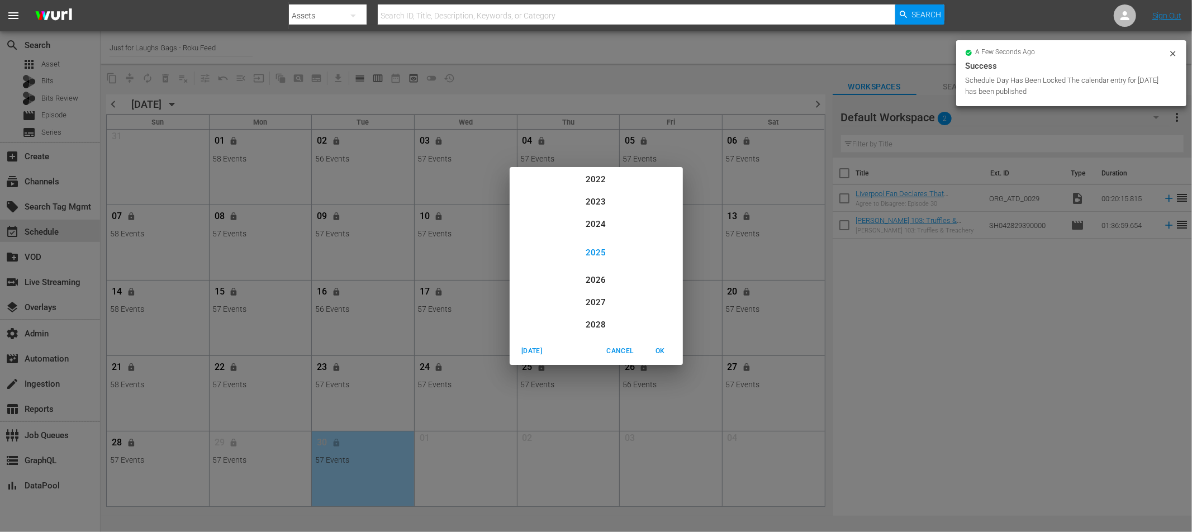
click at [660, 349] on span "OK" at bounding box center [660, 351] width 27 height 12
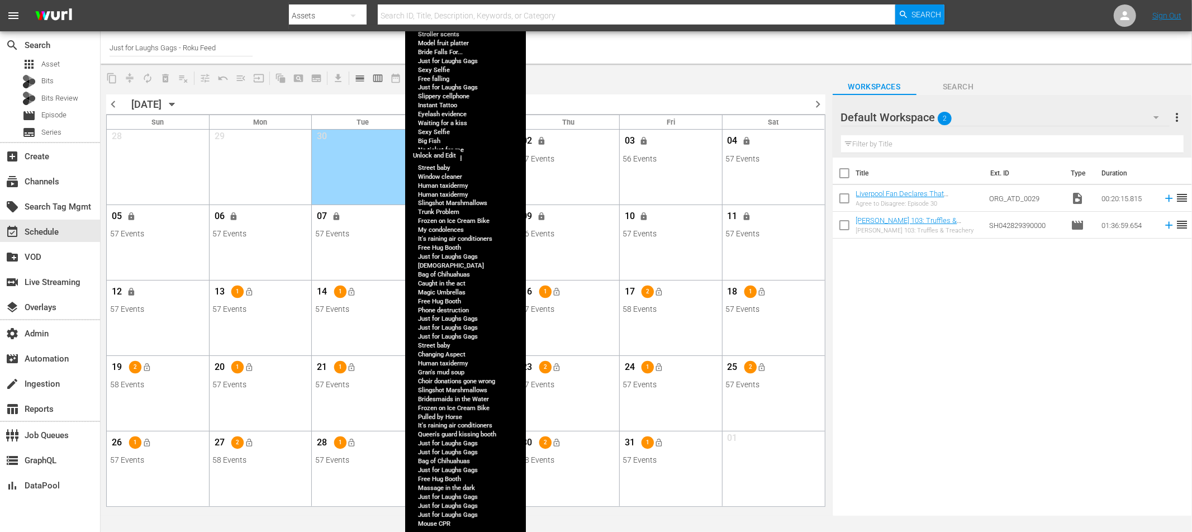
click at [443, 142] on span "lock" at bounding box center [439, 140] width 9 height 9
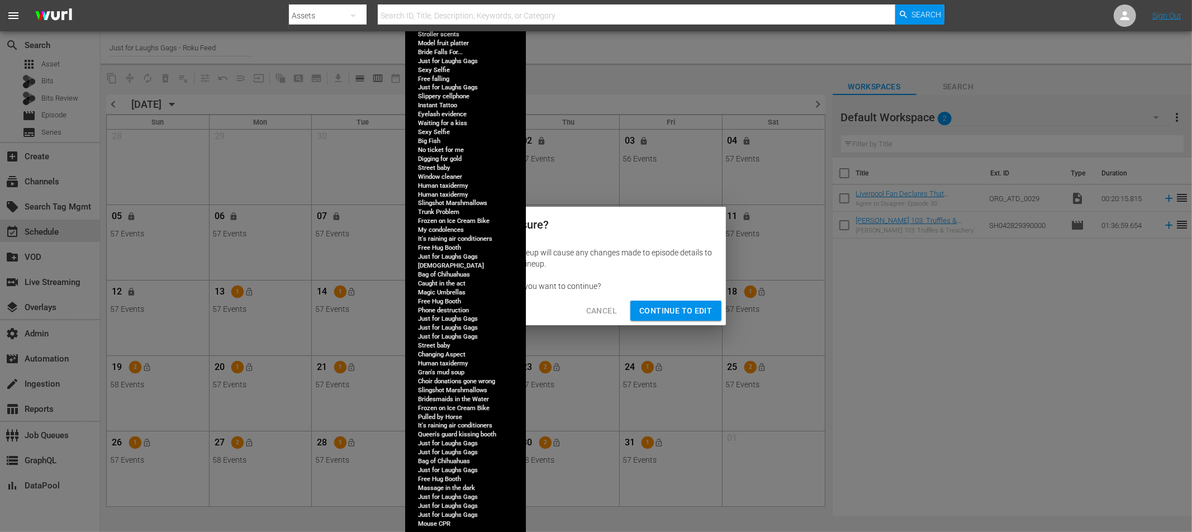
click at [675, 312] on span "Continue to Edit" at bounding box center [675, 311] width 73 height 14
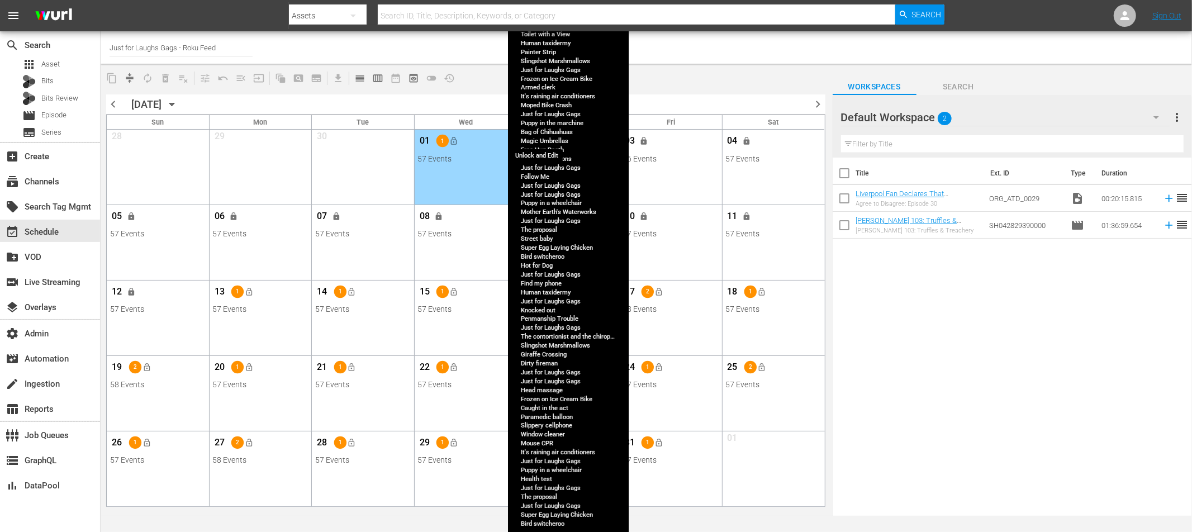
click at [544, 141] on span "lock" at bounding box center [541, 140] width 9 height 9
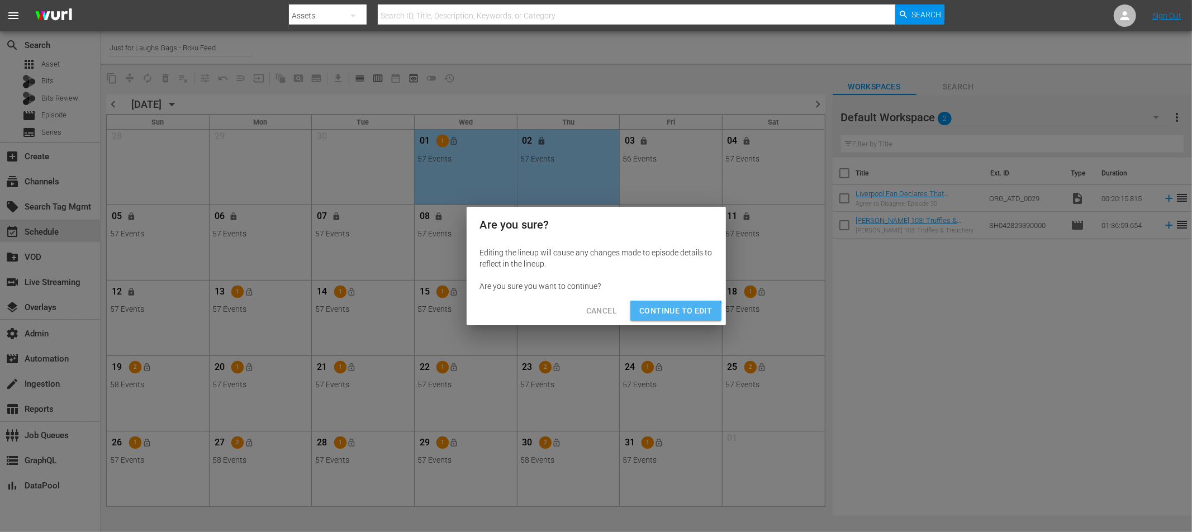
click at [667, 314] on span "Continue to Edit" at bounding box center [675, 311] width 73 height 14
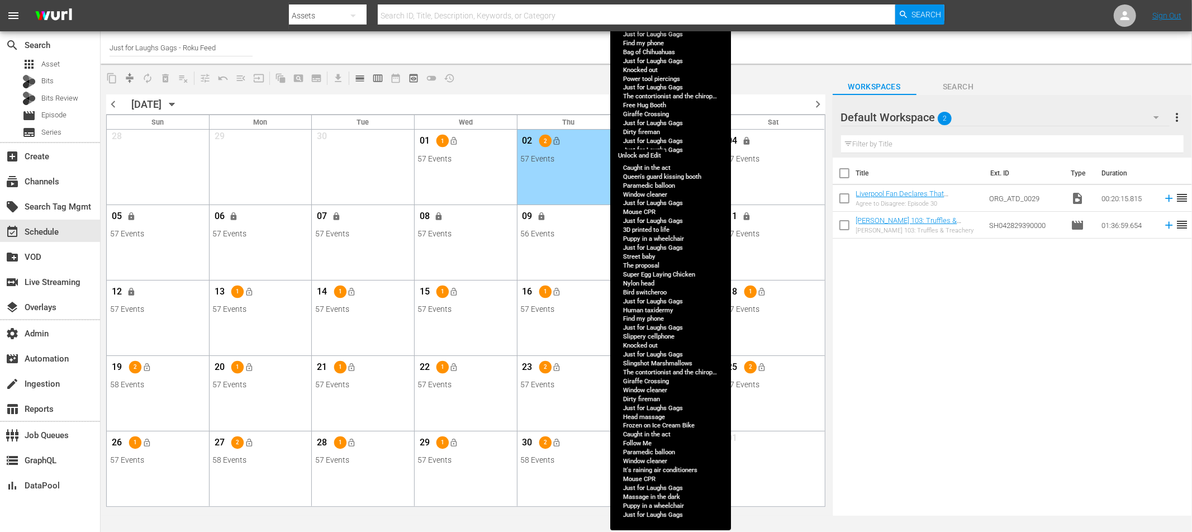
click at [647, 138] on span "lock" at bounding box center [644, 140] width 9 height 9
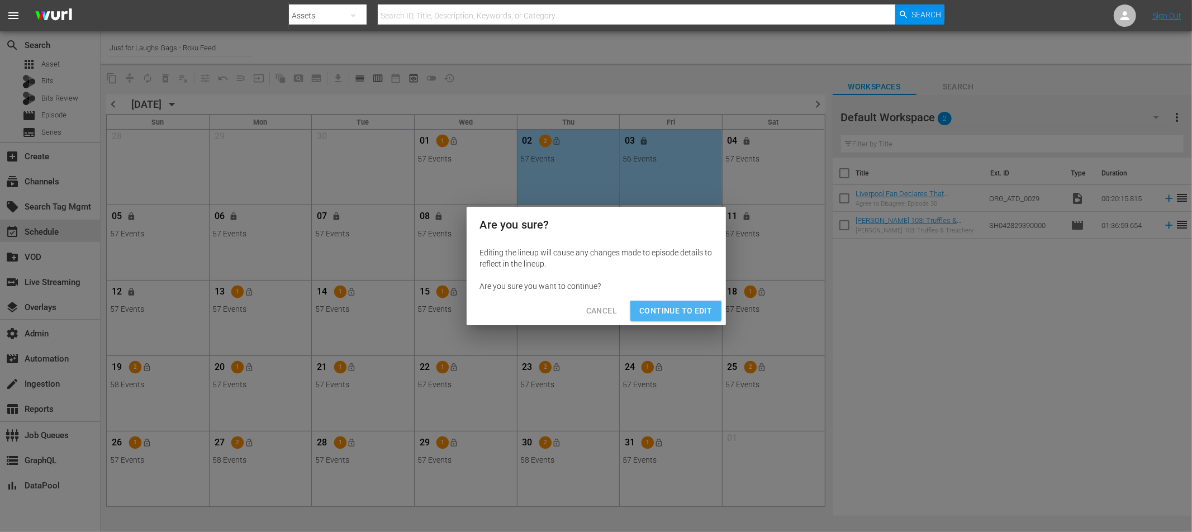
click at [679, 310] on span "Continue to Edit" at bounding box center [675, 311] width 73 height 14
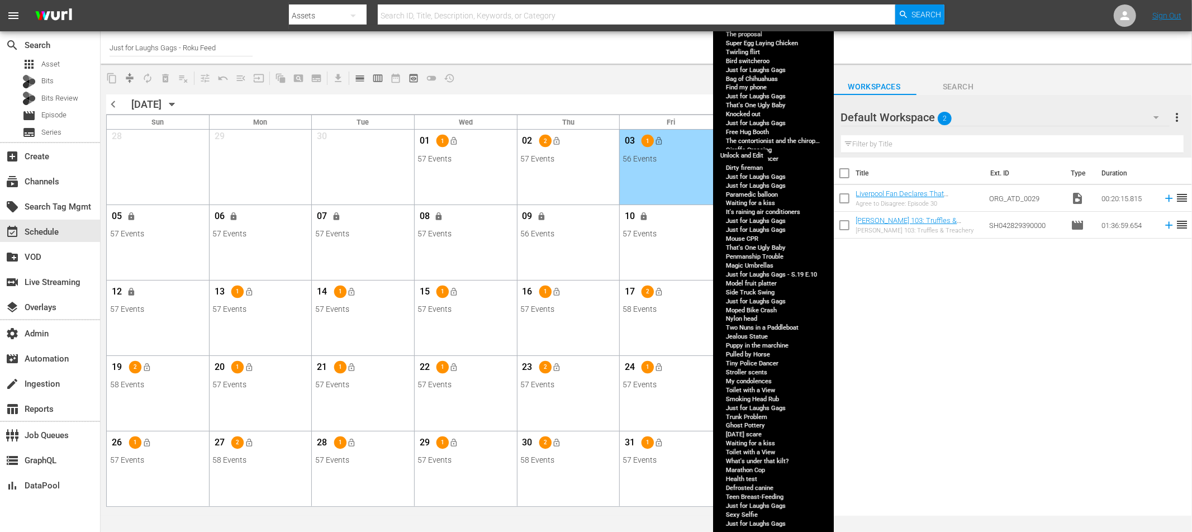
click at [752, 139] on button "lock" at bounding box center [747, 141] width 18 height 18
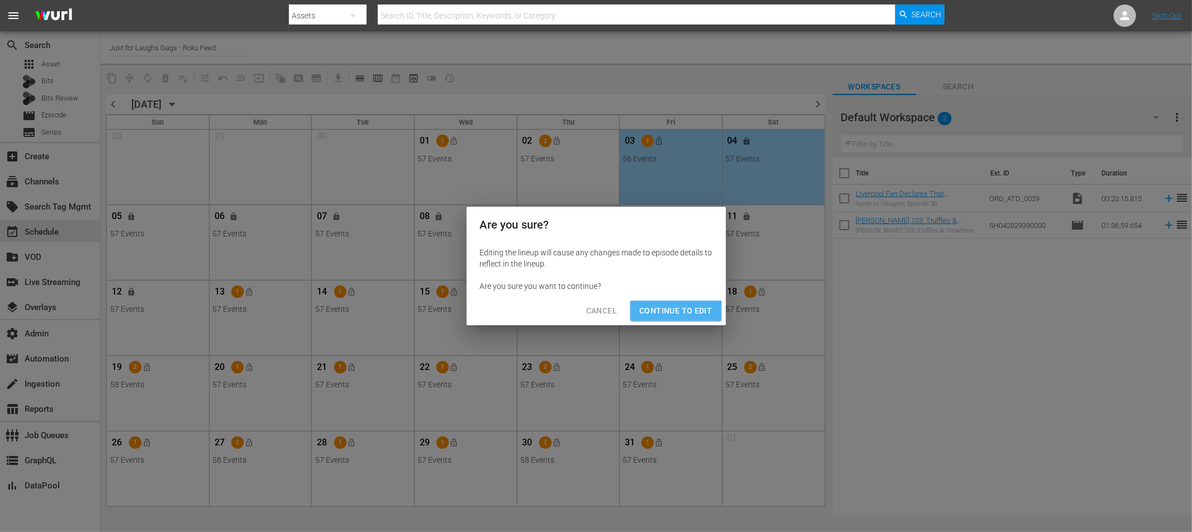
drag, startPoint x: 675, startPoint y: 315, endPoint x: 685, endPoint y: 305, distance: 15.0
click at [675, 315] on span "Continue to Edit" at bounding box center [675, 311] width 73 height 14
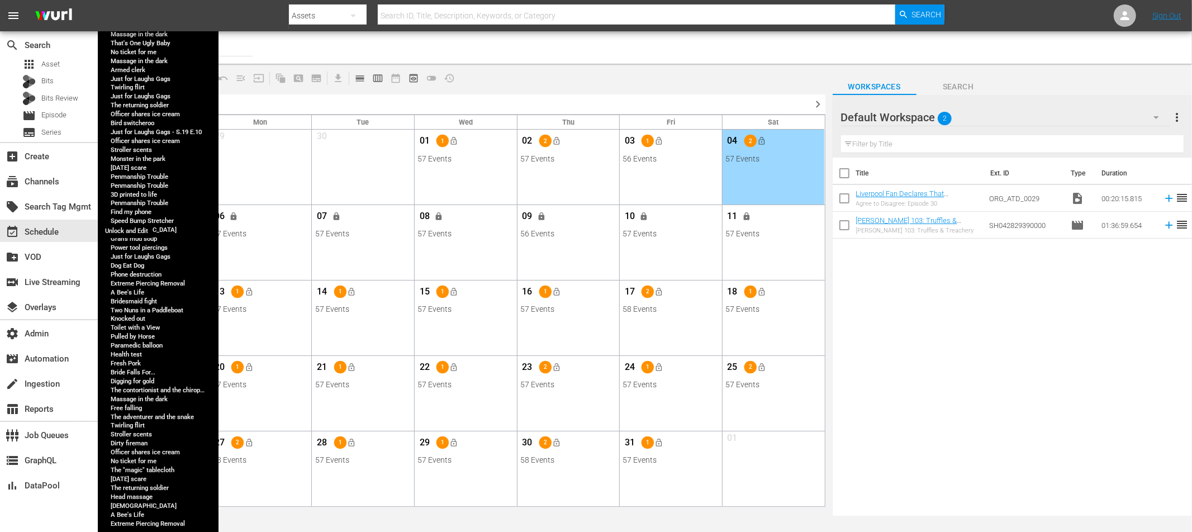
click at [137, 219] on button "lock" at bounding box center [131, 216] width 18 height 18
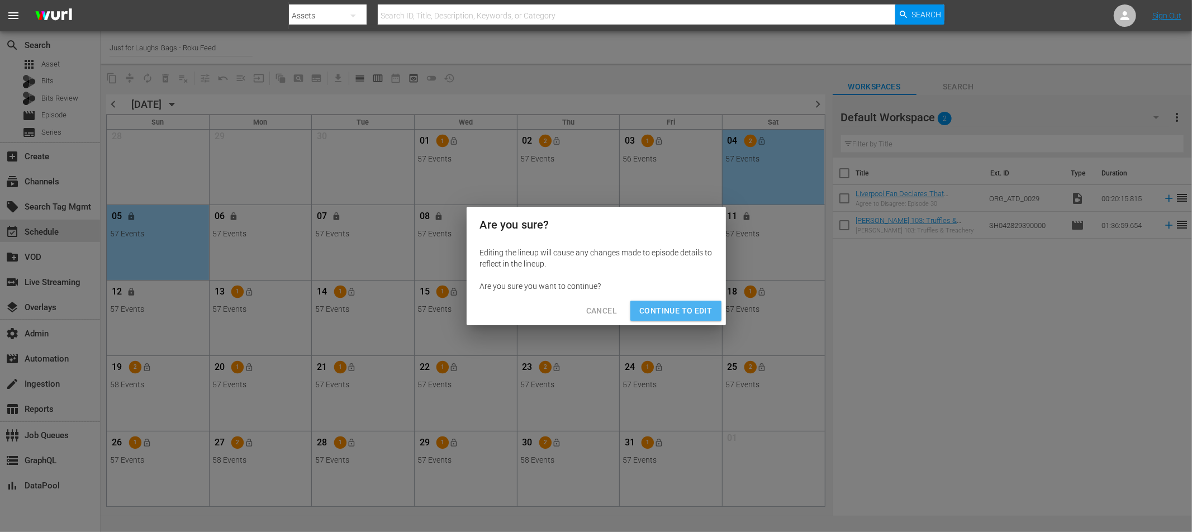
drag, startPoint x: 700, startPoint y: 310, endPoint x: 615, endPoint y: 304, distance: 85.1
click at [700, 310] on span "Continue to Edit" at bounding box center [675, 311] width 73 height 14
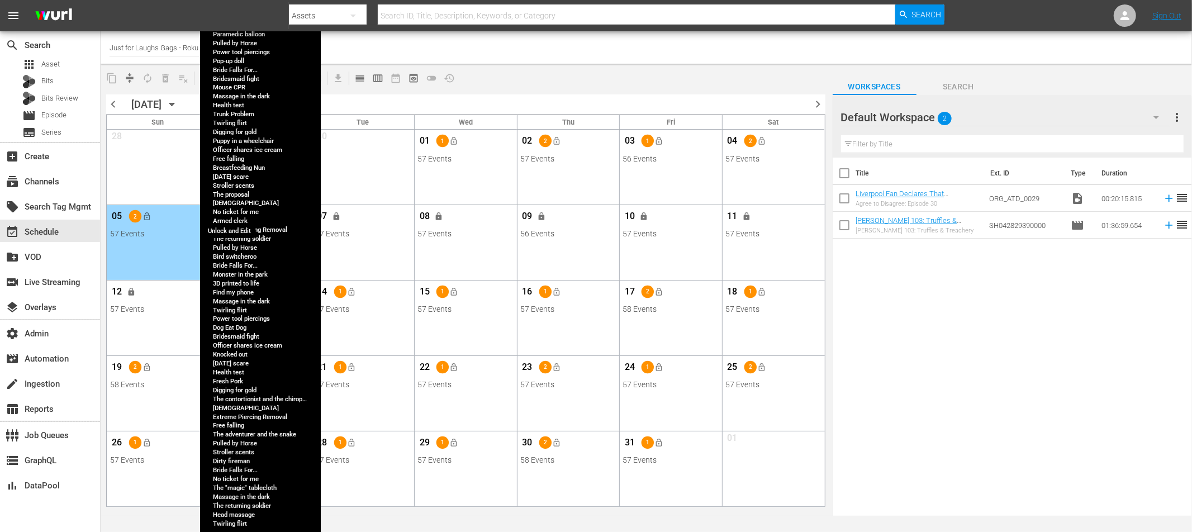
click at [234, 216] on span "lock" at bounding box center [234, 216] width 9 height 9
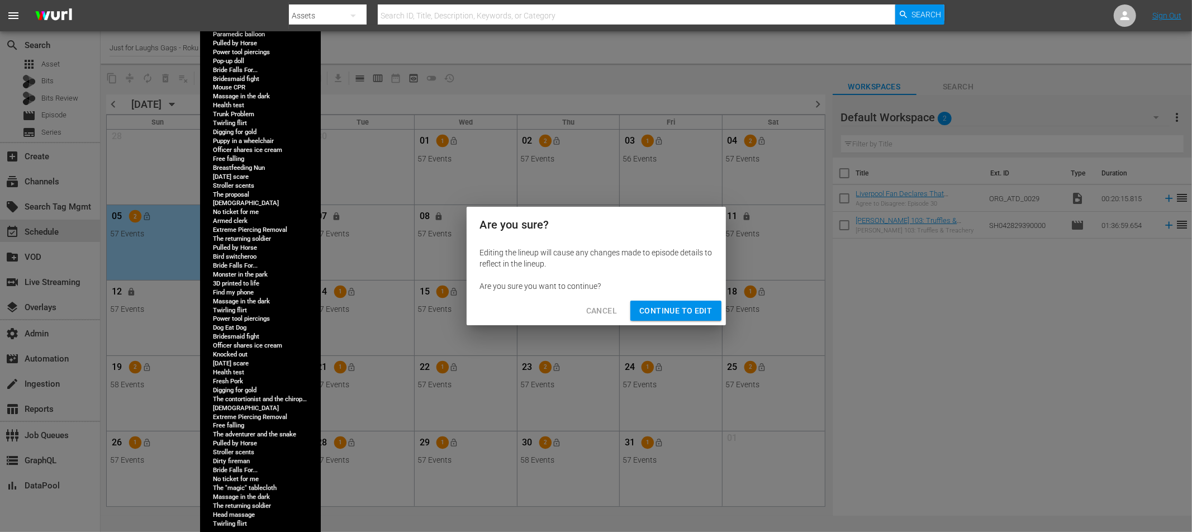
drag, startPoint x: 683, startPoint y: 310, endPoint x: 659, endPoint y: 316, distance: 24.3
click at [681, 310] on span "Continue to Edit" at bounding box center [675, 311] width 73 height 14
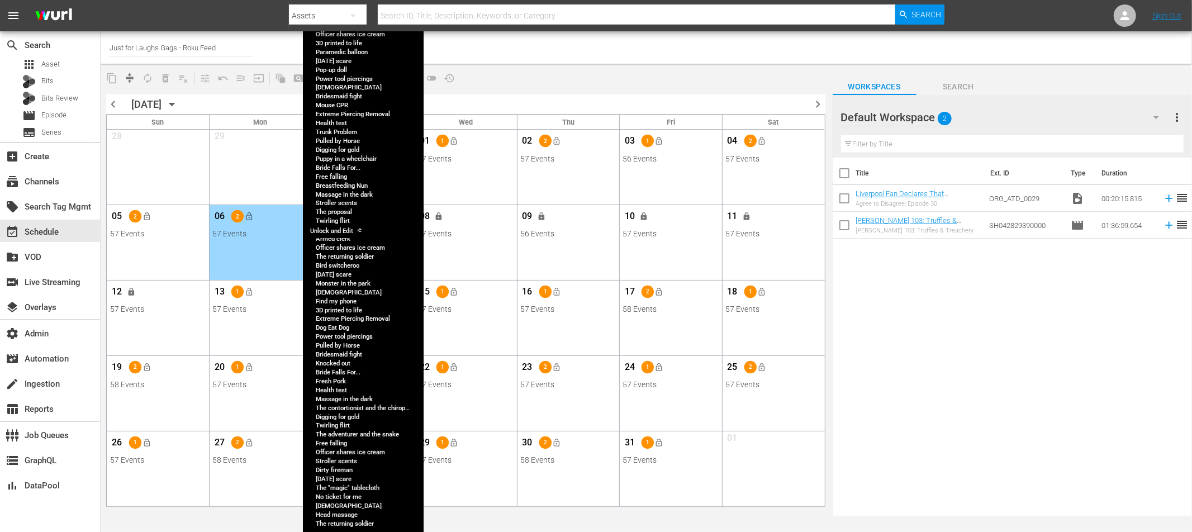
click at [338, 215] on span "lock" at bounding box center [336, 216] width 9 height 9
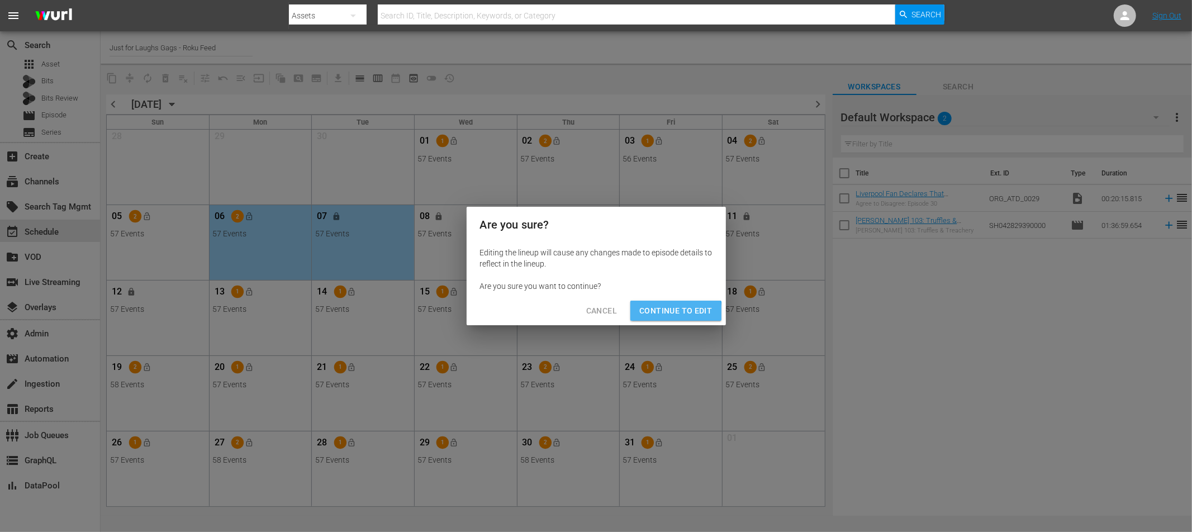
drag, startPoint x: 665, startPoint y: 314, endPoint x: 659, endPoint y: 314, distance: 6.2
click at [665, 314] on span "Continue to Edit" at bounding box center [675, 311] width 73 height 14
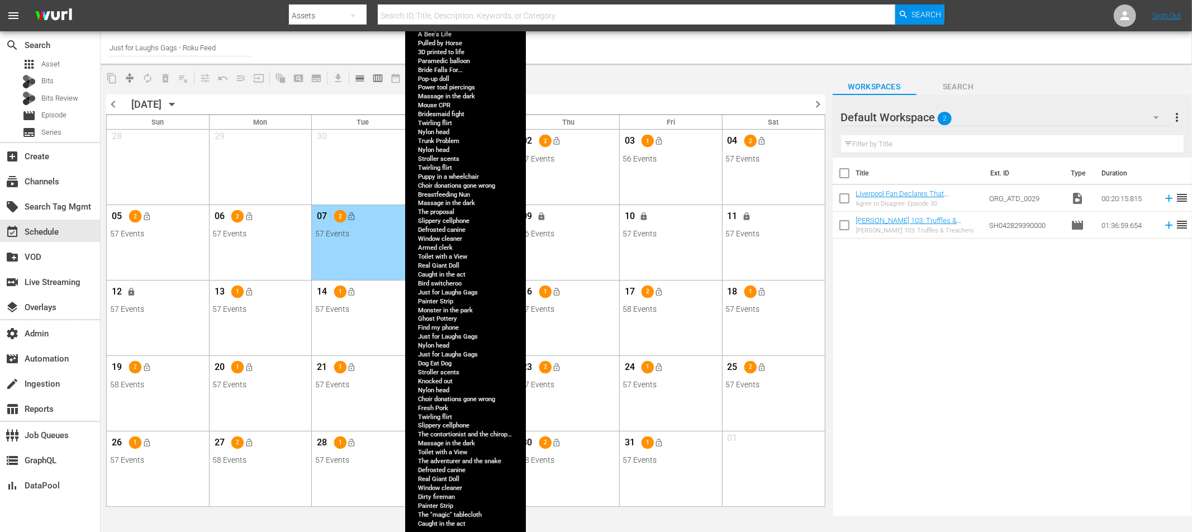
click at [450, 211] on div "08 lock" at bounding box center [466, 217] width 96 height 23
click at [443, 215] on span "lock" at bounding box center [439, 216] width 9 height 9
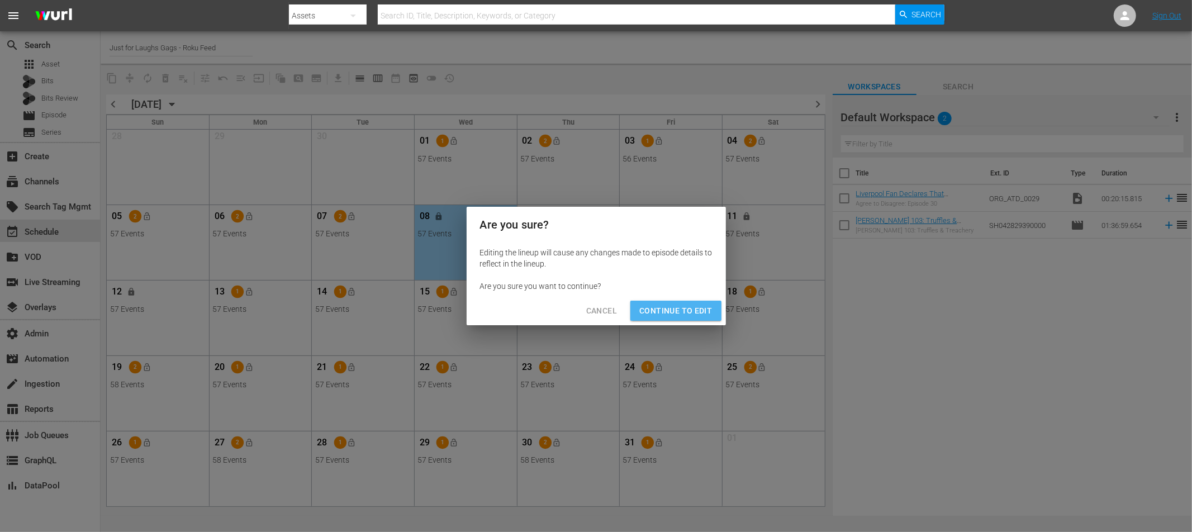
drag, startPoint x: 677, startPoint y: 304, endPoint x: 493, endPoint y: 294, distance: 184.7
click at [677, 304] on span "Continue to Edit" at bounding box center [675, 311] width 73 height 14
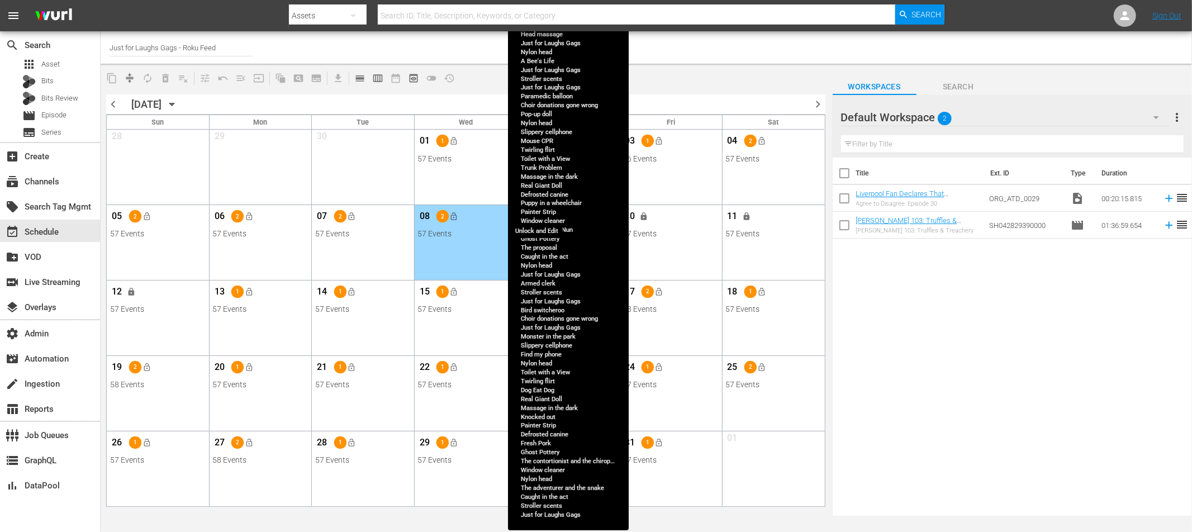
click at [542, 216] on span "lock" at bounding box center [541, 216] width 9 height 9
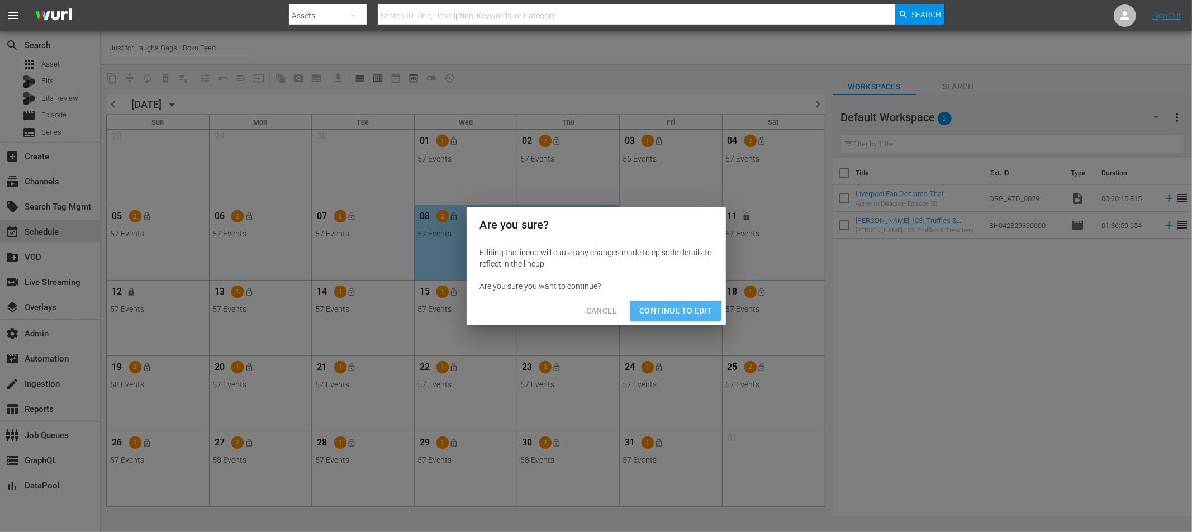
drag, startPoint x: 672, startPoint y: 313, endPoint x: 666, endPoint y: 316, distance: 7.0
click at [672, 313] on span "Continue to Edit" at bounding box center [675, 311] width 73 height 14
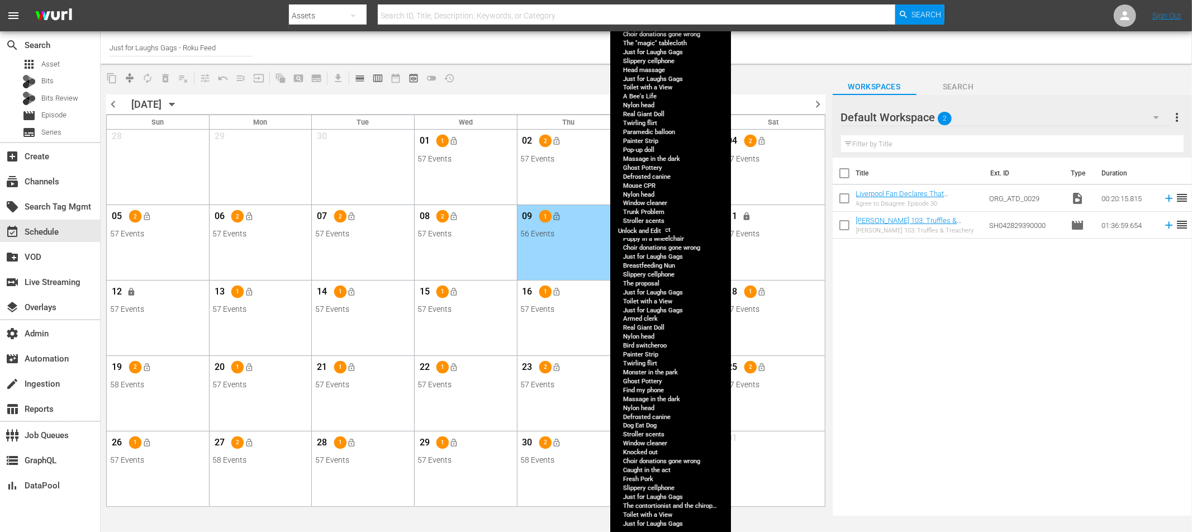
click at [650, 216] on button "lock" at bounding box center [644, 216] width 18 height 18
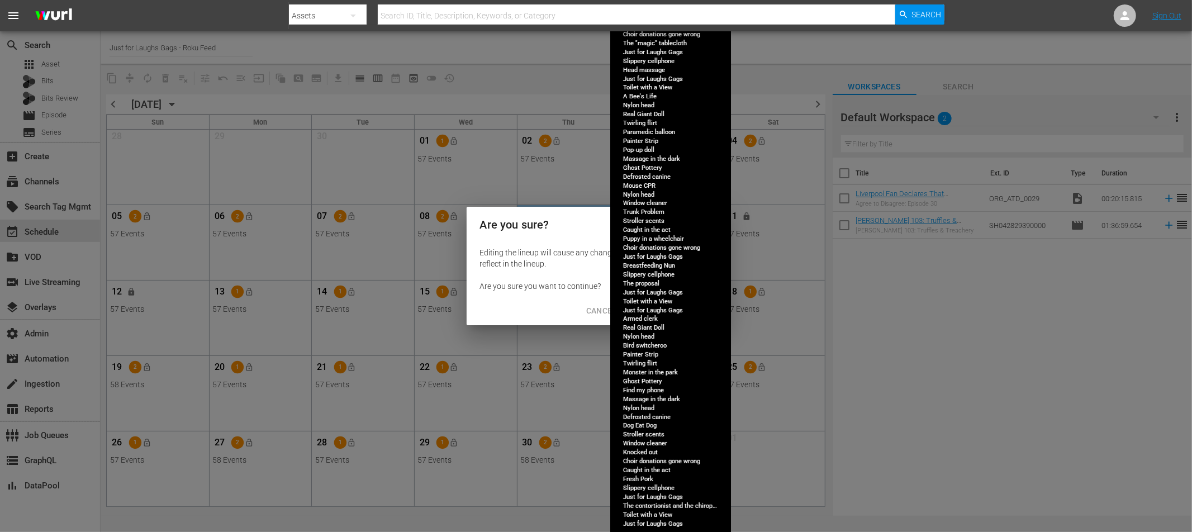
click at [696, 313] on span "Continue to Edit" at bounding box center [675, 311] width 73 height 14
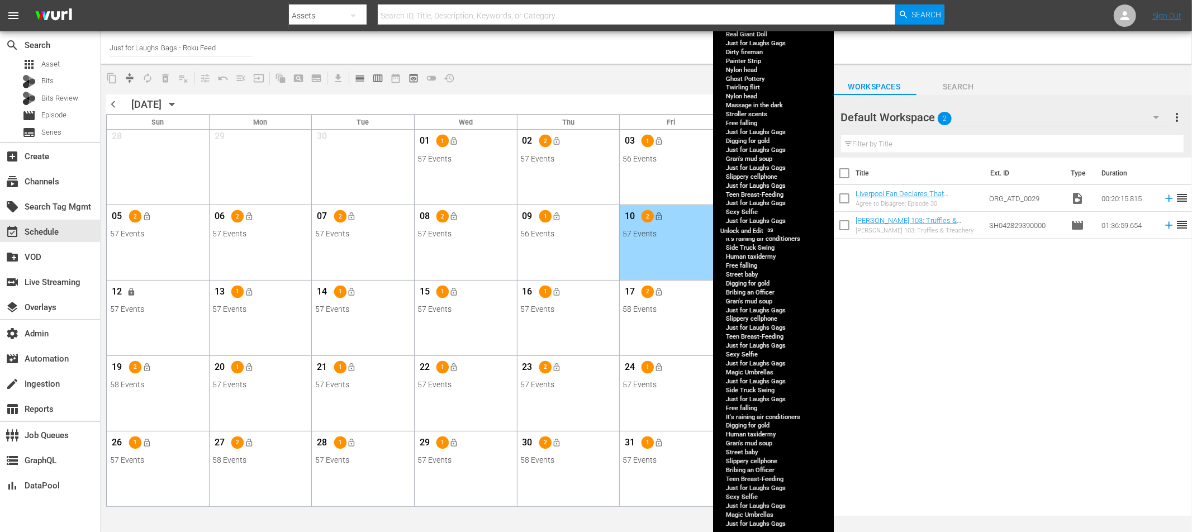
click at [752, 211] on button "lock" at bounding box center [747, 216] width 18 height 18
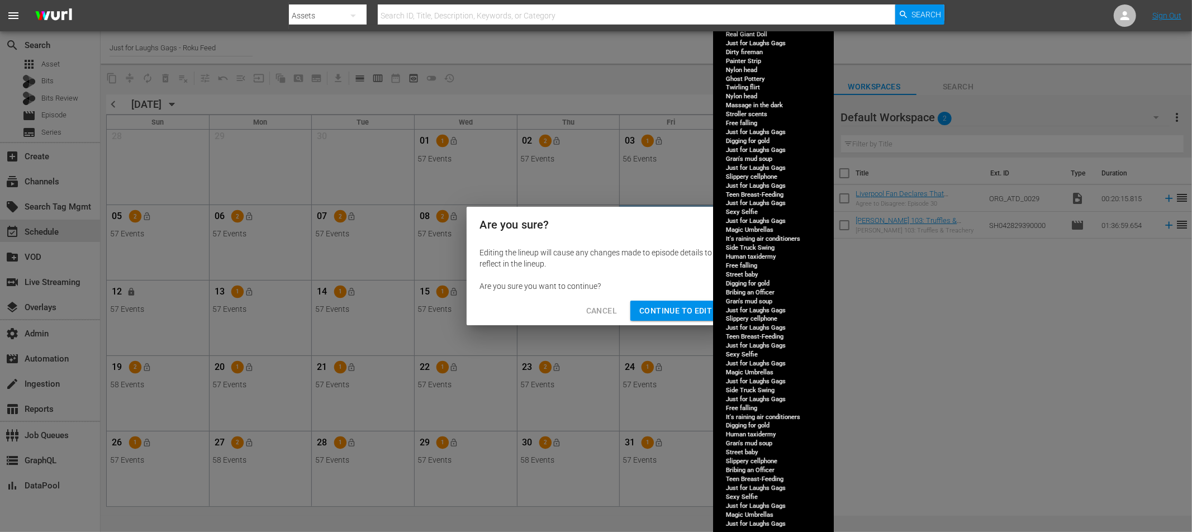
click at [696, 310] on span "Continue to Edit" at bounding box center [675, 311] width 73 height 14
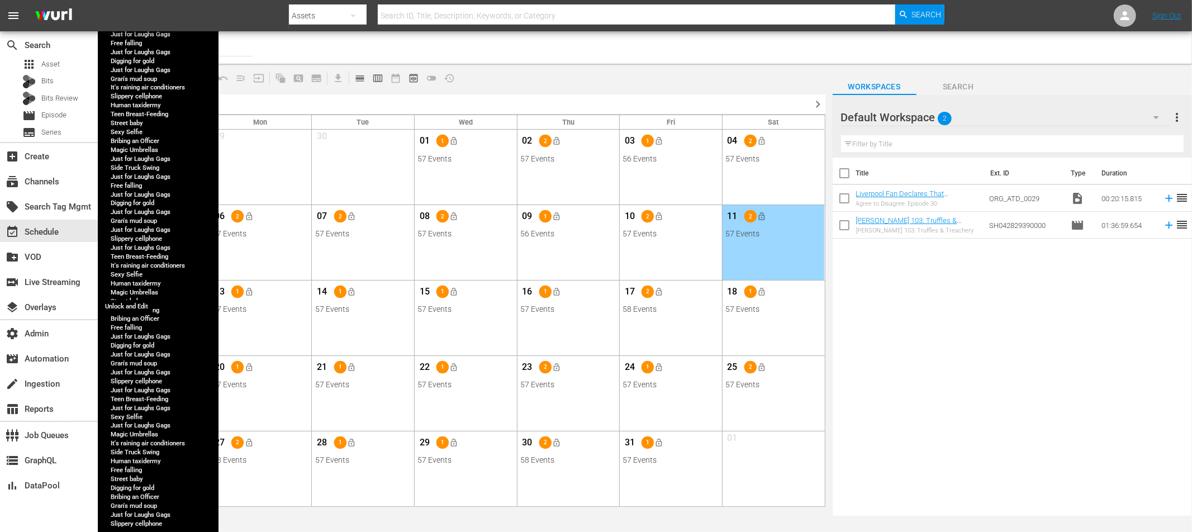
click at [131, 283] on button "lock" at bounding box center [131, 292] width 18 height 18
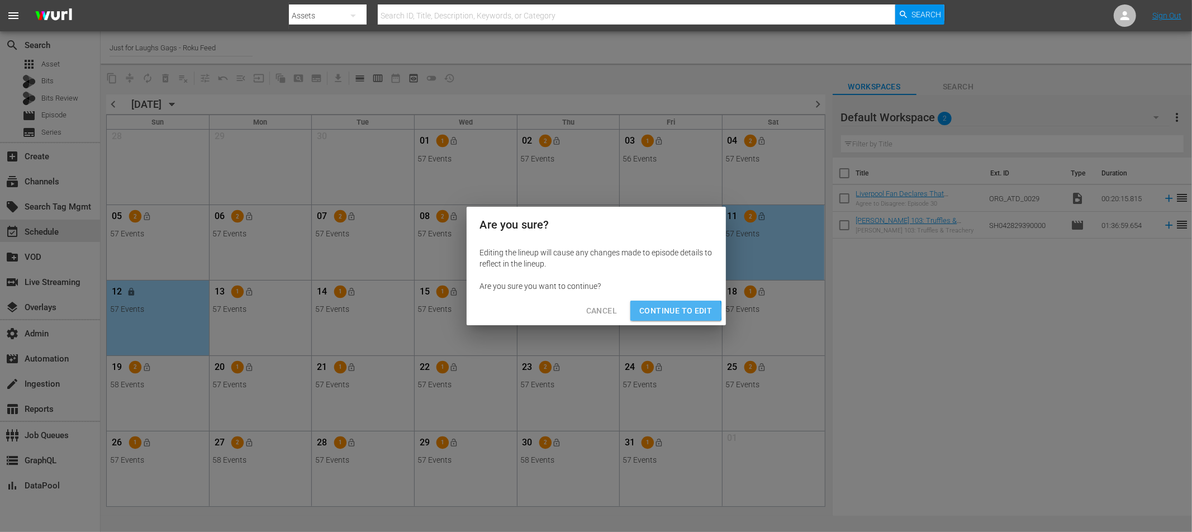
click at [669, 312] on span "Continue to Edit" at bounding box center [675, 311] width 73 height 14
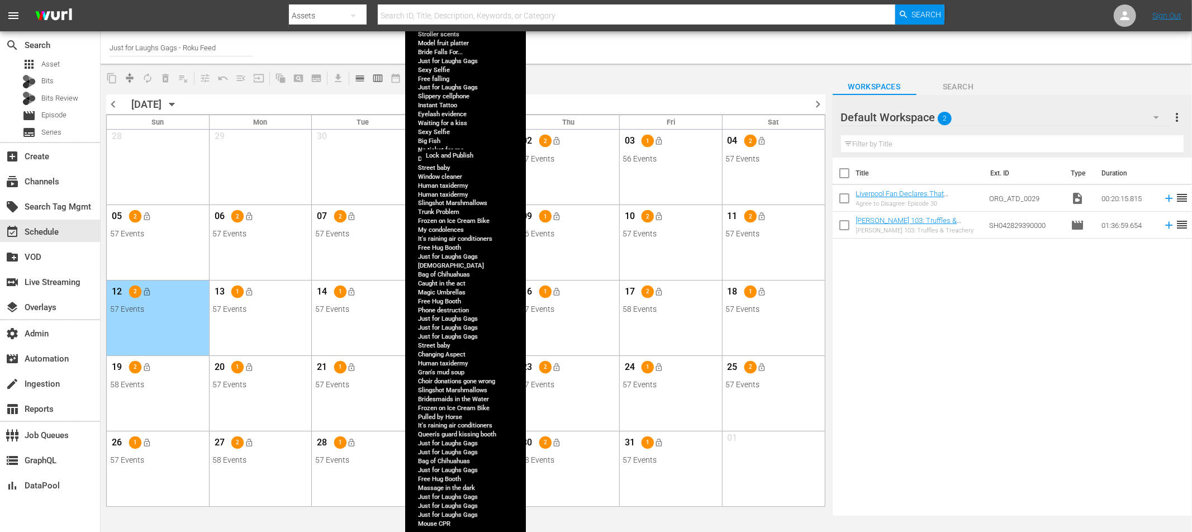
click at [455, 144] on span "lock_open" at bounding box center [454, 140] width 9 height 9
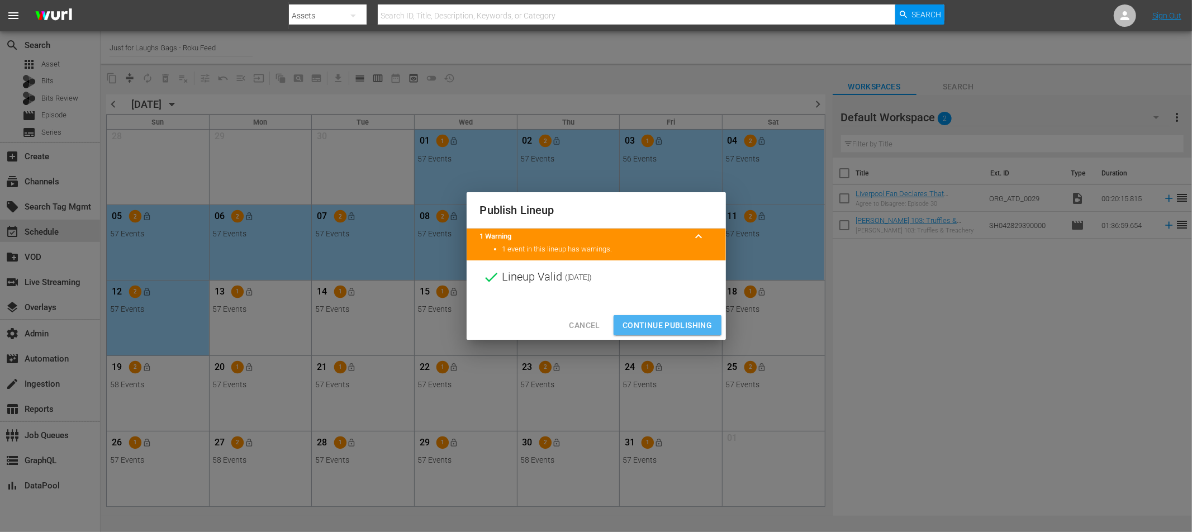
click at [669, 322] on span "Continue Publishing" at bounding box center [668, 326] width 90 height 14
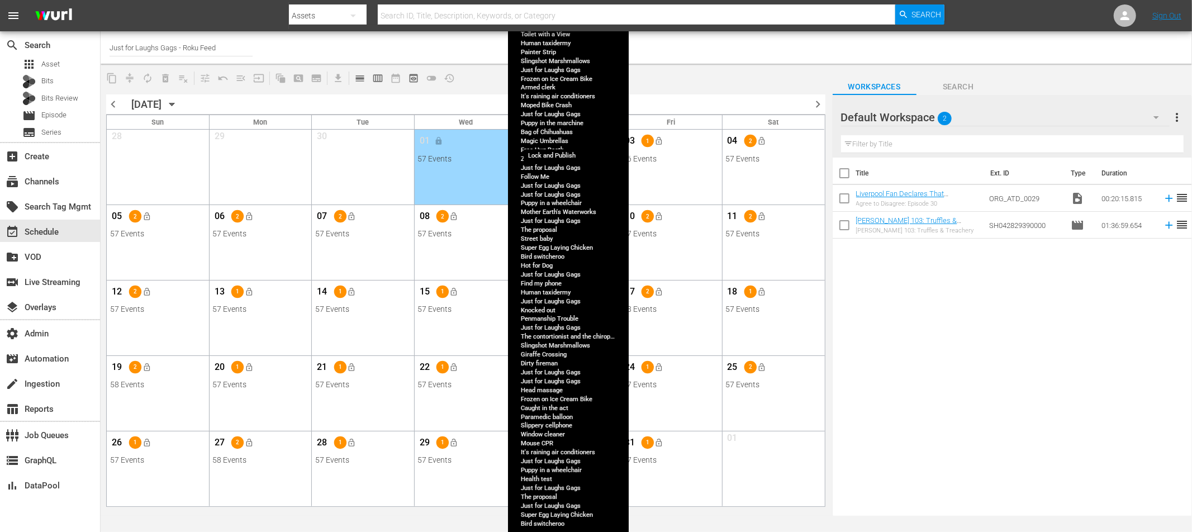
click at [555, 141] on span "lock_open" at bounding box center [557, 140] width 9 height 9
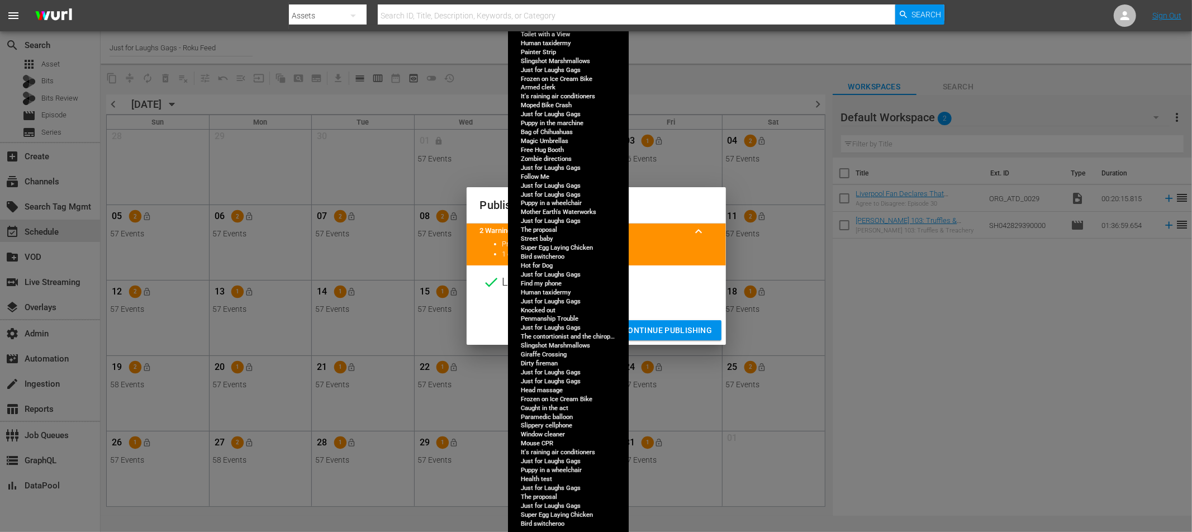
click at [672, 327] on span "Continue Publishing" at bounding box center [668, 331] width 90 height 14
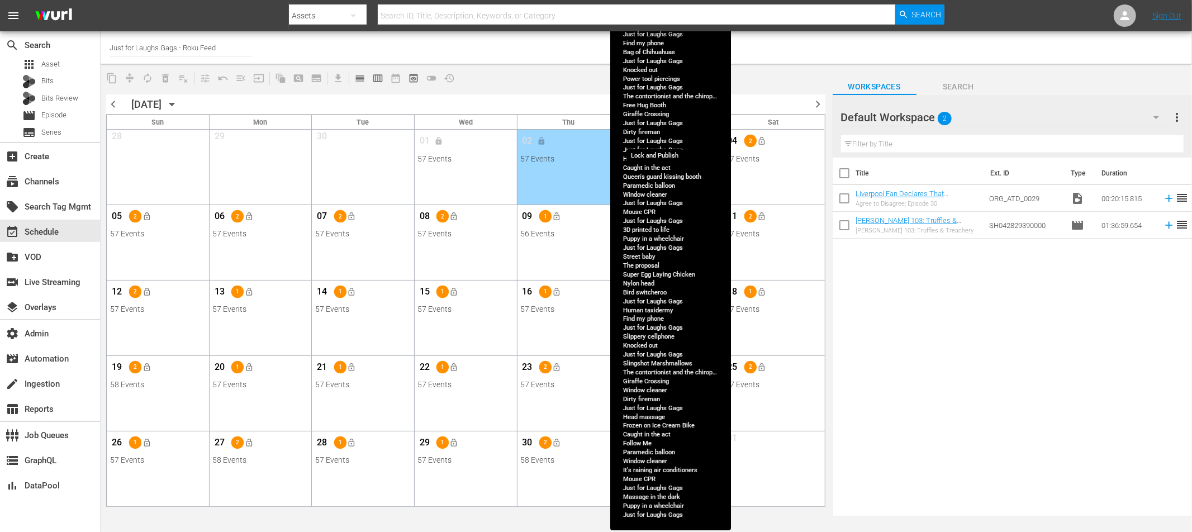
click at [665, 139] on button "lock_open" at bounding box center [660, 141] width 18 height 18
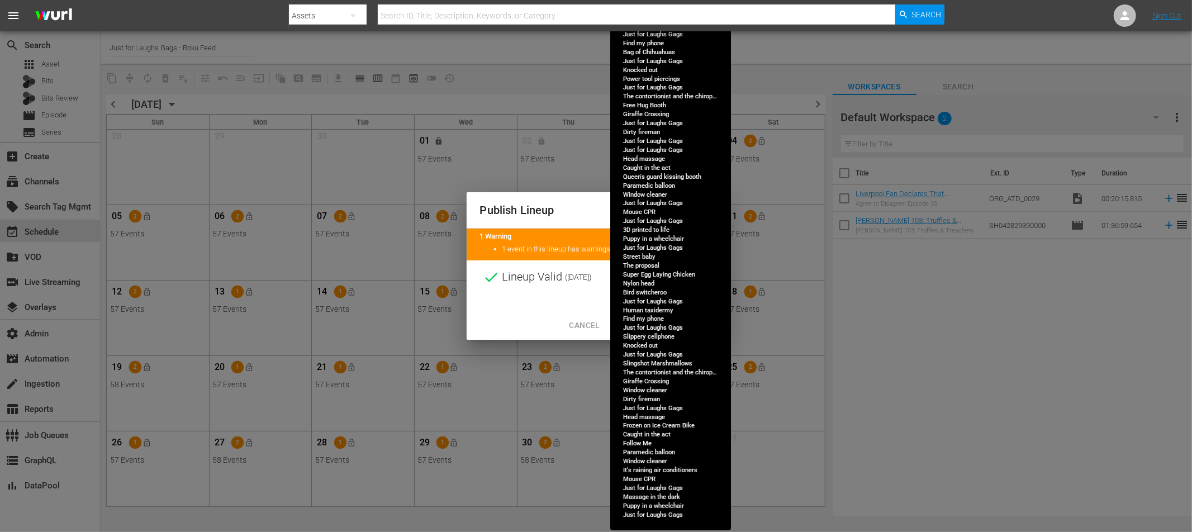
drag, startPoint x: 662, startPoint y: 311, endPoint x: 661, endPoint y: 323, distance: 12.3
click at [661, 311] on div "Cancel Continue Publishing" at bounding box center [596, 326] width 259 height 30
click at [665, 332] on button "Continue Publishing" at bounding box center [668, 325] width 108 height 21
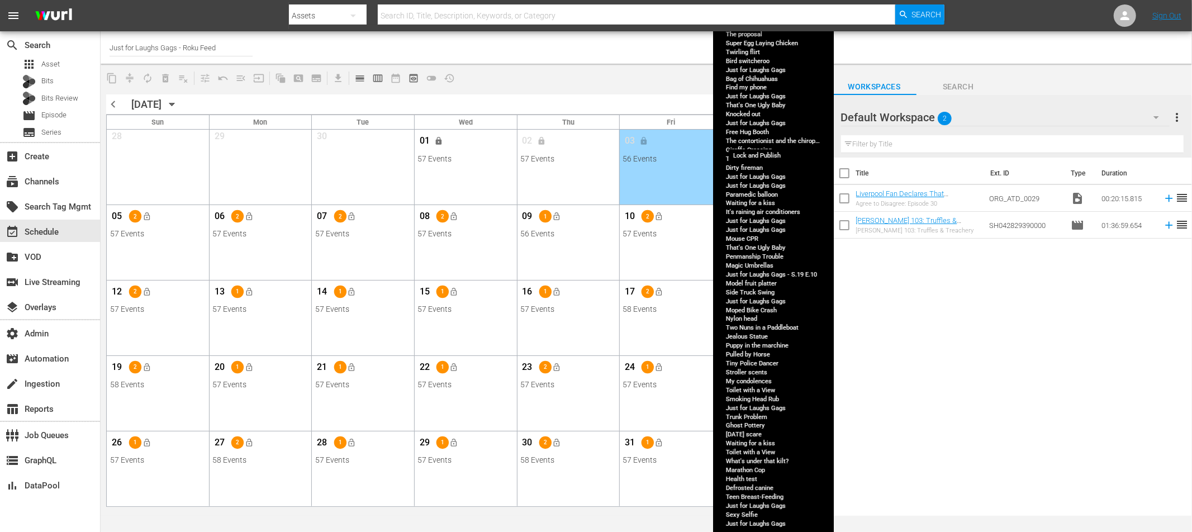
click at [761, 138] on span "lock_open" at bounding box center [761, 140] width 9 height 9
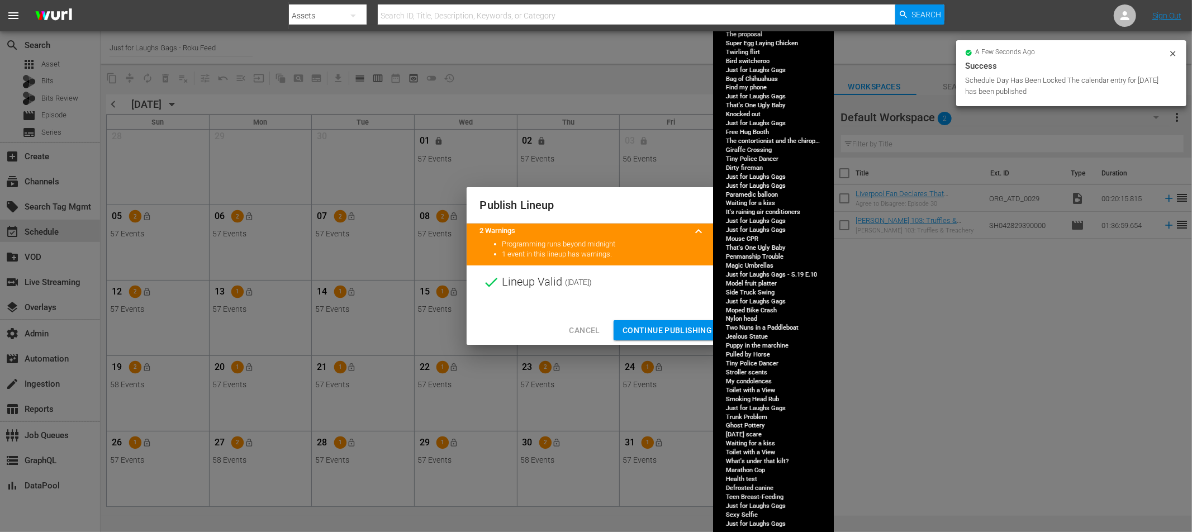
drag, startPoint x: 691, startPoint y: 330, endPoint x: 776, endPoint y: 193, distance: 161.5
click at [691, 330] on span "Continue Publishing" at bounding box center [668, 331] width 90 height 14
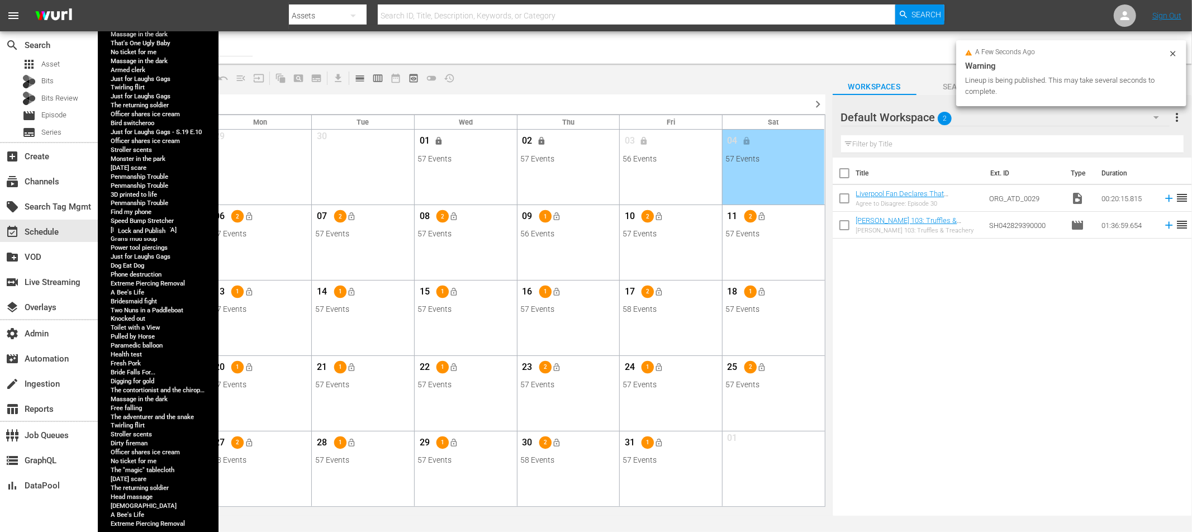
click at [147, 215] on span "lock_open" at bounding box center [147, 216] width 9 height 9
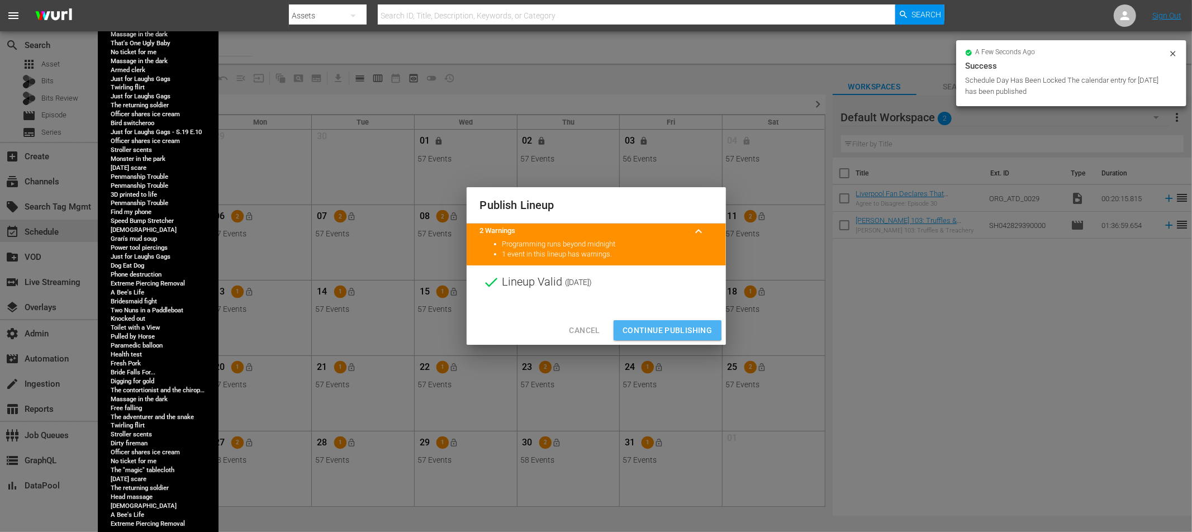
drag, startPoint x: 665, startPoint y: 326, endPoint x: 677, endPoint y: 322, distance: 12.6
click at [665, 326] on span "Continue Publishing" at bounding box center [668, 331] width 90 height 14
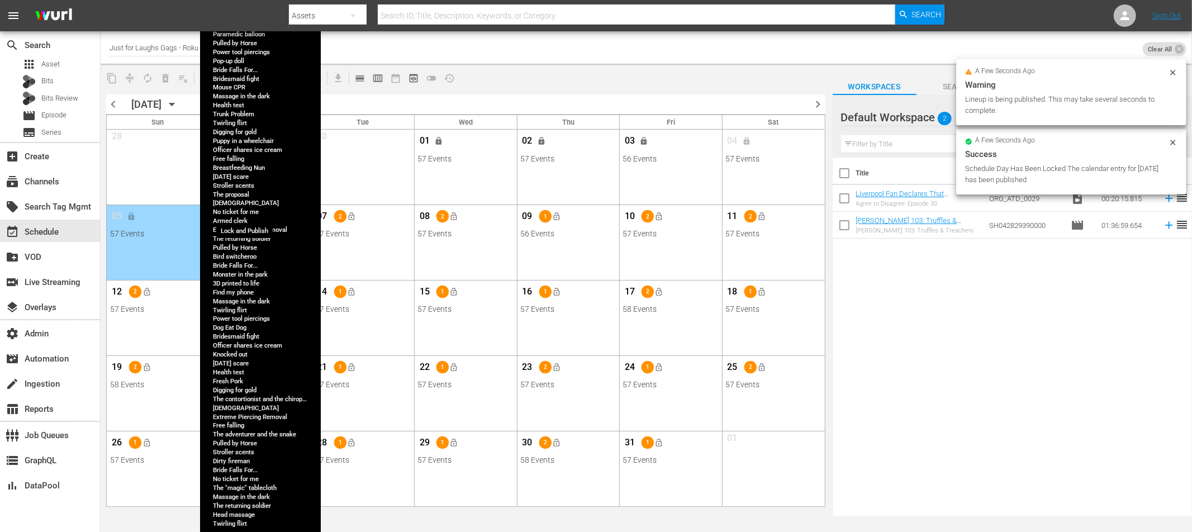
click at [243, 213] on button "lock_open" at bounding box center [249, 216] width 18 height 18
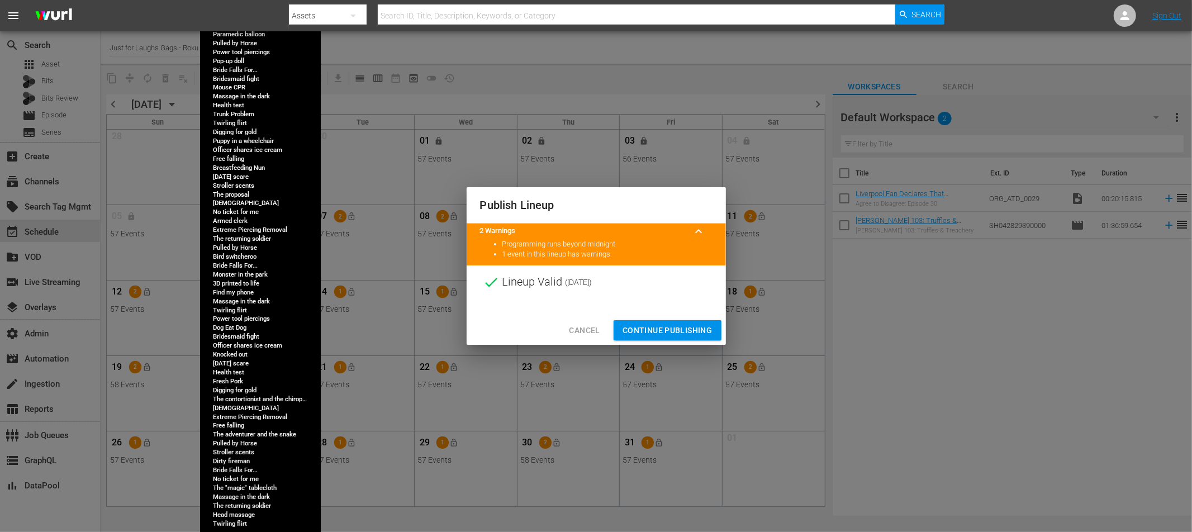
drag, startPoint x: 674, startPoint y: 326, endPoint x: 378, endPoint y: 262, distance: 301.9
click at [674, 326] on span "Continue Publishing" at bounding box center [668, 331] width 90 height 14
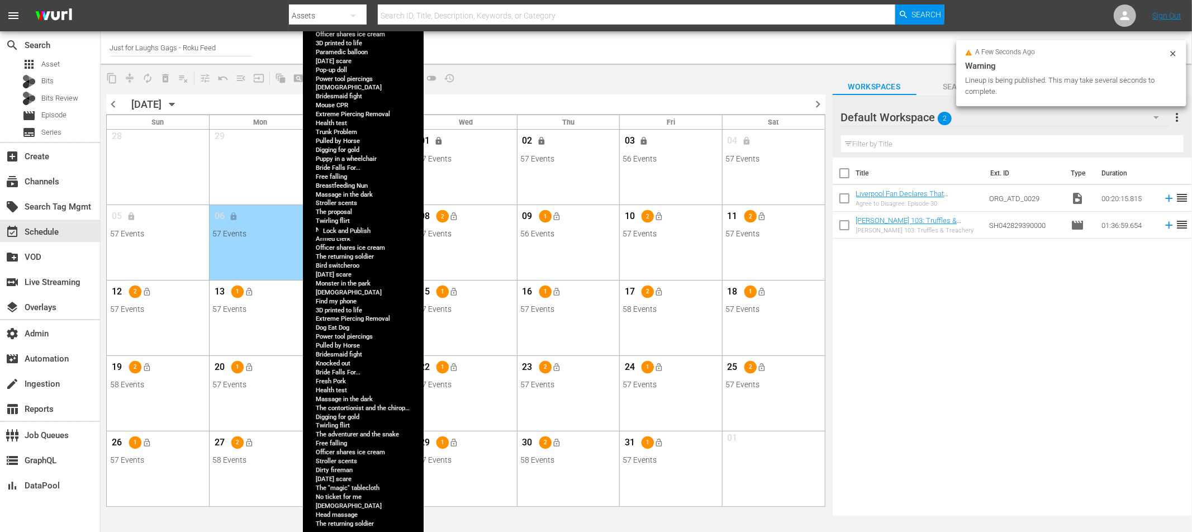
click at [357, 212] on button "lock_open" at bounding box center [352, 216] width 18 height 18
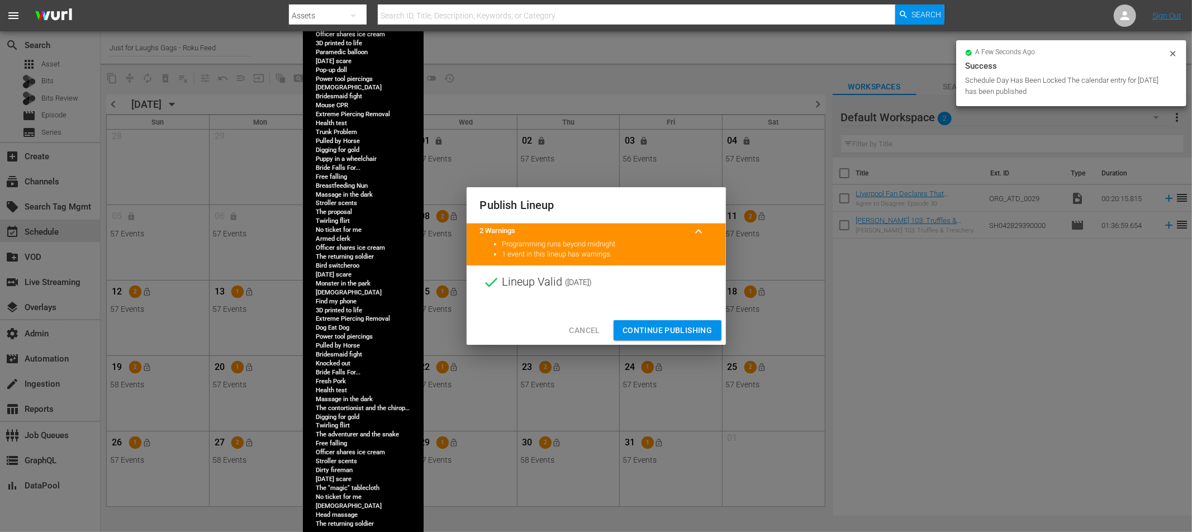
click at [659, 328] on span "Continue Publishing" at bounding box center [668, 331] width 90 height 14
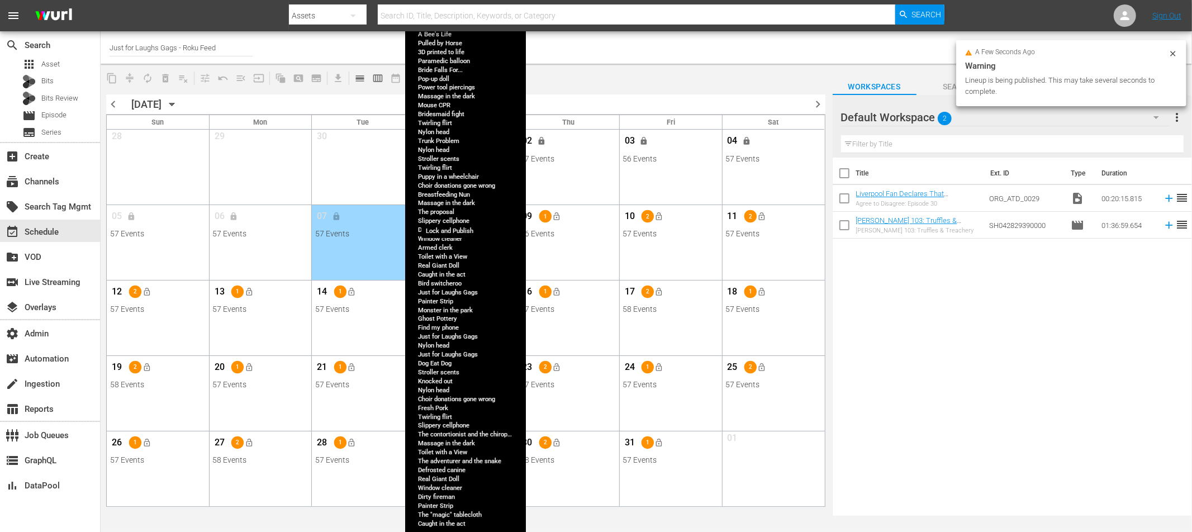
click at [453, 216] on span "lock_open" at bounding box center [454, 216] width 9 height 9
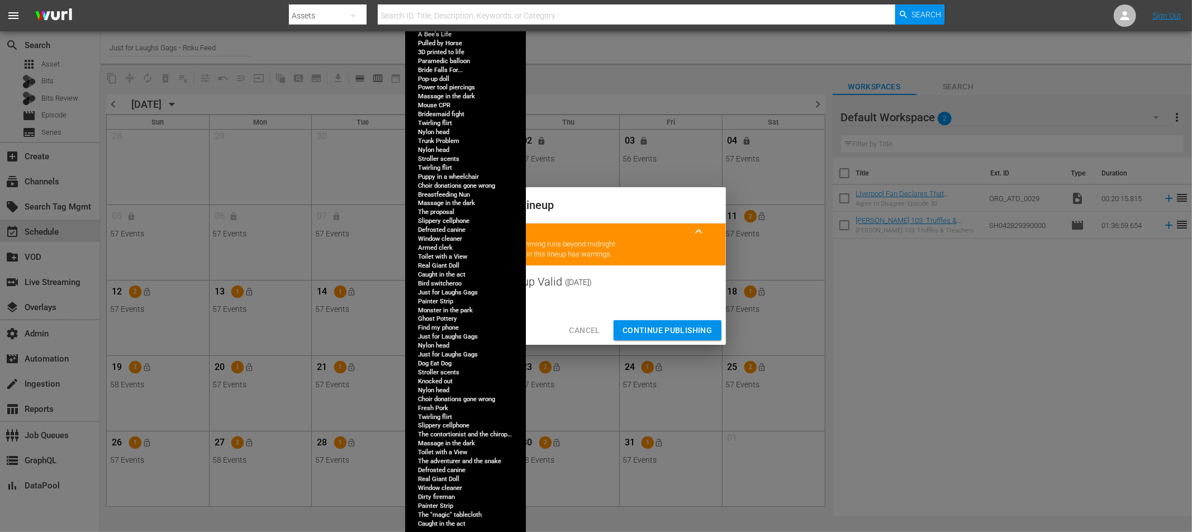
drag, startPoint x: 683, startPoint y: 330, endPoint x: 492, endPoint y: 291, distance: 194.6
click at [683, 330] on span "Continue Publishing" at bounding box center [668, 331] width 90 height 14
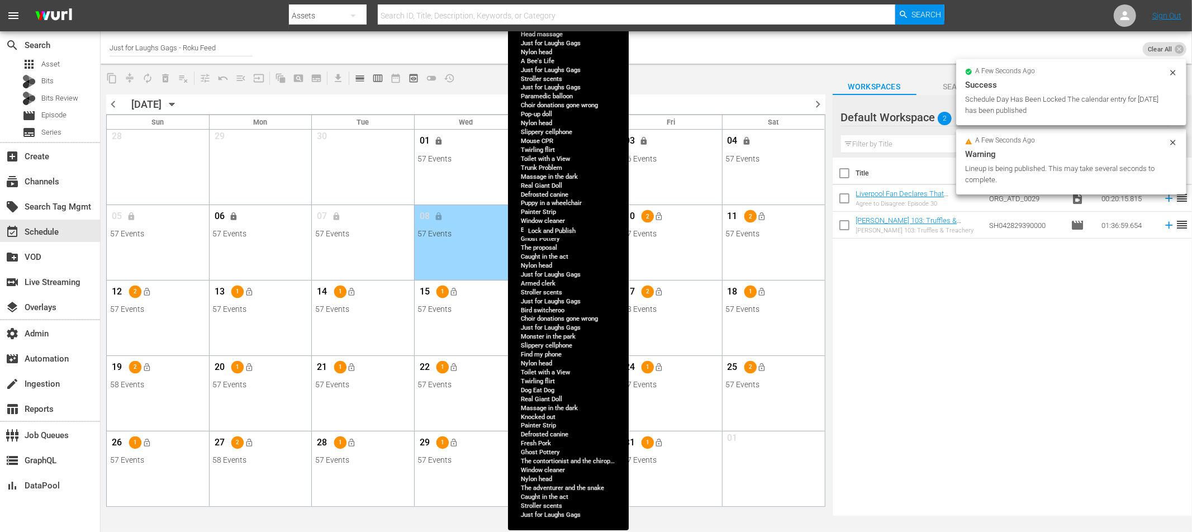
click at [559, 217] on span "lock_open" at bounding box center [557, 216] width 9 height 9
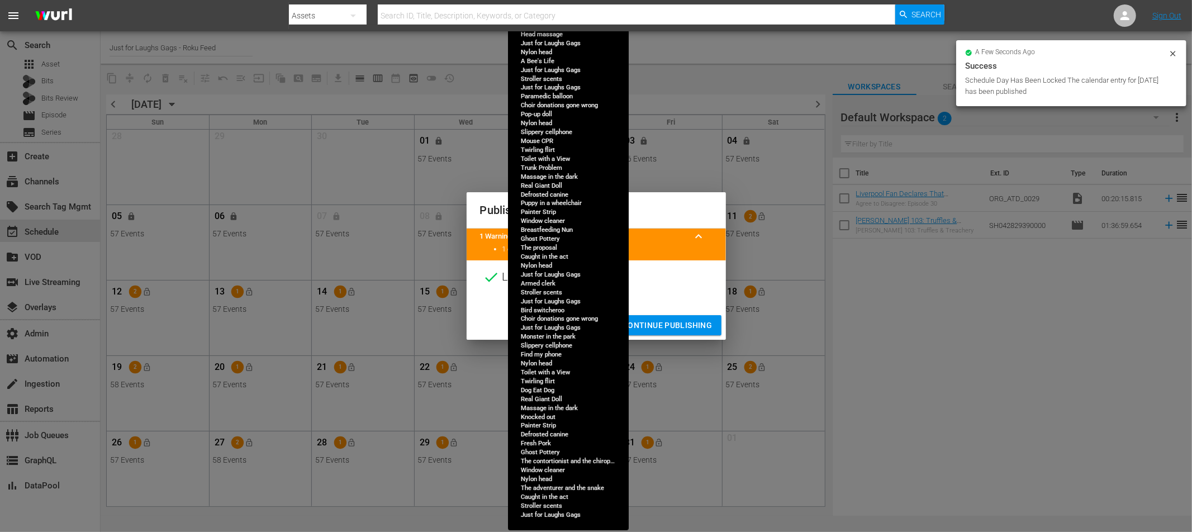
click at [691, 321] on span "Continue Publishing" at bounding box center [668, 326] width 90 height 14
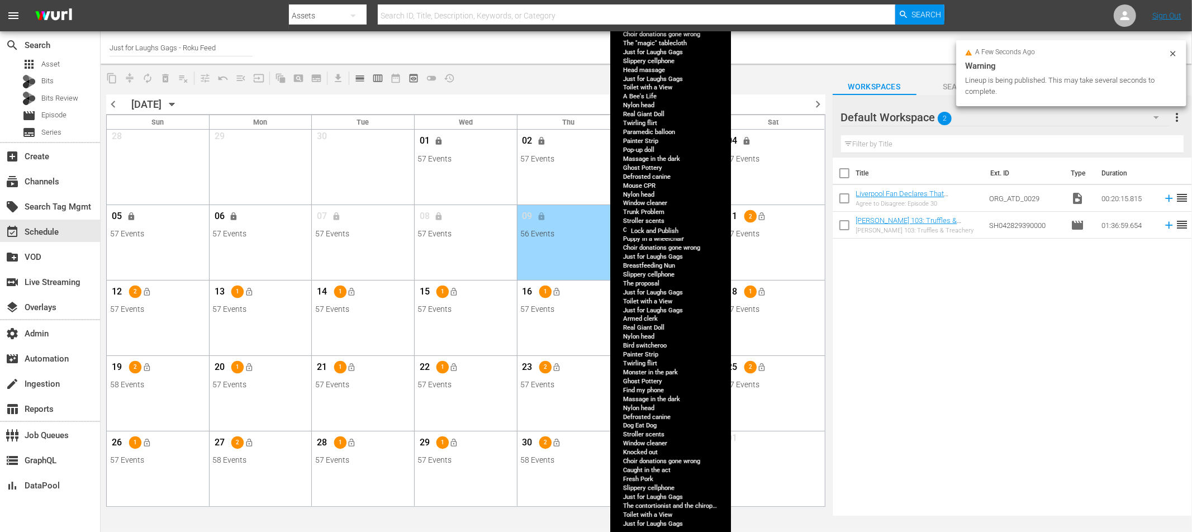
click at [664, 217] on span "lock_open" at bounding box center [659, 216] width 9 height 9
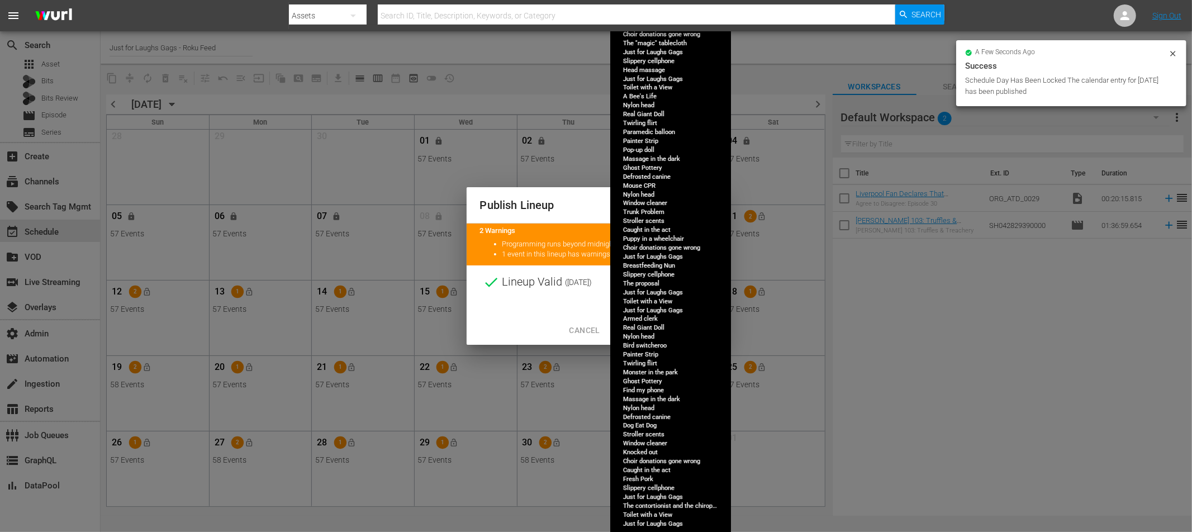
click at [681, 331] on span "Continue Publishing" at bounding box center [668, 331] width 90 height 14
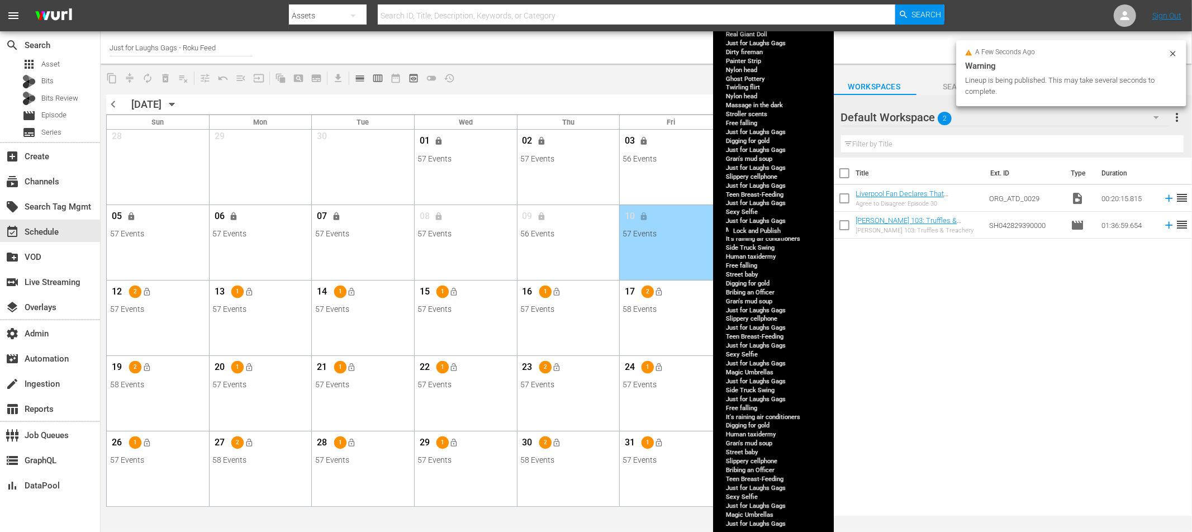
click at [767, 215] on button "lock_open" at bounding box center [762, 216] width 18 height 18
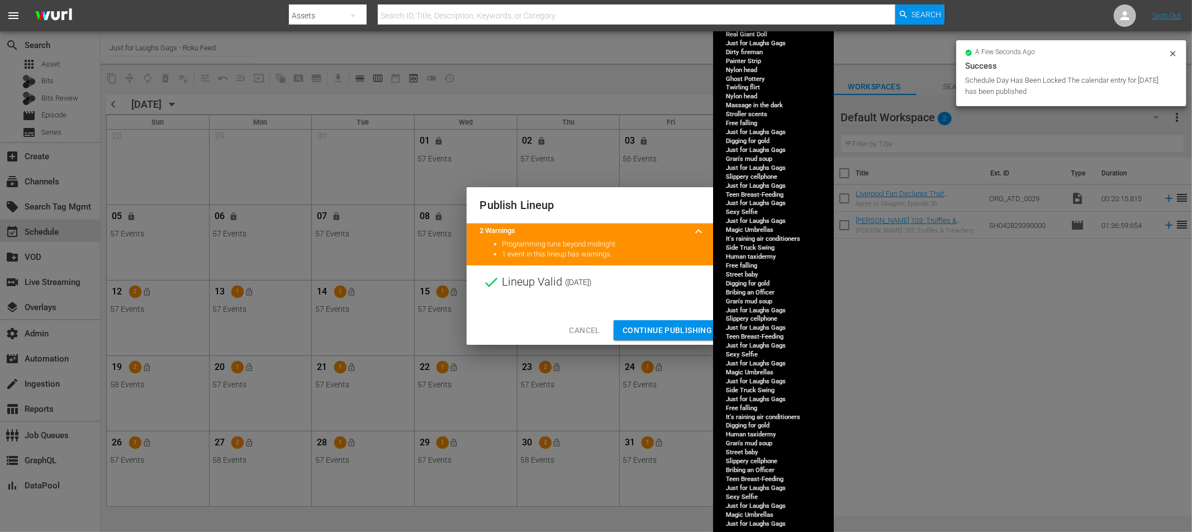
click at [655, 325] on span "Continue Publishing" at bounding box center [668, 331] width 90 height 14
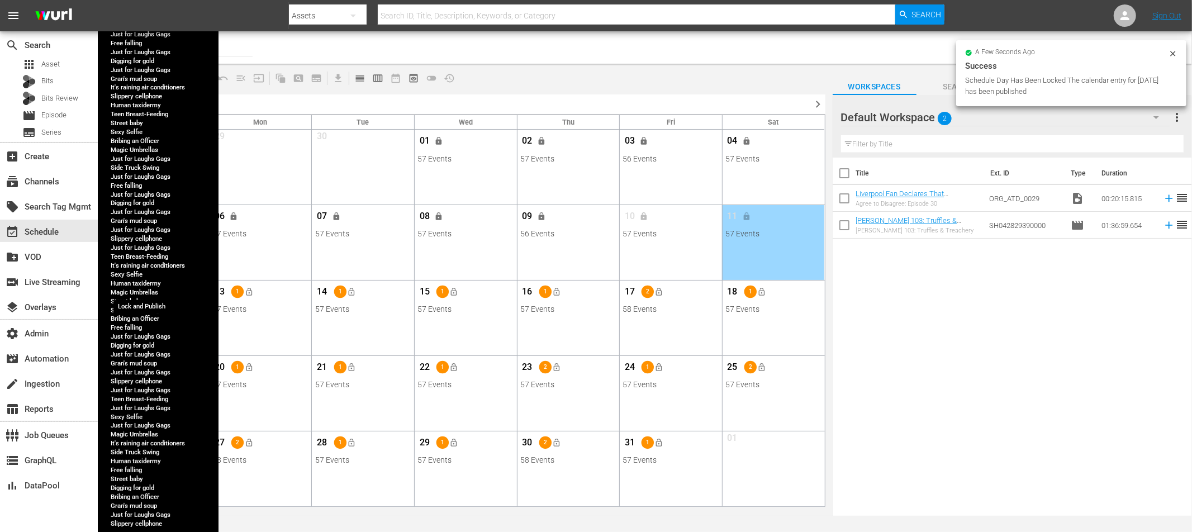
click at [154, 294] on button "lock_open" at bounding box center [147, 292] width 18 height 18
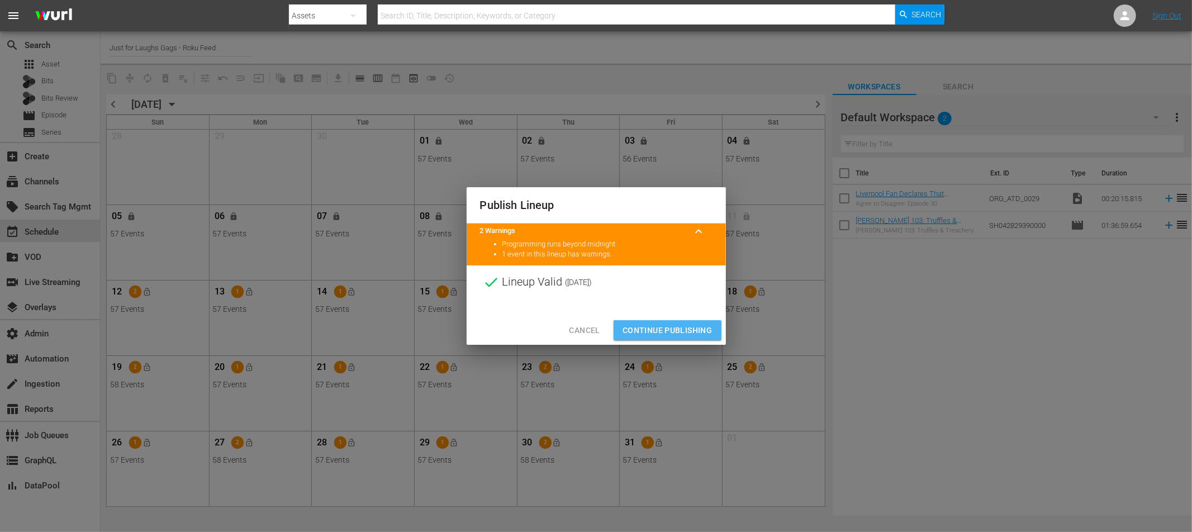
click at [665, 325] on span "Continue Publishing" at bounding box center [668, 331] width 90 height 14
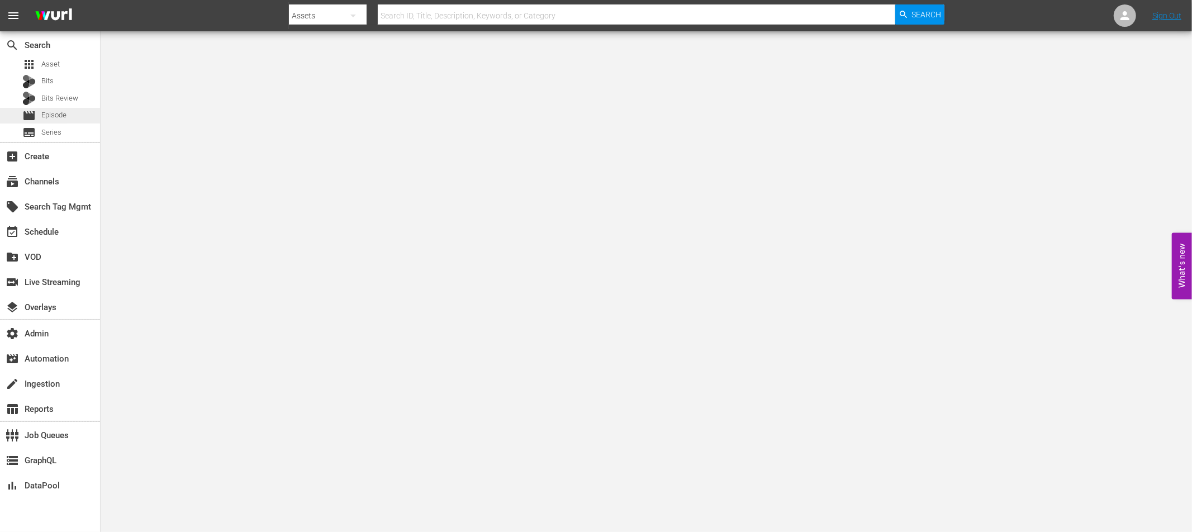
click at [54, 117] on span "Episode" at bounding box center [53, 115] width 25 height 11
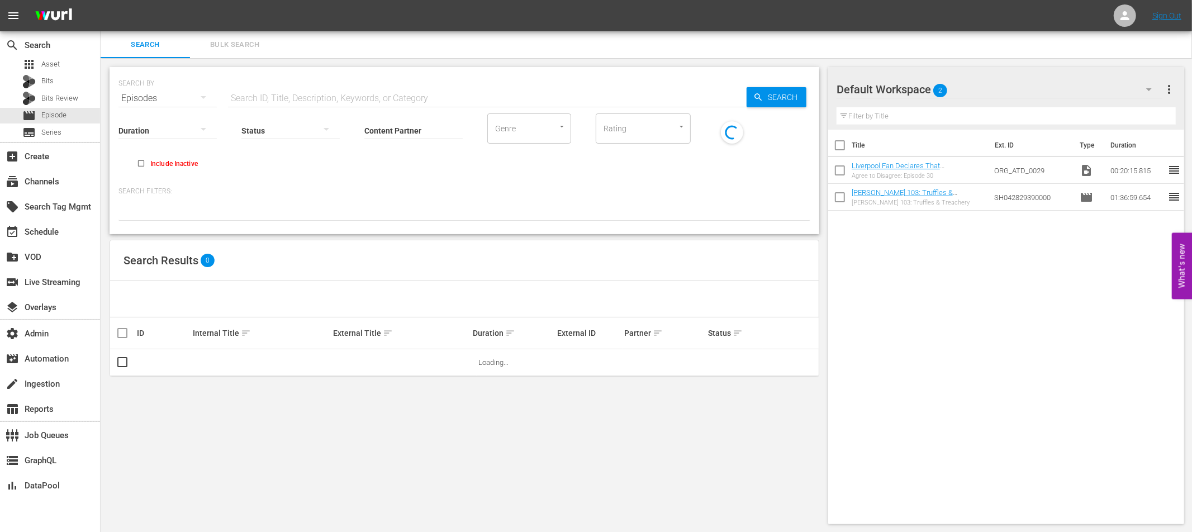
click at [330, 97] on input "text" at bounding box center [487, 98] width 519 height 27
paste input "84853107"
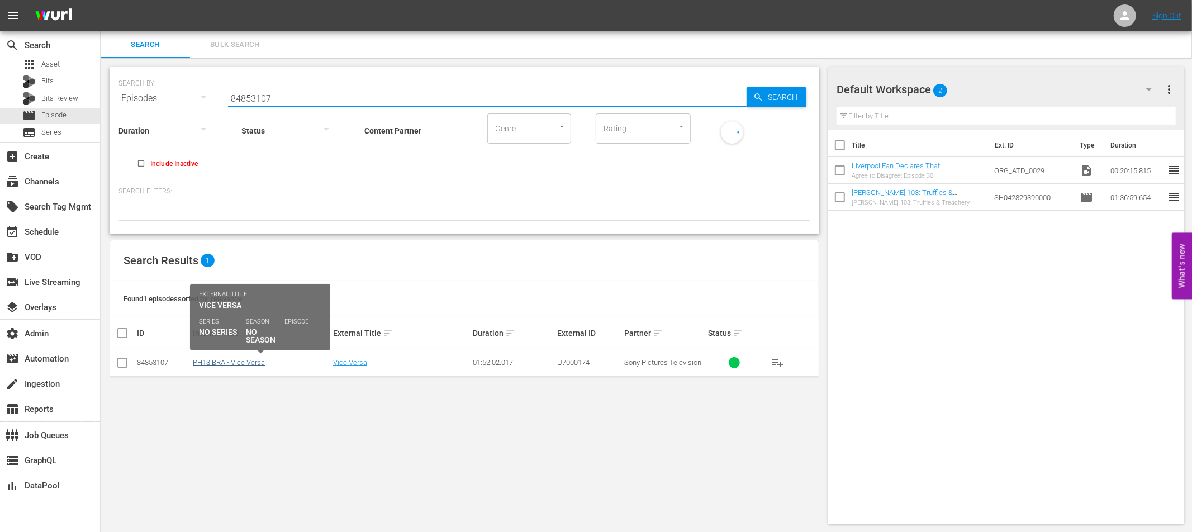
type input "84853107"
click at [239, 366] on link "PH13 BRA - Vice Versa" at bounding box center [229, 362] width 72 height 8
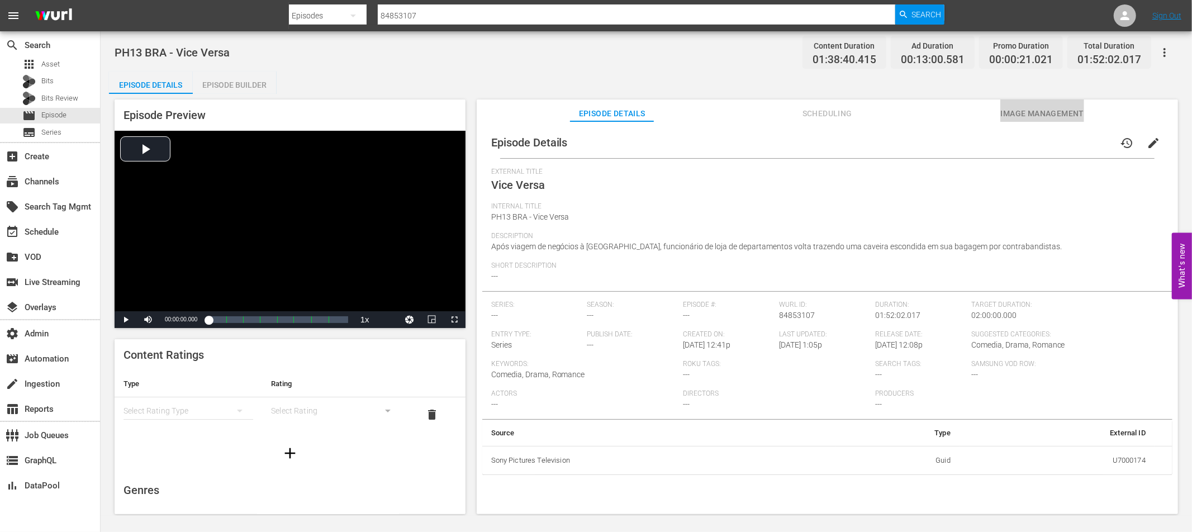
click at [1012, 114] on span "Image Management" at bounding box center [1043, 114] width 84 height 14
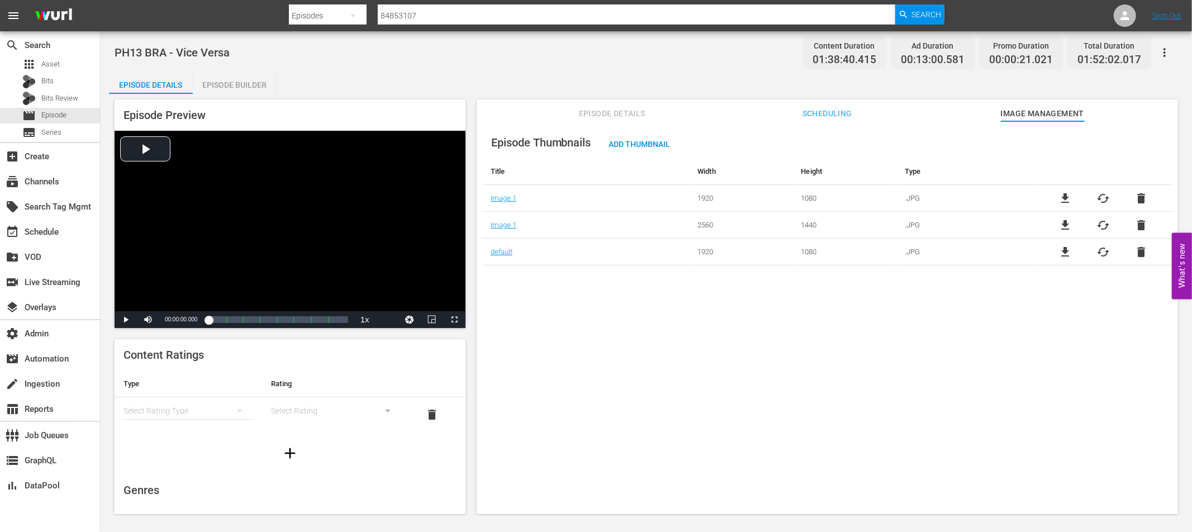
click at [1062, 224] on span "file_download" at bounding box center [1065, 225] width 13 height 13
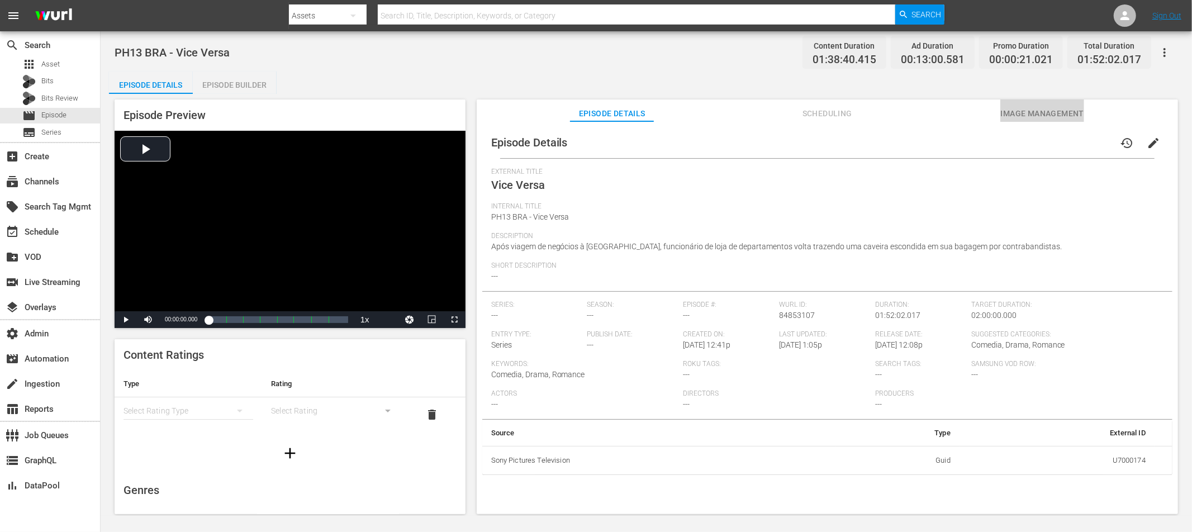
click at [1046, 109] on span "Image Management" at bounding box center [1043, 114] width 84 height 14
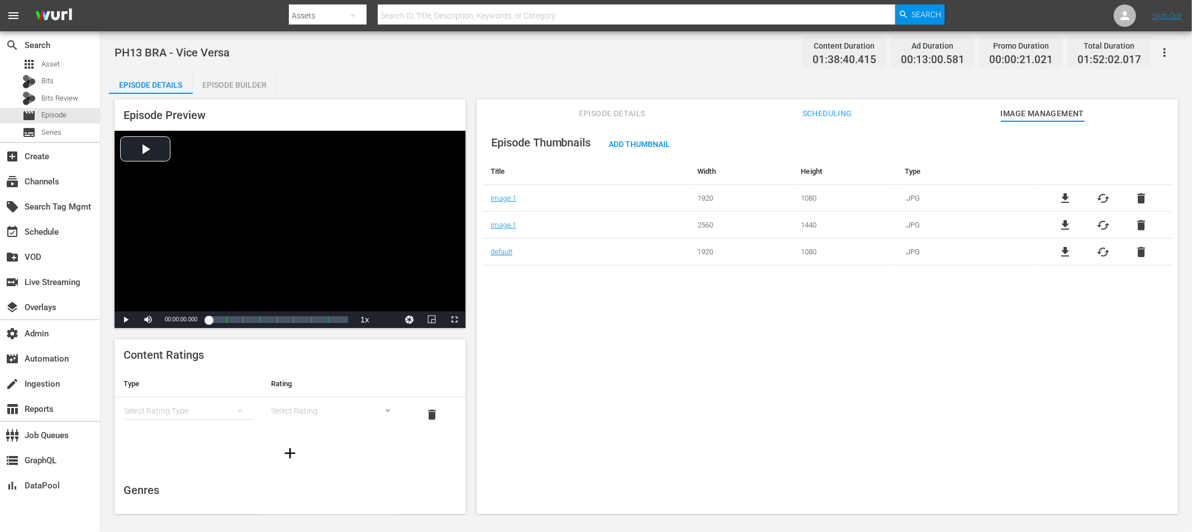
click at [1100, 197] on span "cached" at bounding box center [1103, 198] width 13 height 13
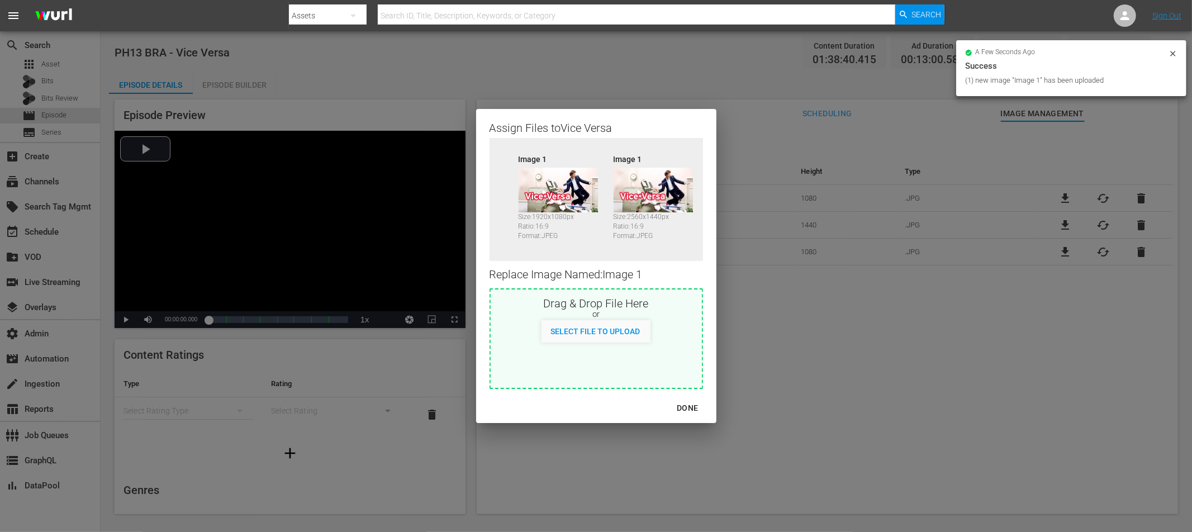
click at [685, 407] on div "DONE" at bounding box center [687, 408] width 39 height 14
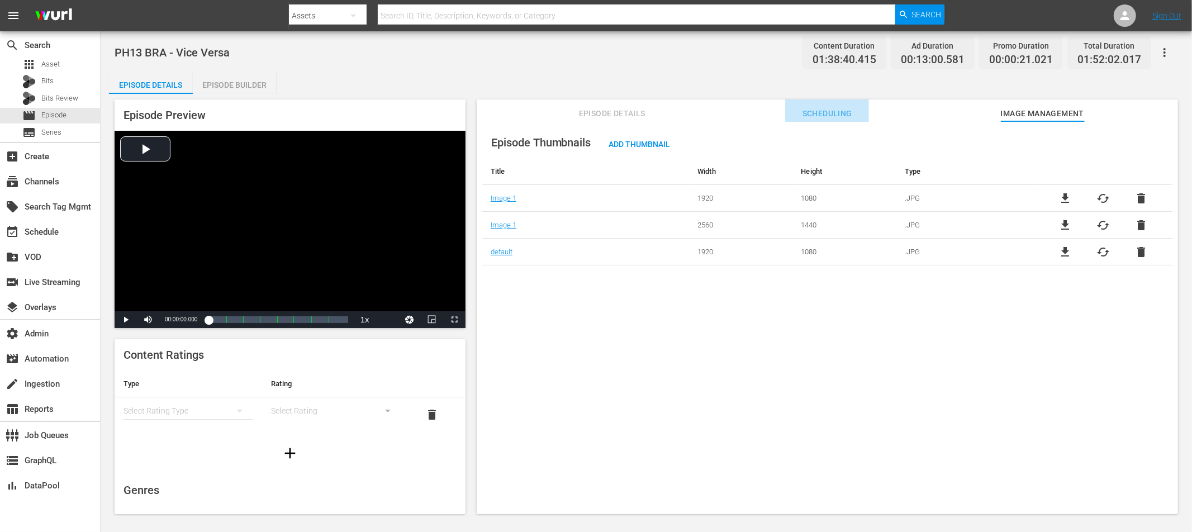
click at [828, 113] on span "Scheduling" at bounding box center [827, 114] width 84 height 14
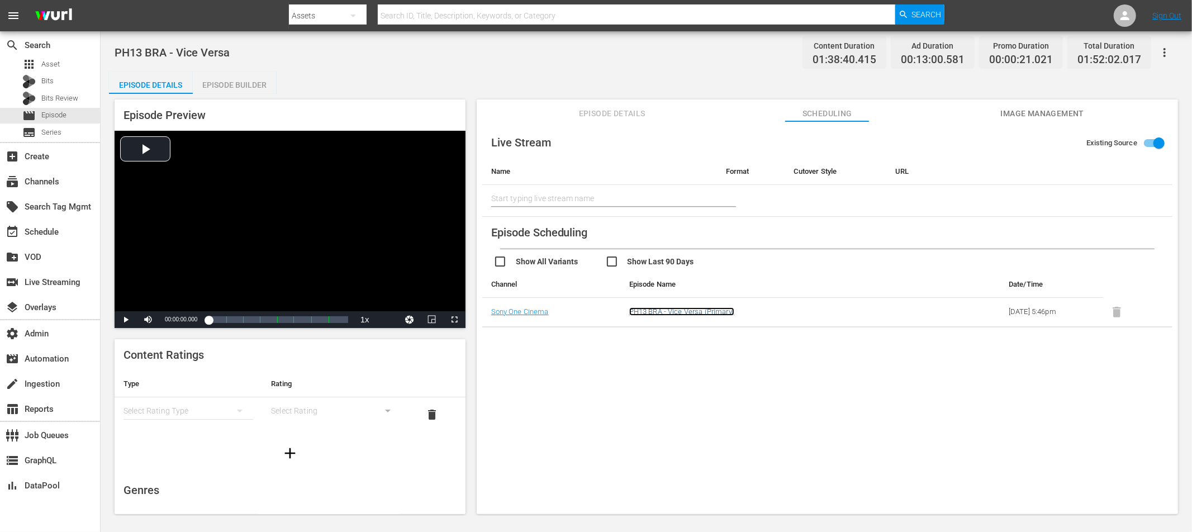
click at [696, 310] on link "PH13 BRA - Vice Versa (Primary)" at bounding box center [681, 311] width 105 height 8
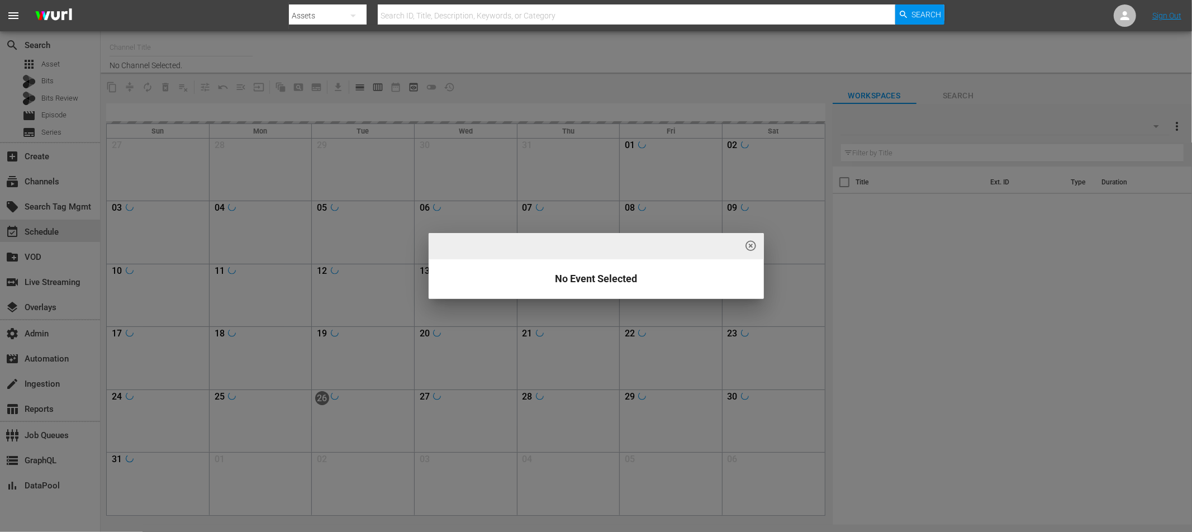
type input "Sony One Cinema BR (1585)"
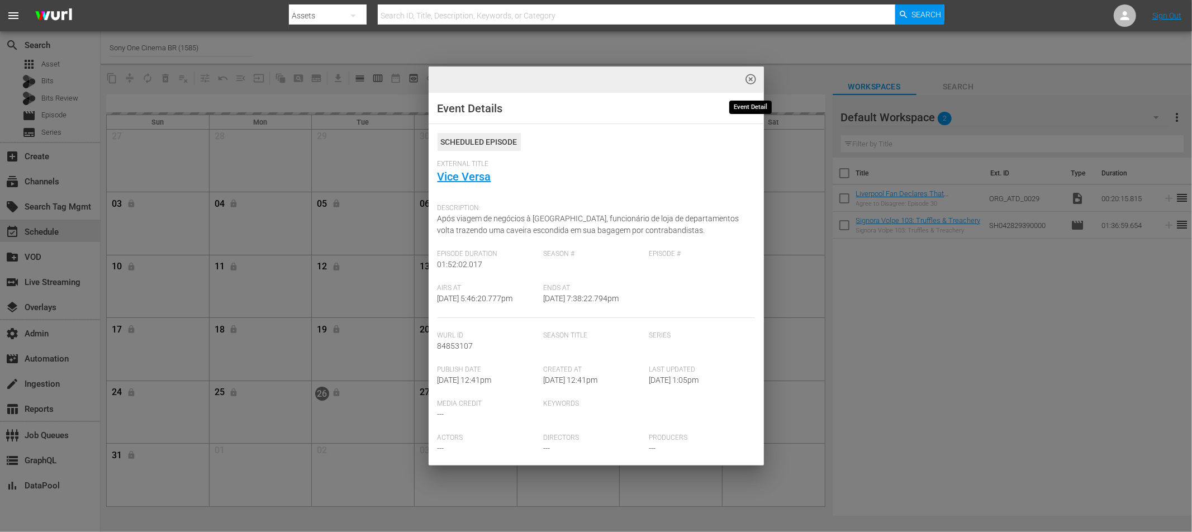
click at [753, 79] on span "highlight_off_icon" at bounding box center [751, 79] width 13 height 13
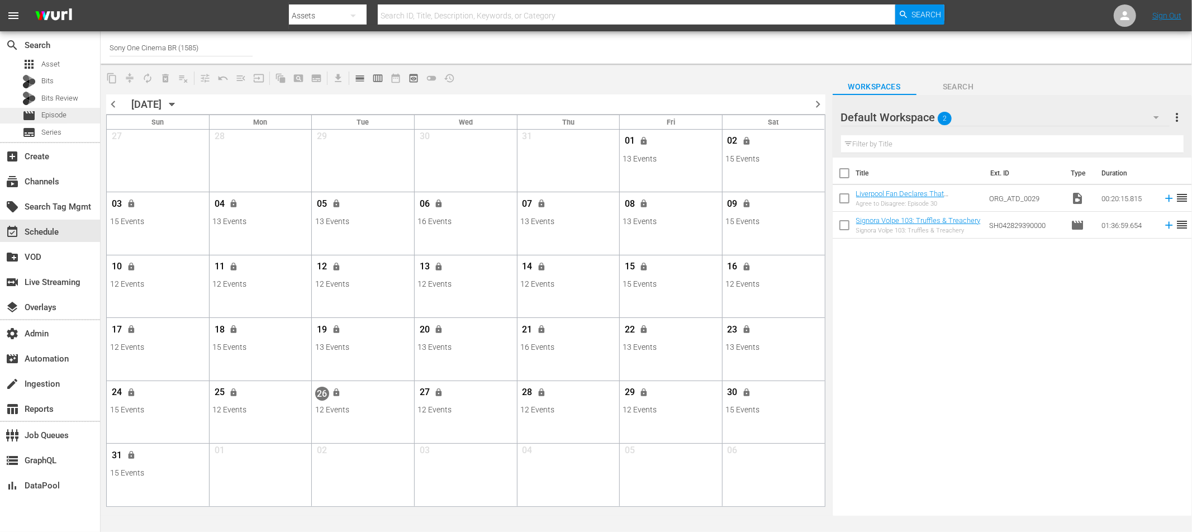
click at [54, 116] on span "Episode" at bounding box center [53, 115] width 25 height 11
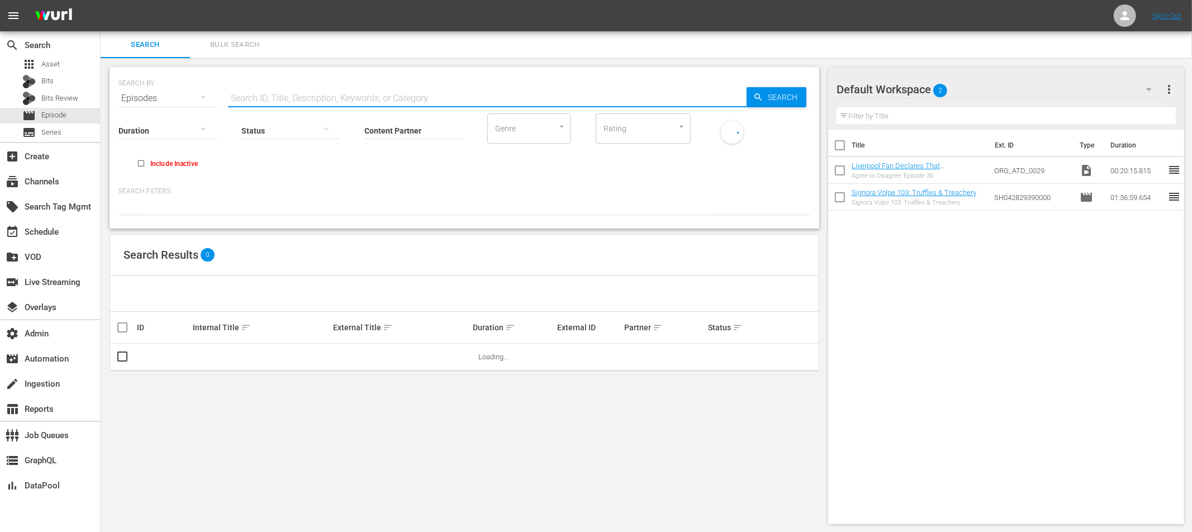
click at [267, 97] on input "text" at bounding box center [487, 98] width 519 height 27
paste input "84853326"
type input "84853326"
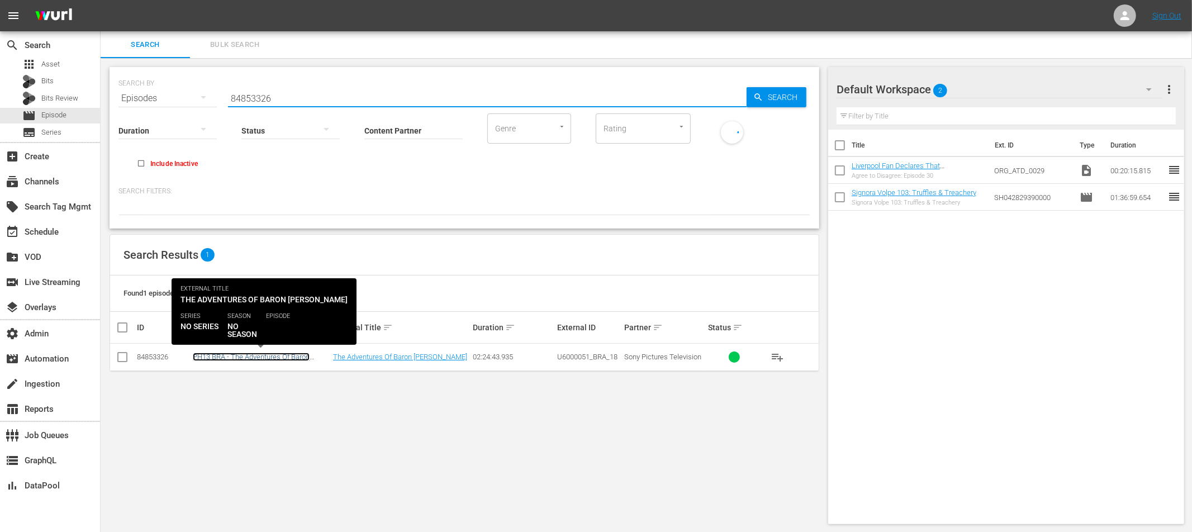
click at [279, 357] on link "PH13 BRA - The Adventures Of Baron [PERSON_NAME]" at bounding box center [251, 361] width 117 height 17
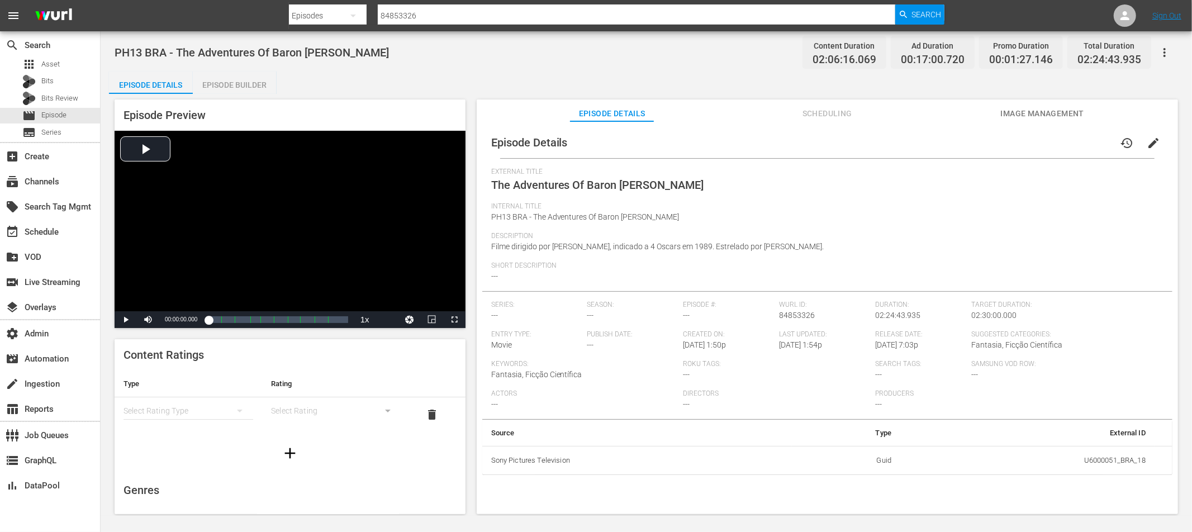
click at [1020, 110] on span "Image Management" at bounding box center [1043, 114] width 84 height 14
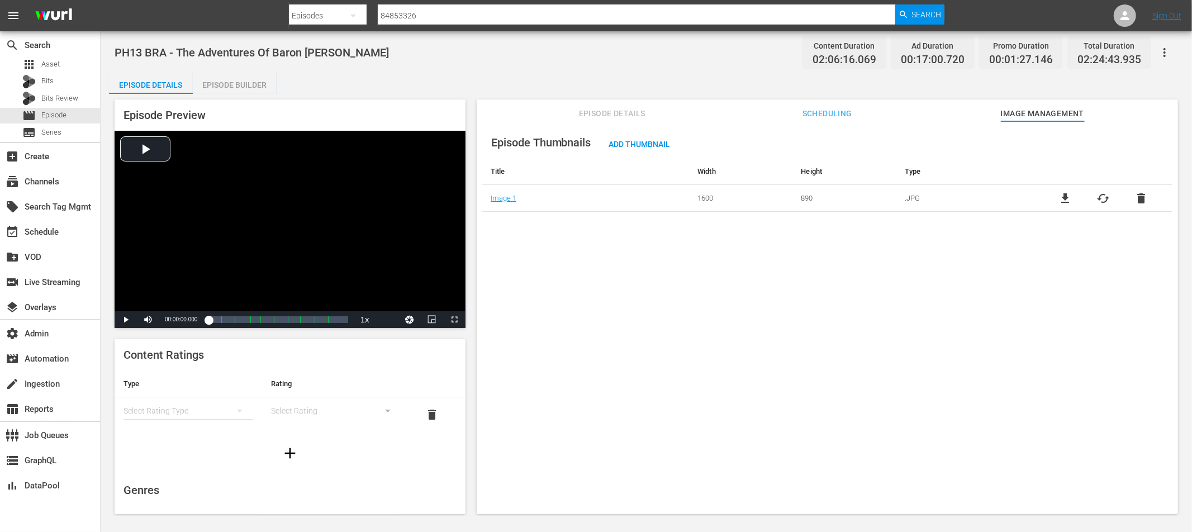
click at [1065, 198] on span "file_download" at bounding box center [1065, 198] width 13 height 13
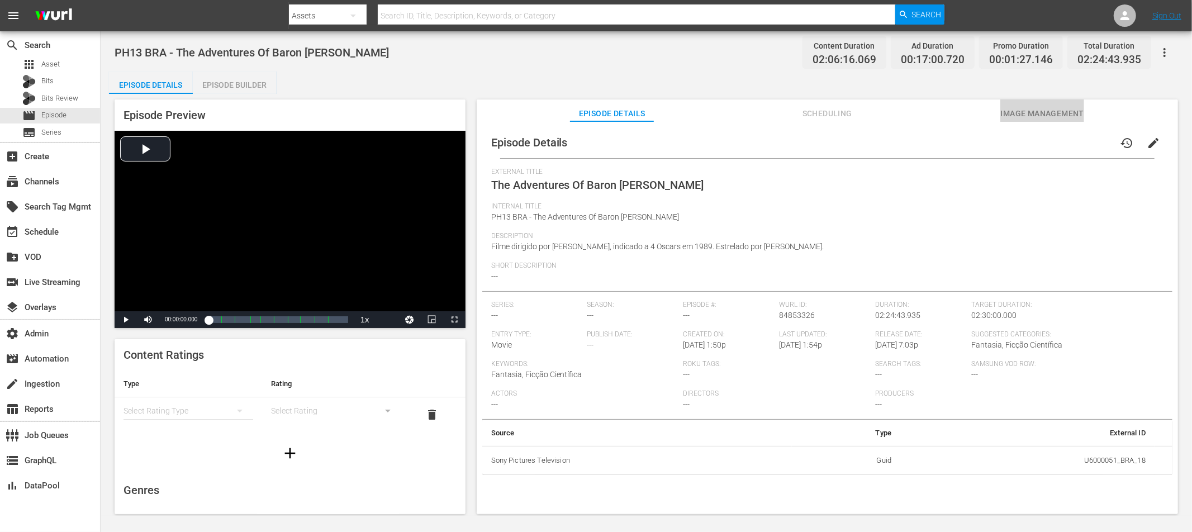
click at [1052, 117] on span "Image Management" at bounding box center [1043, 114] width 84 height 14
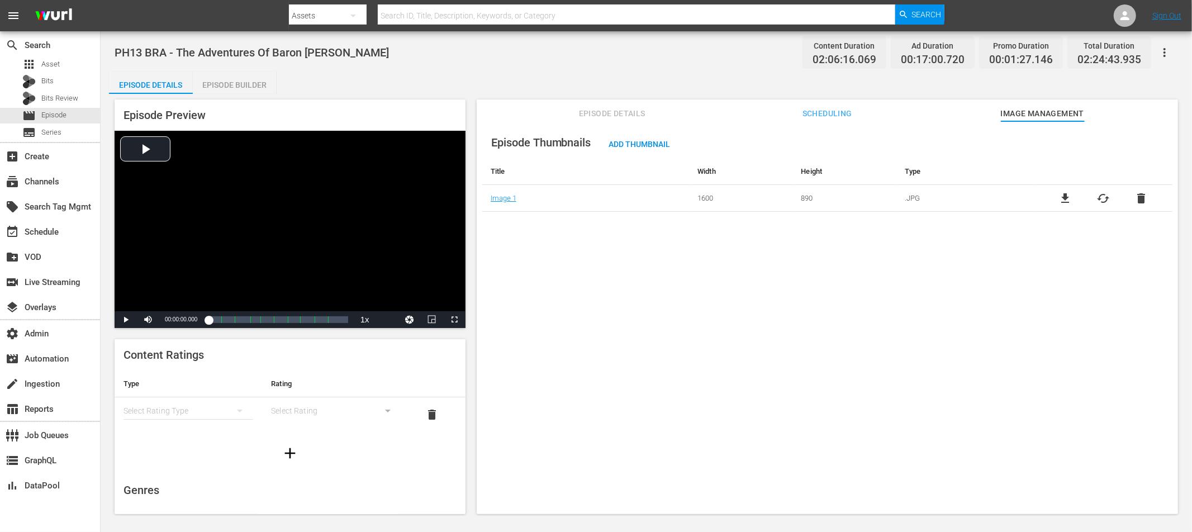
click at [1102, 198] on span "cached" at bounding box center [1103, 198] width 13 height 13
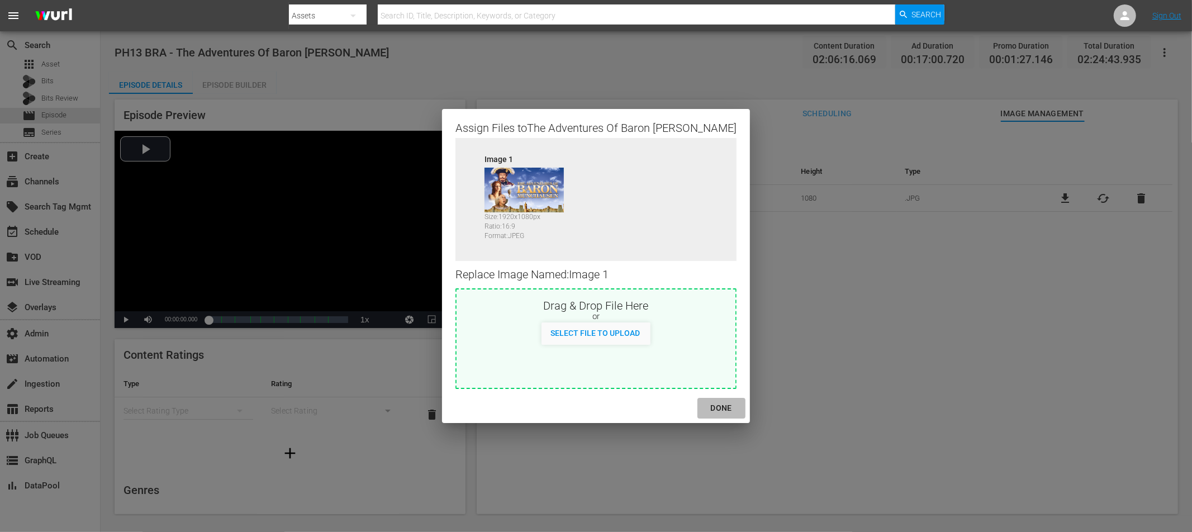
click at [717, 406] on div "DONE" at bounding box center [721, 408] width 39 height 14
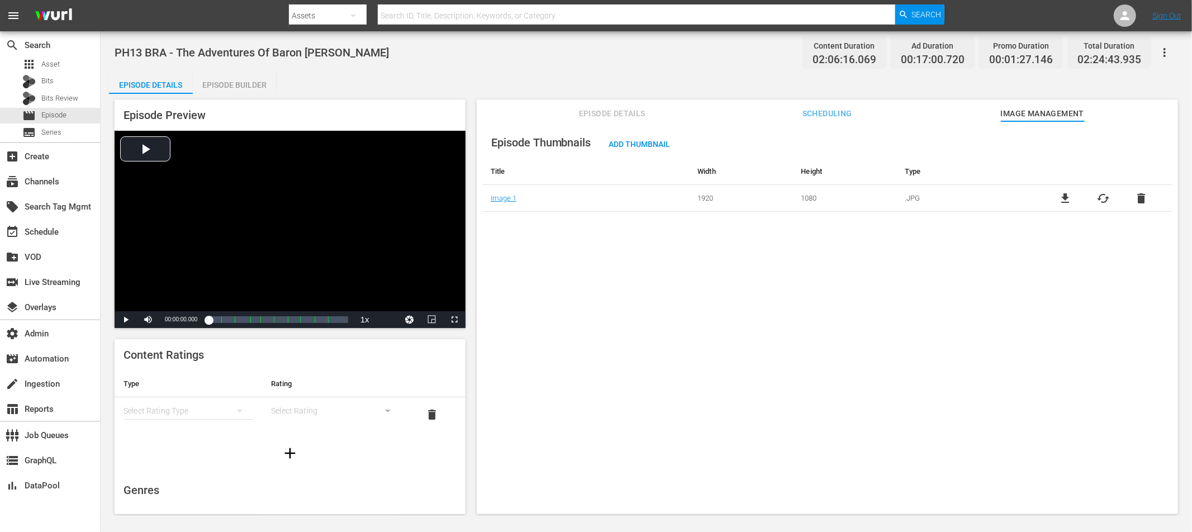
click at [838, 112] on span "Scheduling" at bounding box center [827, 114] width 84 height 14
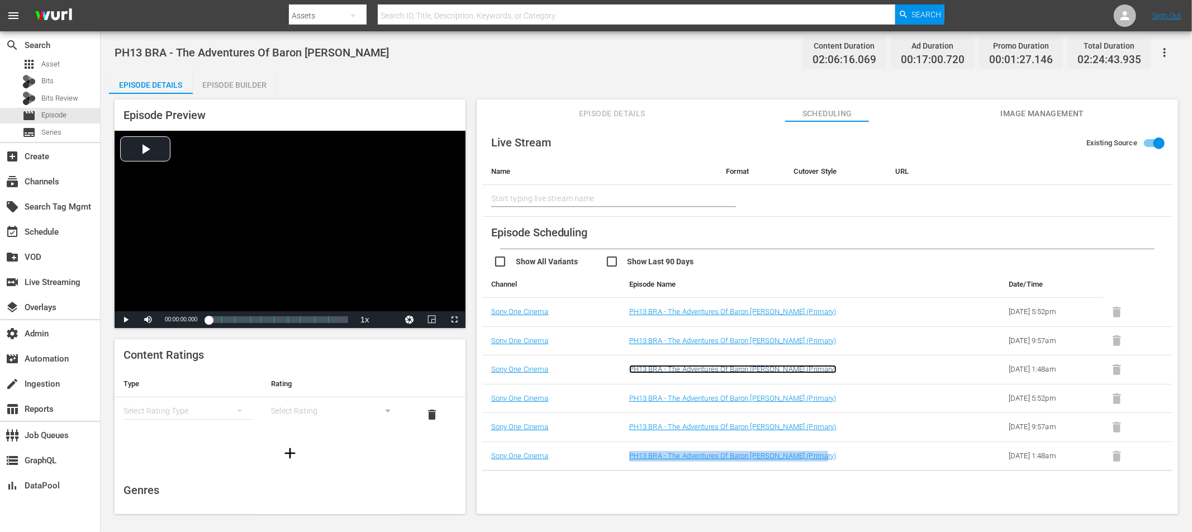
click at [741, 371] on link "PH13 BRA - The Adventures Of Baron Munchausen (Primary)" at bounding box center [732, 369] width 207 height 8
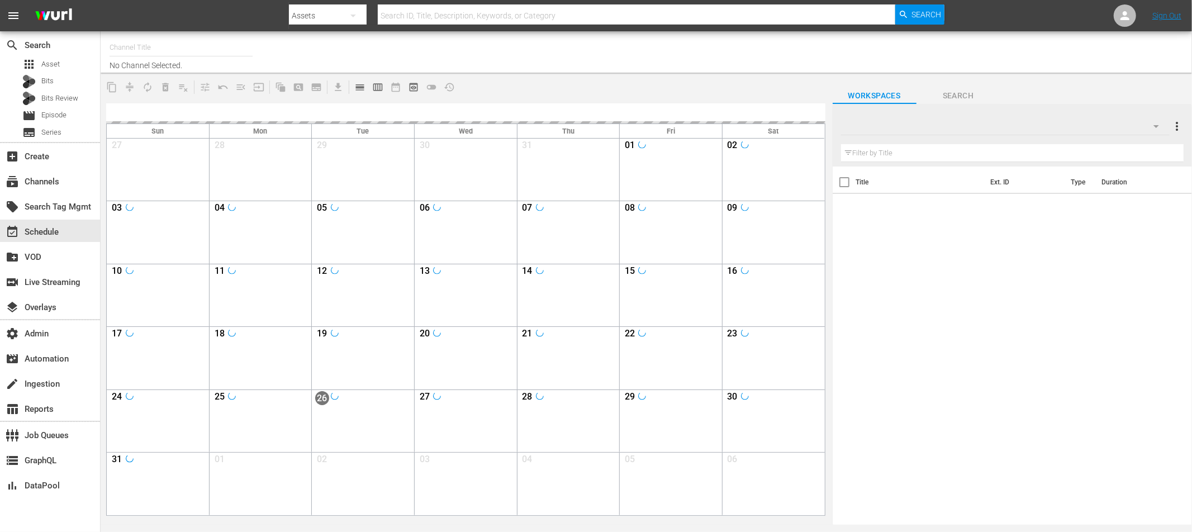
type input "Sony One Cinema BR (1585)"
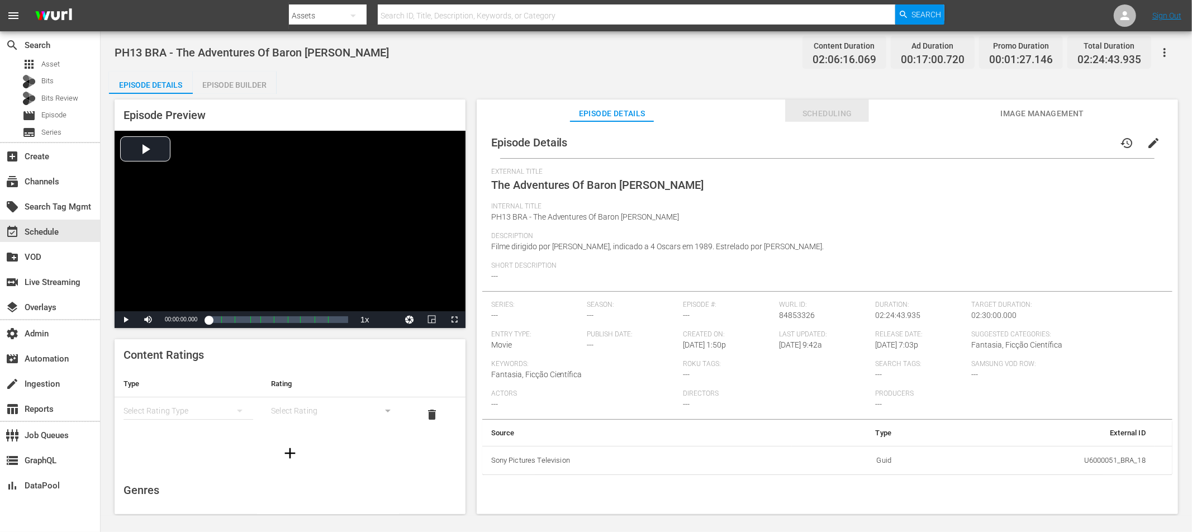
click at [840, 110] on span "Scheduling" at bounding box center [827, 114] width 84 height 14
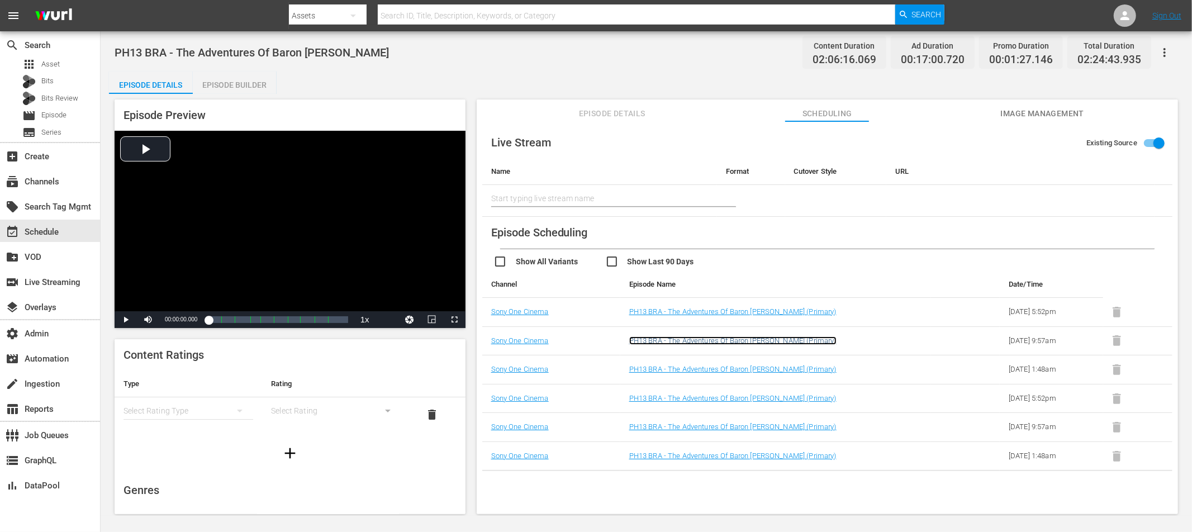
click at [793, 340] on link "PH13 BRA - The Adventures Of Baron Munchausen (Primary)" at bounding box center [732, 341] width 207 height 8
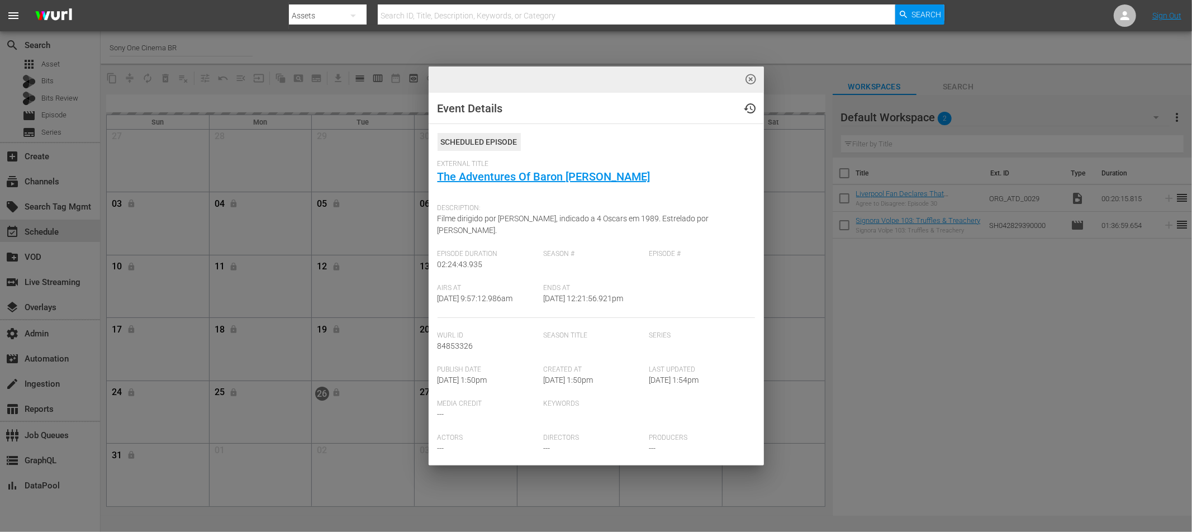
click at [410, 80] on div "highlight_off_icon Event Details history Scheduled Episode External Title The A…" at bounding box center [596, 266] width 1192 height 532
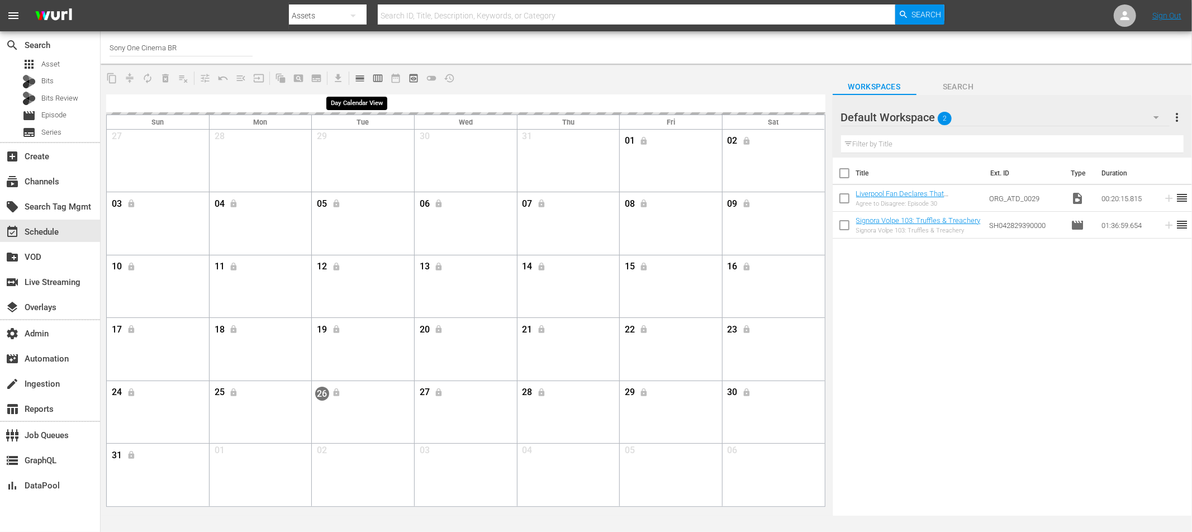
click at [358, 82] on span "calendar_view_day_outlined" at bounding box center [359, 78] width 11 height 11
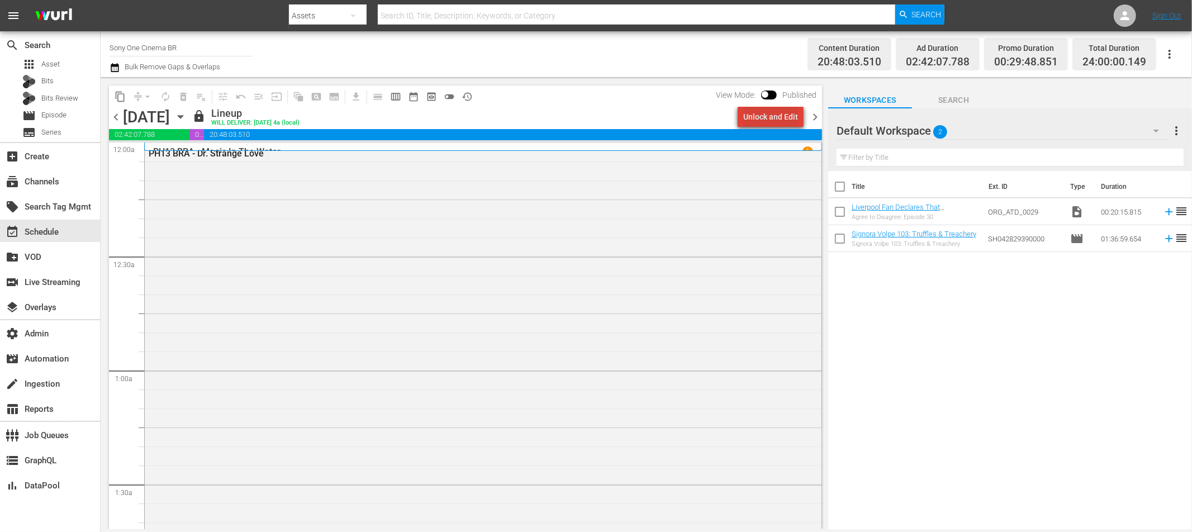
click at [778, 120] on div "Unlock and Edit" at bounding box center [770, 117] width 55 height 20
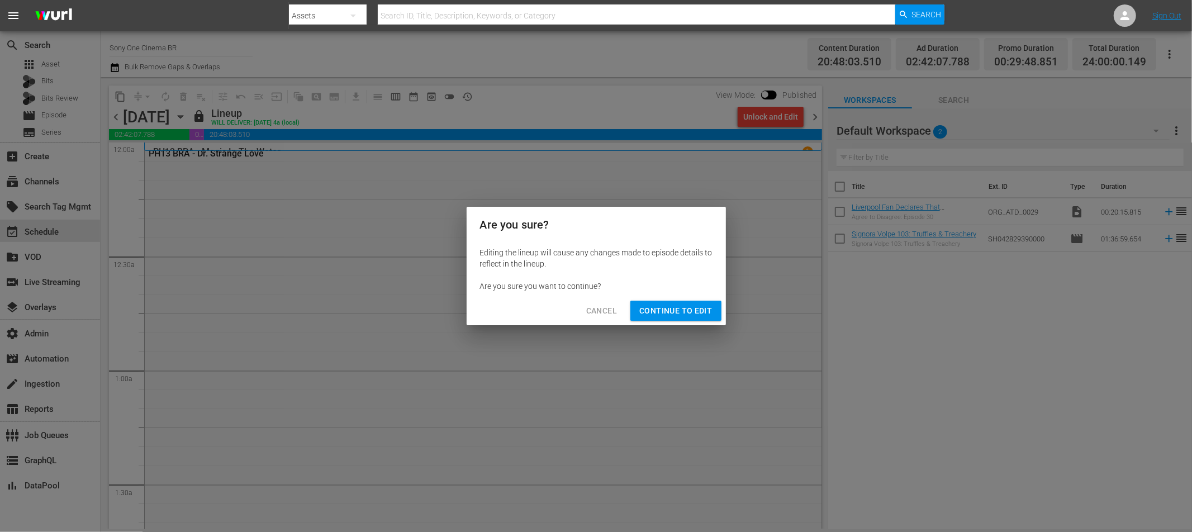
click at [645, 309] on span "Continue to Edit" at bounding box center [675, 311] width 73 height 14
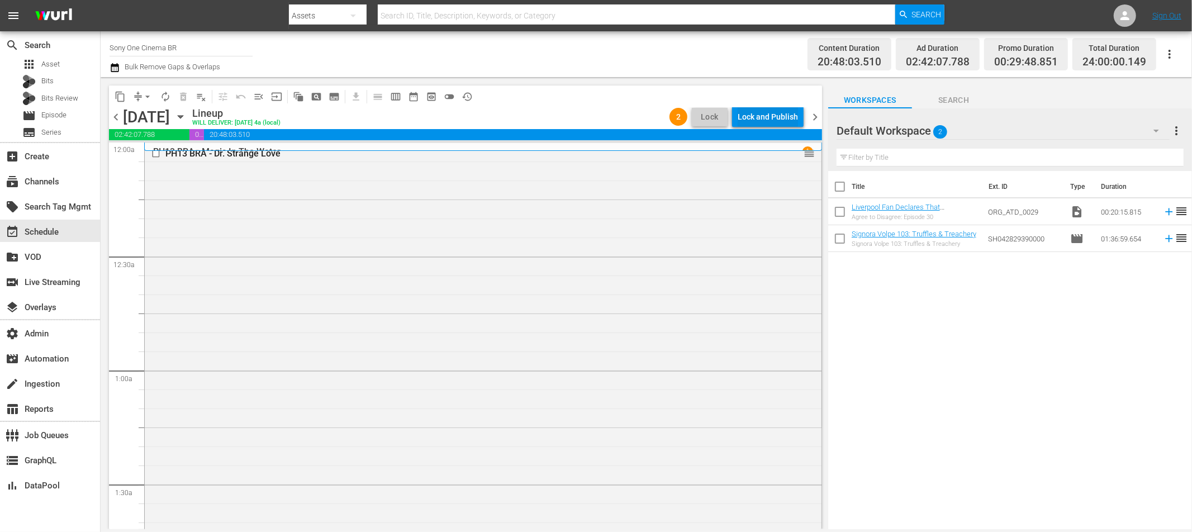
click at [774, 113] on div "Lock and Publish" at bounding box center [768, 117] width 60 height 20
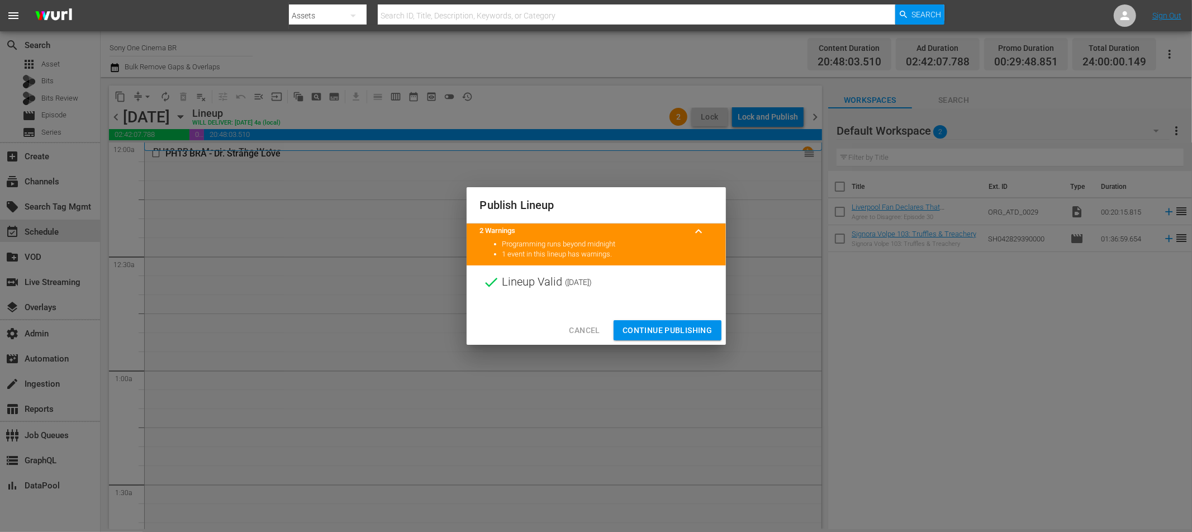
click at [652, 337] on span "Continue Publishing" at bounding box center [668, 331] width 90 height 14
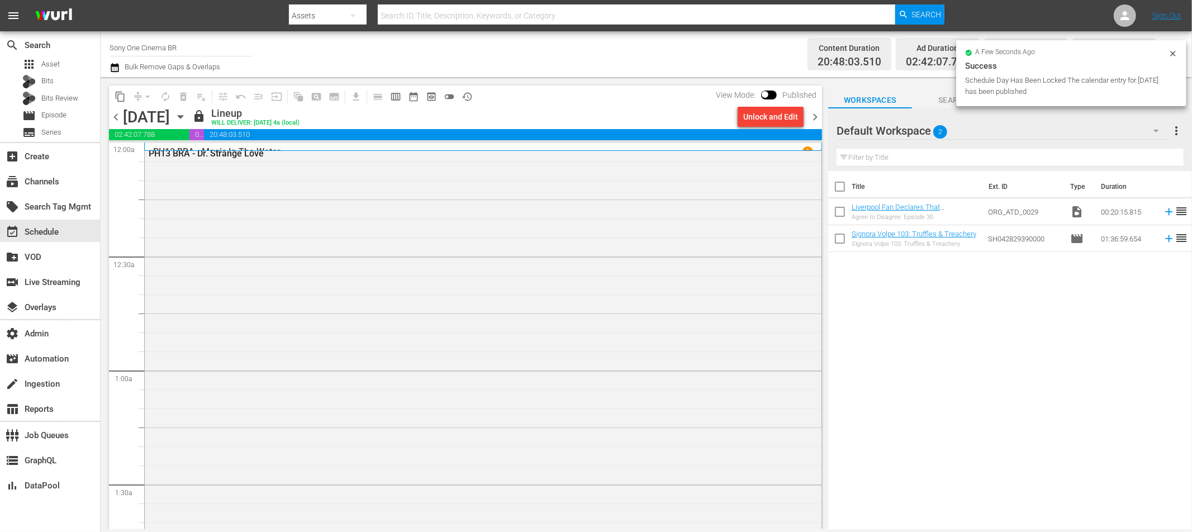
click at [113, 117] on span "chevron_left" at bounding box center [116, 117] width 14 height 14
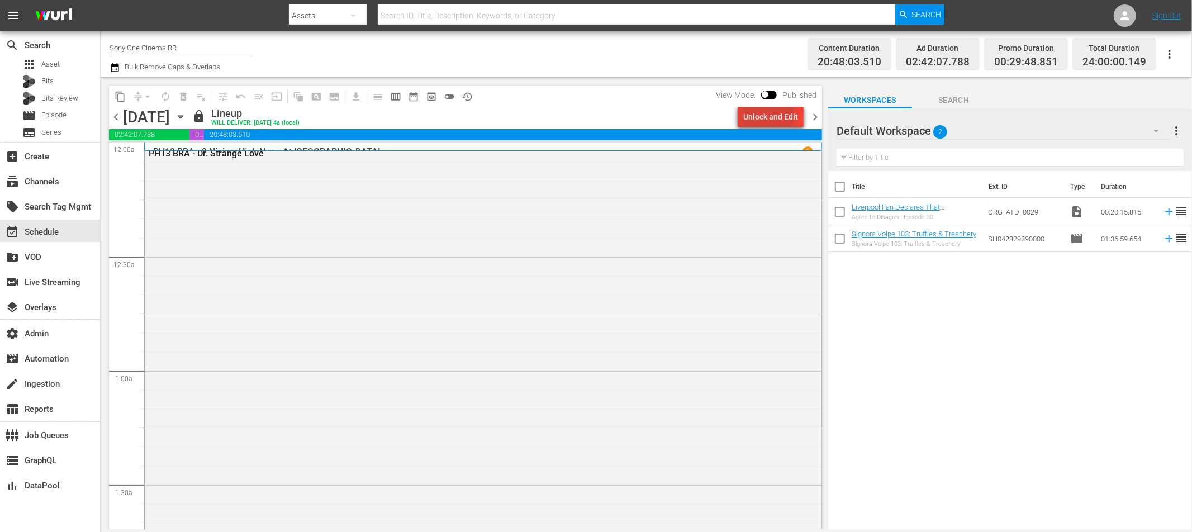
click at [761, 115] on div "Unlock and Edit" at bounding box center [770, 117] width 55 height 20
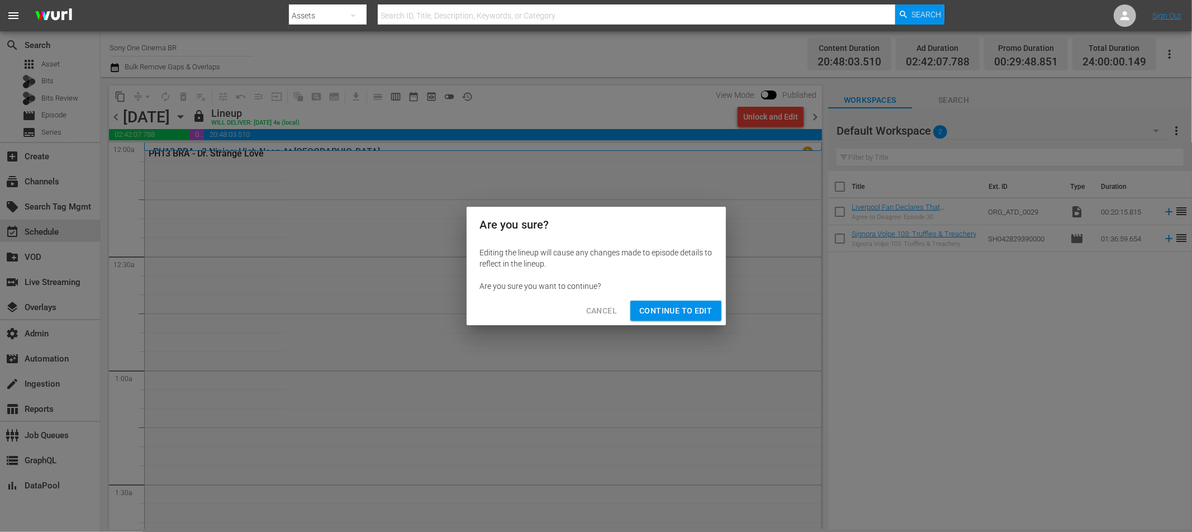
click at [661, 315] on span "Continue to Edit" at bounding box center [675, 311] width 73 height 14
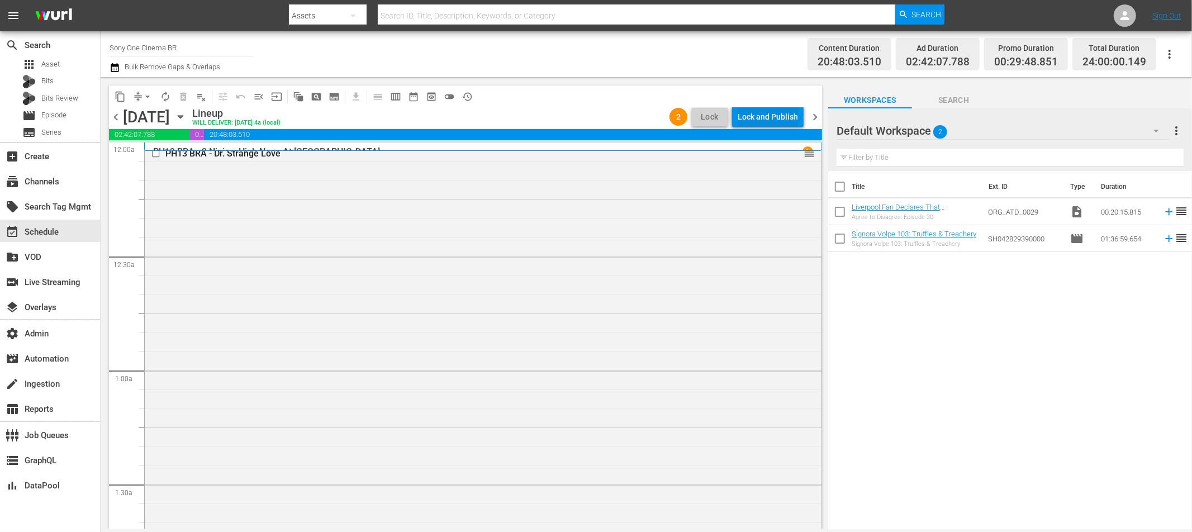
click at [781, 126] on div "Lock and Publish" at bounding box center [768, 117] width 60 height 20
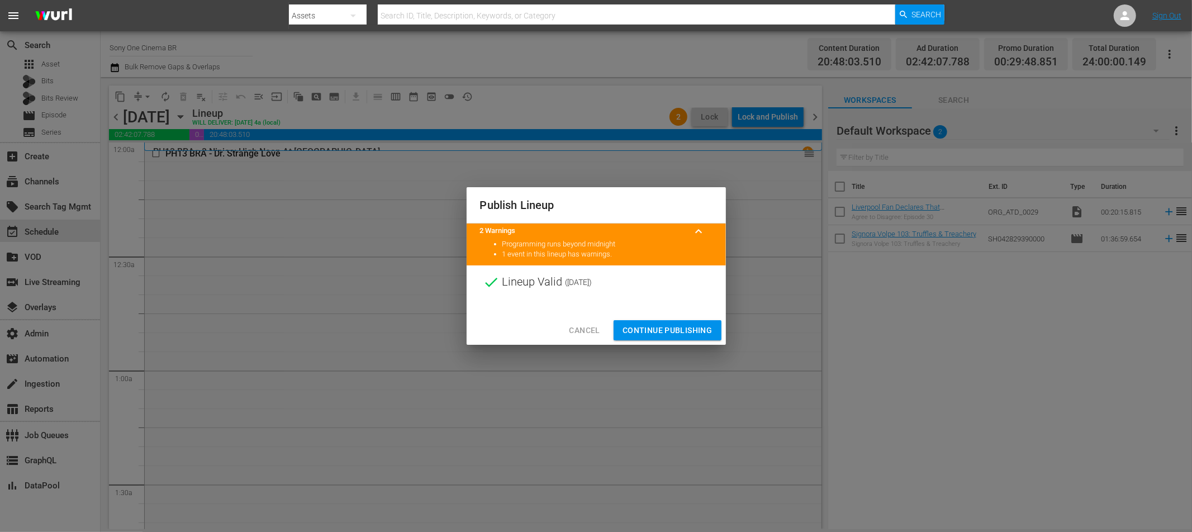
click at [647, 324] on span "Continue Publishing" at bounding box center [668, 331] width 90 height 14
